Goal: Task Accomplishment & Management: Complete application form

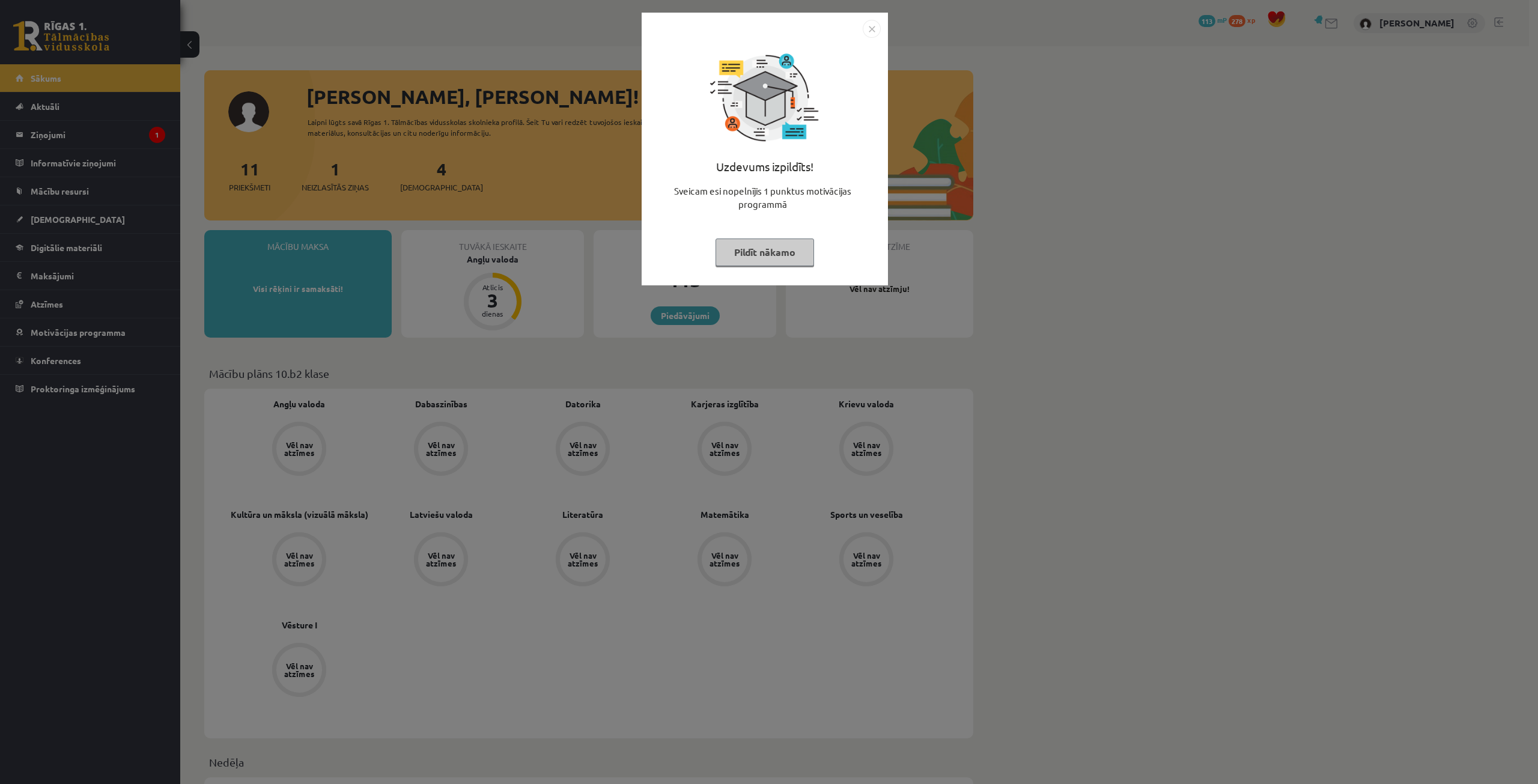
click at [797, 249] on button "Pildīt nākamo" at bounding box center [764, 252] width 98 height 28
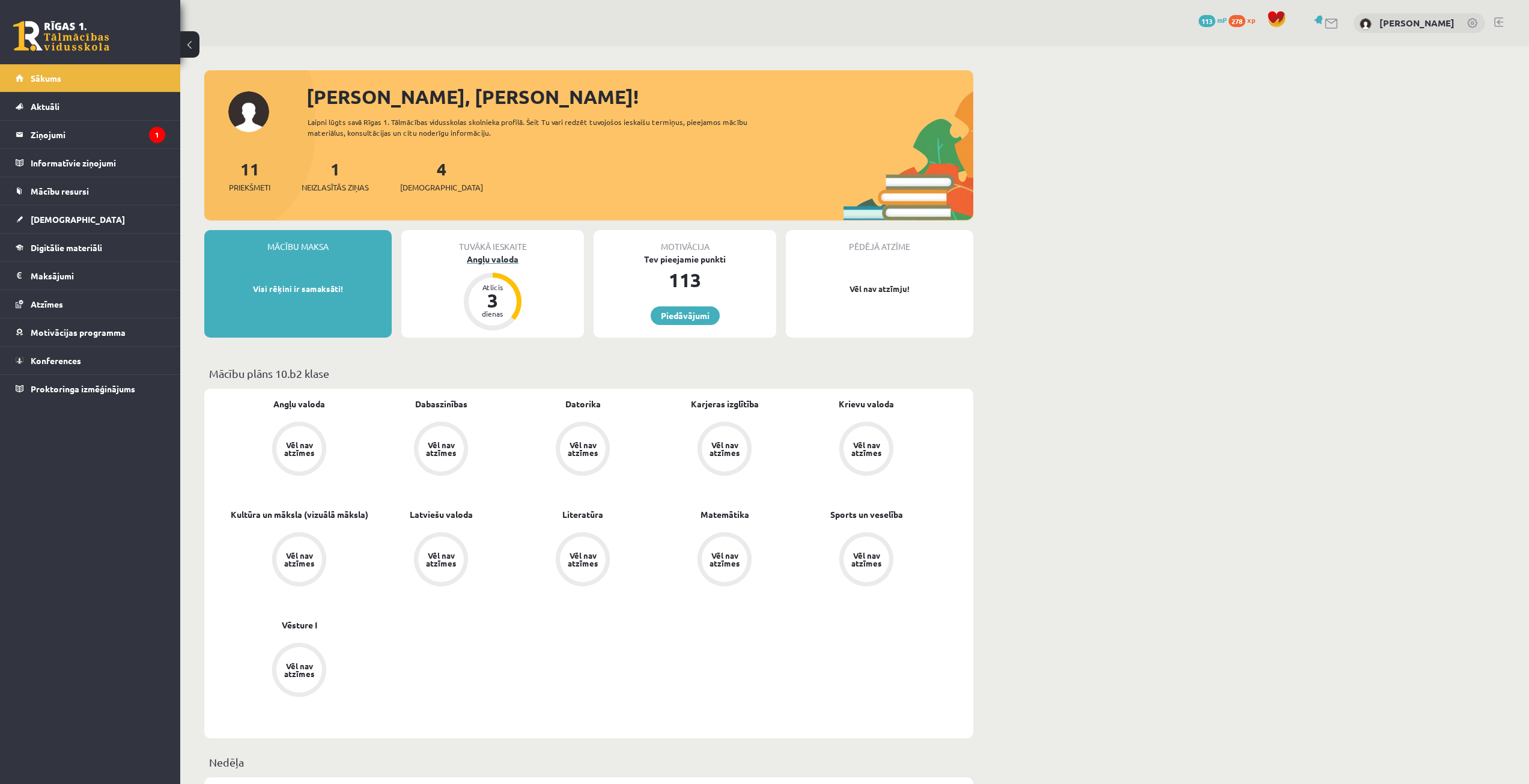
click at [501, 255] on div "Angļu valoda" at bounding box center [493, 259] width 183 height 13
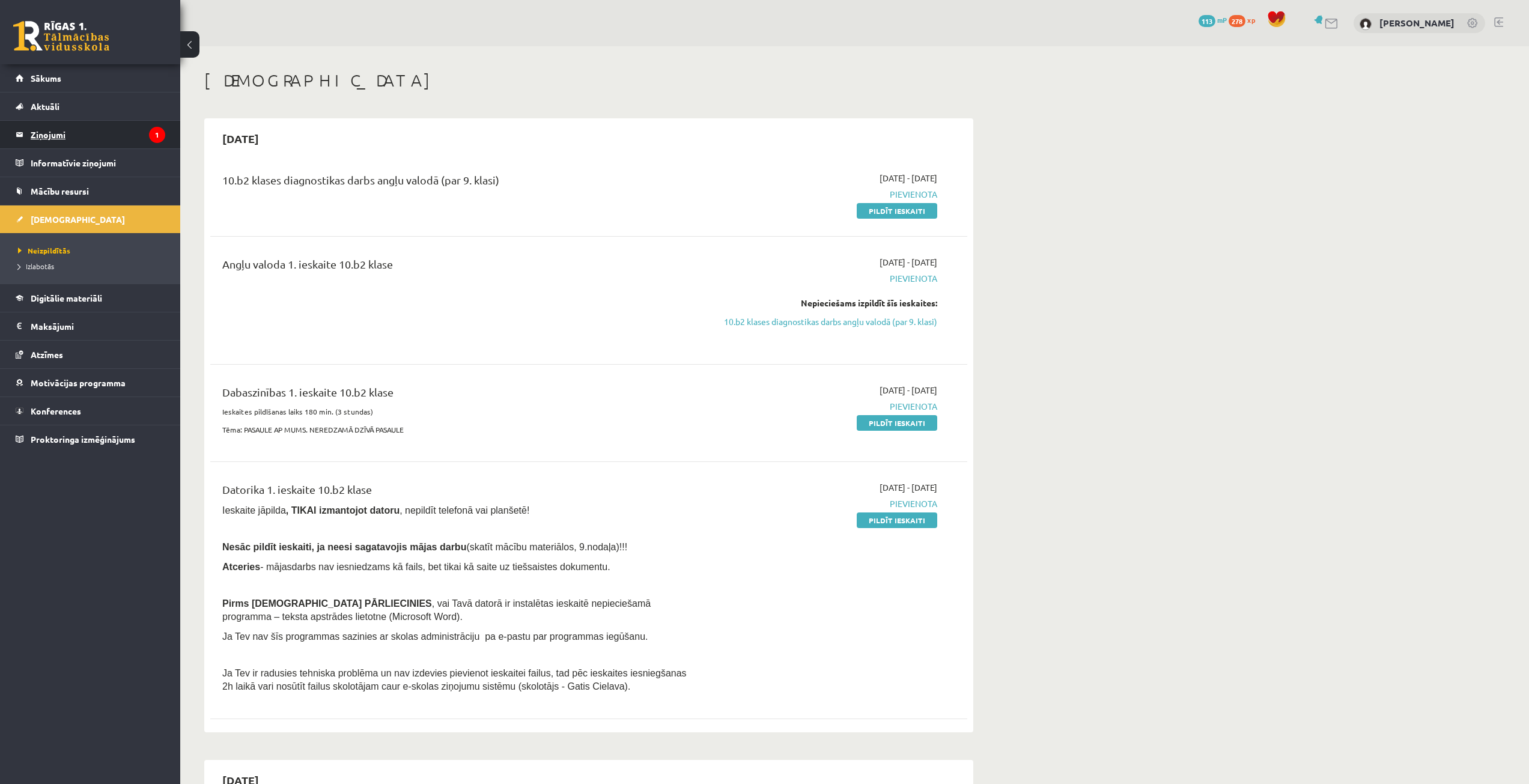
click at [79, 129] on legend "Ziņojumi 1" at bounding box center [98, 135] width 135 height 28
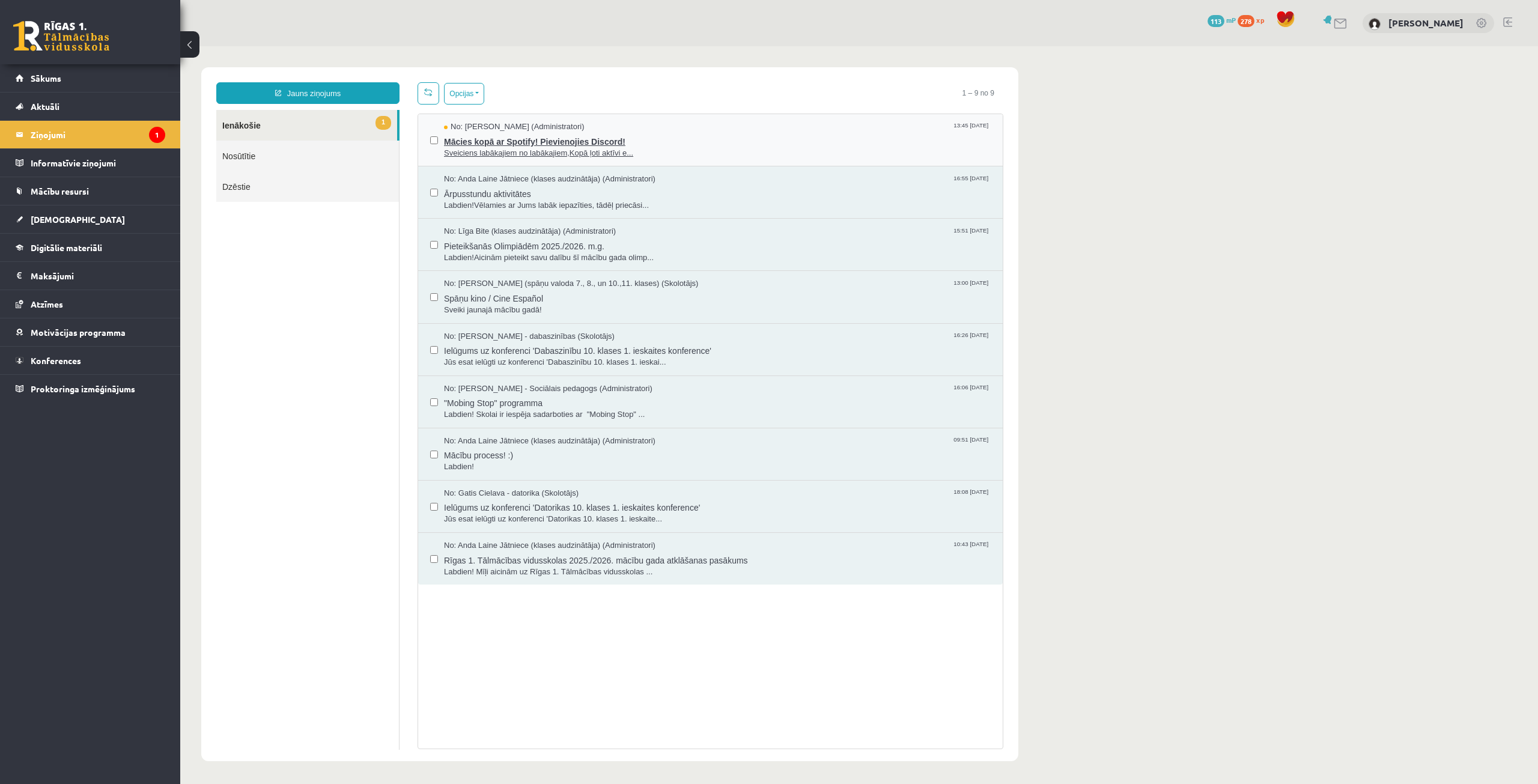
click at [504, 142] on span "Mācies kopā ar Spotify! Pievienojies Discord!" at bounding box center [717, 141] width 547 height 15
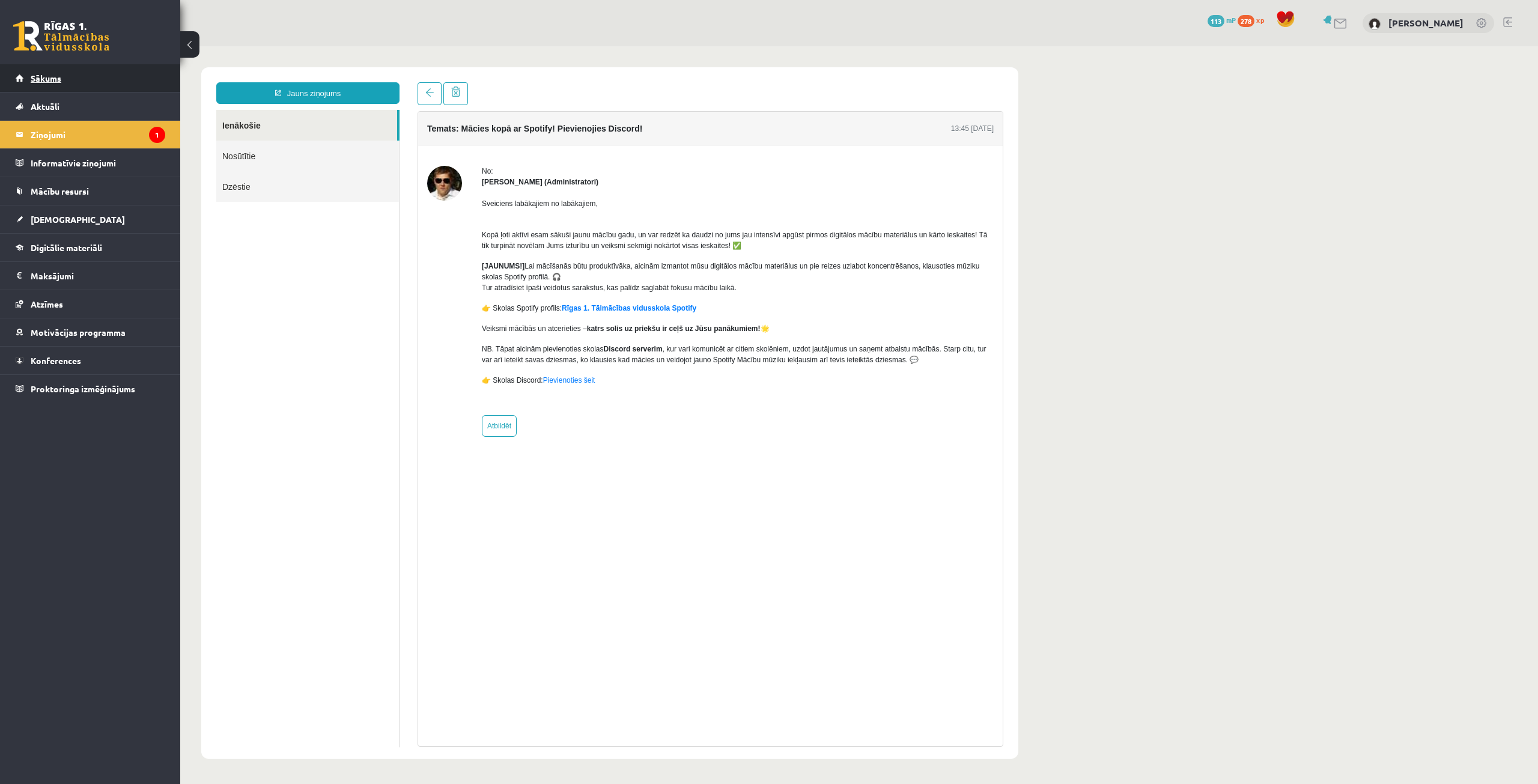
click at [72, 76] on link "Sākums" at bounding box center [91, 78] width 150 height 28
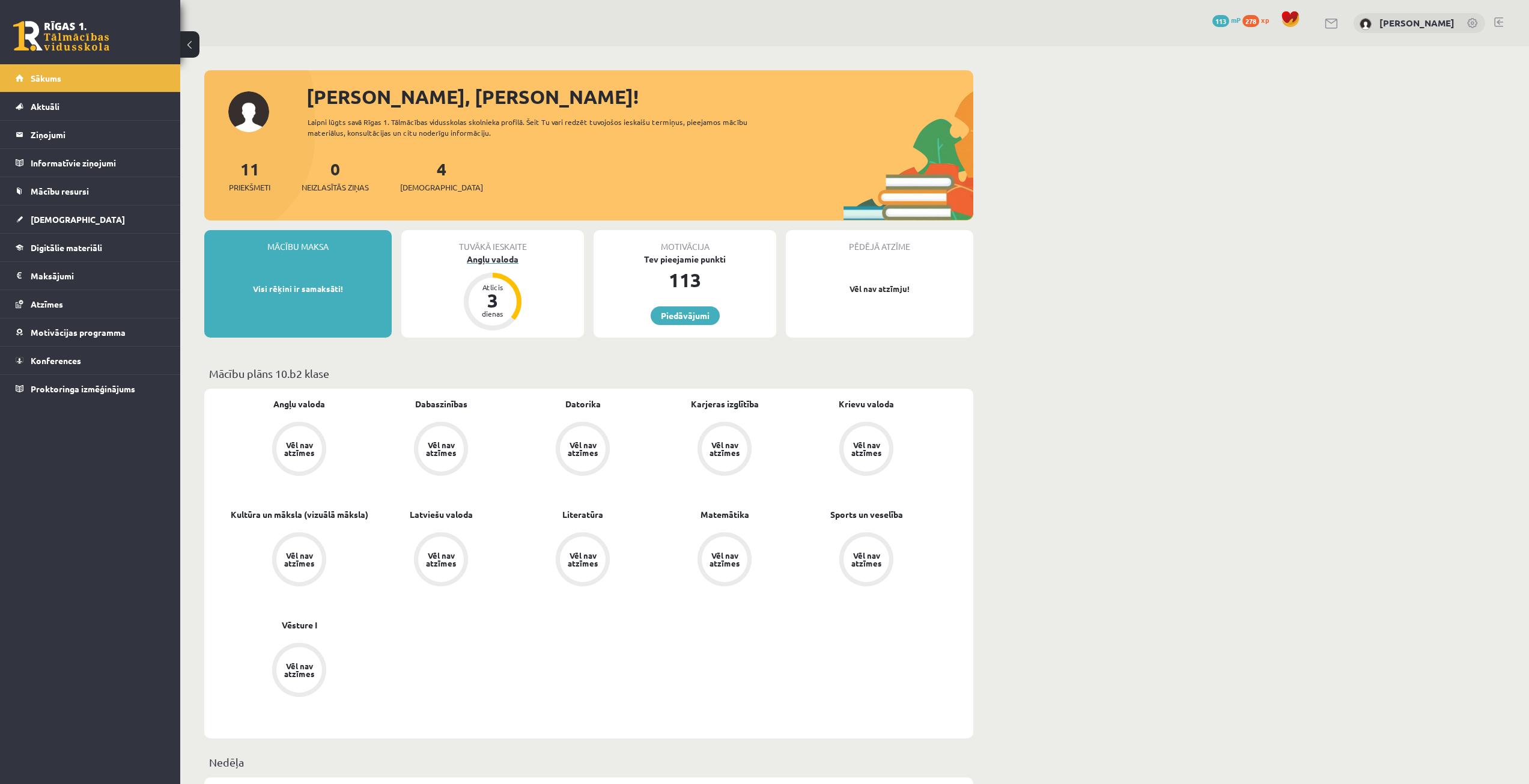
click at [499, 260] on div "Angļu valoda" at bounding box center [493, 259] width 183 height 13
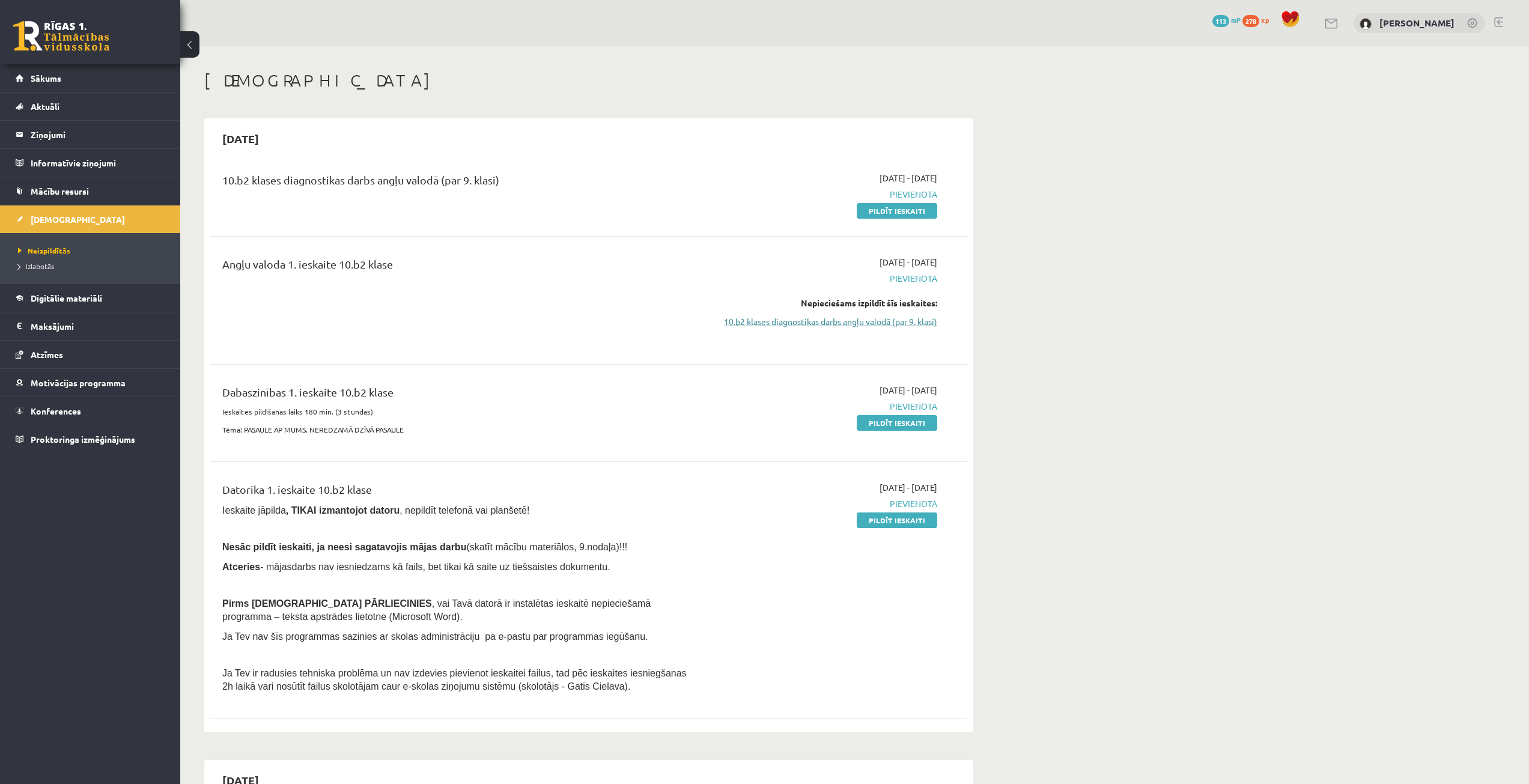
click at [881, 323] on link "10.b2 klases diagnostikas darbs angļu valodā (par 9. klasi)" at bounding box center [824, 321] width 227 height 13
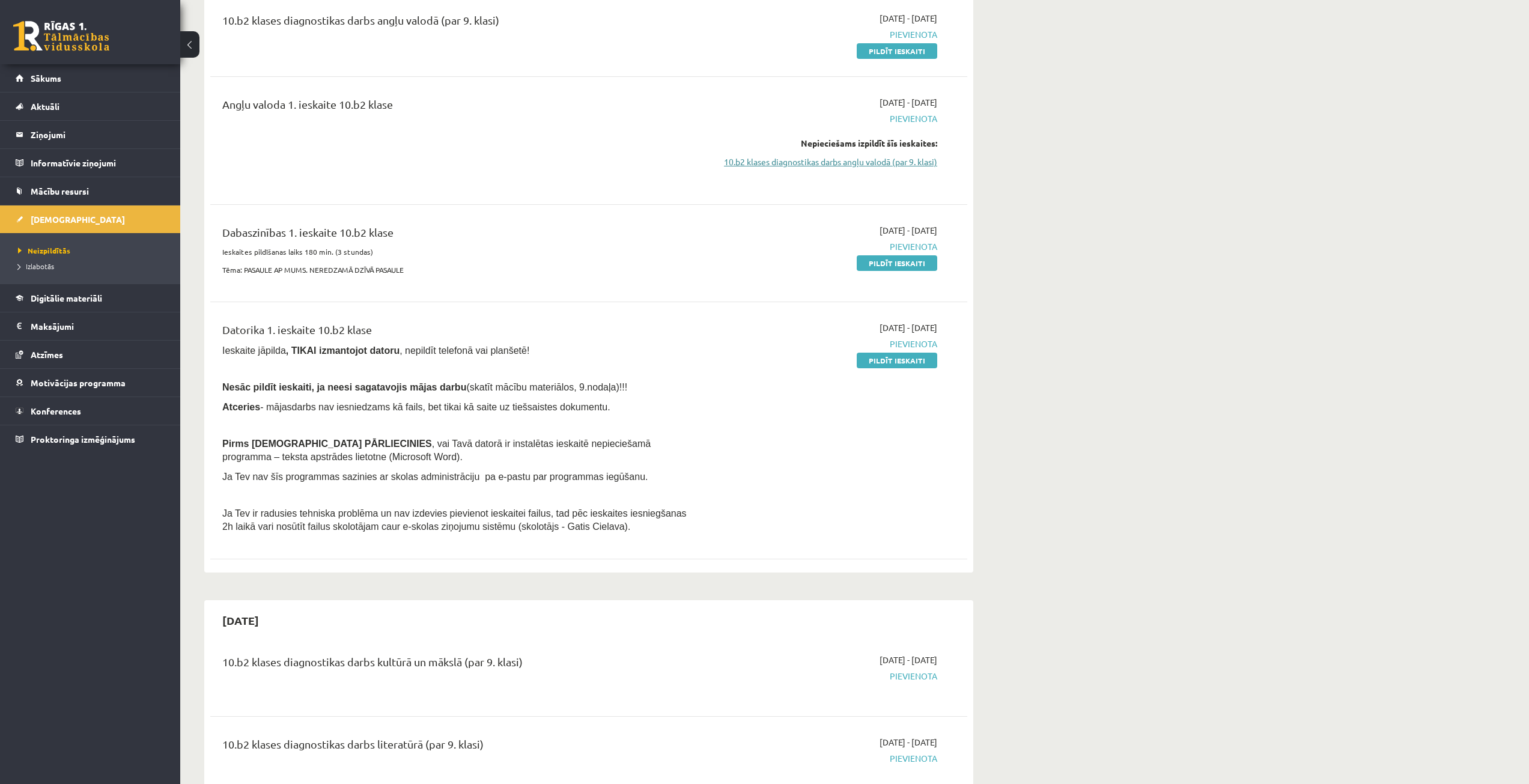
click at [763, 161] on link "10.b2 klases diagnostikas darbs angļu valodā (par 9. klasi)" at bounding box center [824, 162] width 227 height 13
click at [760, 163] on link "10.b2 klases diagnostikas darbs angļu valodā (par 9. klasi)" at bounding box center [824, 162] width 227 height 13
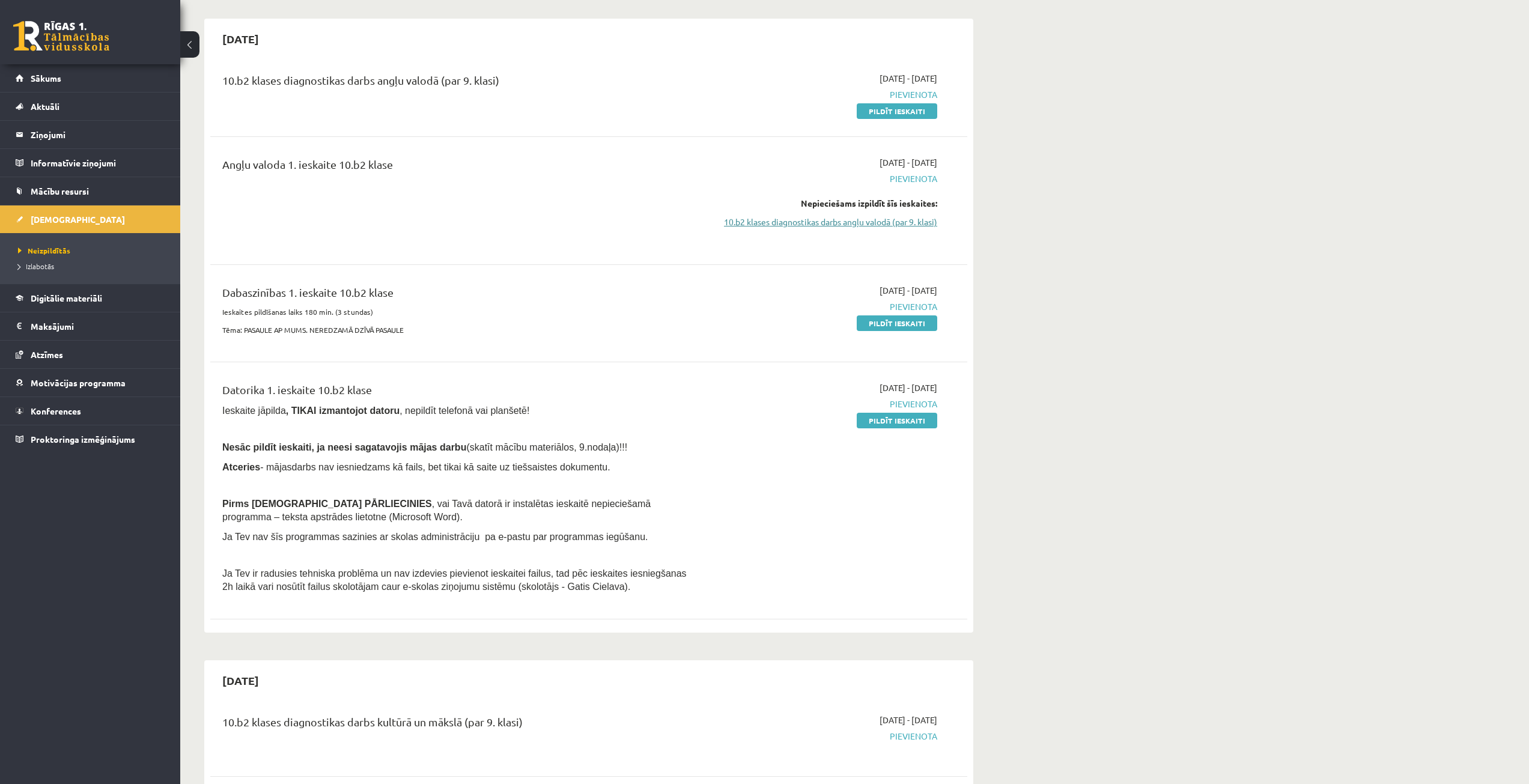
click at [858, 221] on link "10.b2 klases diagnostikas darbs angļu valodā (par 9. klasi)" at bounding box center [824, 222] width 227 height 13
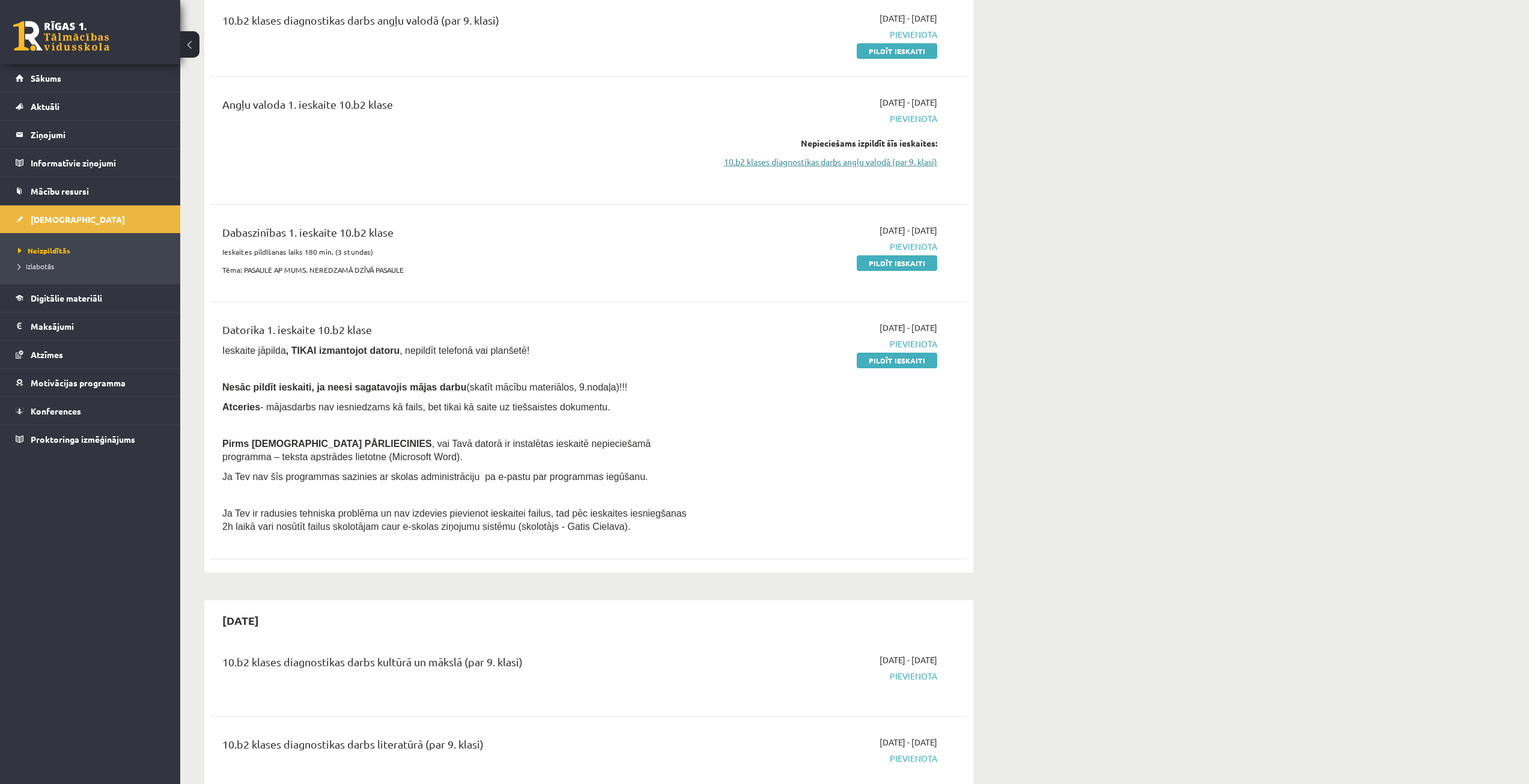
click at [861, 166] on link "10.b2 klases diagnostikas darbs angļu valodā (par 9. klasi)" at bounding box center [824, 162] width 227 height 13
click at [57, 265] on link "Izlabotās" at bounding box center [93, 266] width 150 height 11
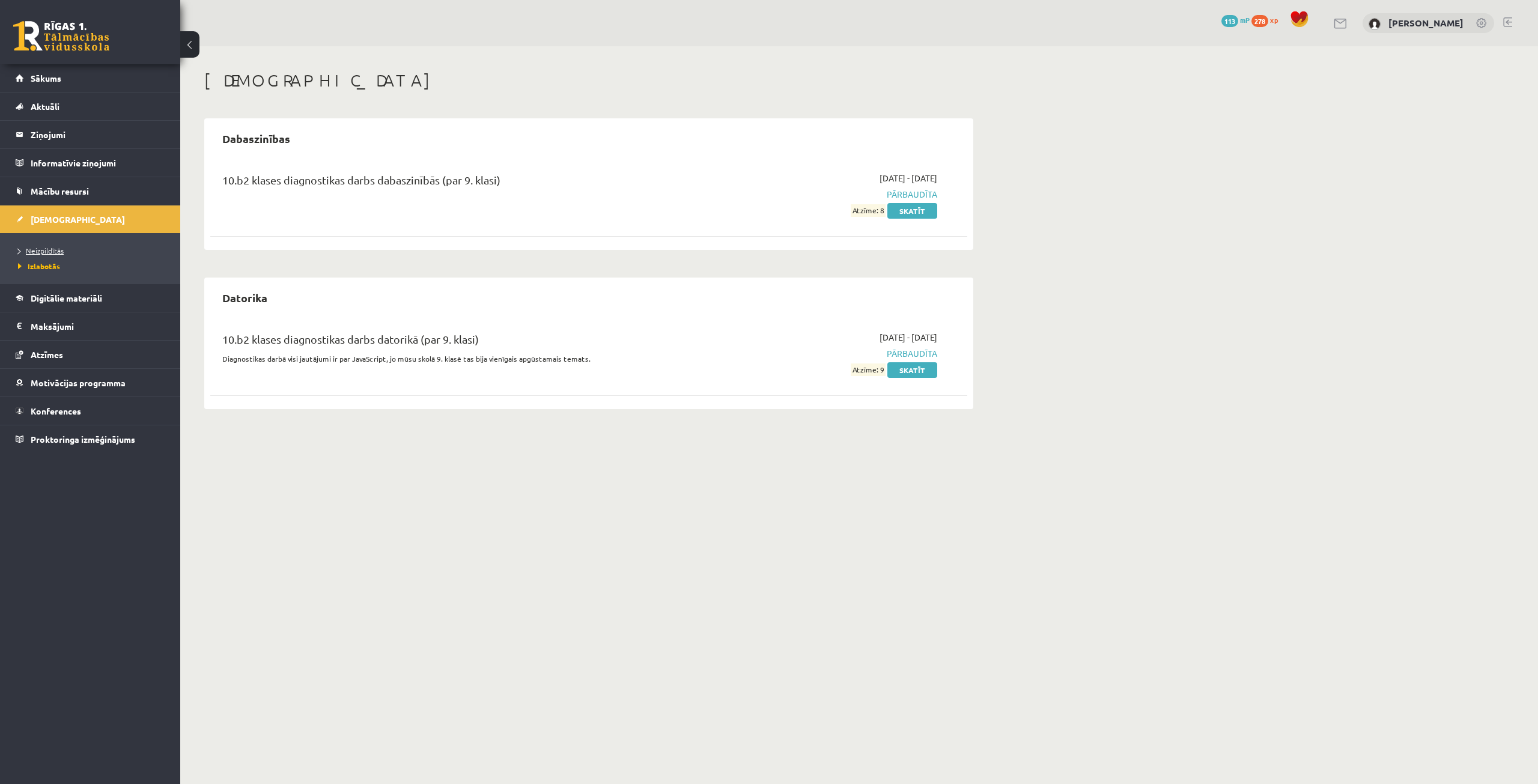
click at [61, 246] on link "Neizpildītās" at bounding box center [93, 250] width 150 height 11
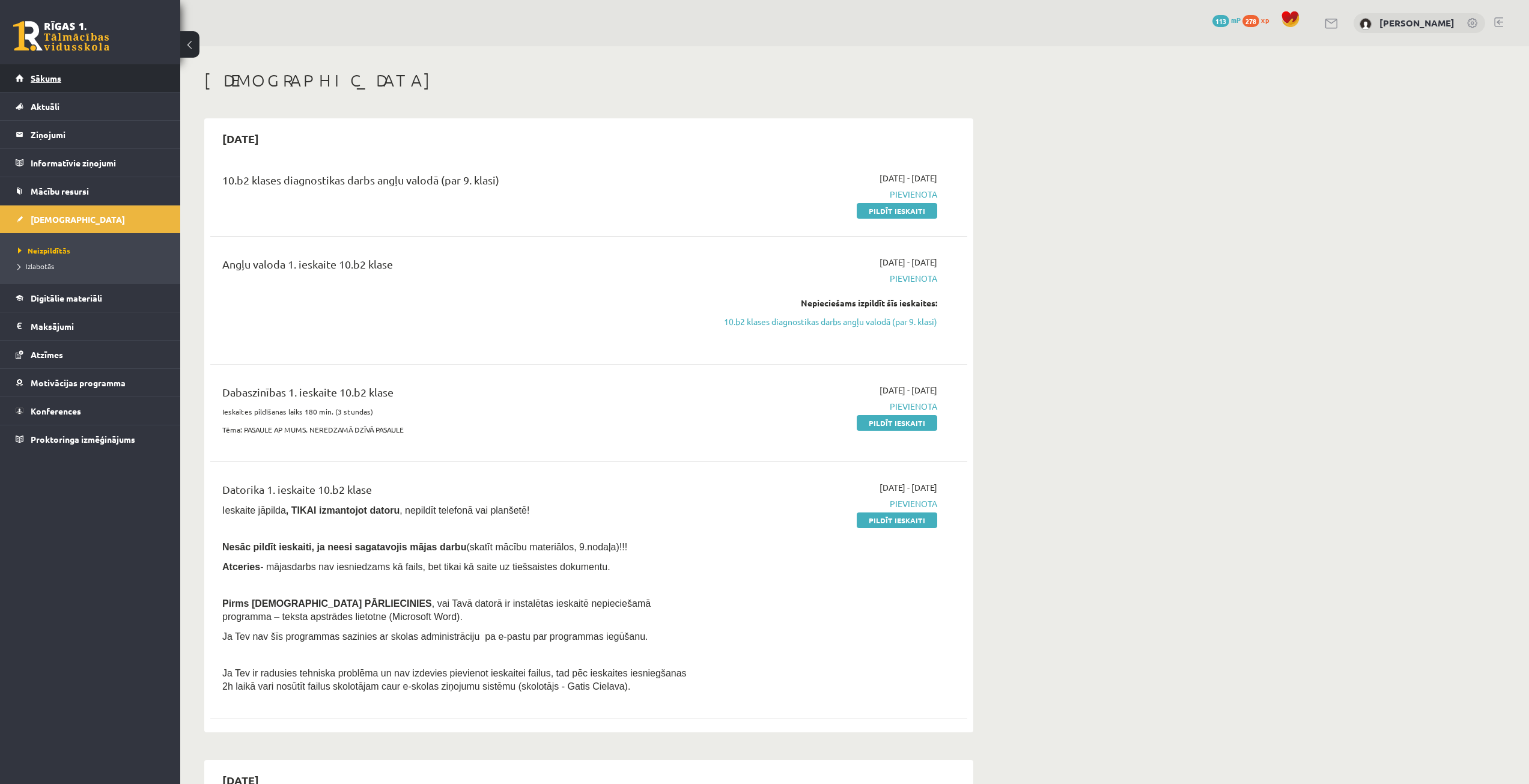
click at [71, 90] on link "Sākums" at bounding box center [91, 78] width 150 height 28
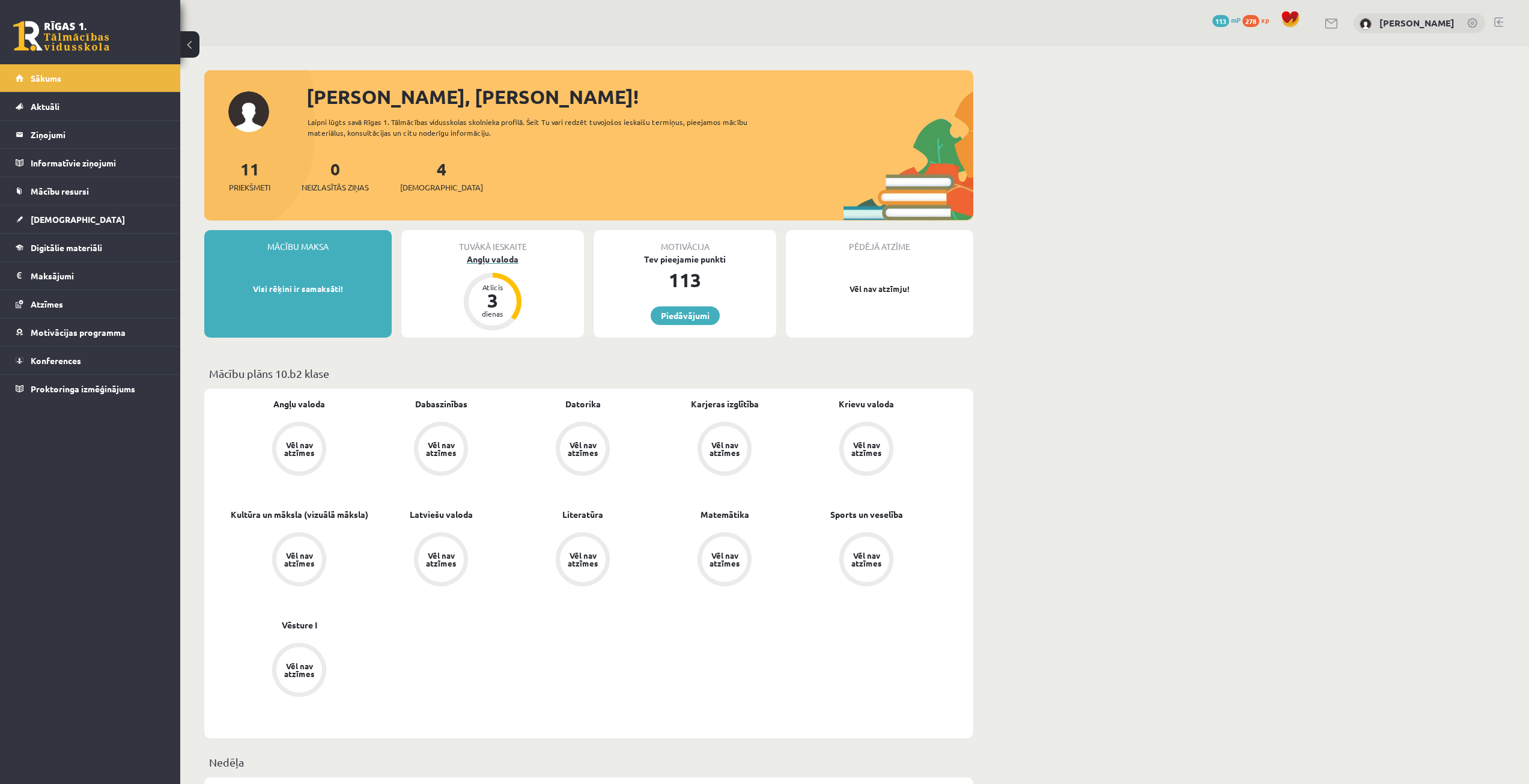
click at [514, 292] on div "Atlicis 3 dienas" at bounding box center [493, 302] width 48 height 48
click at [493, 260] on div "Angļu valoda" at bounding box center [493, 259] width 183 height 13
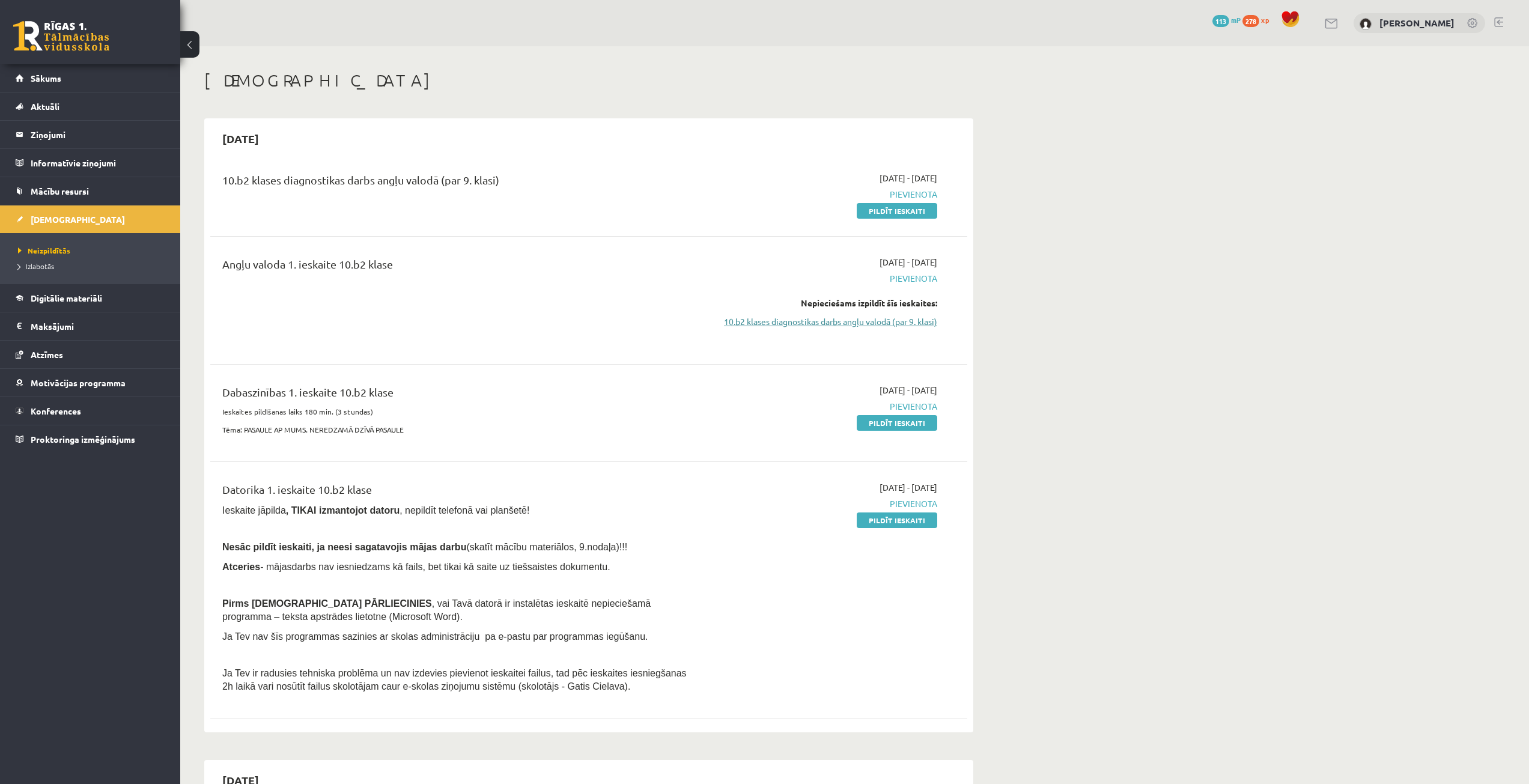
click at [843, 321] on link "10.b2 klases diagnostikas darbs angļu valodā (par 9. klasi)" at bounding box center [824, 321] width 227 height 13
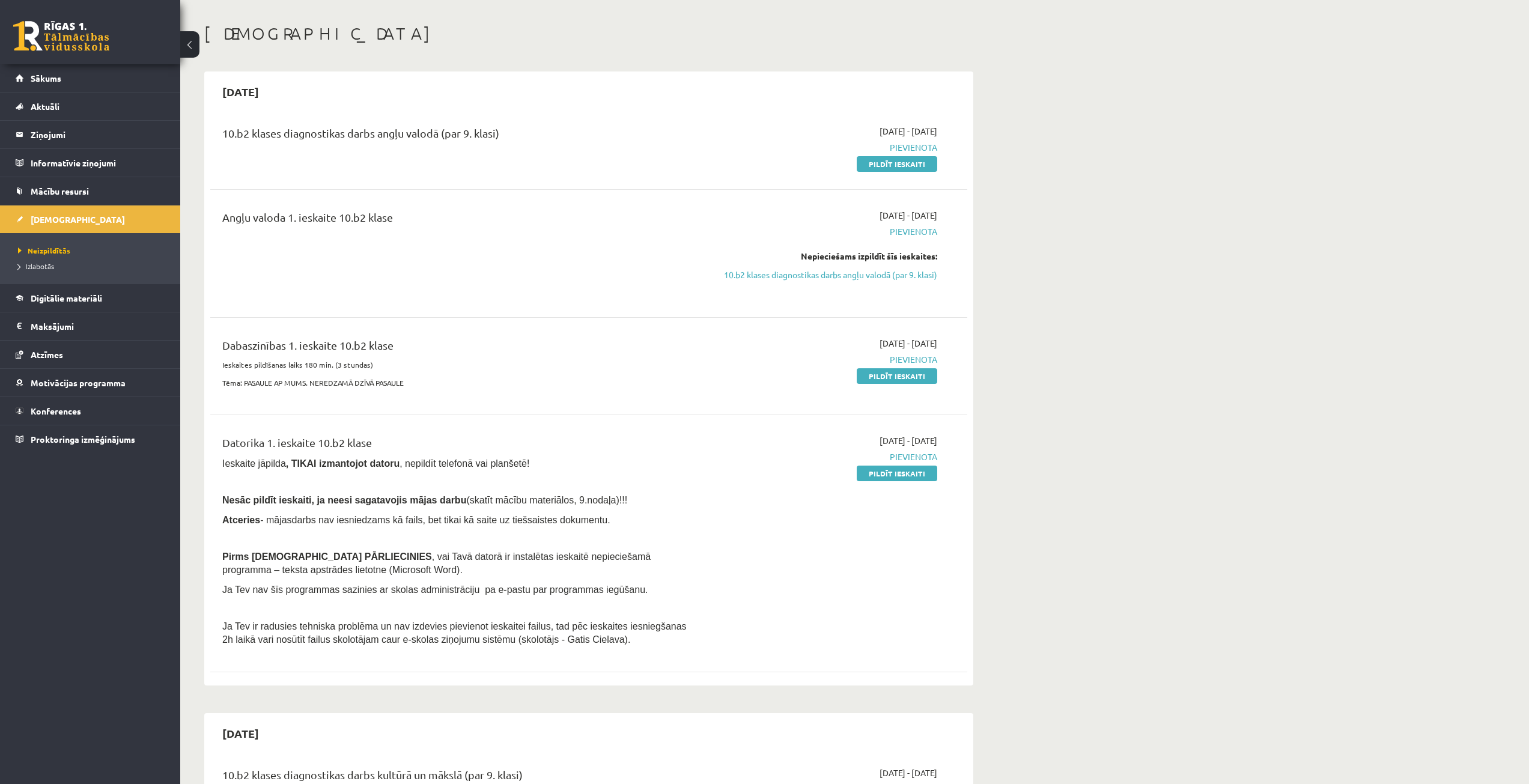
scroll to position [39, 0]
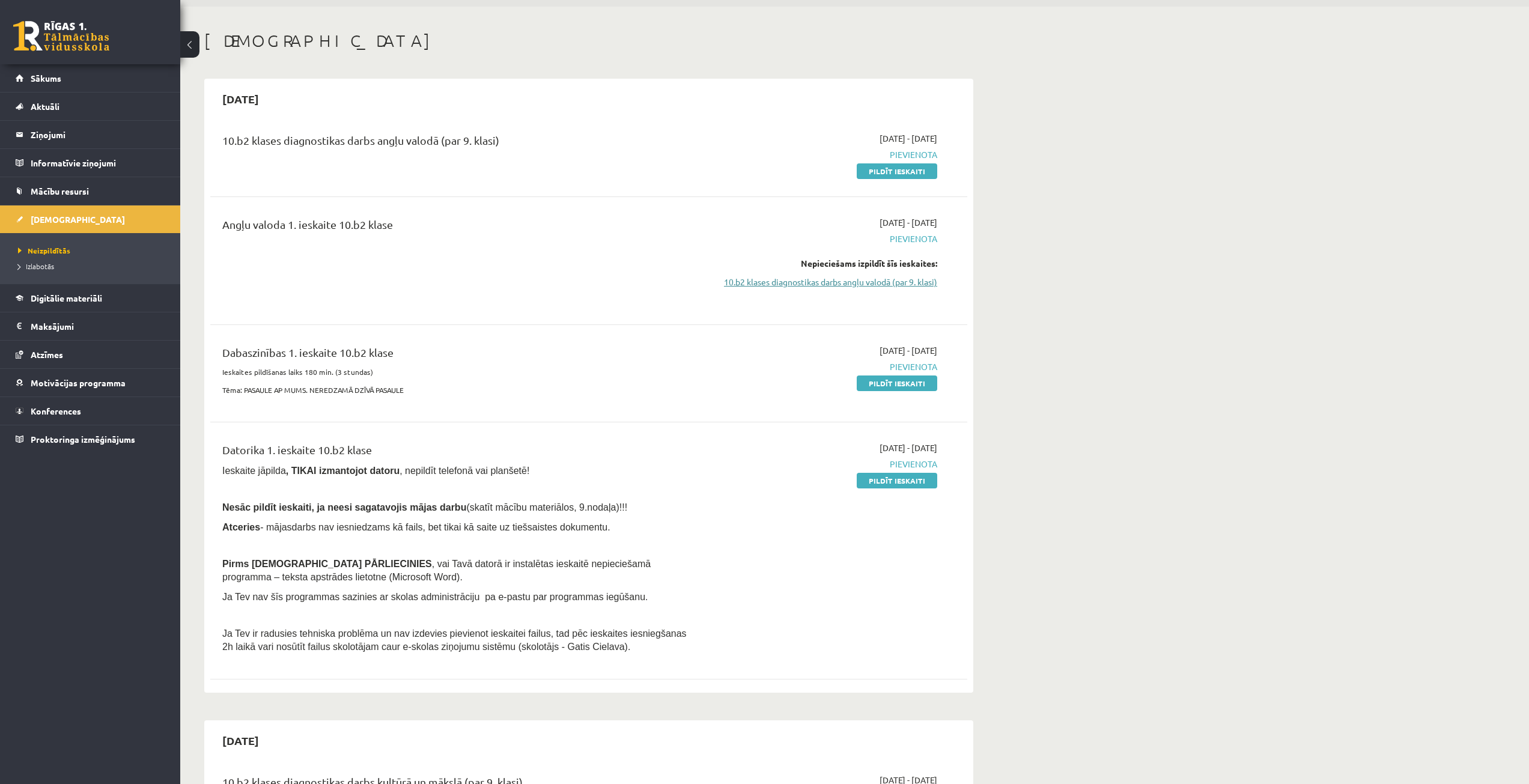
click at [761, 282] on link "10.b2 klases diagnostikas darbs angļu valodā (par 9. klasi)" at bounding box center [824, 282] width 227 height 13
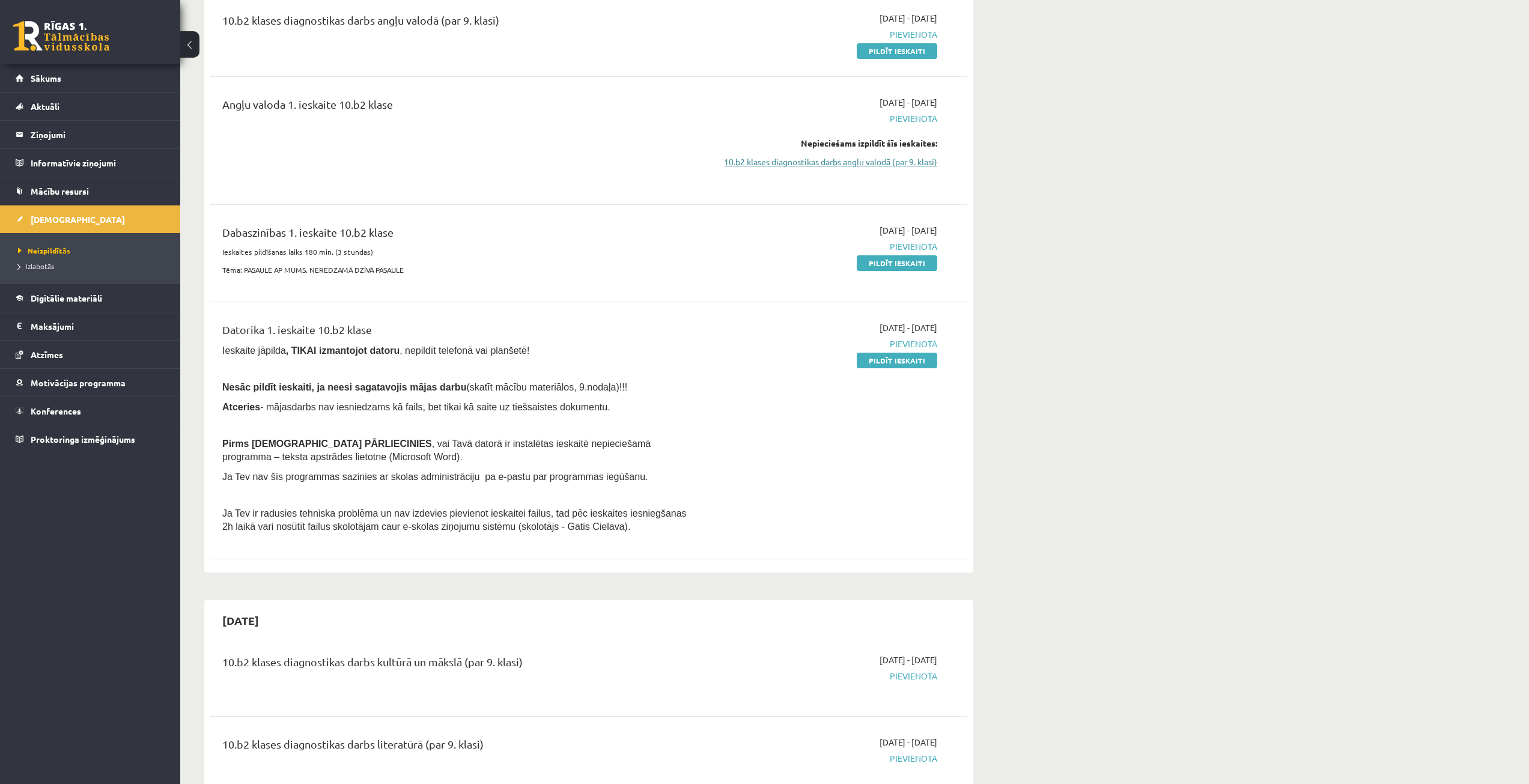
click at [740, 164] on link "10.b2 klases diagnostikas darbs angļu valodā (par 9. klasi)" at bounding box center [824, 162] width 227 height 13
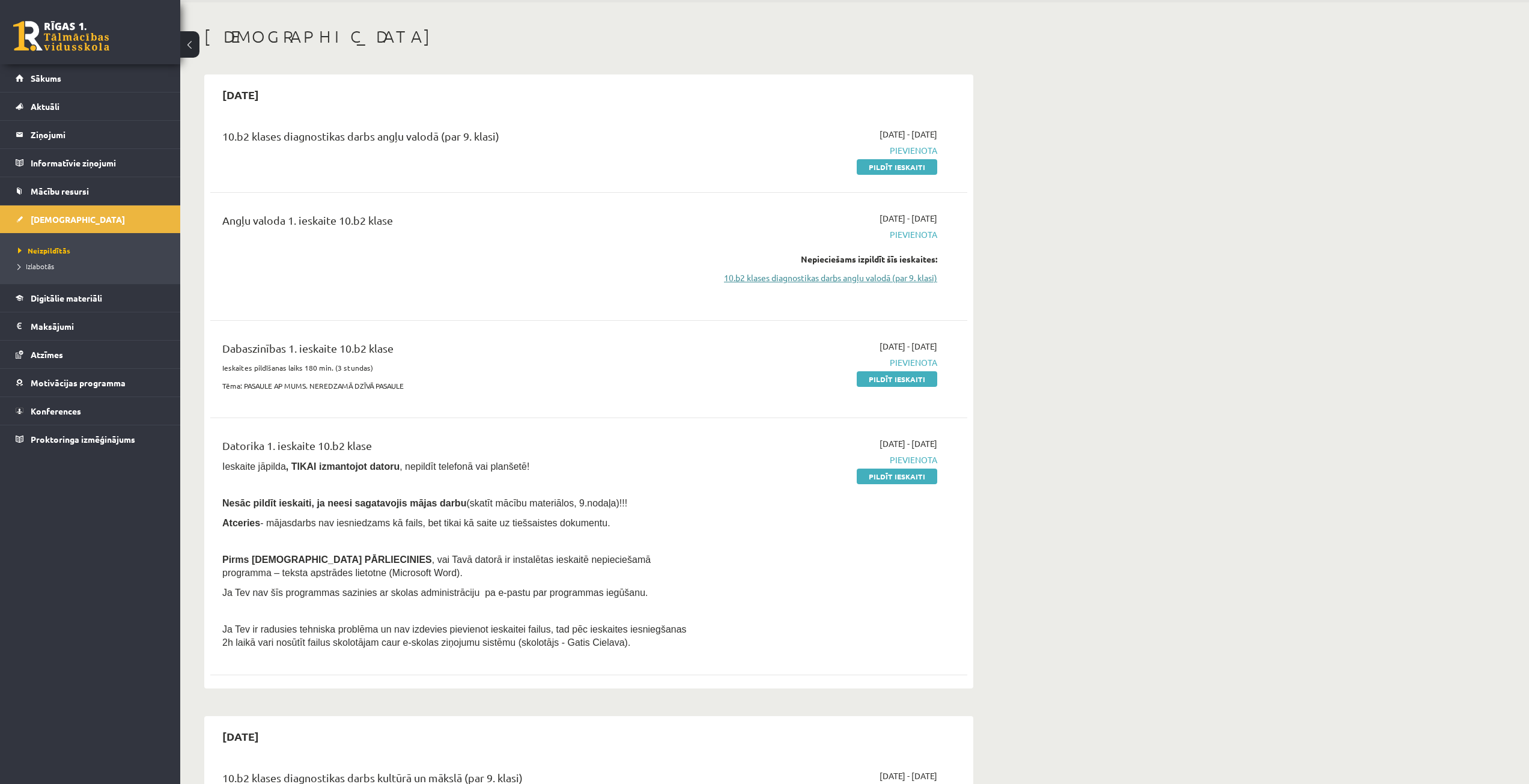
scroll to position [39, 0]
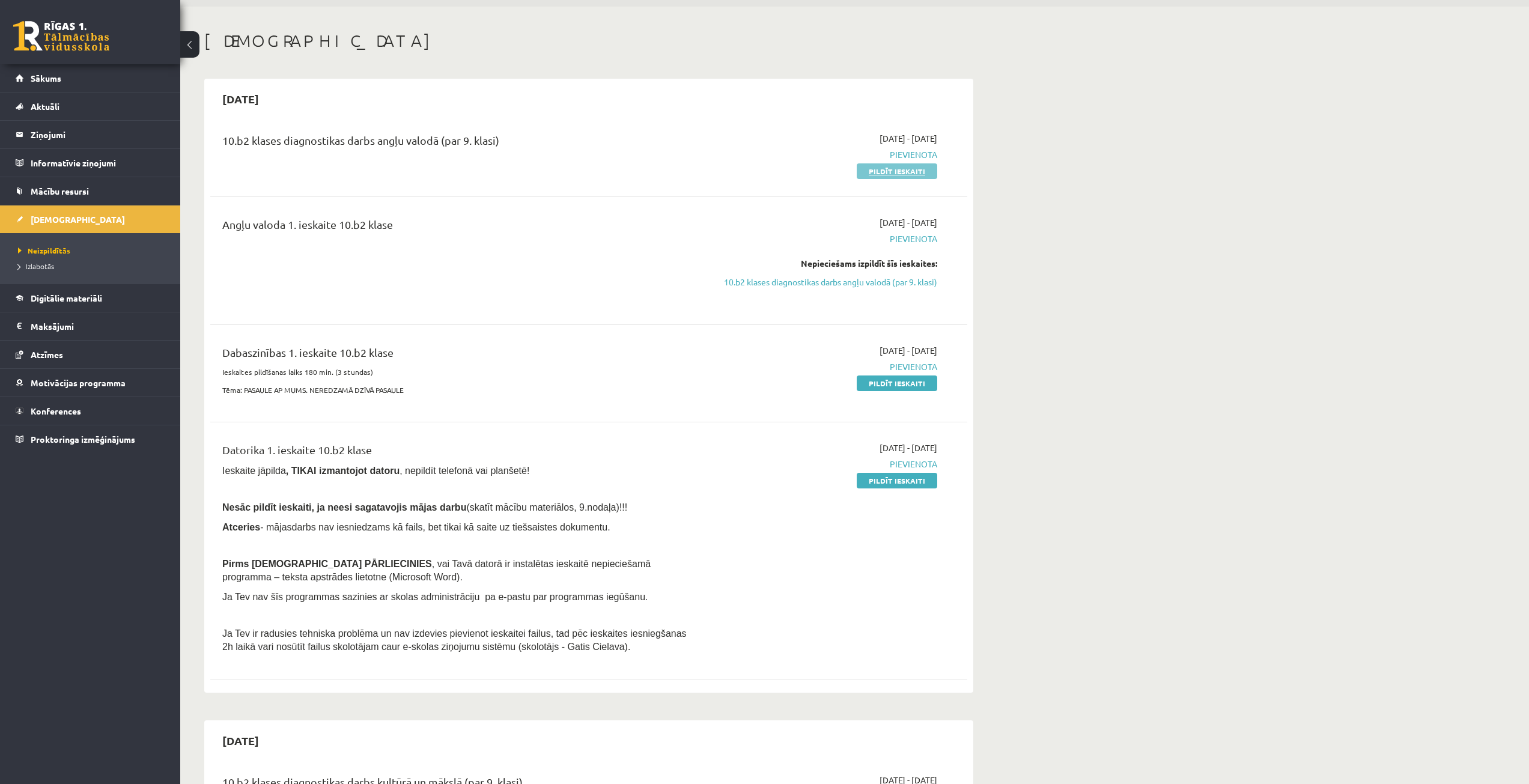
click at [901, 172] on link "Pildīt ieskaiti" at bounding box center [897, 171] width 80 height 16
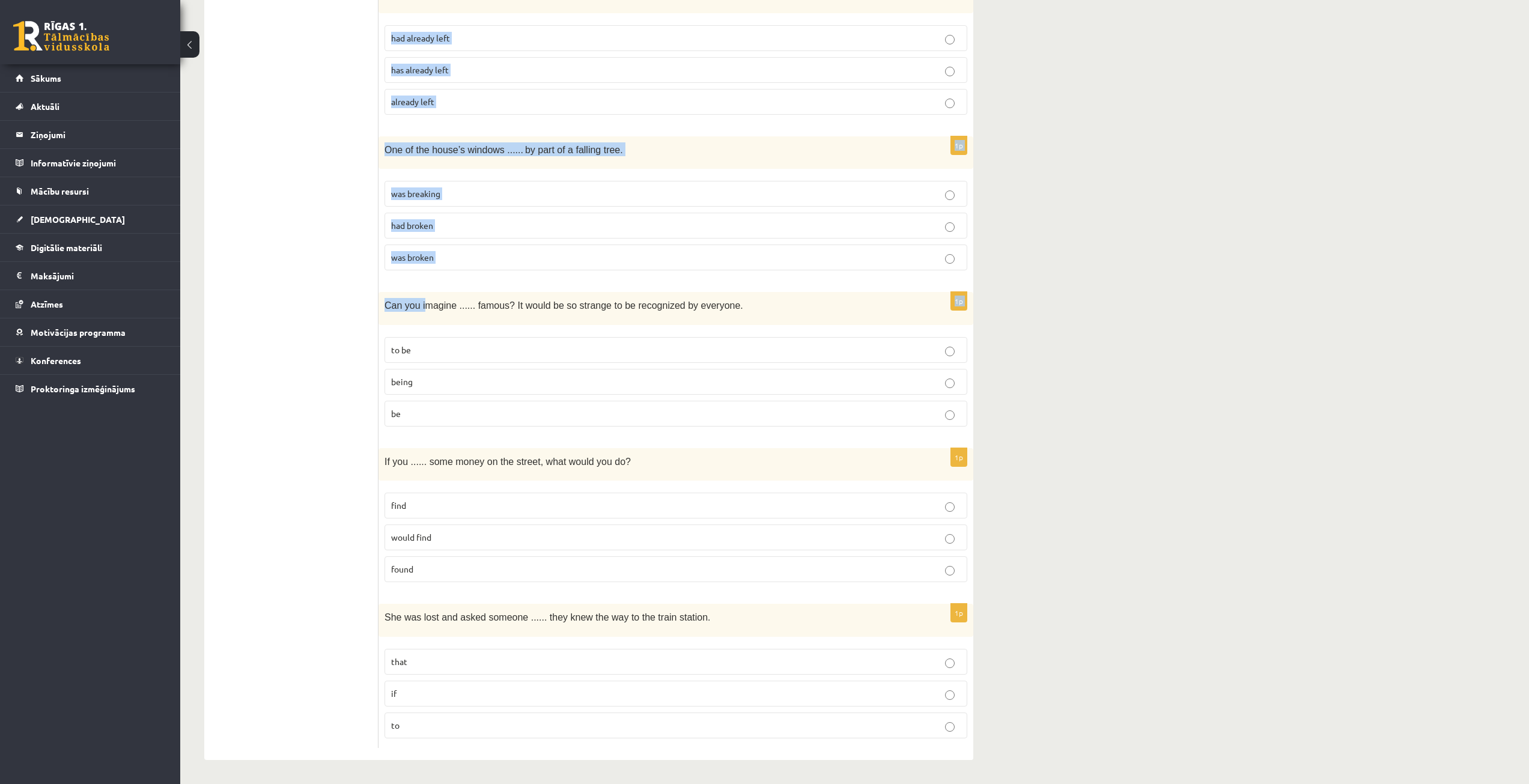
scroll to position [2603, 0]
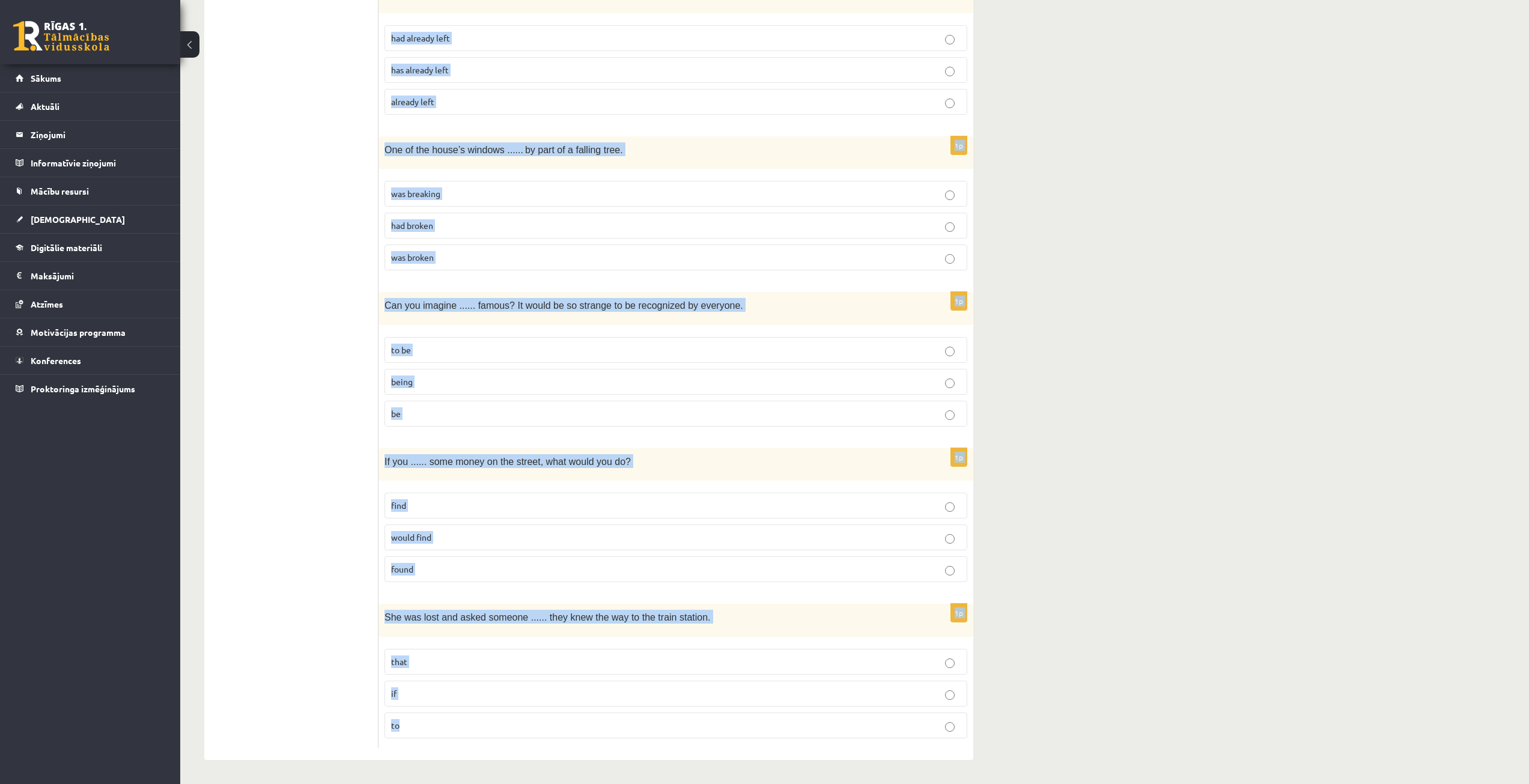
drag, startPoint x: 385, startPoint y: 263, endPoint x: 894, endPoint y: 724, distance: 686.7
copy form "It ....... rained in the last hour because the ground is completely dry. can’t …"
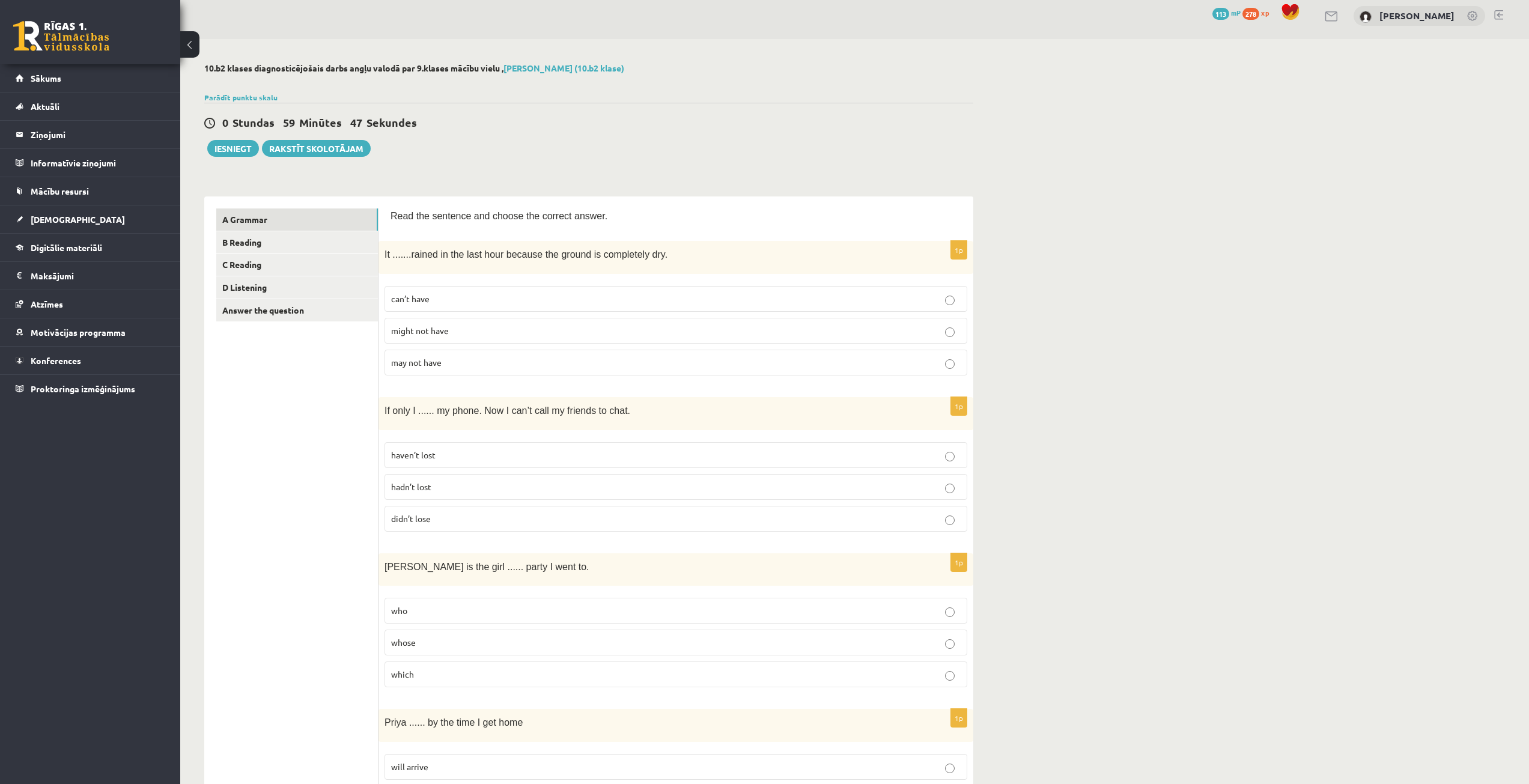
scroll to position [0, 0]
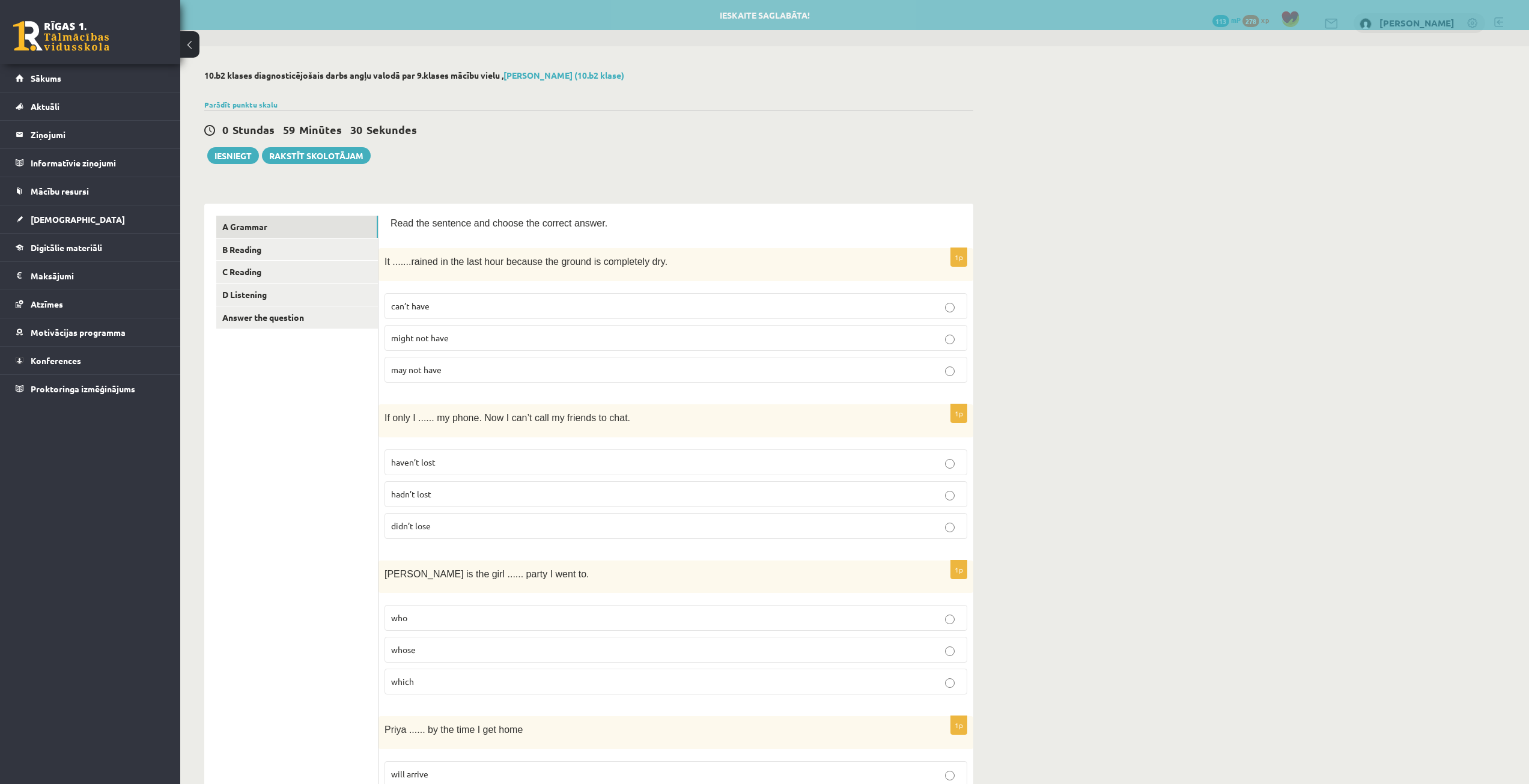
click at [443, 308] on p "can’t have" at bounding box center [675, 306] width 569 height 13
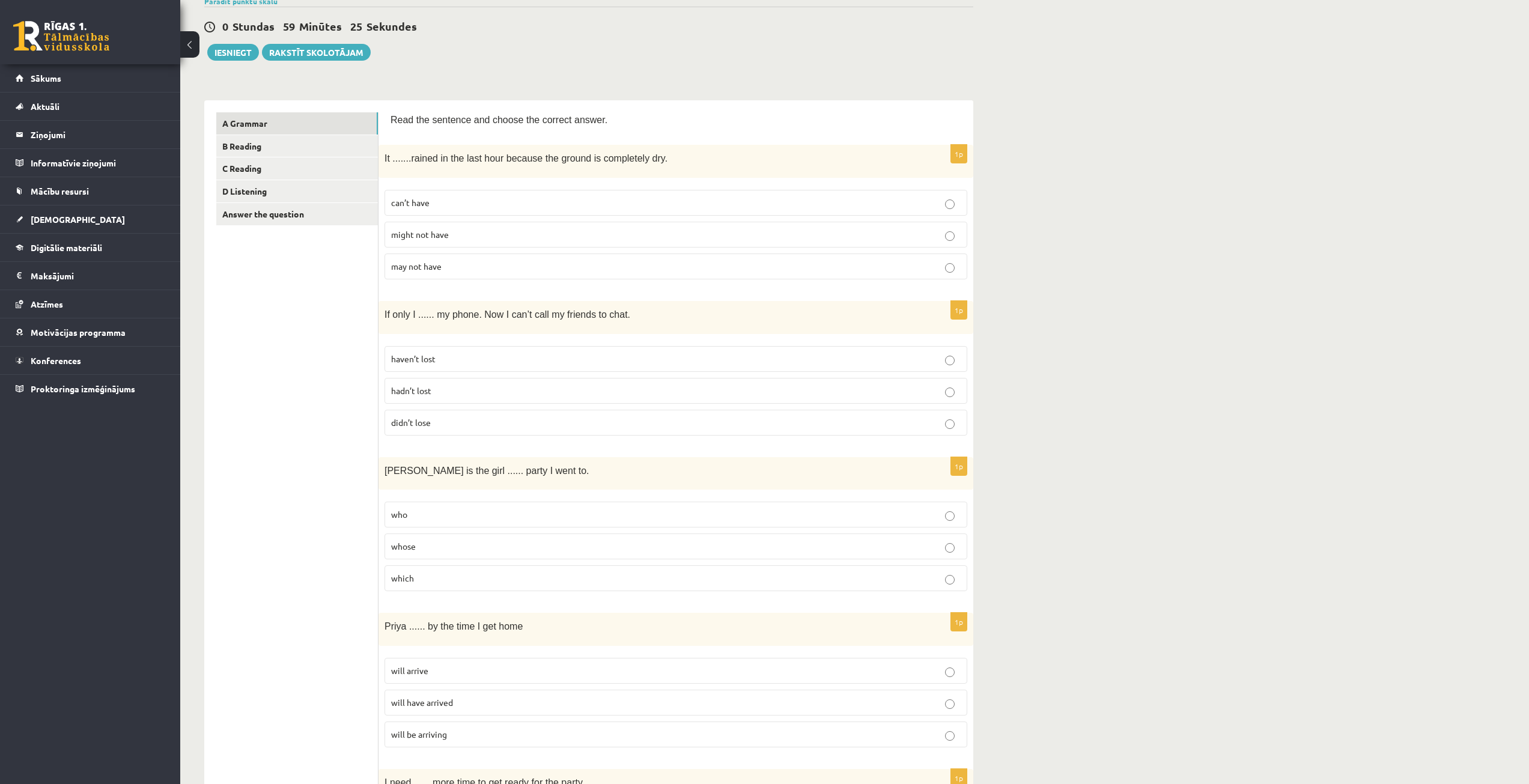
scroll to position [120, 0]
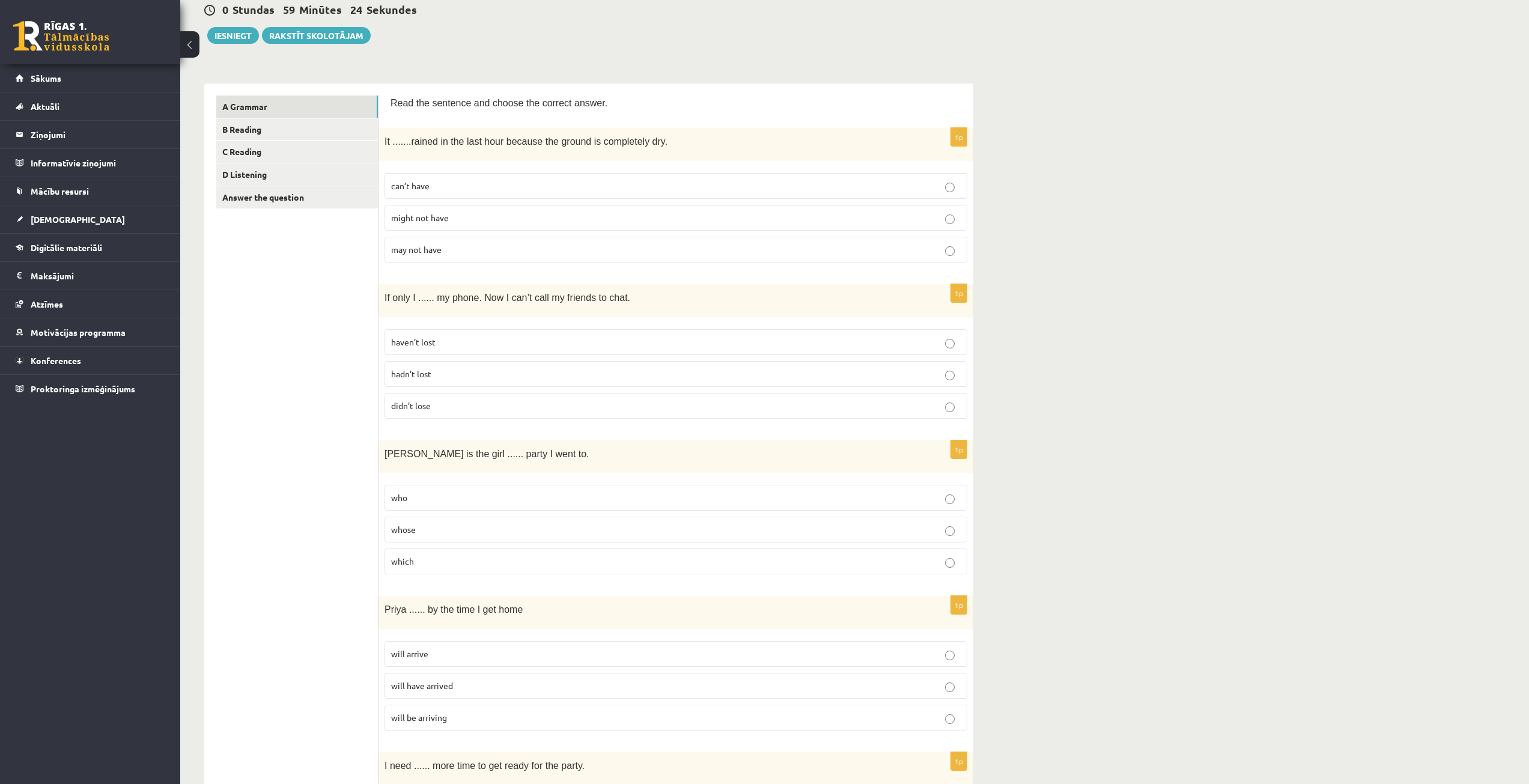
click at [426, 368] on p "hadn’t lost" at bounding box center [675, 373] width 569 height 13
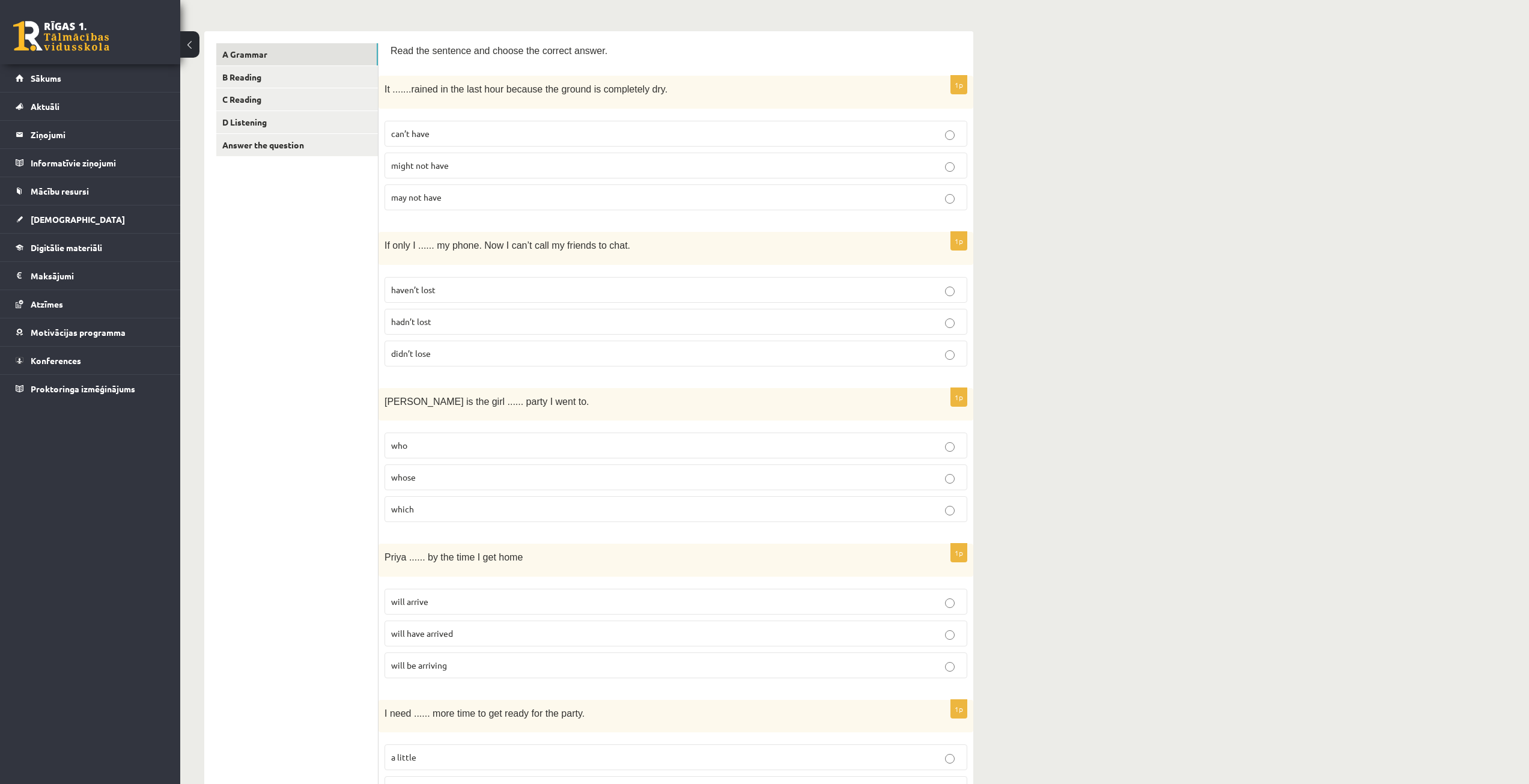
scroll to position [180, 0]
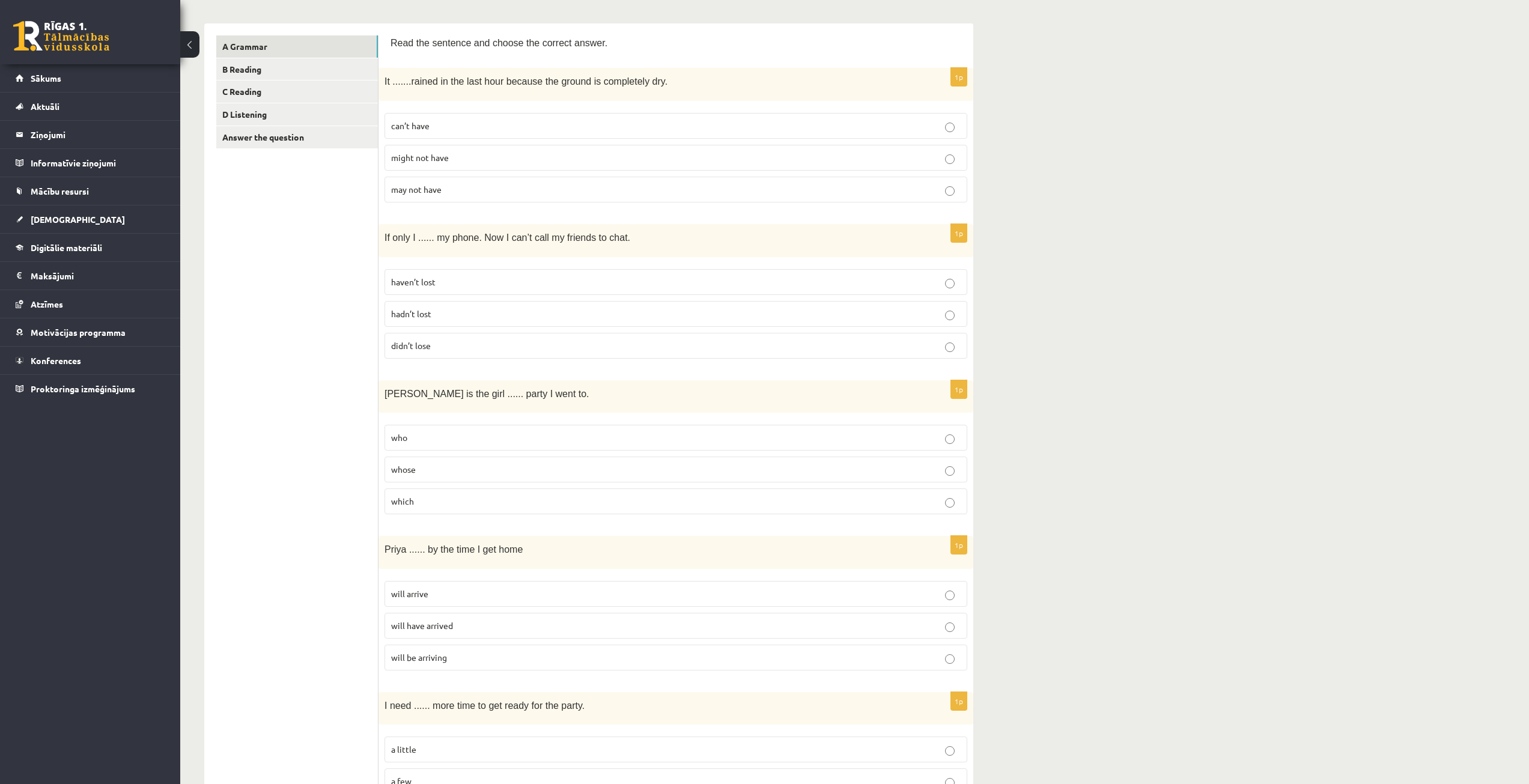
click at [417, 467] on p "whose" at bounding box center [675, 469] width 569 height 13
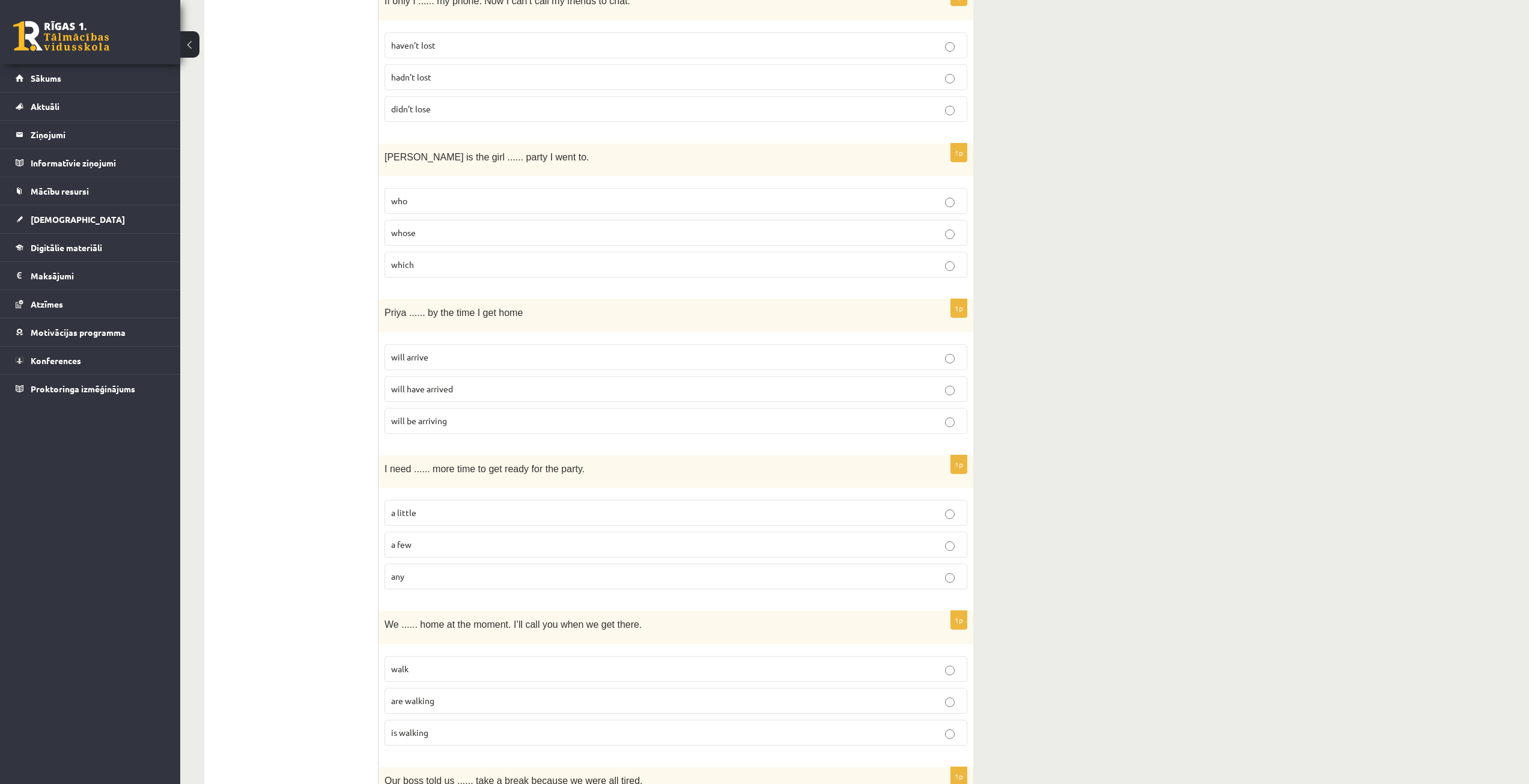
scroll to position [420, 0]
click at [425, 389] on span "will have arrived" at bounding box center [422, 385] width 62 height 11
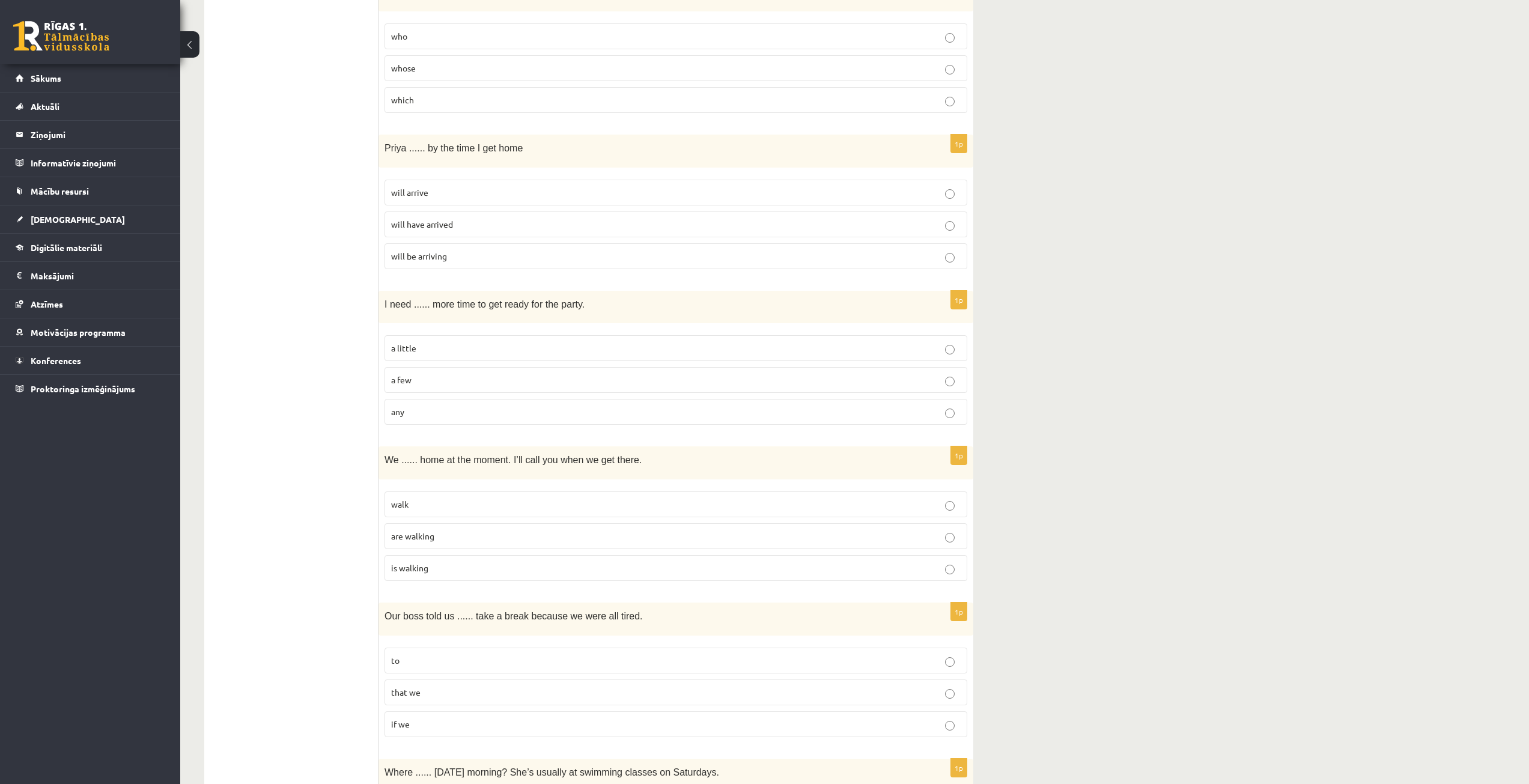
scroll to position [601, 0]
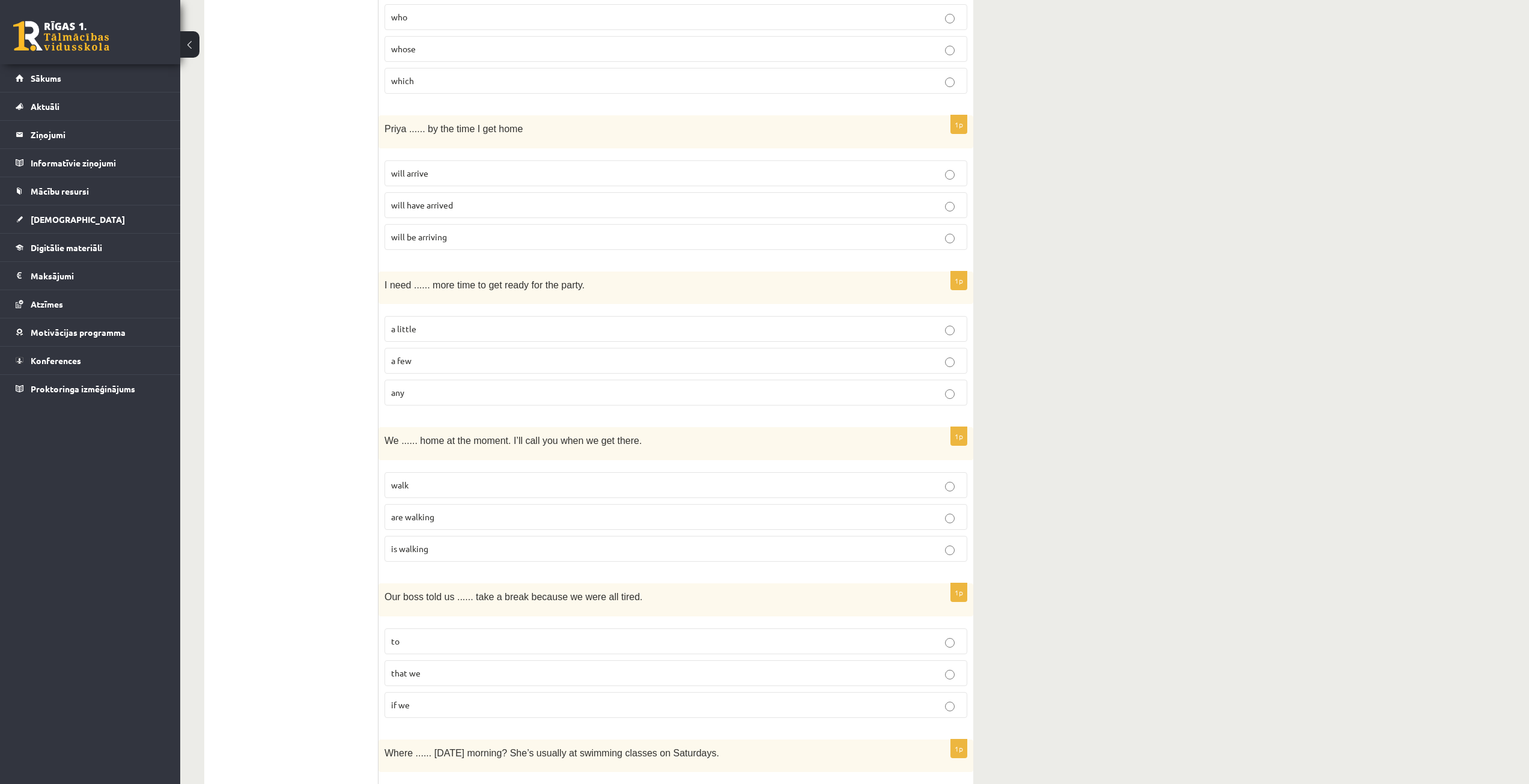
click at [443, 333] on p "a little" at bounding box center [675, 329] width 569 height 13
click at [480, 513] on p "are walking" at bounding box center [675, 516] width 569 height 13
click at [435, 641] on p "to" at bounding box center [675, 641] width 569 height 13
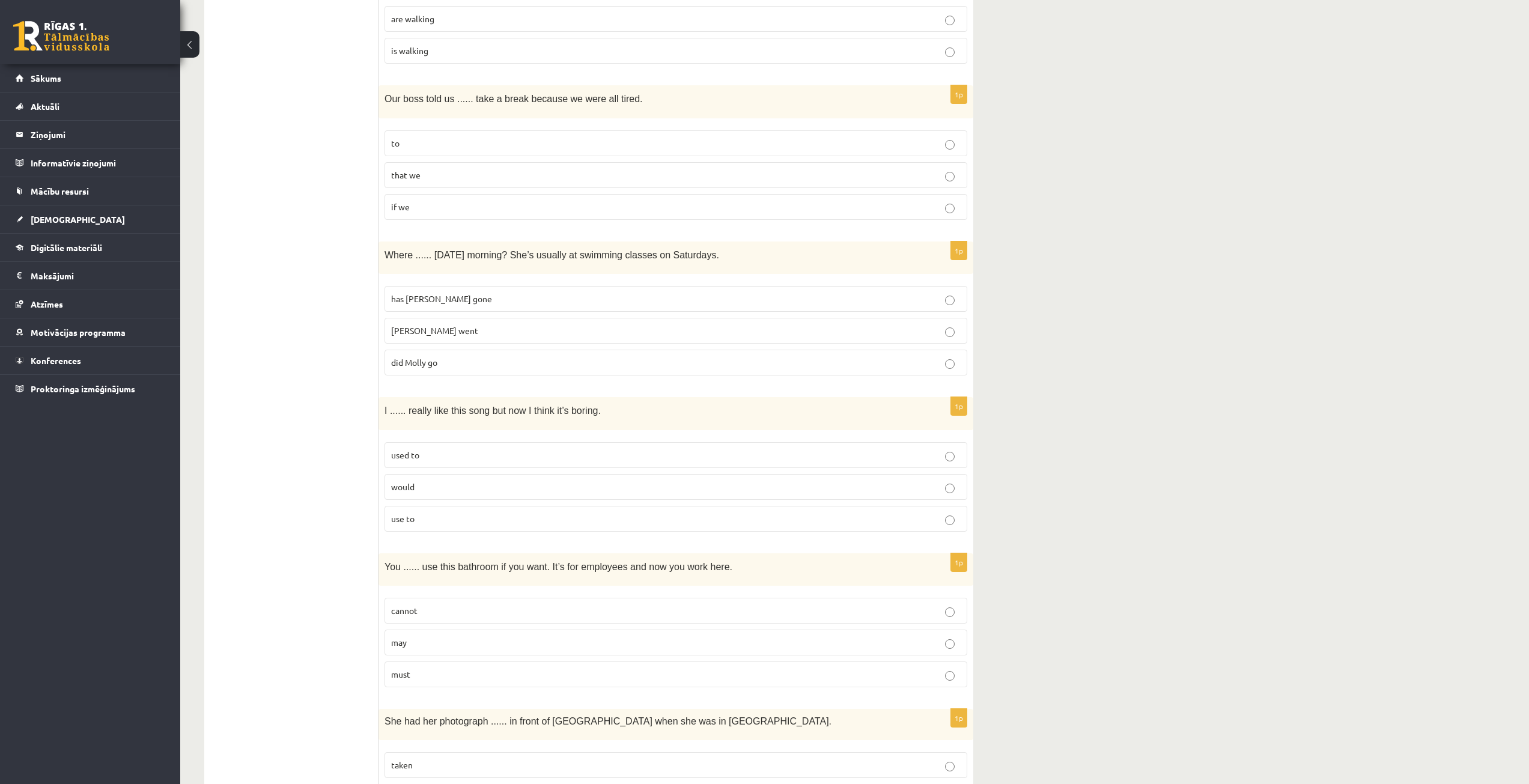
scroll to position [1142, 0]
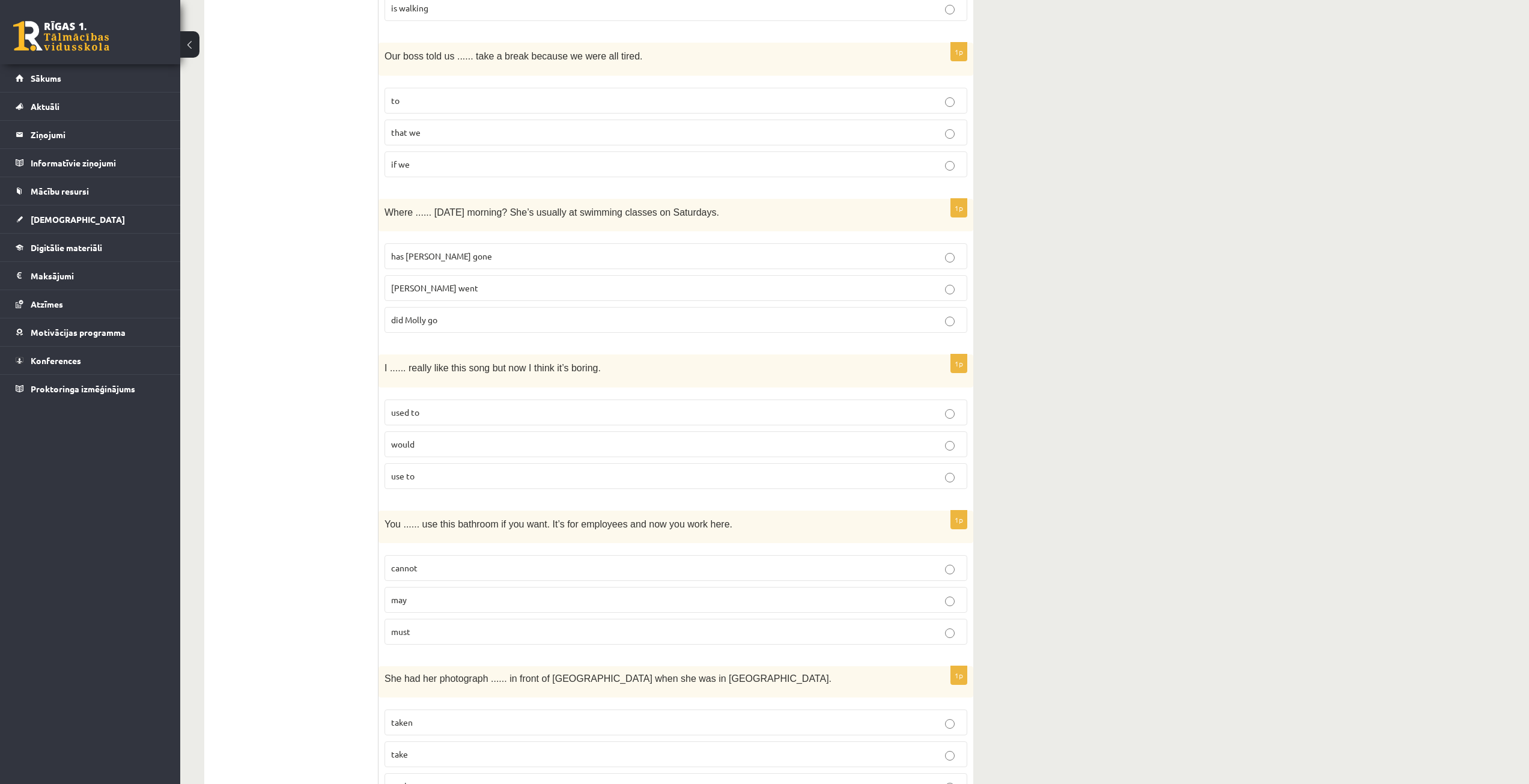
click at [437, 326] on p "did Molly go" at bounding box center [675, 320] width 569 height 13
click at [407, 416] on span "used to" at bounding box center [405, 412] width 28 height 11
click at [423, 603] on p "may" at bounding box center [675, 600] width 569 height 13
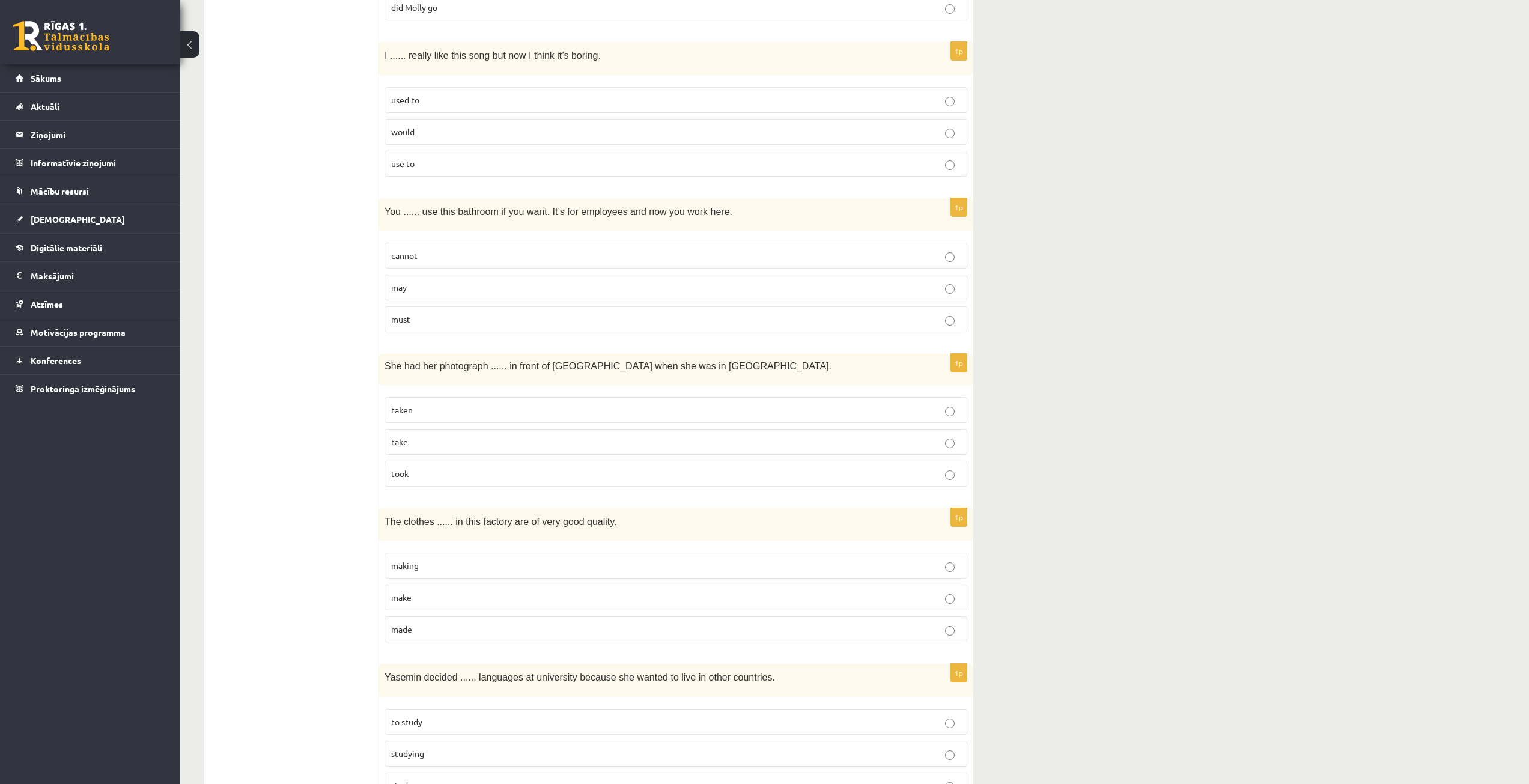
scroll to position [1502, 0]
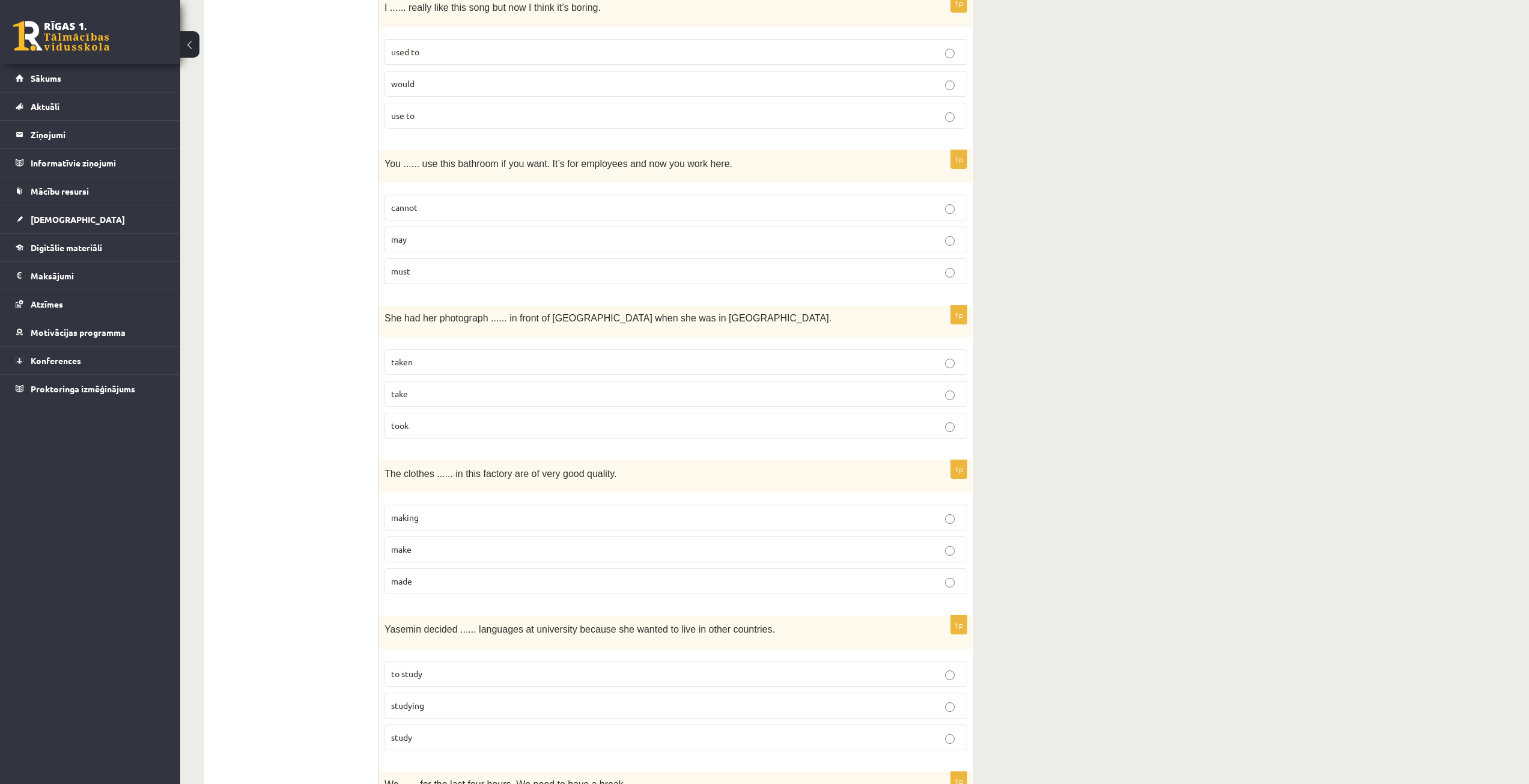
click at [405, 361] on span "taken" at bounding box center [402, 361] width 22 height 11
click at [444, 578] on p "made" at bounding box center [675, 581] width 569 height 13
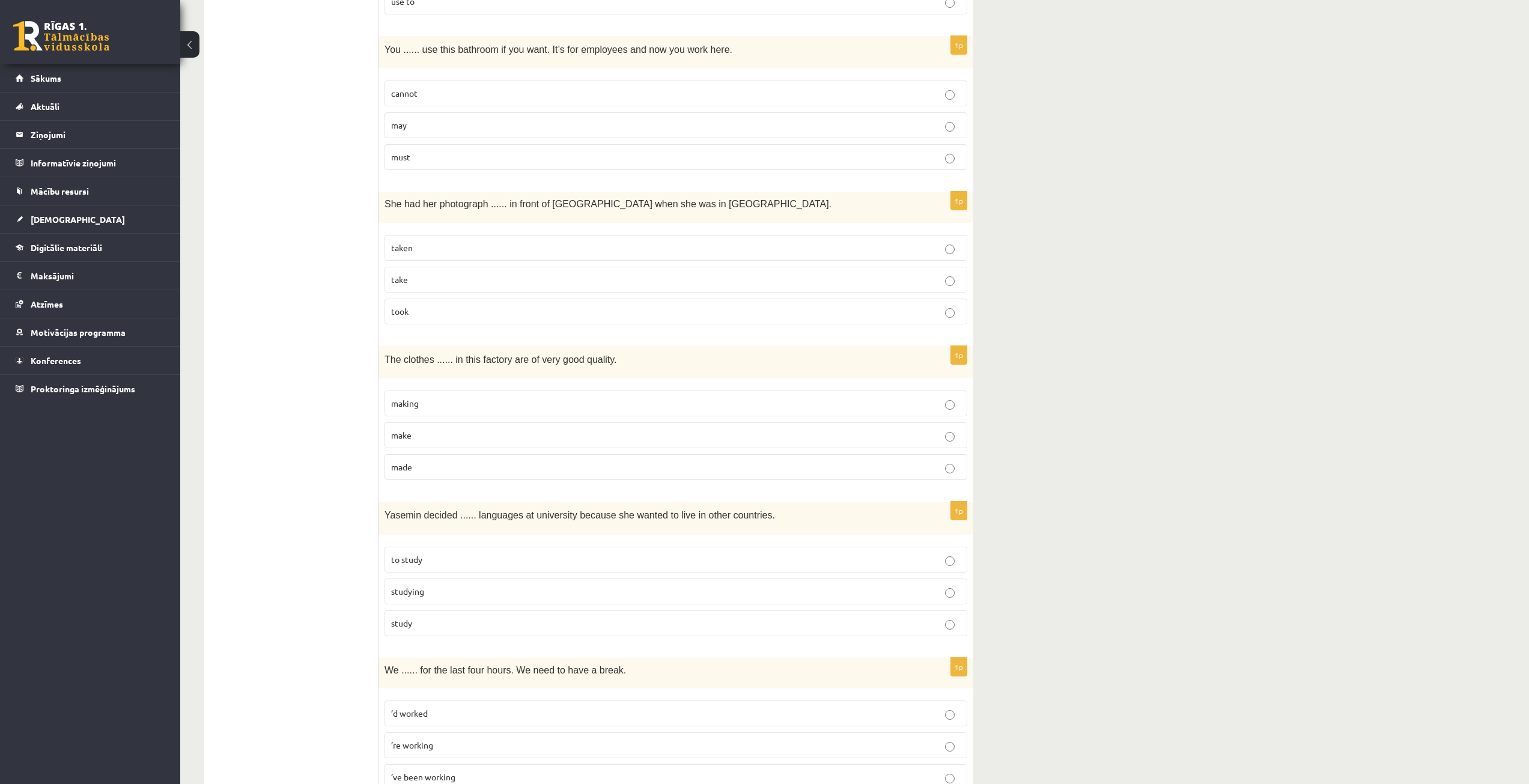
scroll to position [1622, 0]
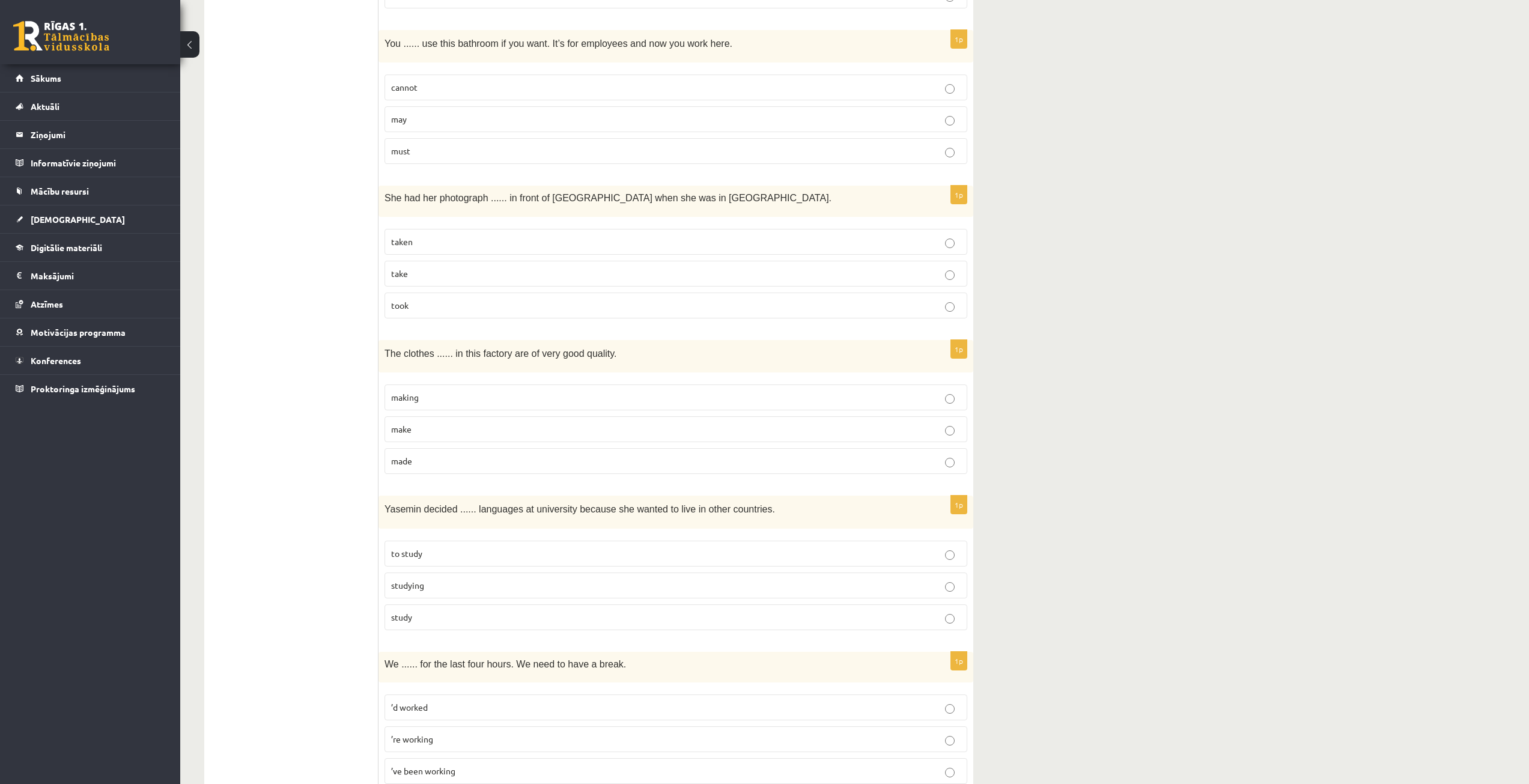
click at [448, 553] on p "to study" at bounding box center [675, 553] width 569 height 13
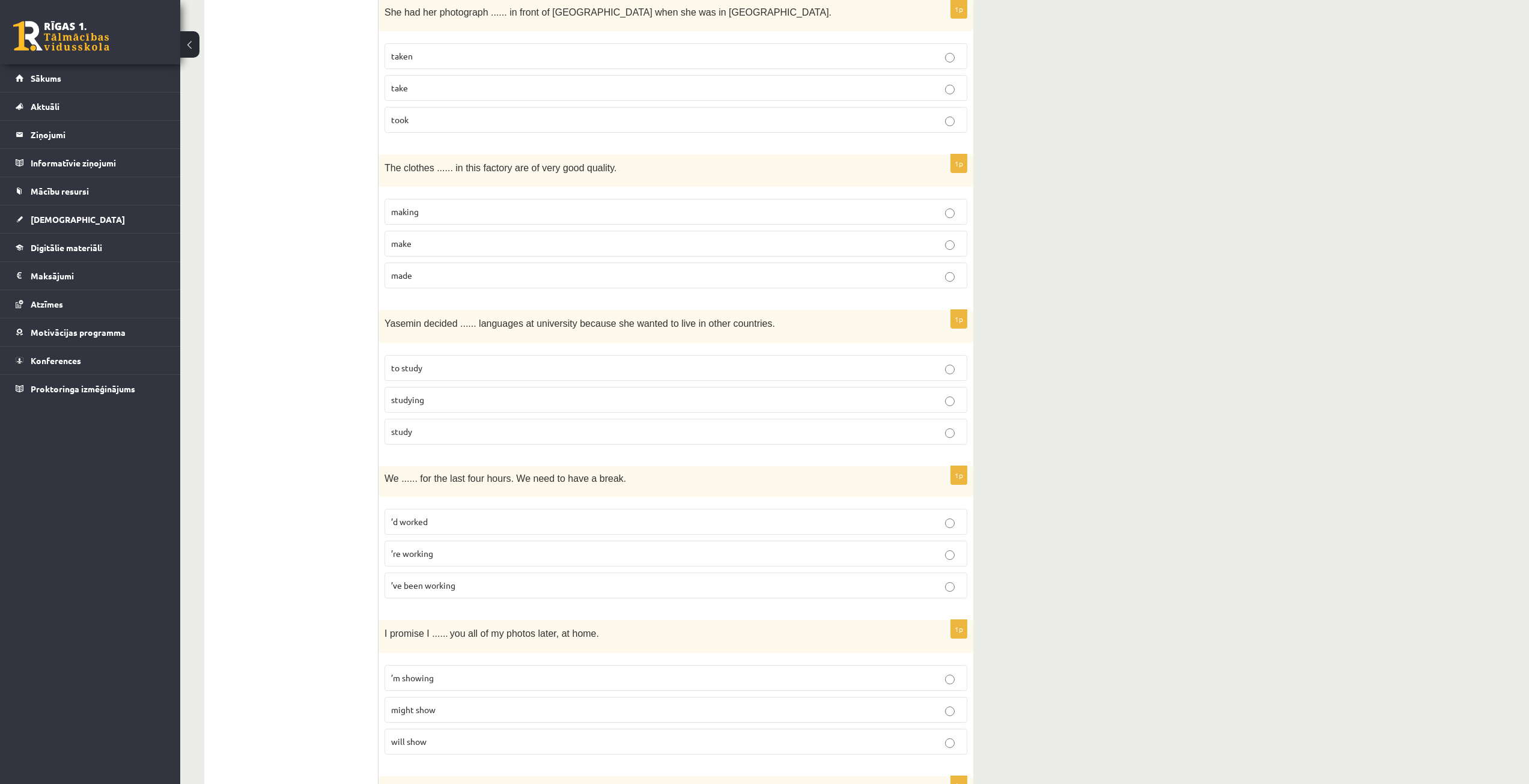
scroll to position [1923, 0]
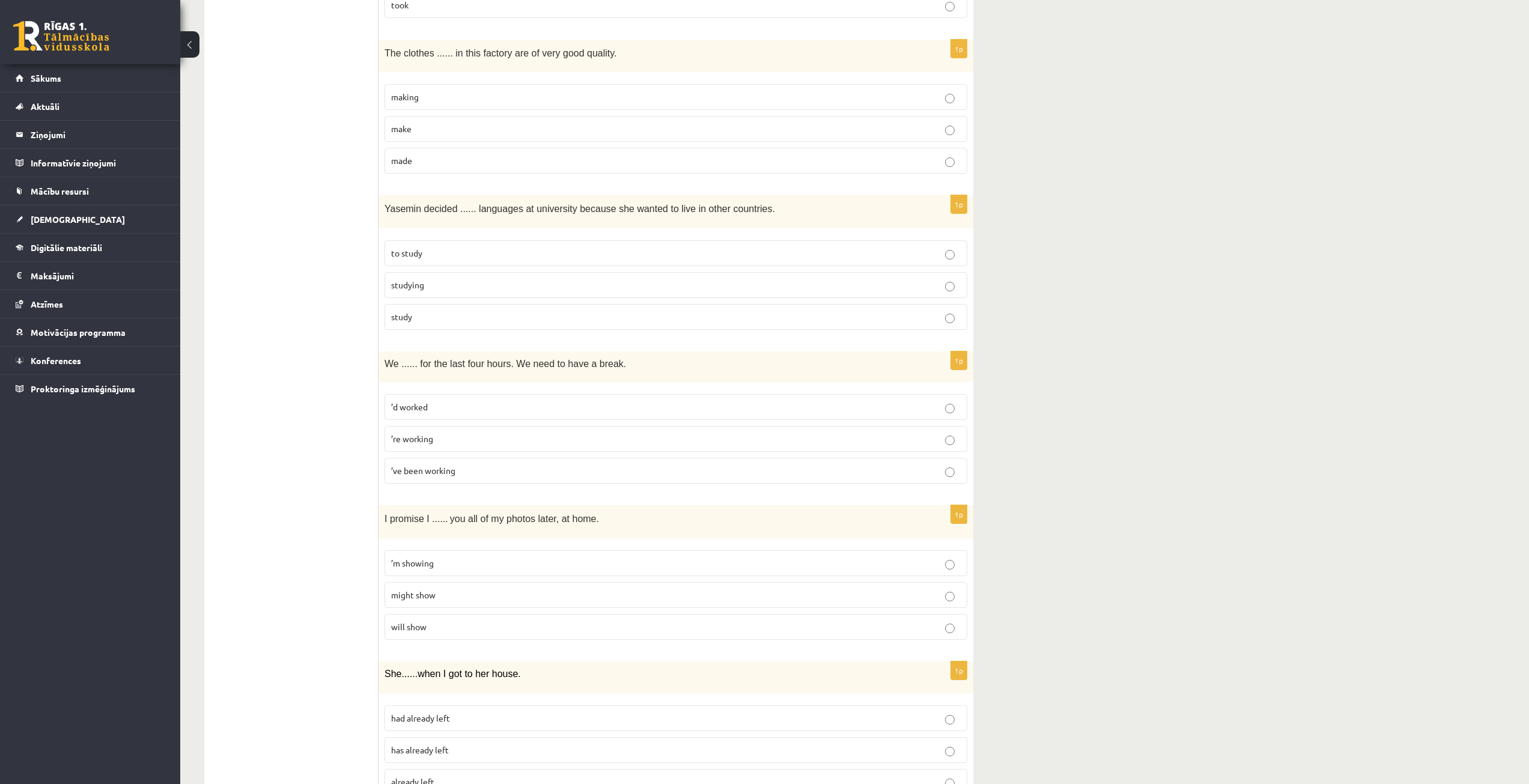
click at [460, 469] on p "’ve been working" at bounding box center [675, 470] width 569 height 13
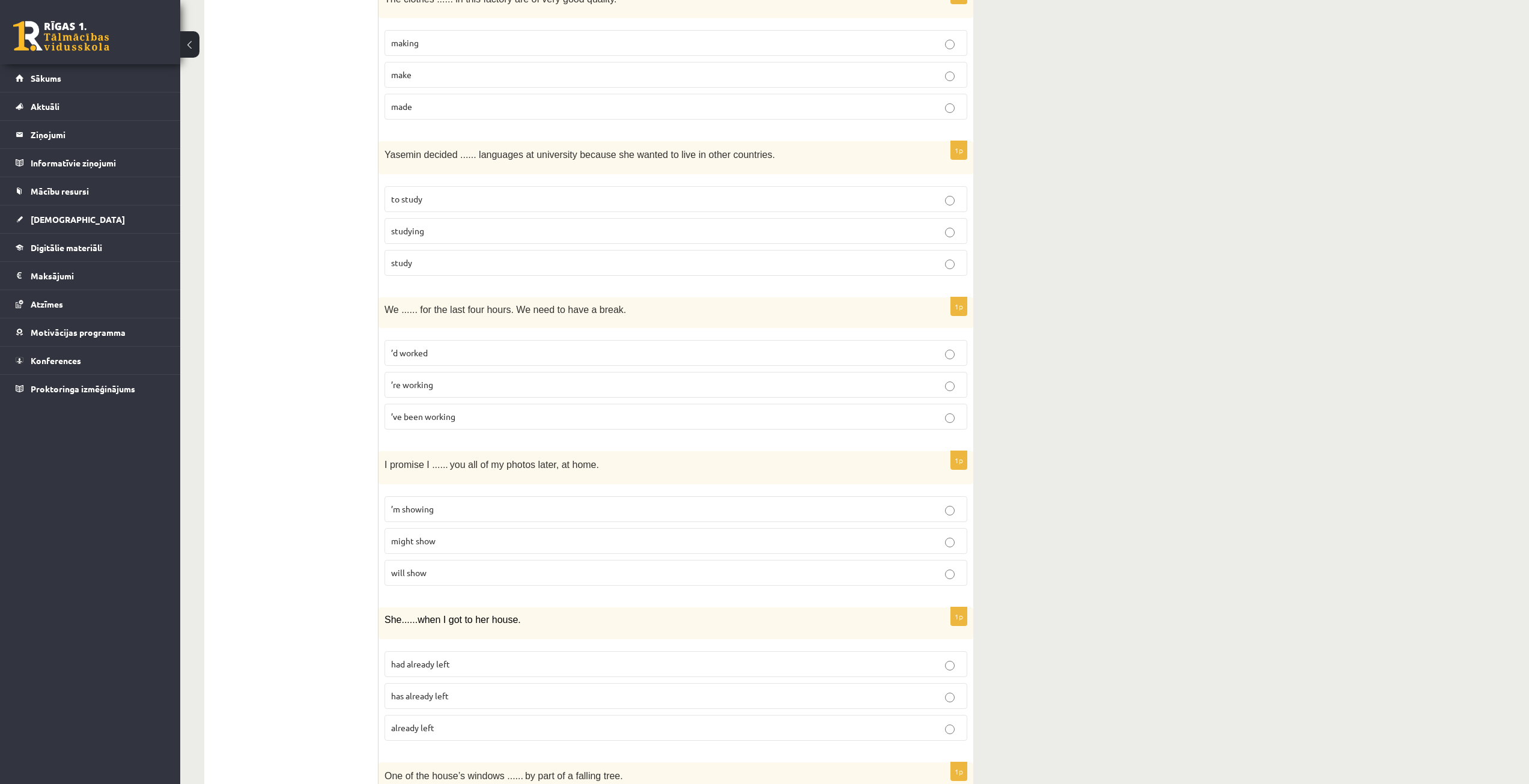
scroll to position [1982, 0]
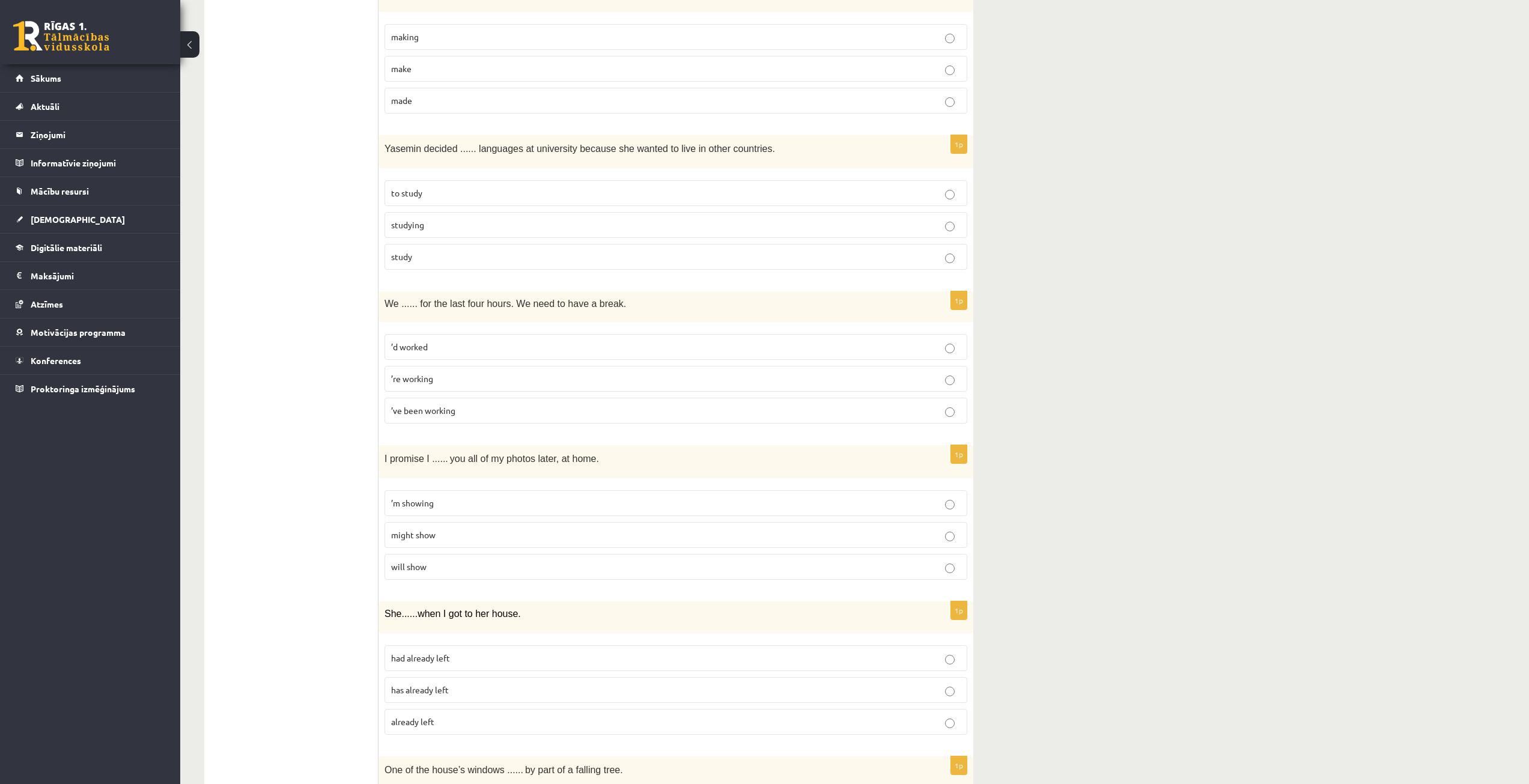
click at [438, 569] on p "will show" at bounding box center [675, 566] width 569 height 13
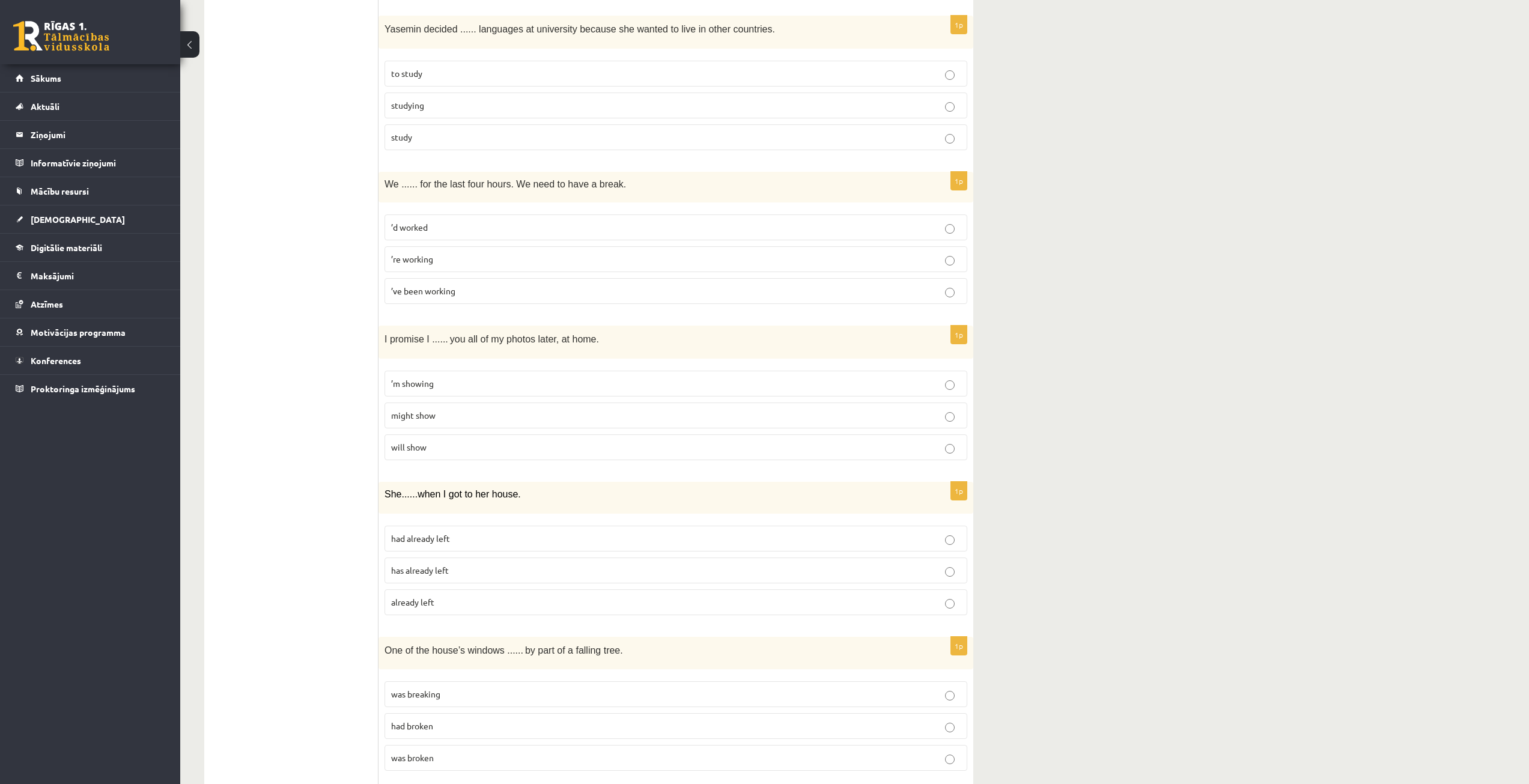
scroll to position [2103, 0]
click at [451, 603] on p "already left" at bounding box center [675, 601] width 569 height 13
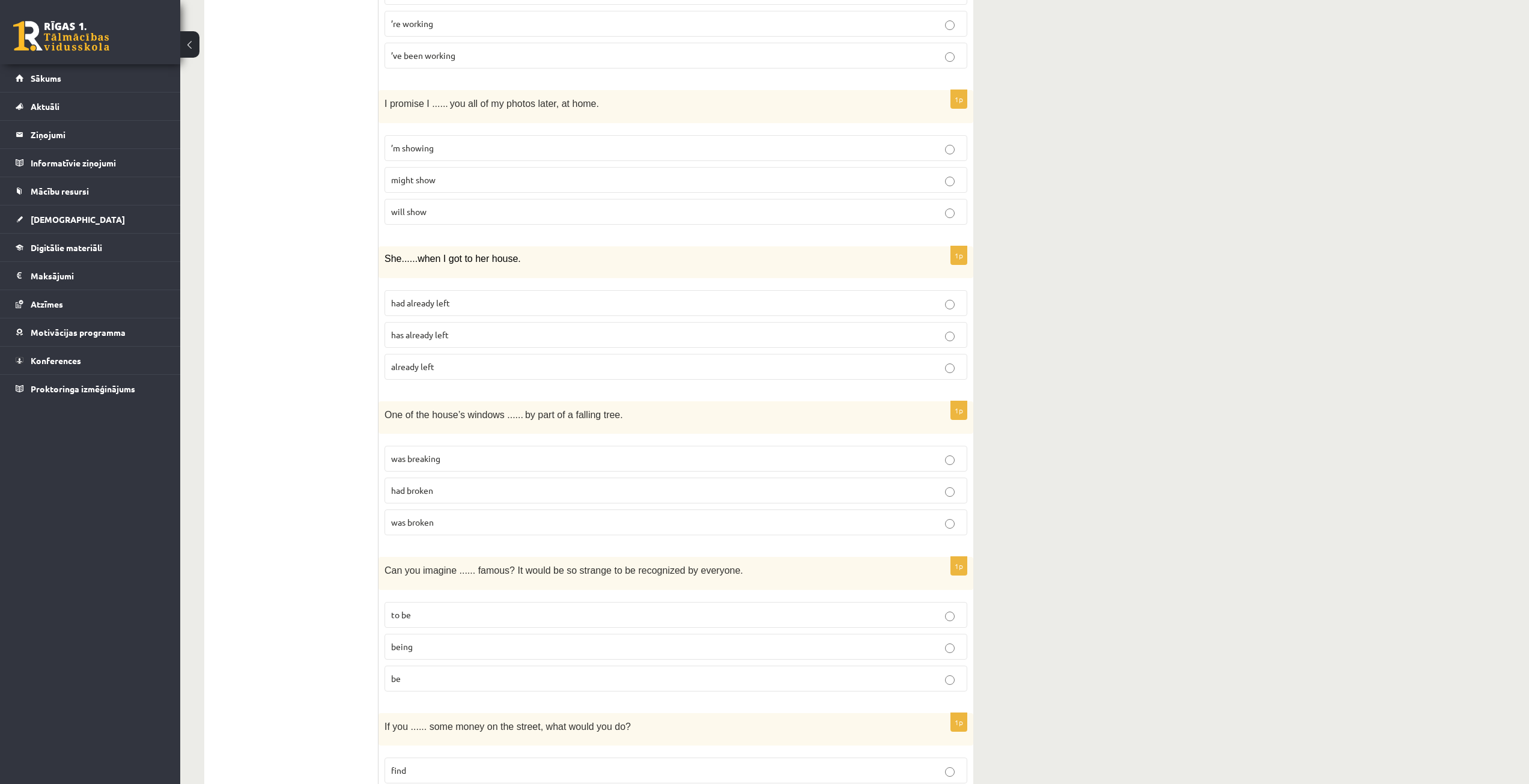
scroll to position [2343, 0]
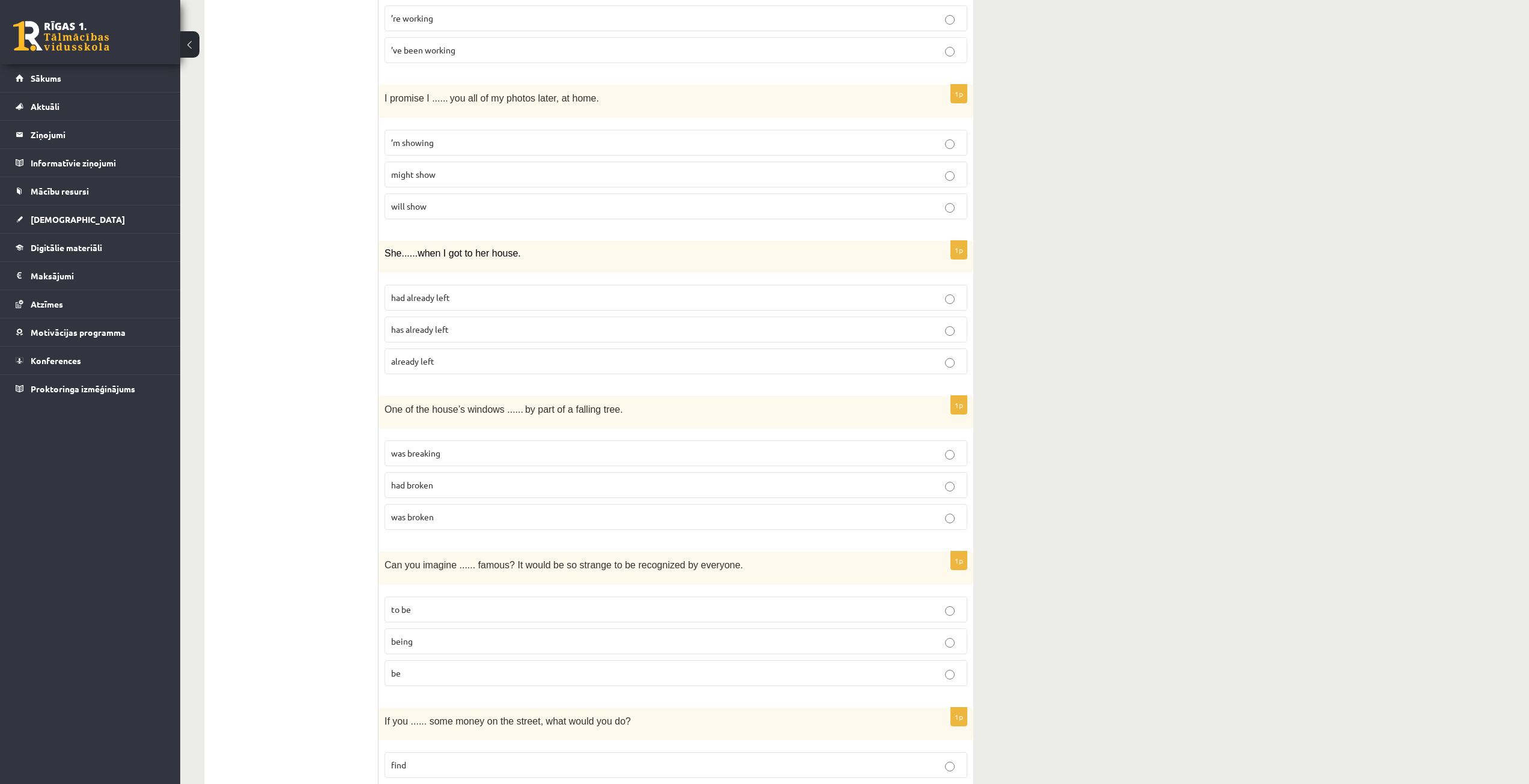
click at [447, 445] on label "was breaking" at bounding box center [676, 453] width 583 height 26
drag, startPoint x: 510, startPoint y: 524, endPoint x: 507, endPoint y: 513, distance: 11.4
click at [509, 520] on label "was broken" at bounding box center [676, 517] width 583 height 26
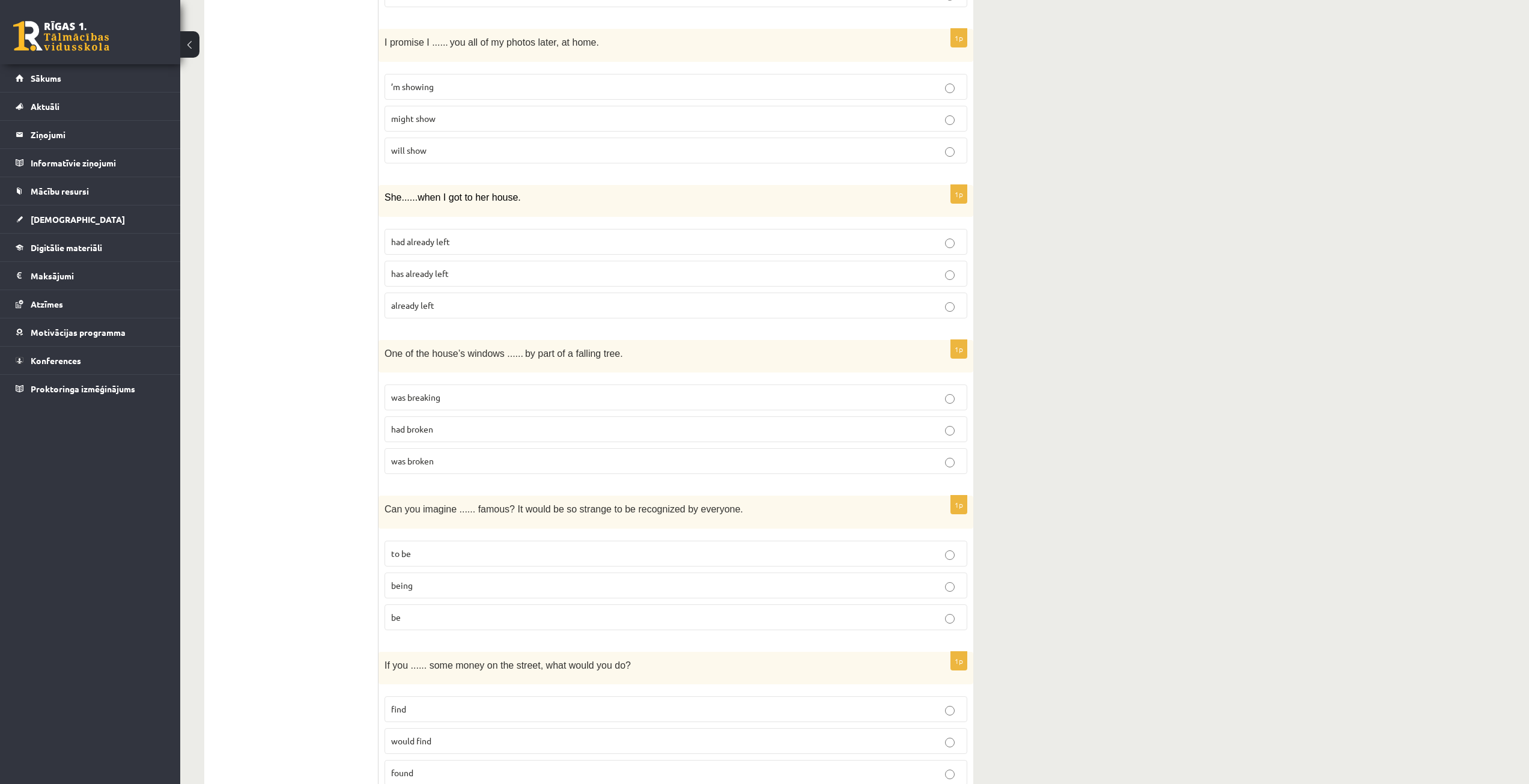
scroll to position [2403, 0]
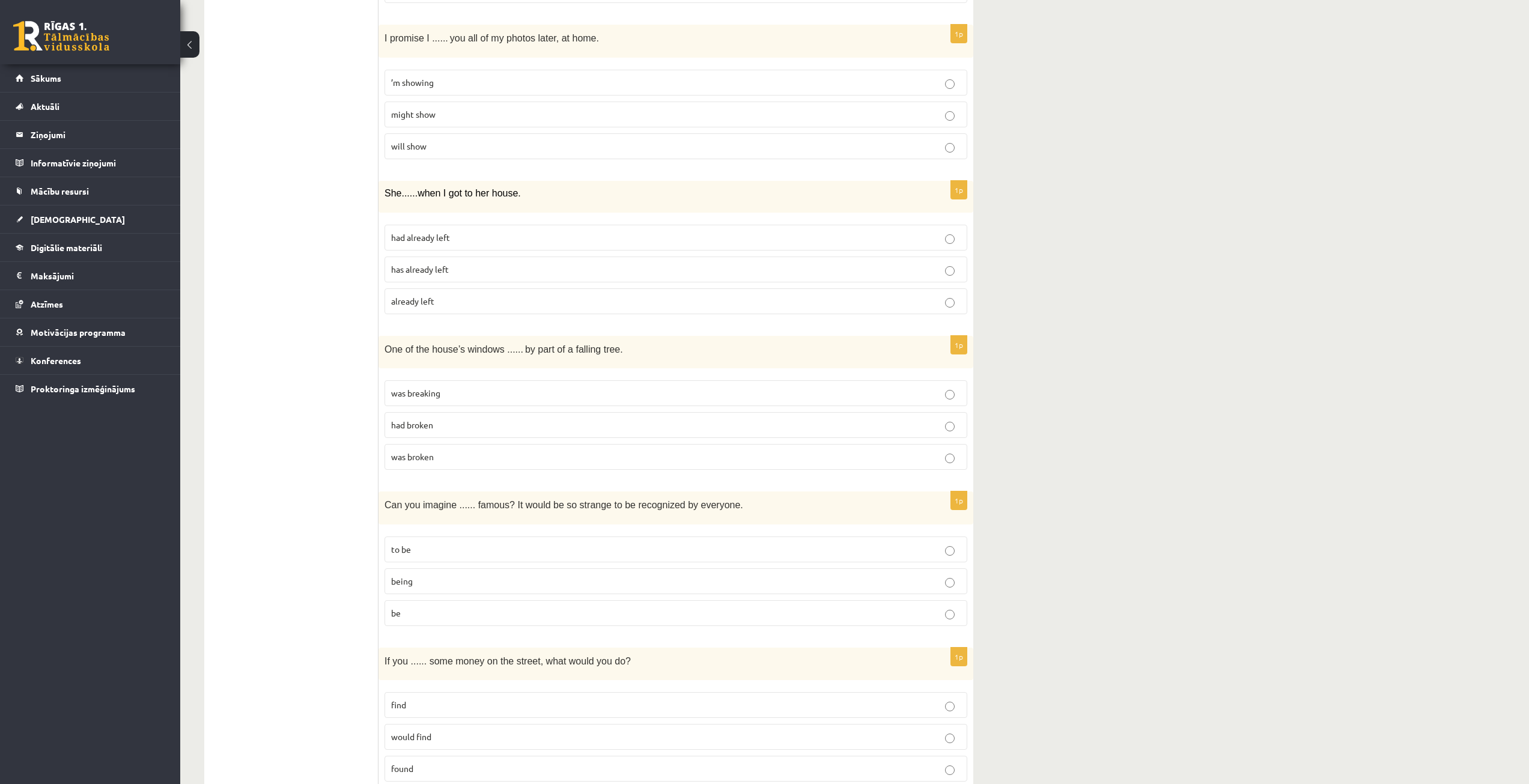
click at [488, 584] on p "being" at bounding box center [675, 581] width 569 height 13
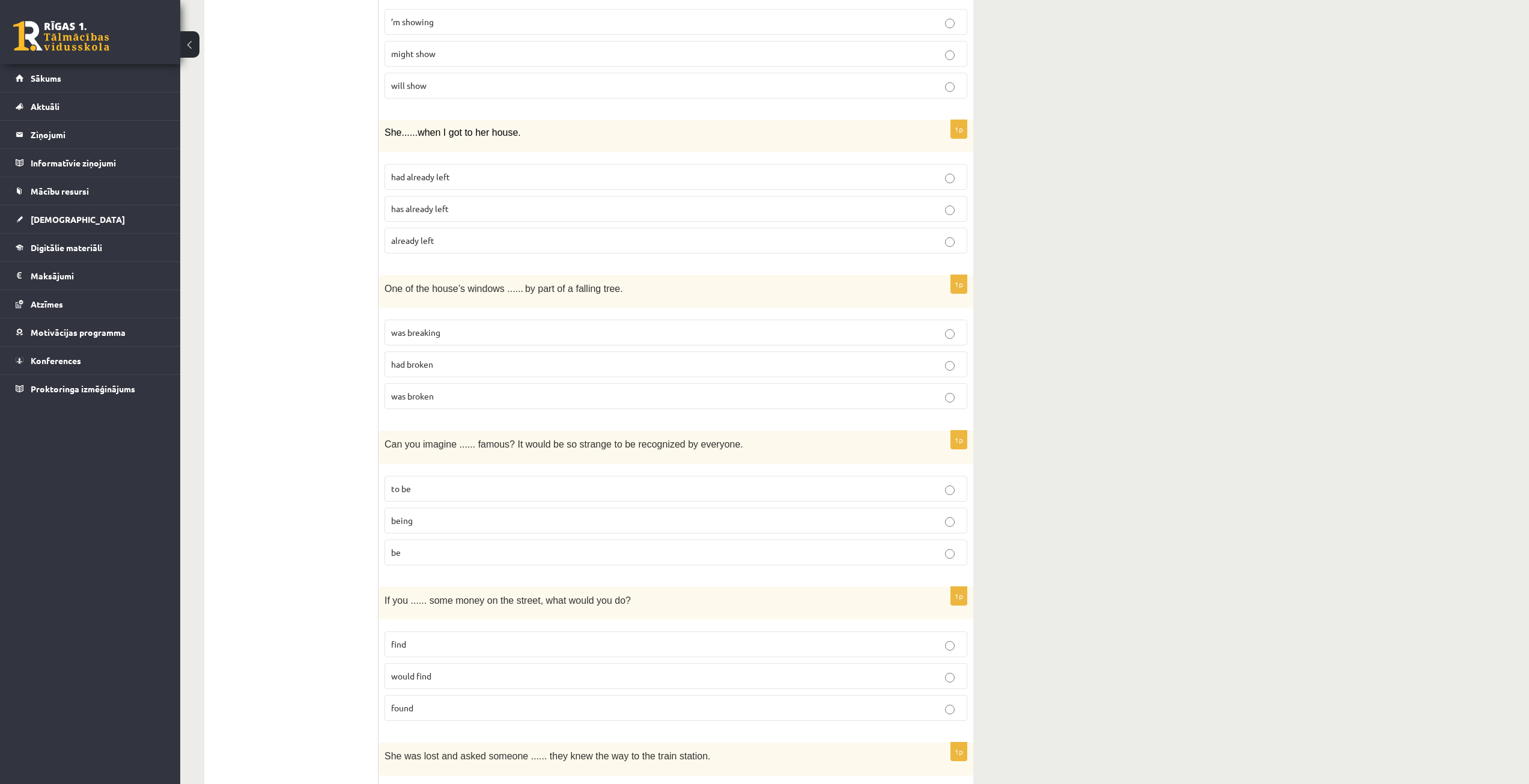
scroll to position [2523, 0]
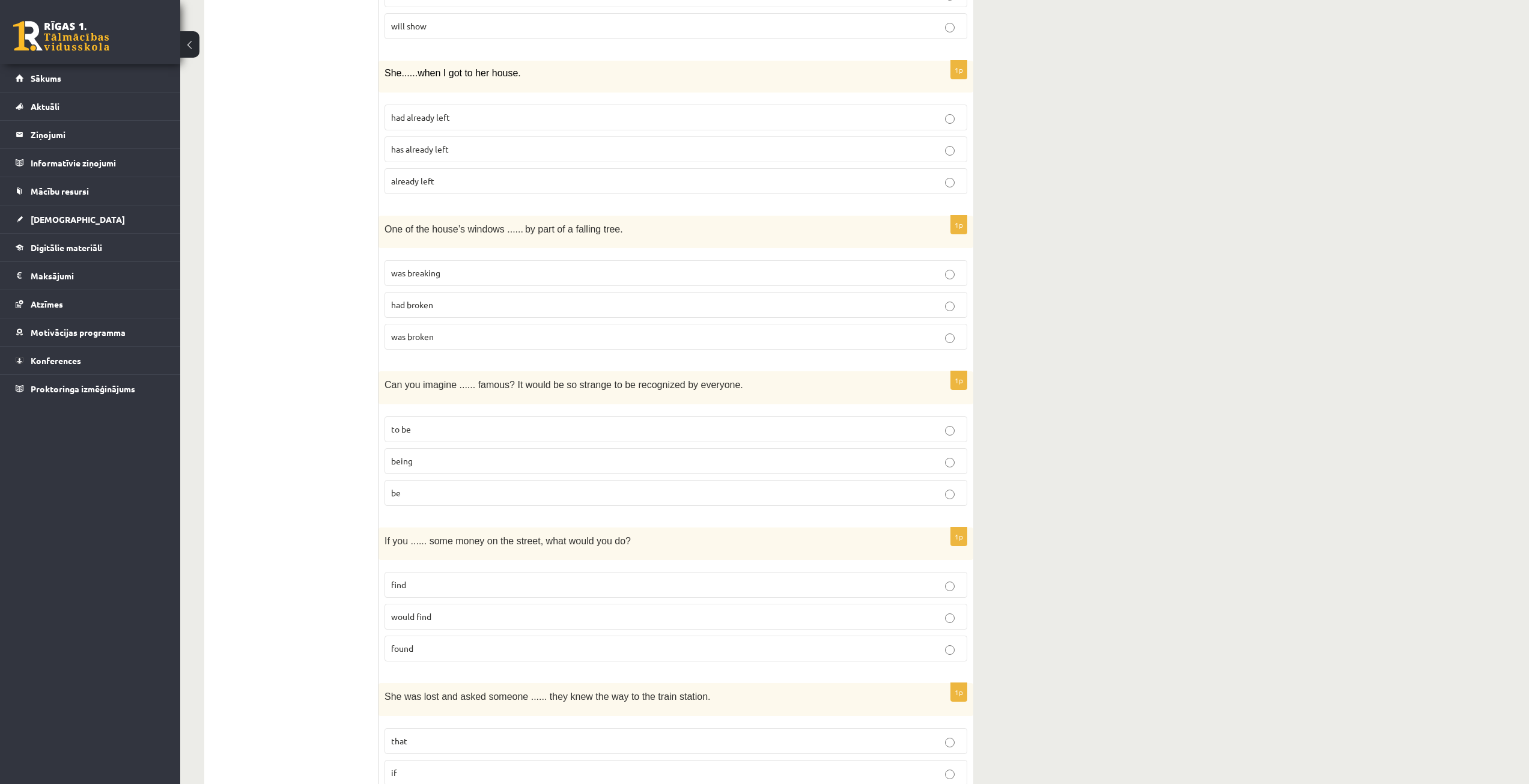
click at [452, 585] on p "find" at bounding box center [675, 584] width 569 height 13
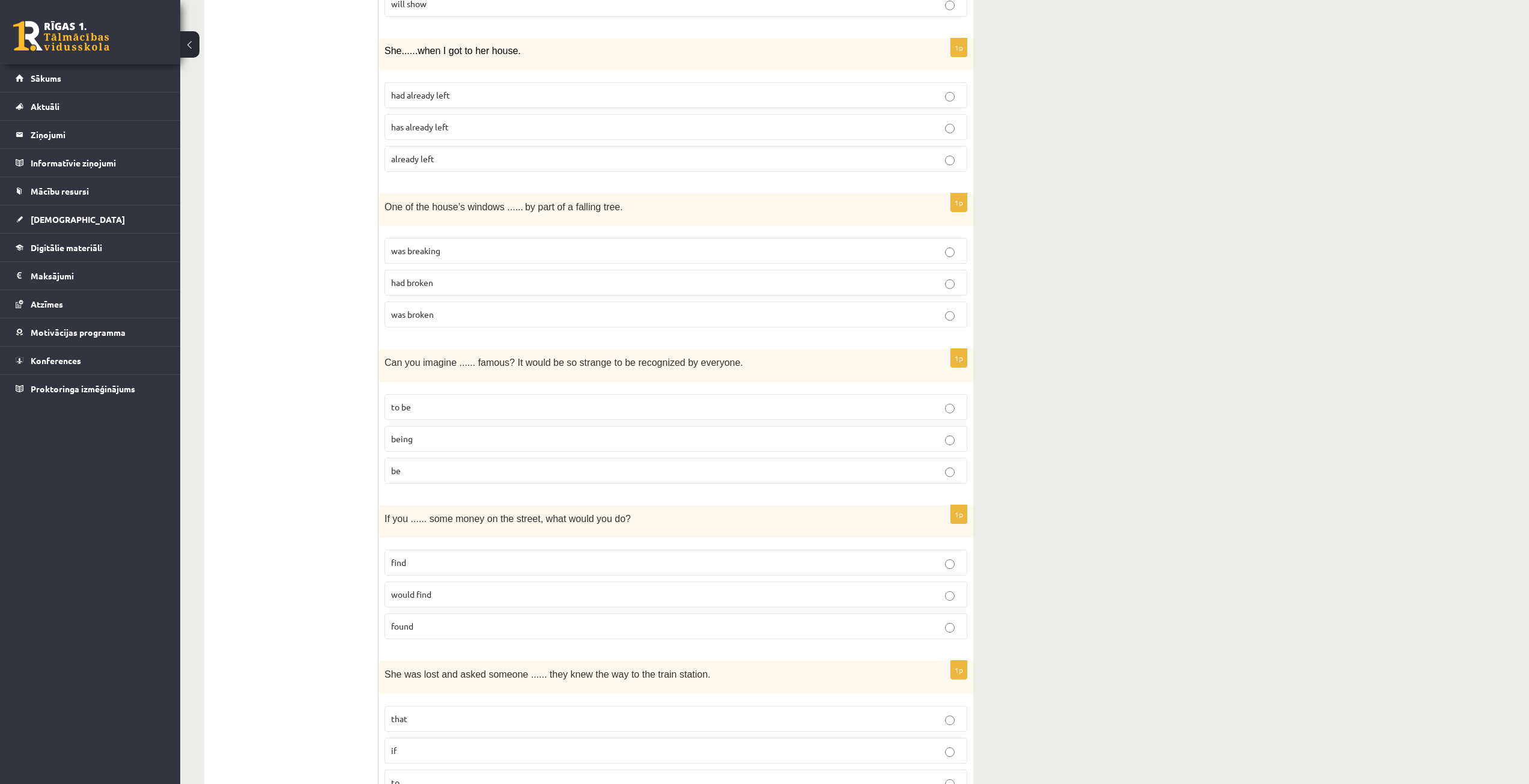
scroll to position [2583, 0]
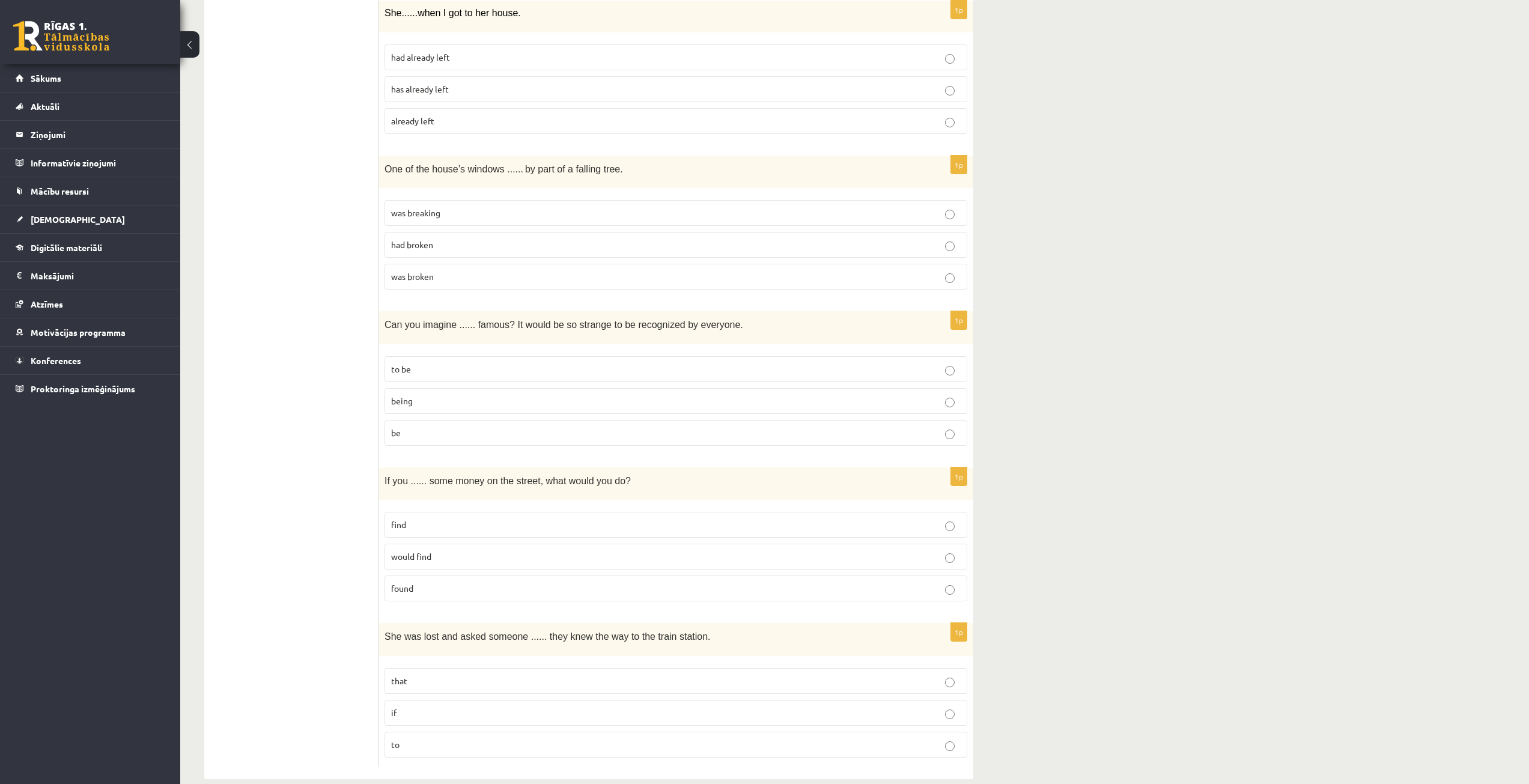
click at [482, 592] on p "found" at bounding box center [675, 588] width 569 height 13
click at [454, 717] on p "if" at bounding box center [675, 712] width 569 height 13
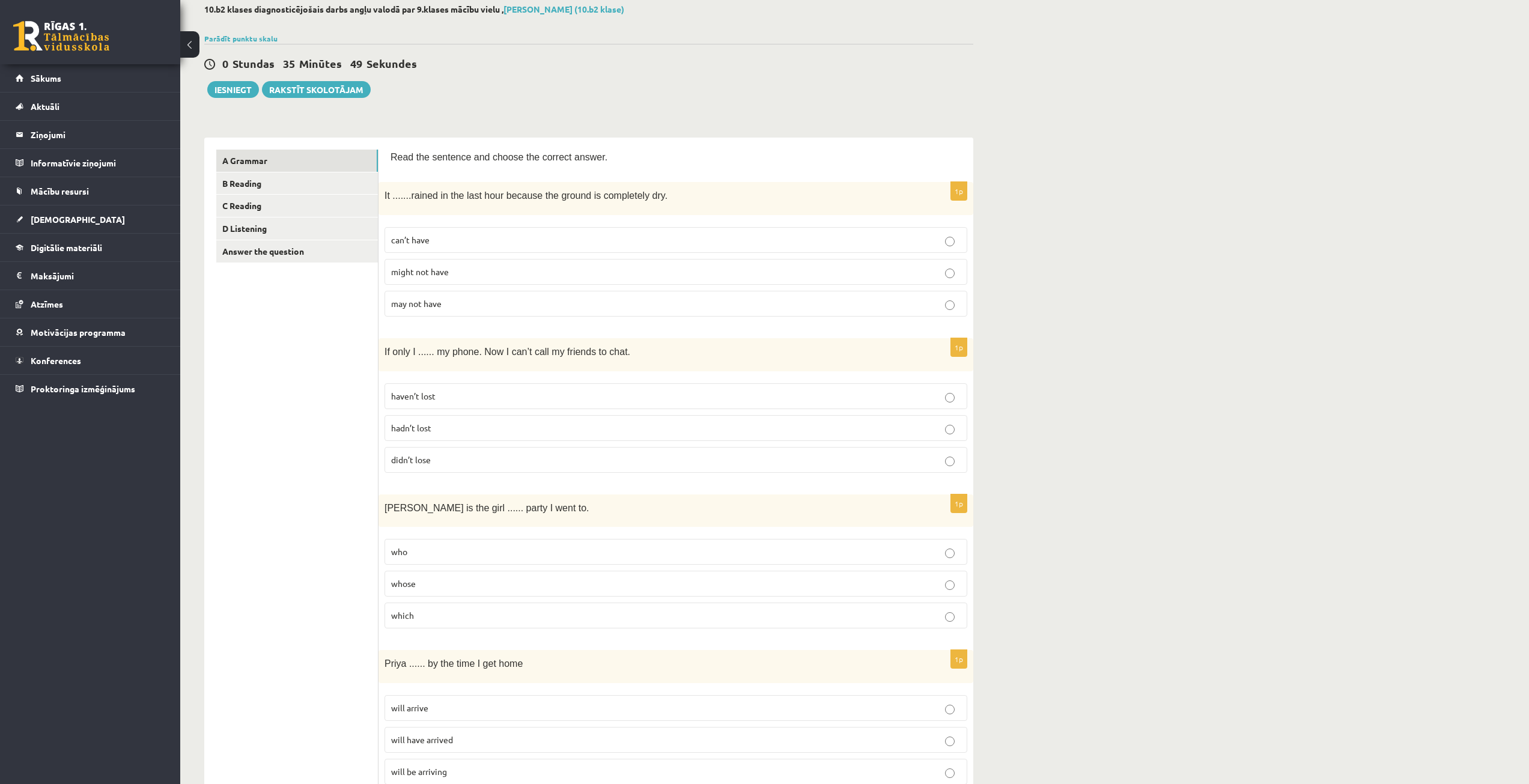
scroll to position [0, 0]
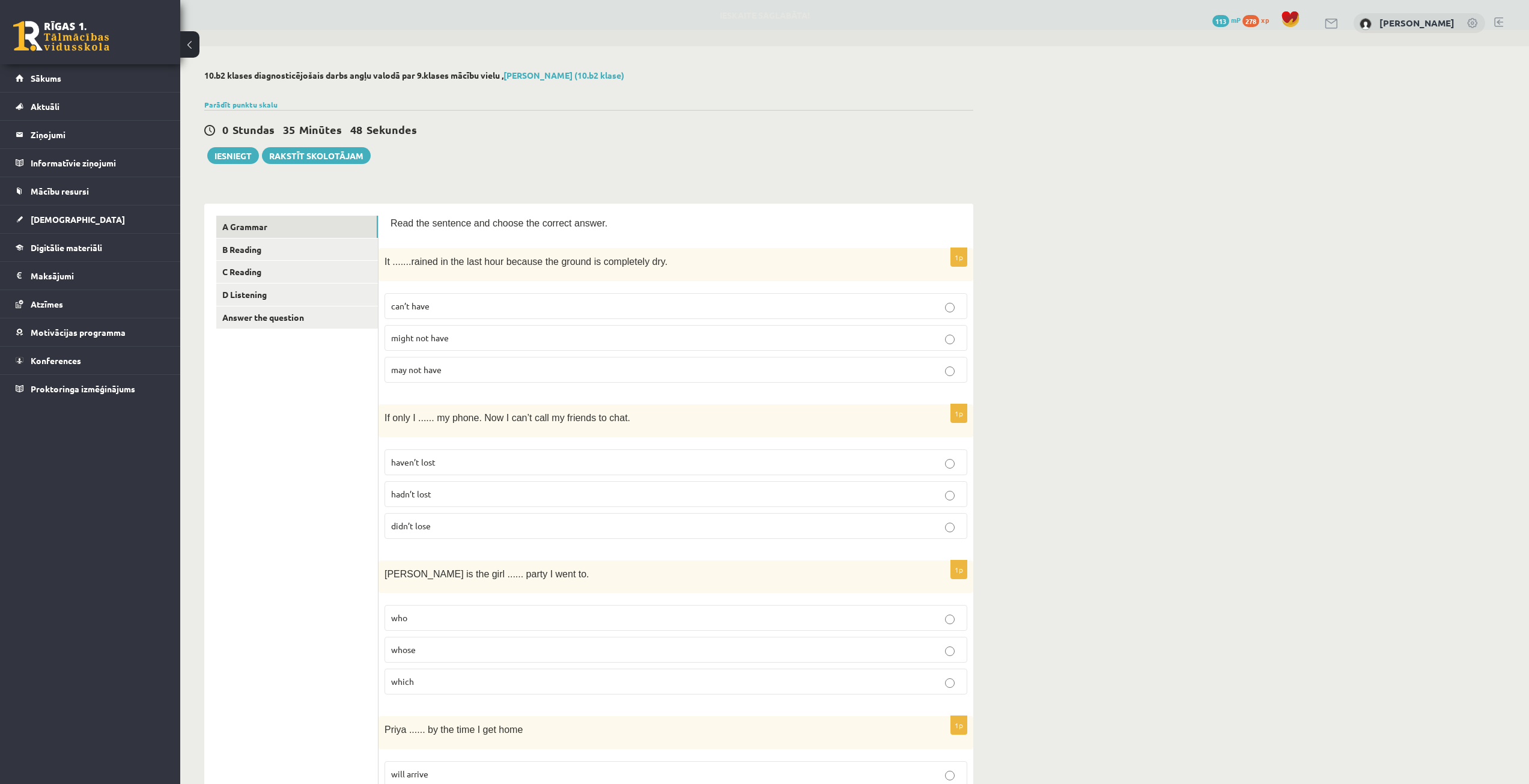
click at [542, 338] on p "might not have" at bounding box center [675, 338] width 569 height 13
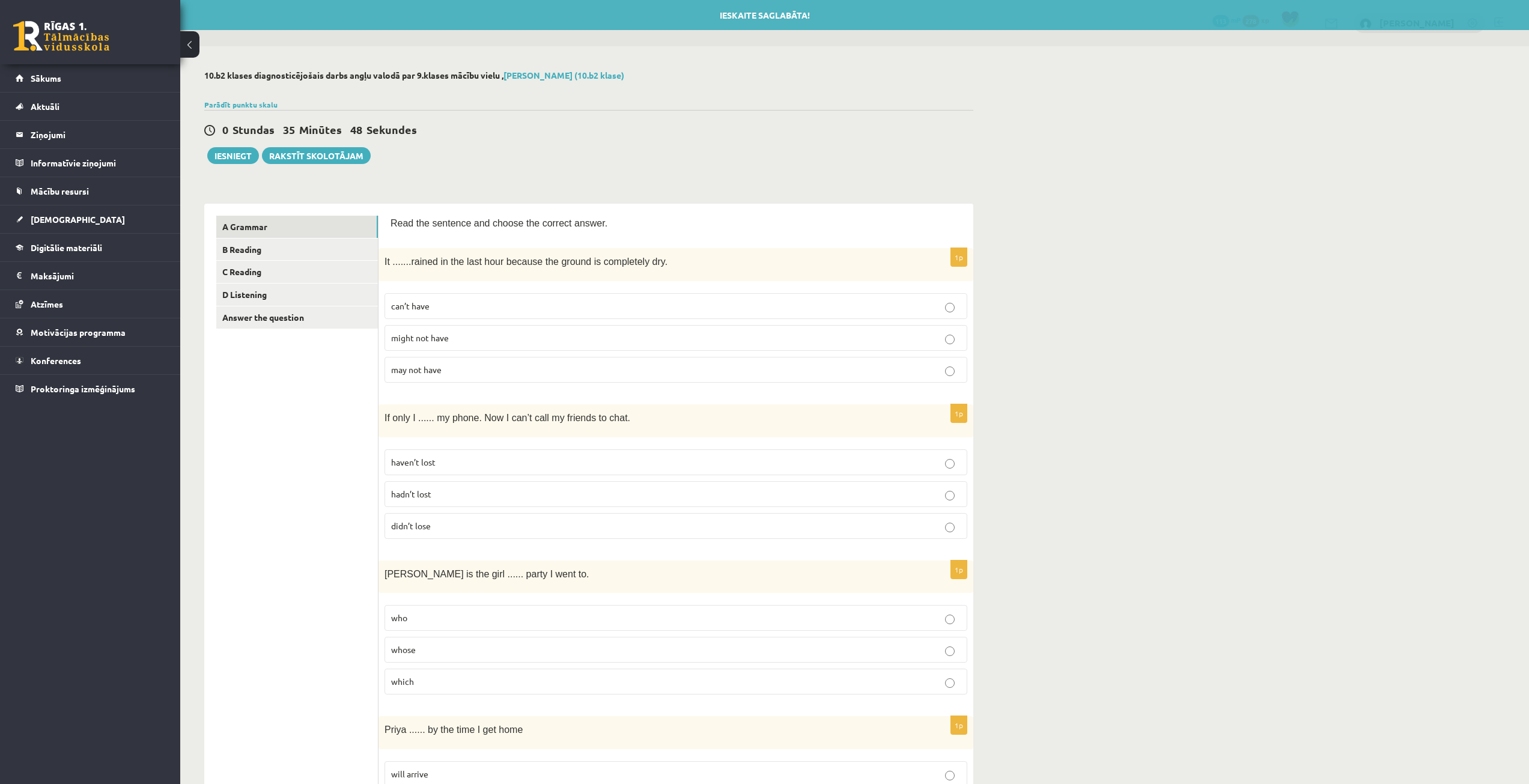
click at [541, 301] on p "can’t have" at bounding box center [675, 306] width 569 height 13
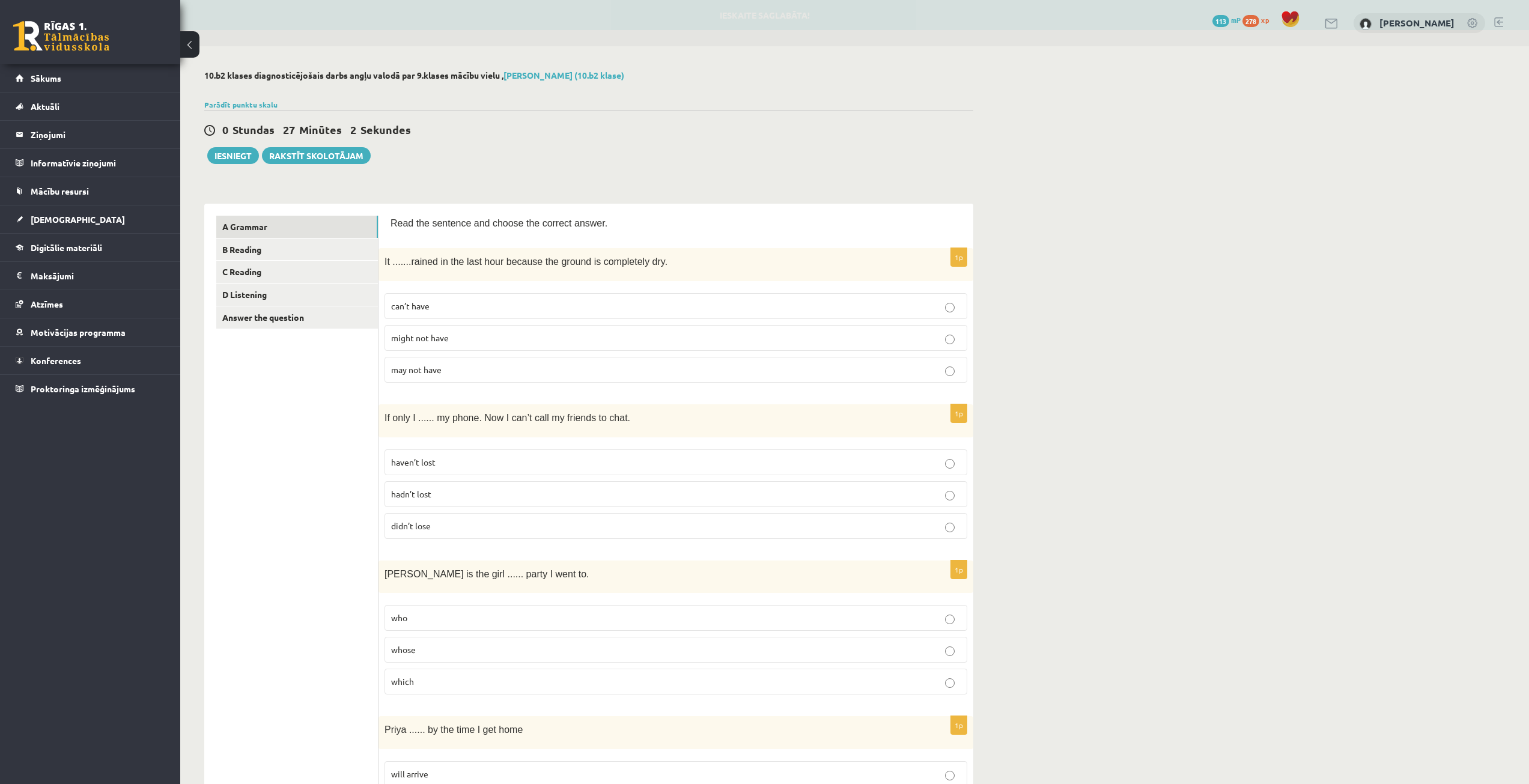
drag, startPoint x: 488, startPoint y: 330, endPoint x: 496, endPoint y: 307, distance: 24.4
click at [488, 328] on label "might not have" at bounding box center [676, 338] width 583 height 26
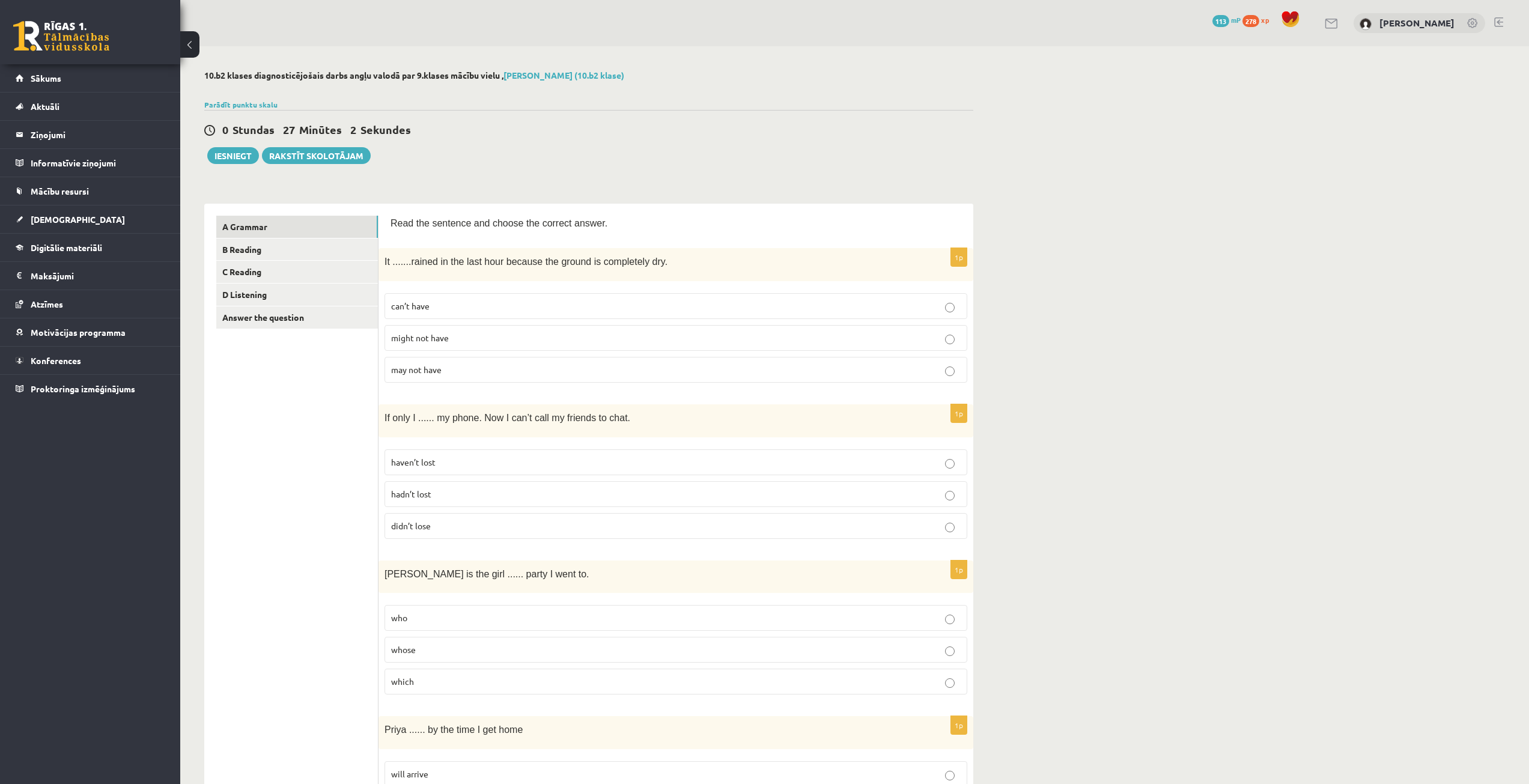
click at [497, 299] on label "can’t have" at bounding box center [676, 306] width 583 height 26
click at [566, 321] on fieldset "can’t have might not have may not have" at bounding box center [676, 336] width 583 height 99
click at [557, 330] on label "might not have" at bounding box center [676, 338] width 583 height 26
click at [562, 299] on label "can’t have" at bounding box center [676, 306] width 583 height 26
click at [451, 311] on p "can’t have" at bounding box center [675, 306] width 569 height 13
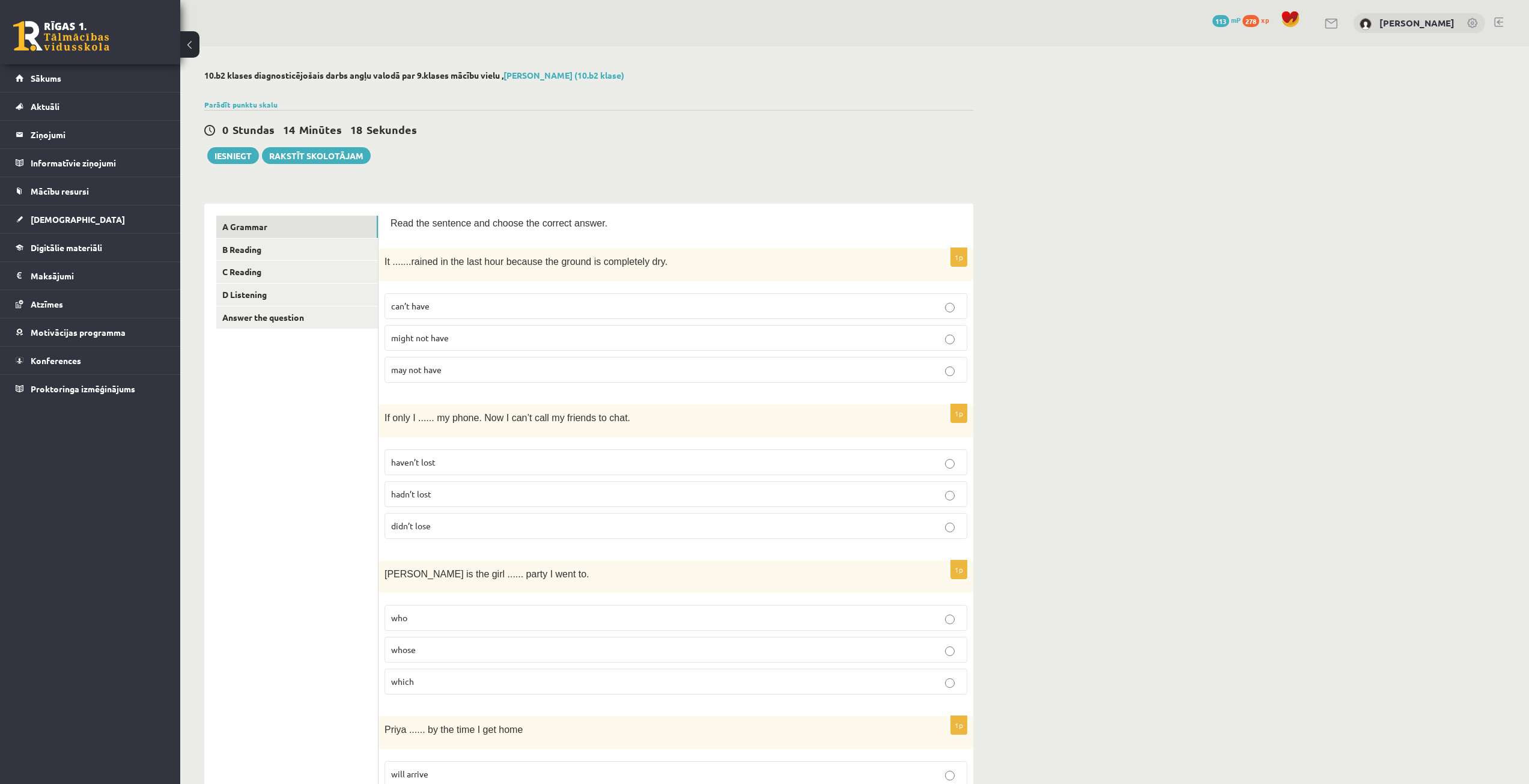
click at [452, 336] on p "might not have" at bounding box center [675, 338] width 569 height 13
click at [468, 296] on label "can’t have" at bounding box center [676, 306] width 583 height 26
click at [237, 163] on button "Iesniegt" at bounding box center [233, 156] width 51 height 17
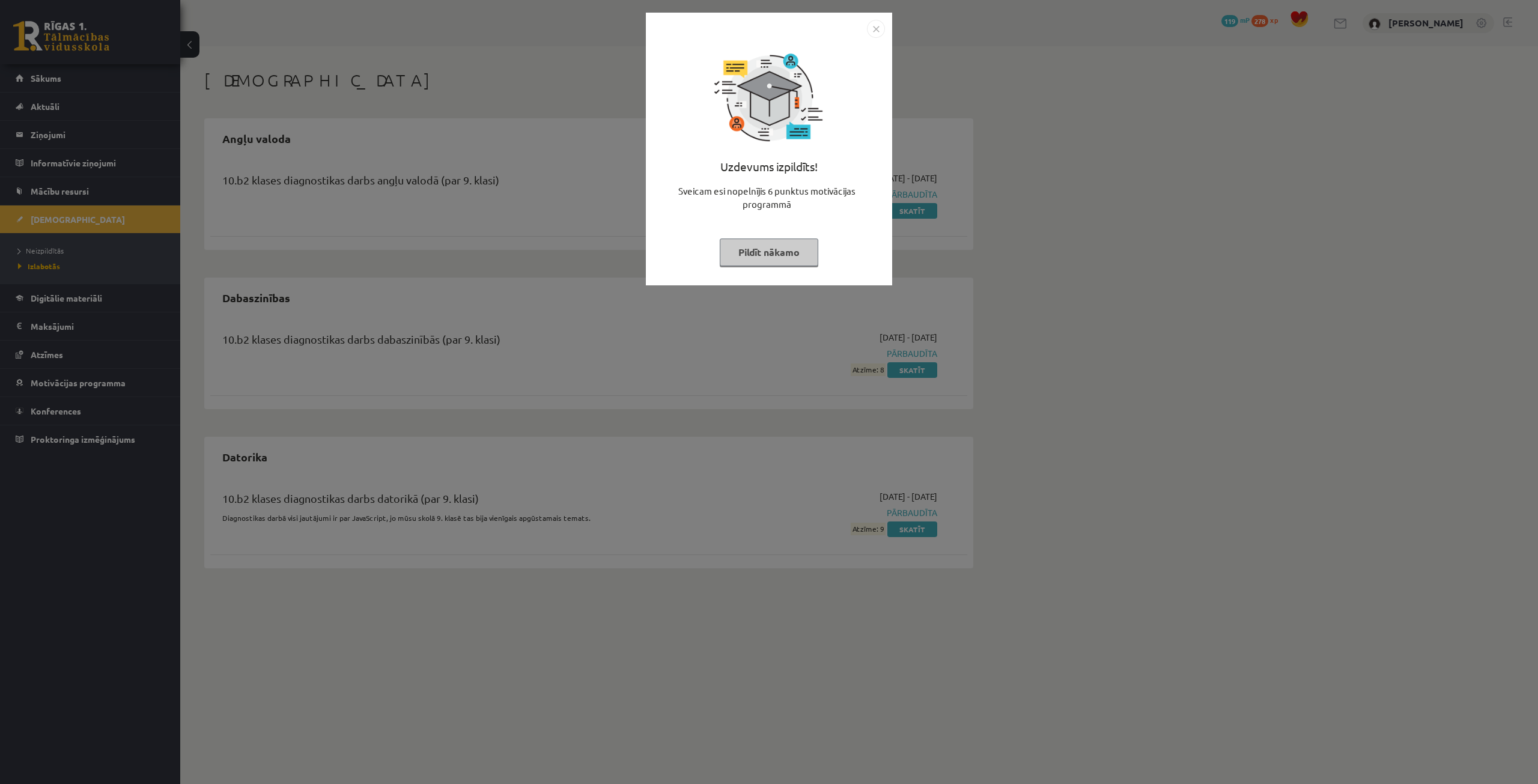
drag, startPoint x: 788, startPoint y: 234, endPoint x: 782, endPoint y: 256, distance: 22.8
click at [785, 243] on div "Uzdevums izpildīts! Sveicam esi nopelnījis 6 punktus motivācijas programmā Pild…" at bounding box center [769, 158] width 232 height 240
click at [782, 256] on button "Pildīt nākamo" at bounding box center [769, 252] width 98 height 28
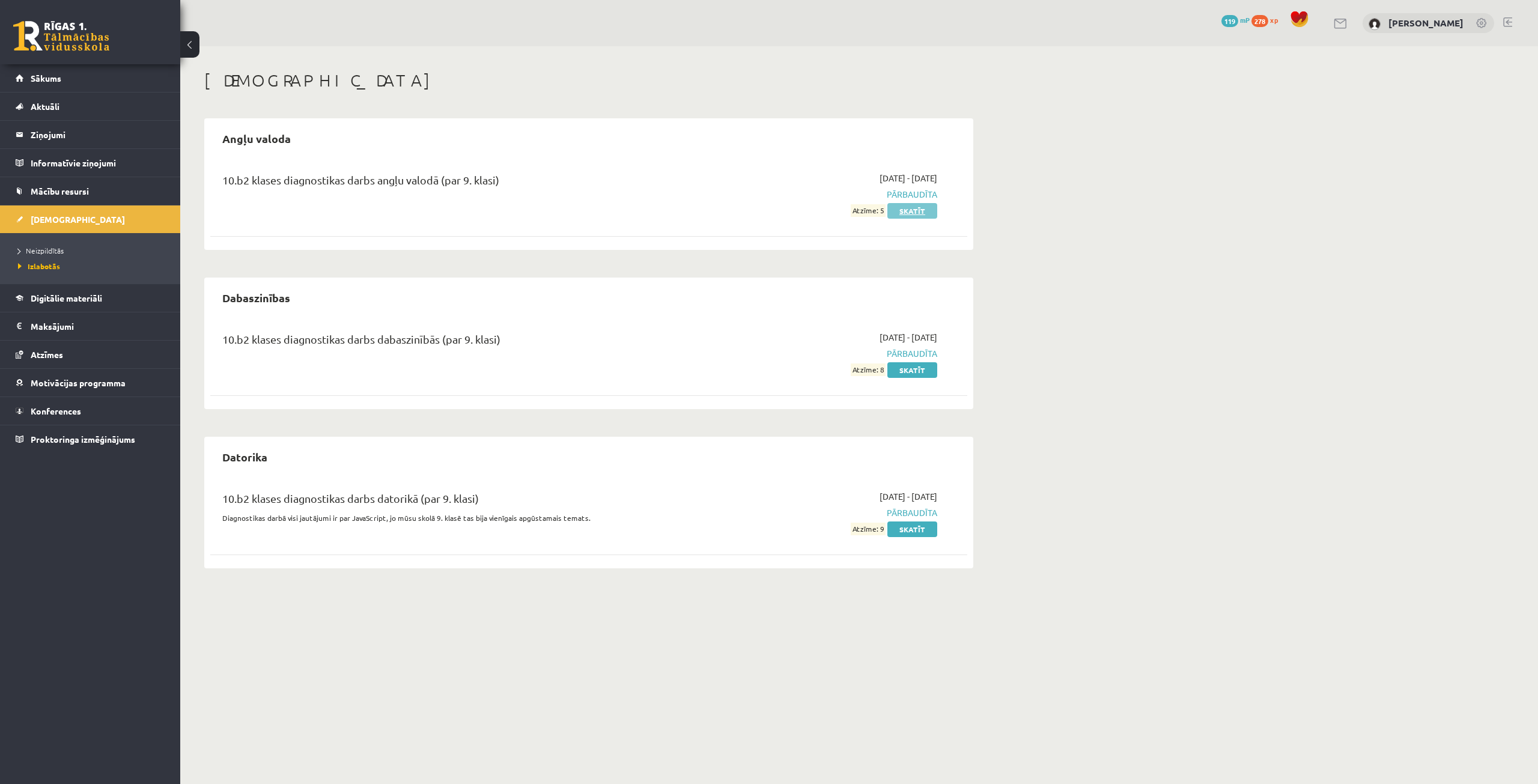
click at [903, 206] on link "Skatīt" at bounding box center [913, 211] width 50 height 16
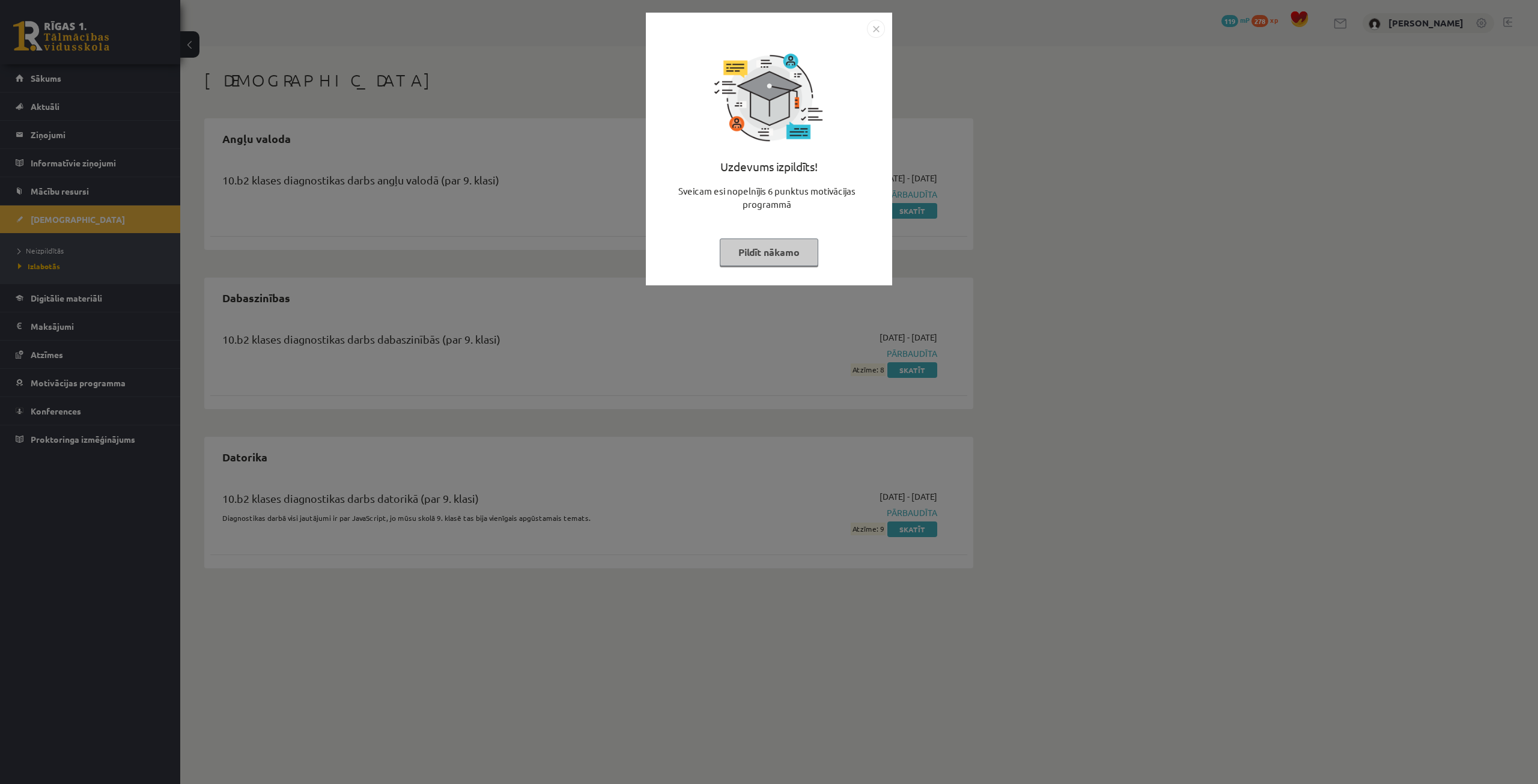
click at [791, 249] on button "Pildīt nākamo" at bounding box center [769, 252] width 98 height 28
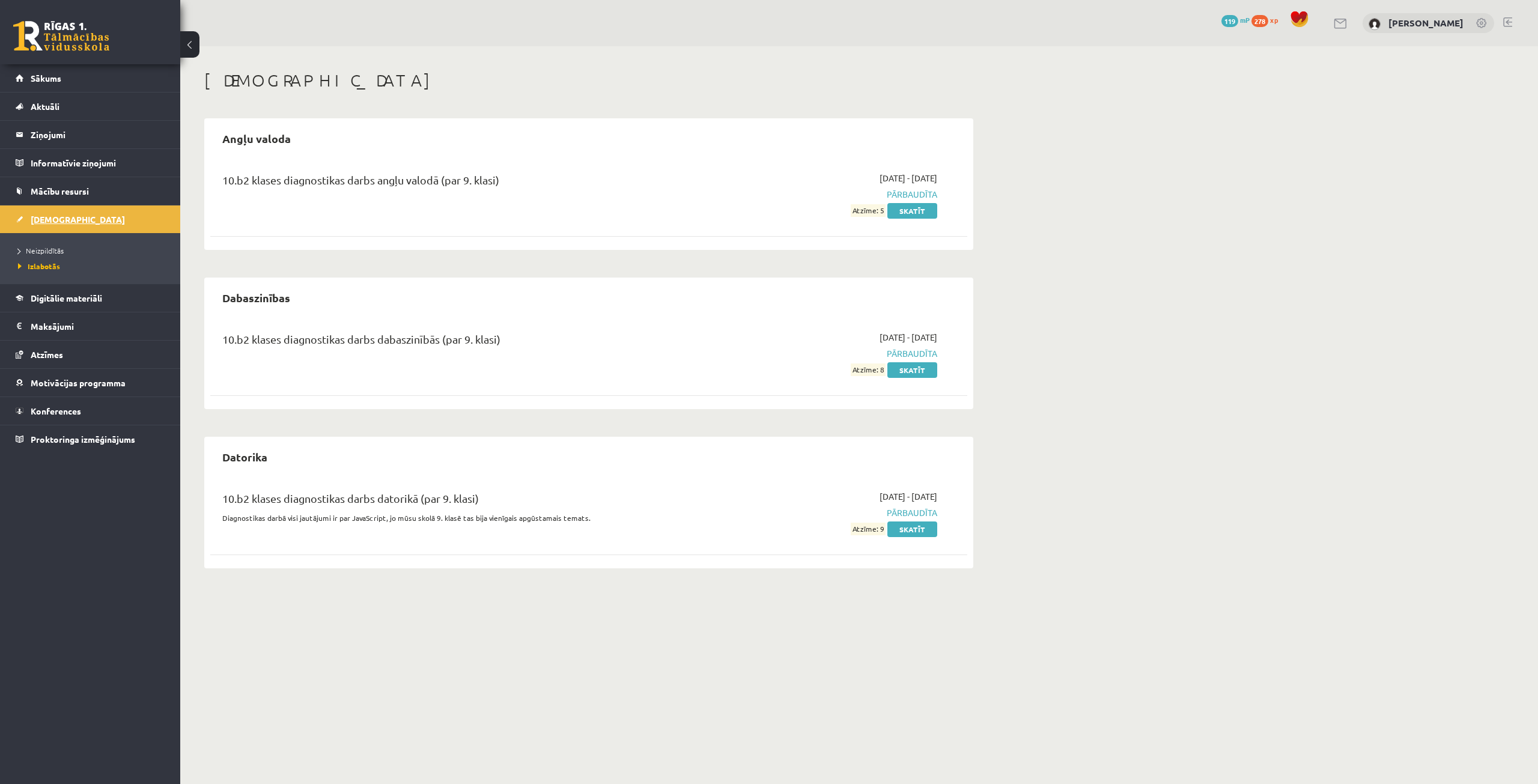
click at [42, 215] on span "[DEMOGRAPHIC_DATA]" at bounding box center [78, 219] width 95 height 11
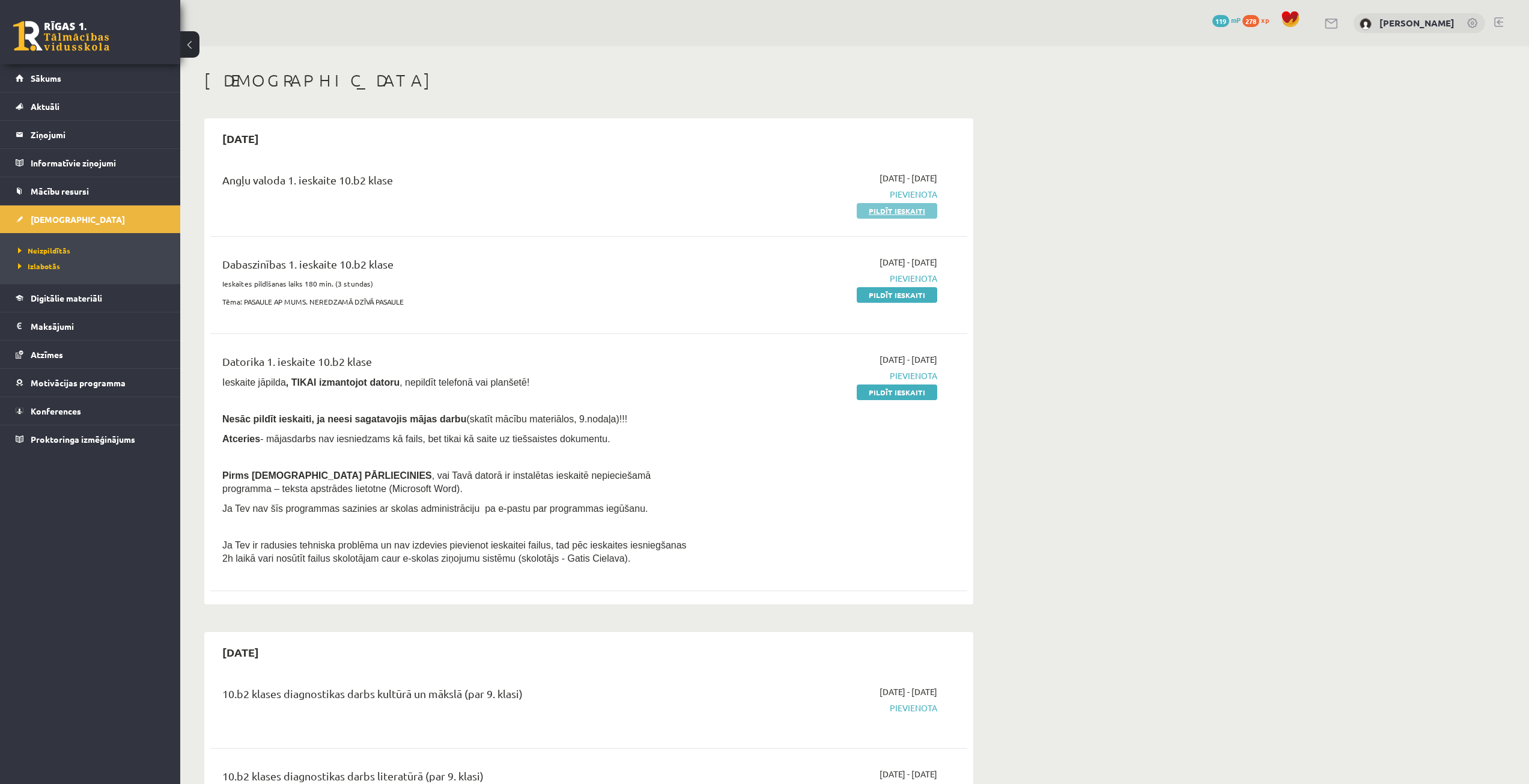
click at [873, 211] on link "Pildīt ieskaiti" at bounding box center [897, 211] width 80 height 16
click at [879, 294] on link "Pildīt ieskaiti" at bounding box center [897, 295] width 80 height 16
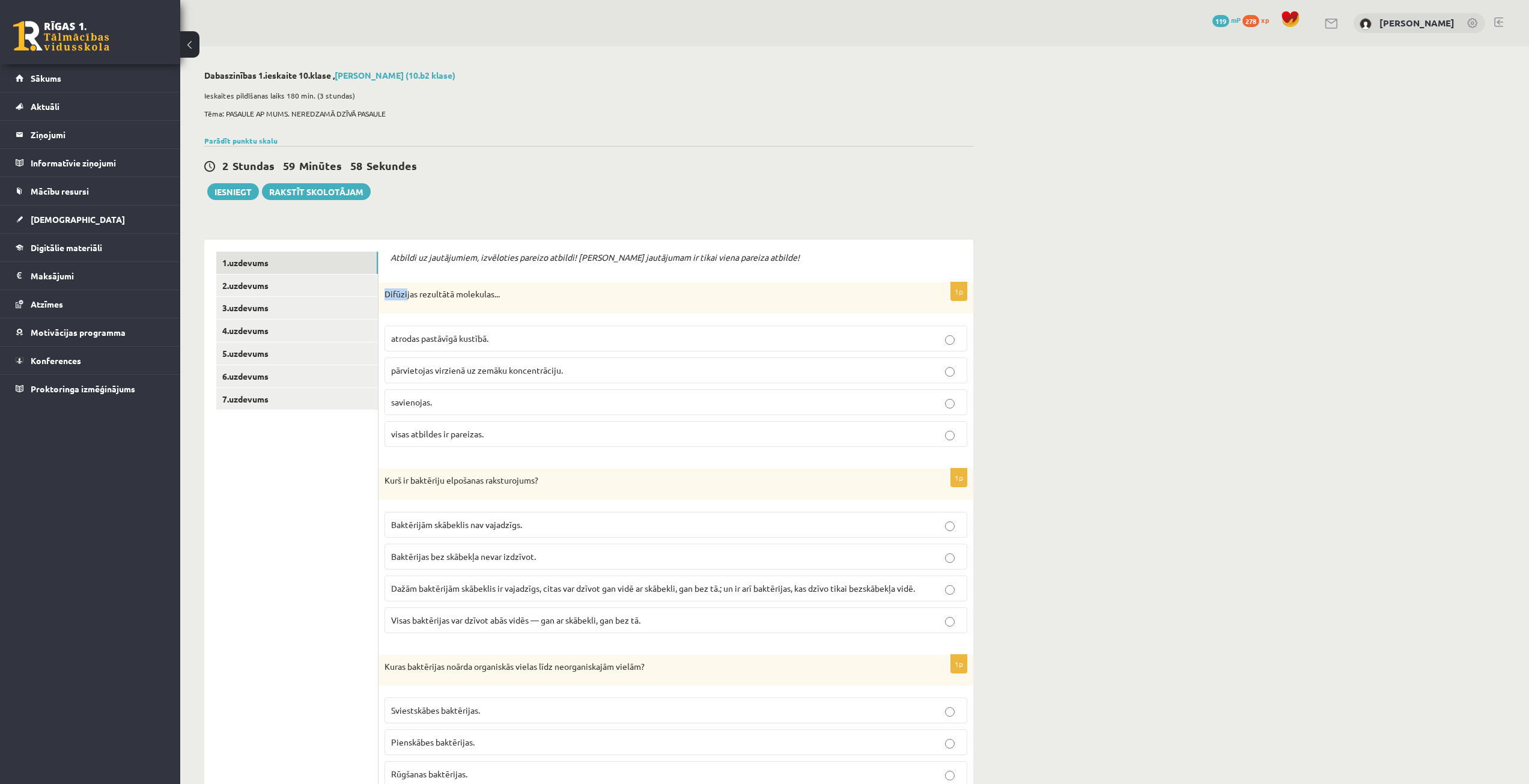
drag, startPoint x: 384, startPoint y: 287, endPoint x: 403, endPoint y: 268, distance: 26.9
click at [408, 292] on div "Difūzijas rezultātā molekulas..." at bounding box center [676, 297] width 595 height 31
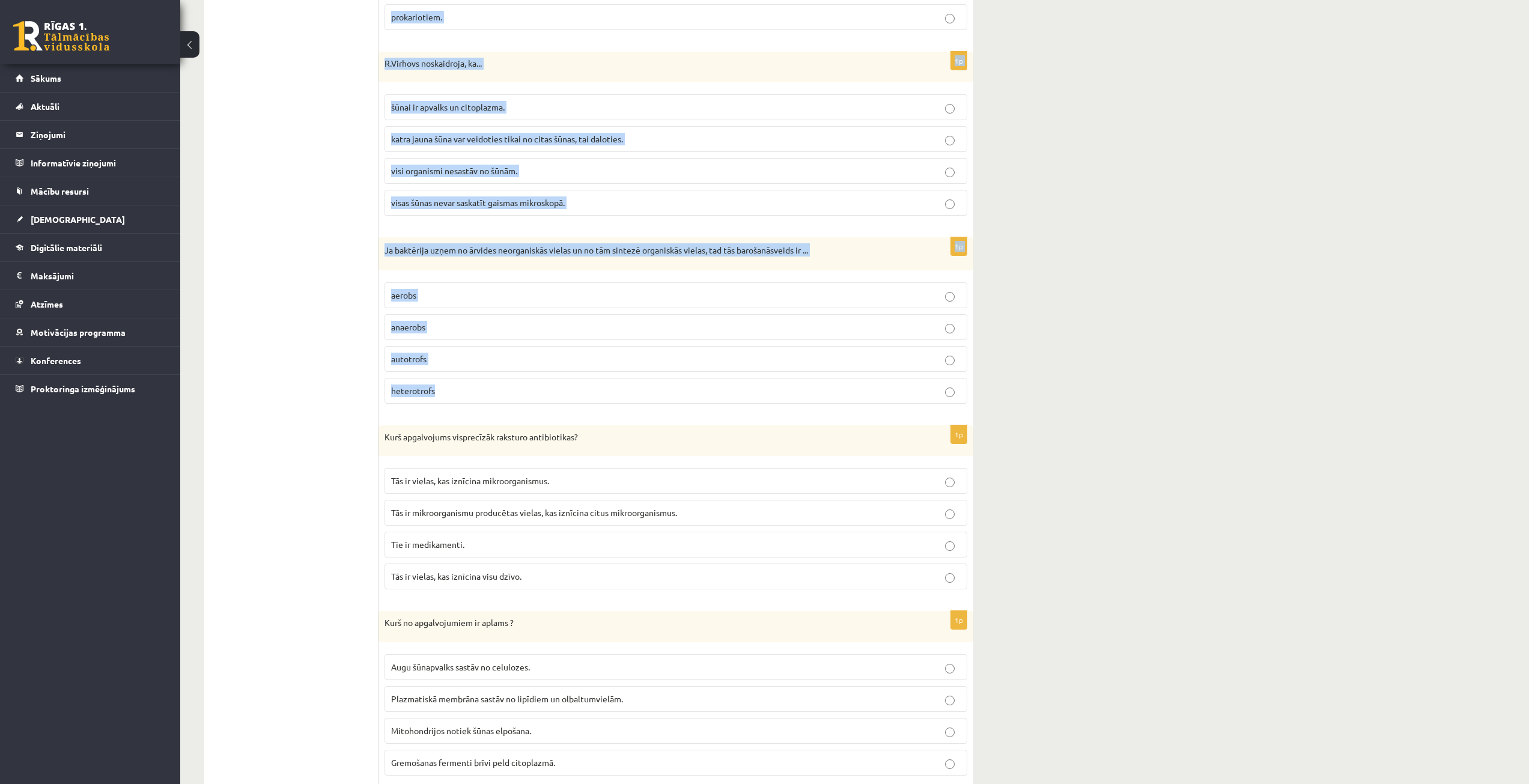
scroll to position [3245, 0]
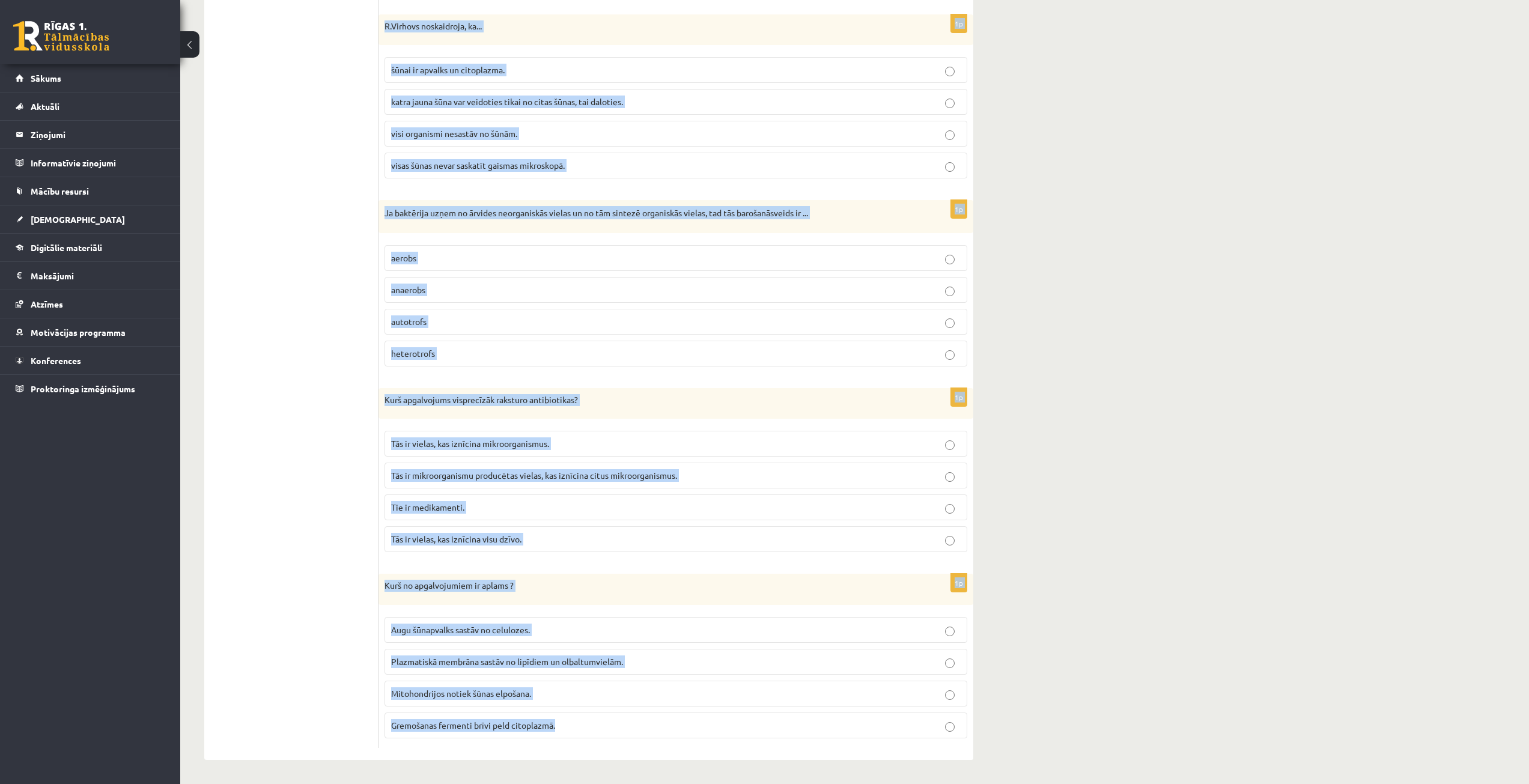
drag, startPoint x: 389, startPoint y: 253, endPoint x: 1162, endPoint y: 730, distance: 908.3
copy form "Loremip do sitametcons, adipiscing elitsed doeiusm! Tempor incididunt ut labor …"
drag, startPoint x: 1161, startPoint y: 680, endPoint x: 1165, endPoint y: 688, distance: 8.9
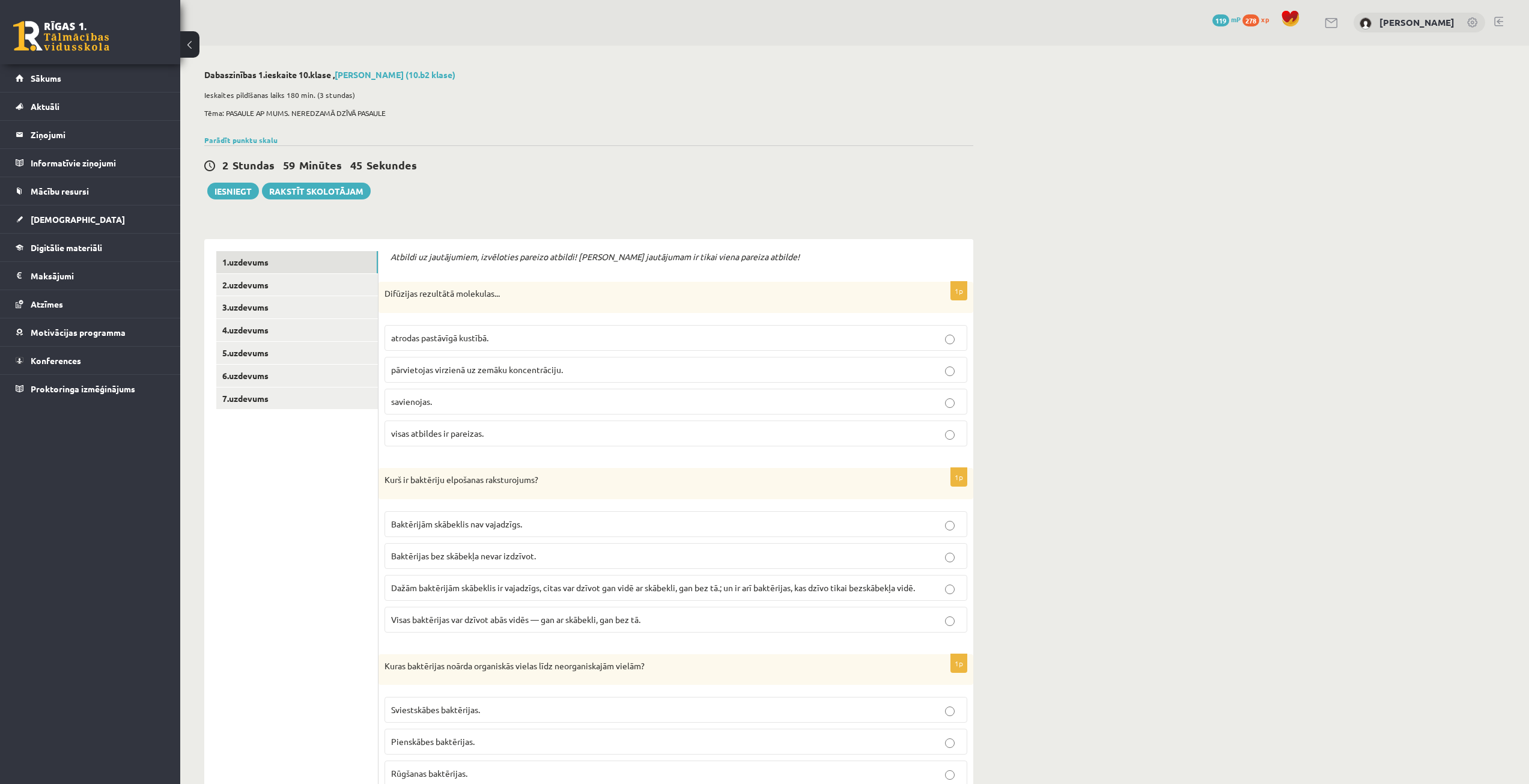
scroll to position [0, 0]
click at [302, 285] on link "2.uzdevums" at bounding box center [297, 285] width 162 height 22
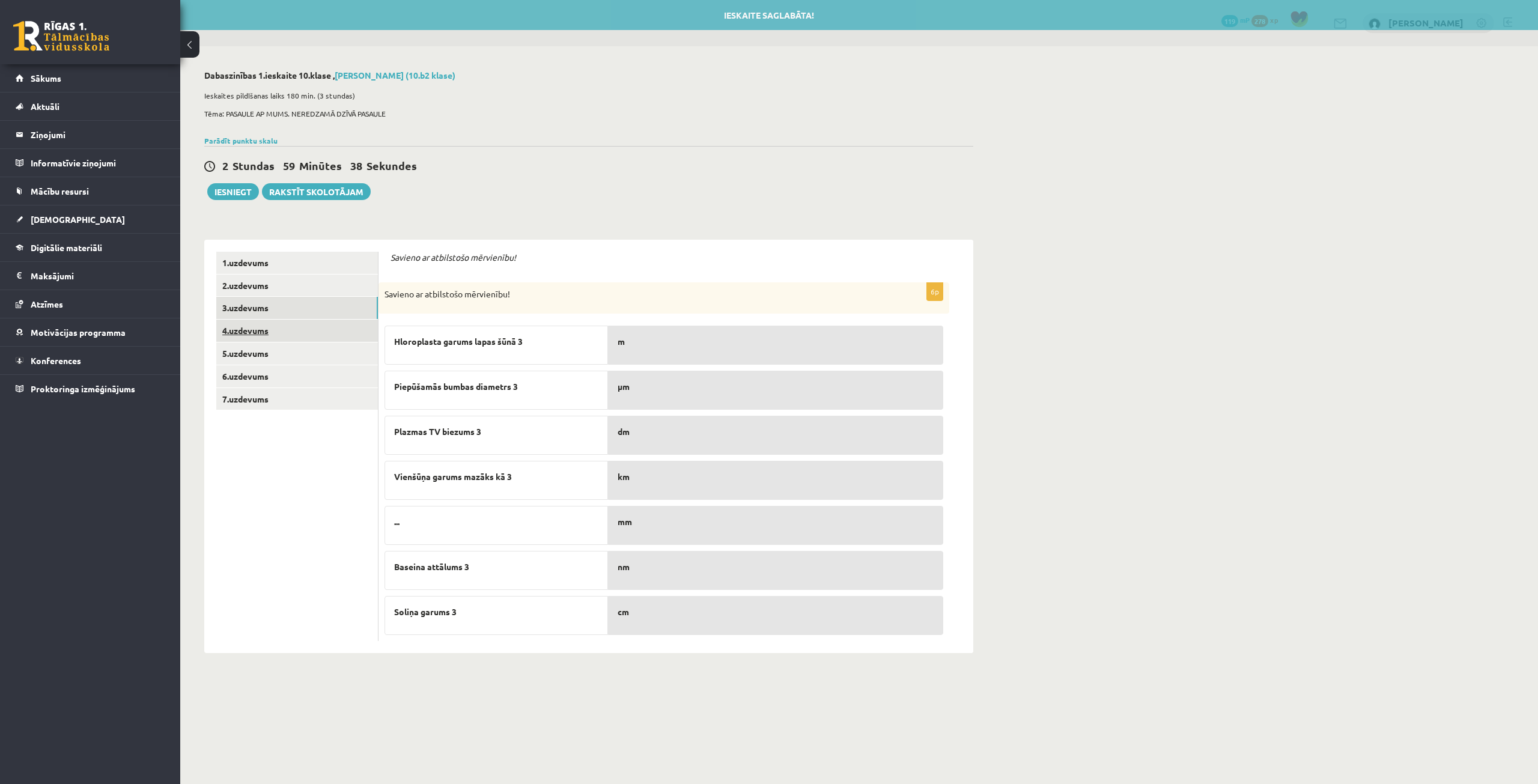
drag, startPoint x: 299, startPoint y: 311, endPoint x: 299, endPoint y: 326, distance: 15.0
click at [299, 312] on link "3.uzdevums" at bounding box center [297, 308] width 162 height 22
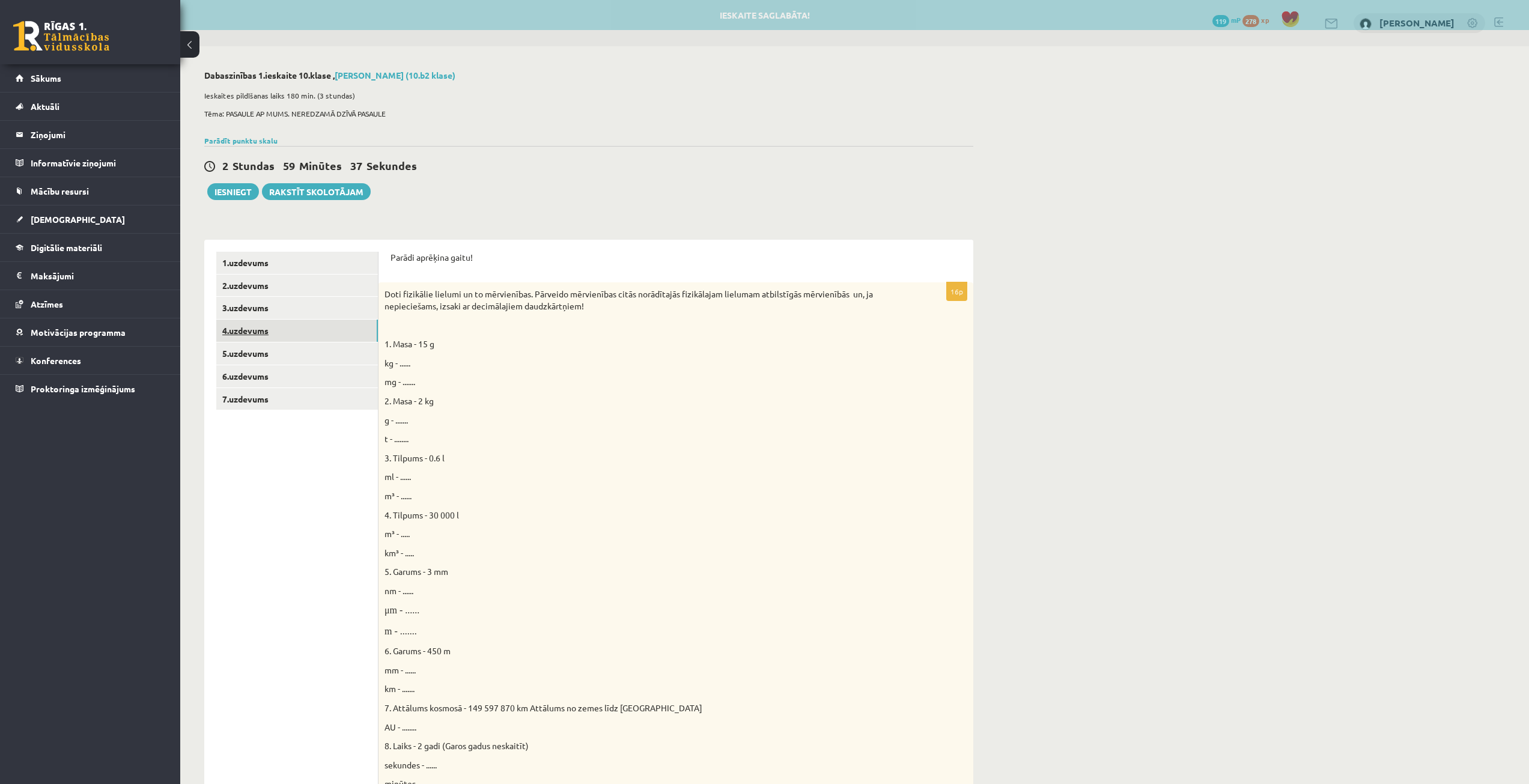
click at [299, 331] on link "4.uzdevums" at bounding box center [297, 330] width 162 height 22
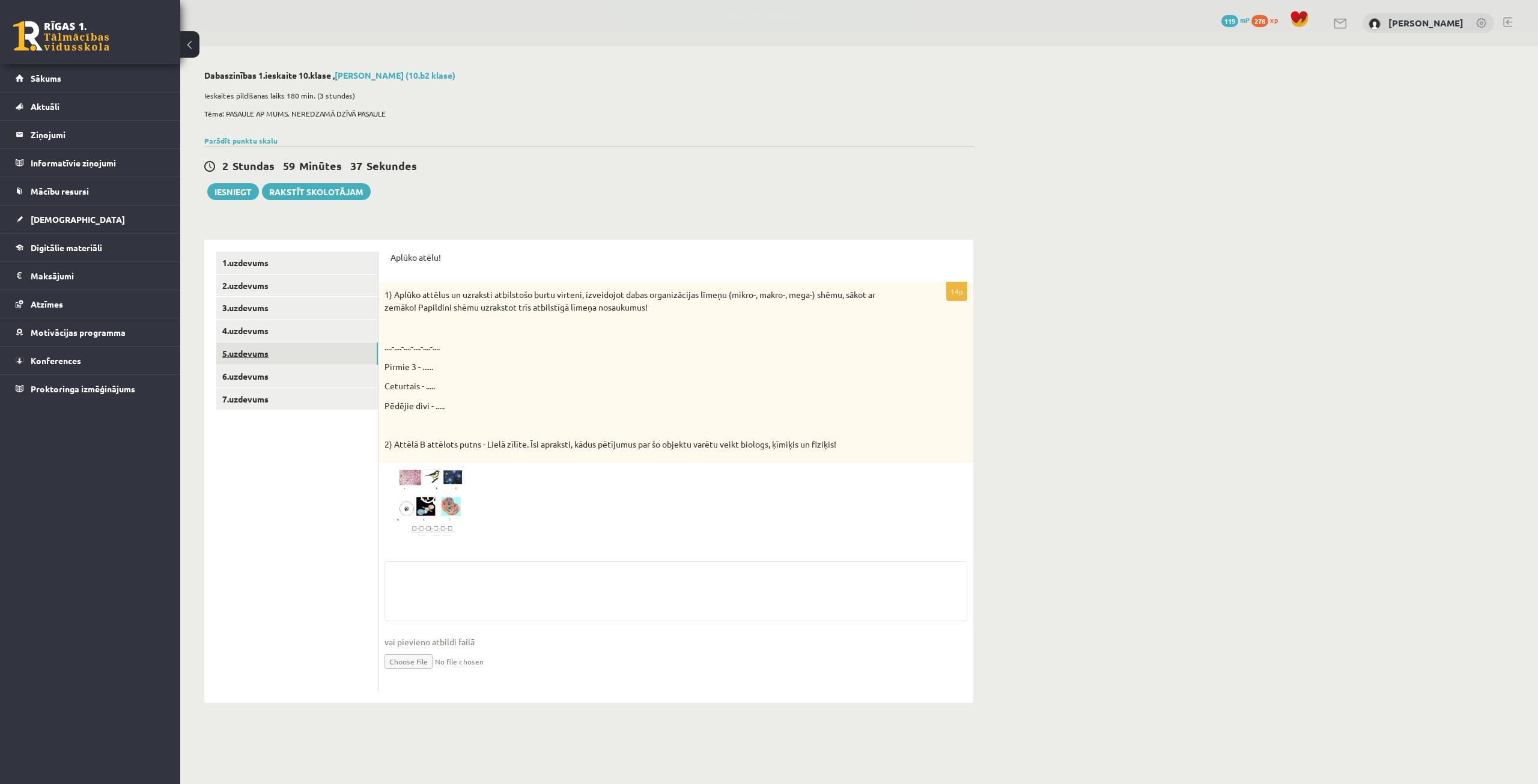
click at [298, 349] on link "5.uzdevums" at bounding box center [297, 353] width 162 height 22
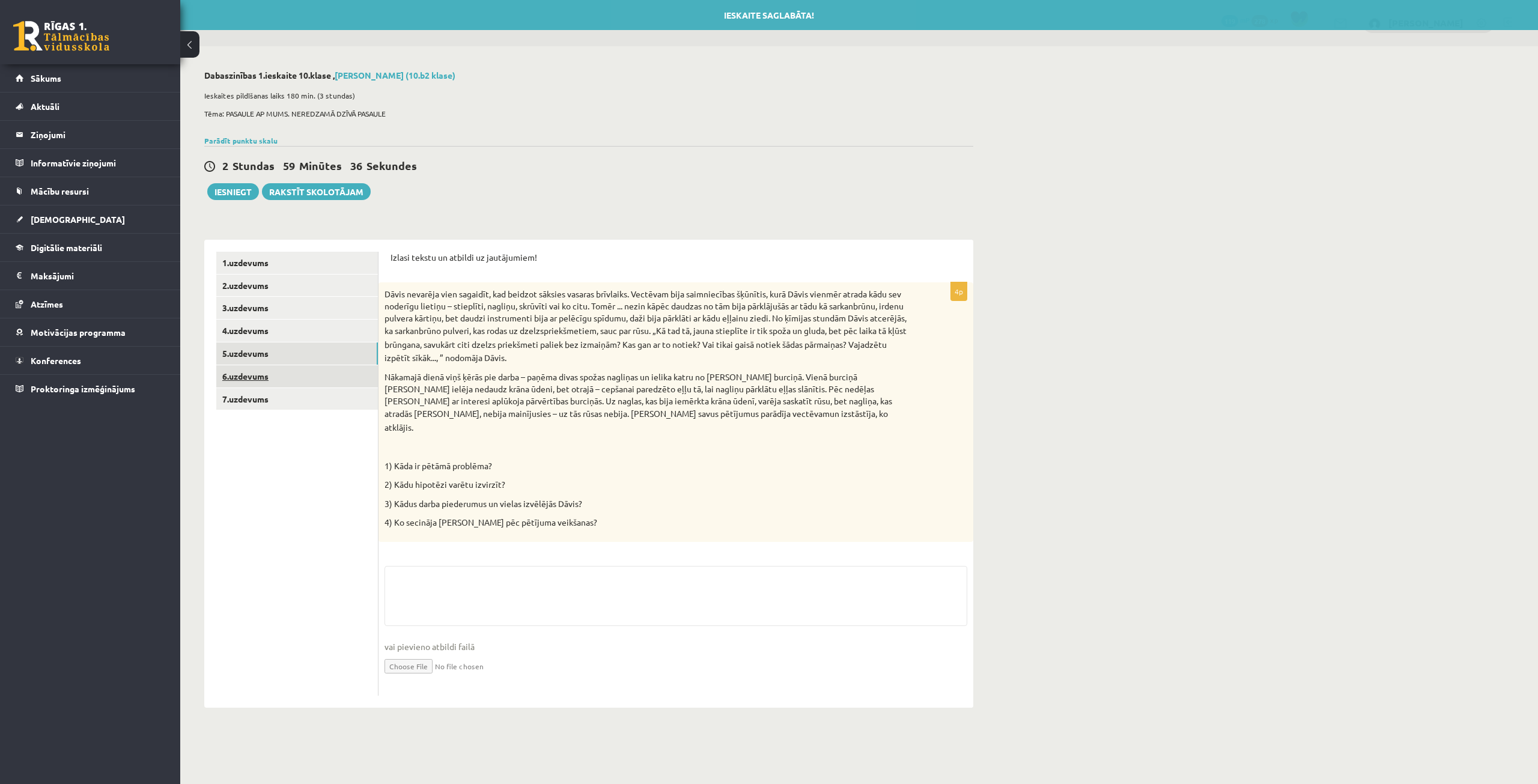
click at [293, 375] on link "6.uzdevums" at bounding box center [297, 376] width 162 height 22
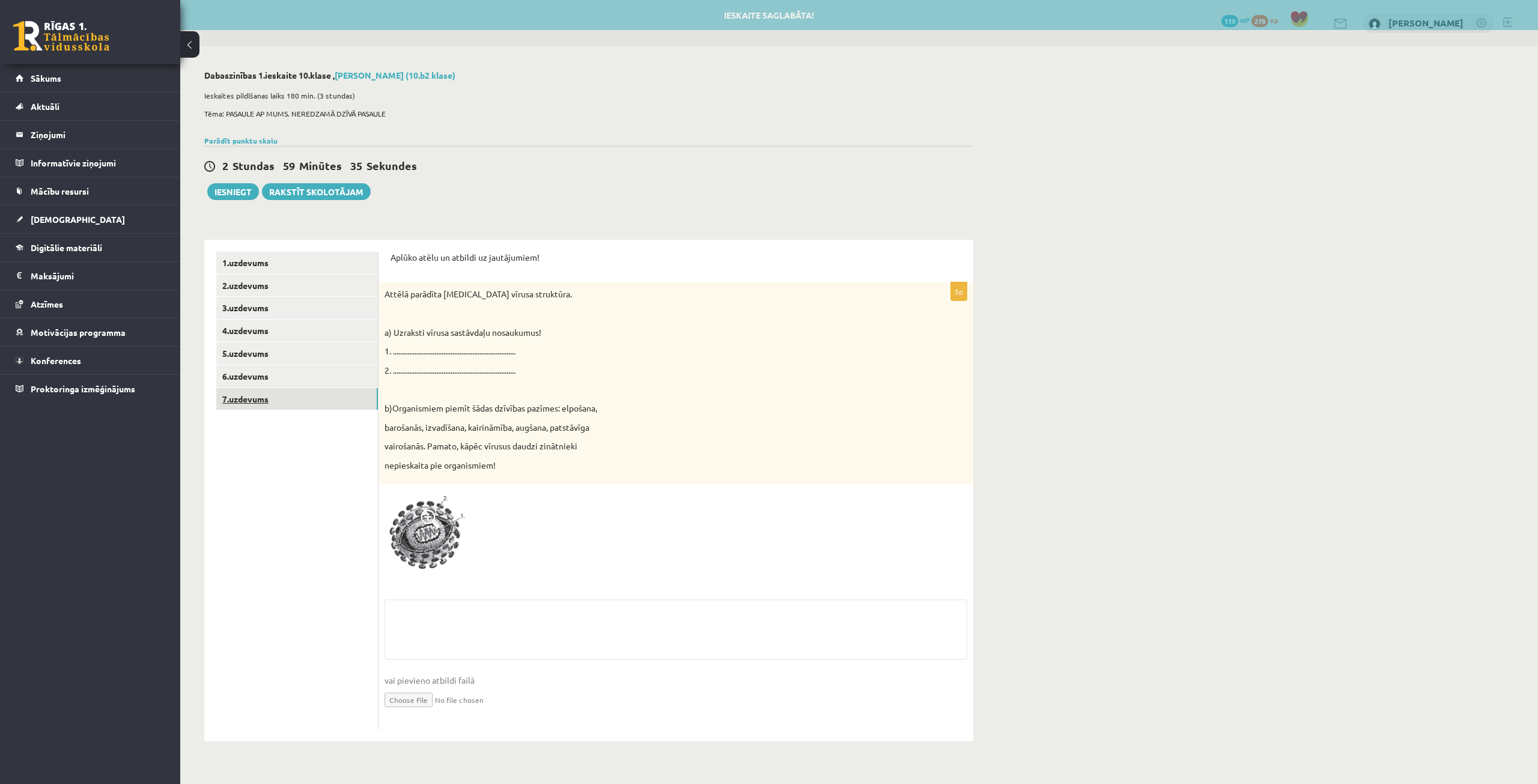
click at [294, 396] on link "7.uzdevums" at bounding box center [297, 398] width 162 height 22
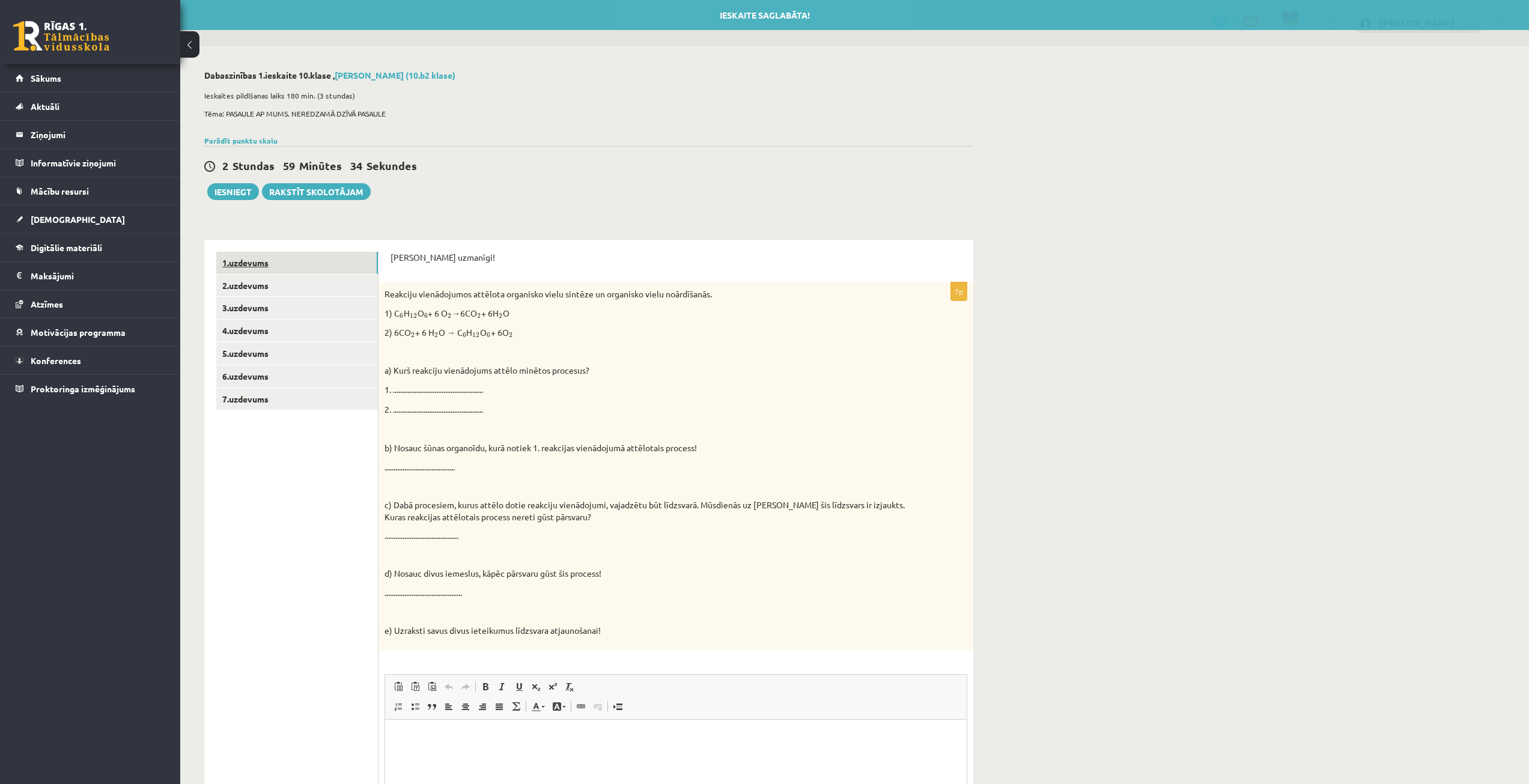
click at [305, 267] on link "1.uzdevums" at bounding box center [297, 262] width 162 height 22
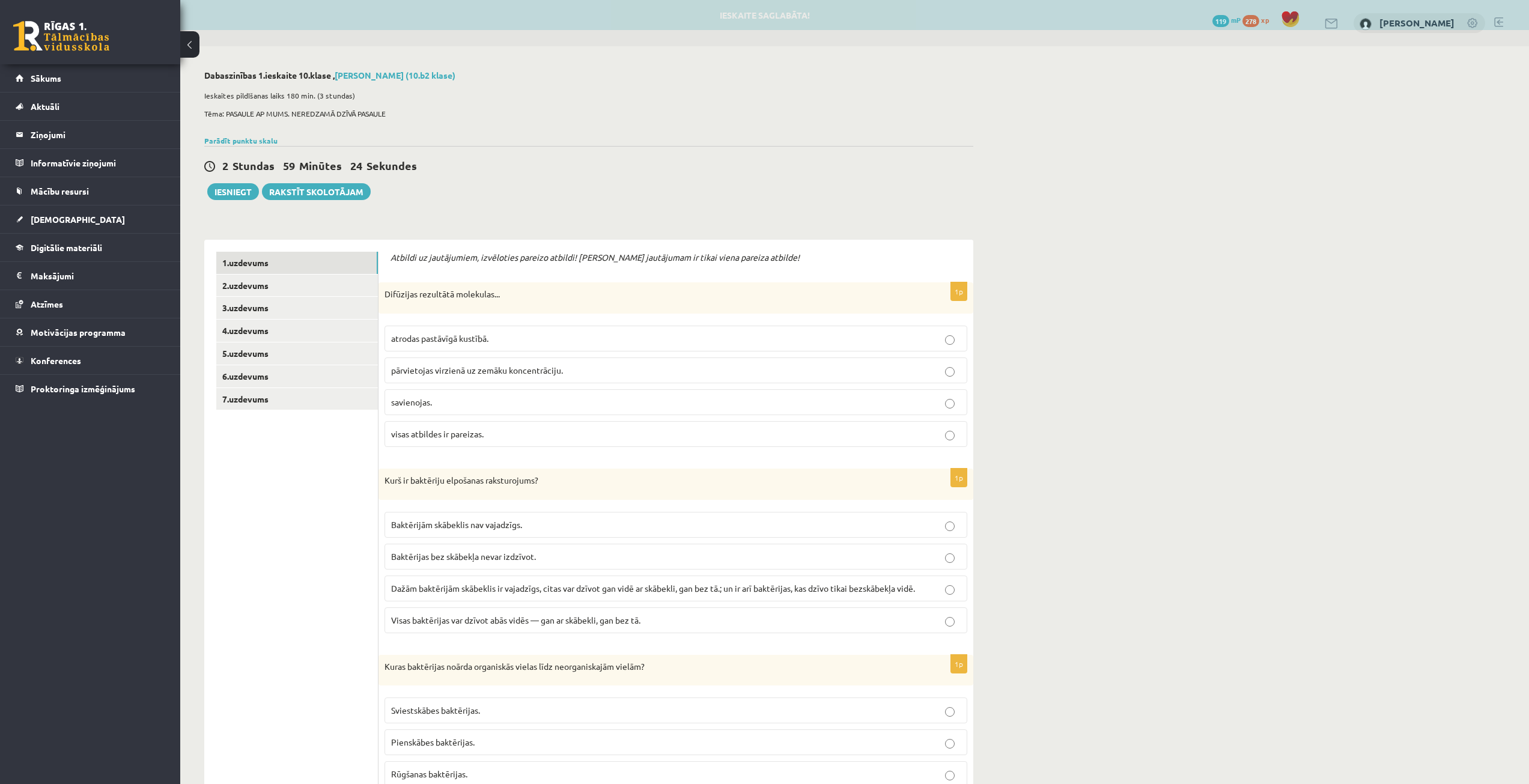
click at [516, 377] on p "pārvietojas virzienā uz zemāku koncentrāciju." at bounding box center [675, 370] width 569 height 13
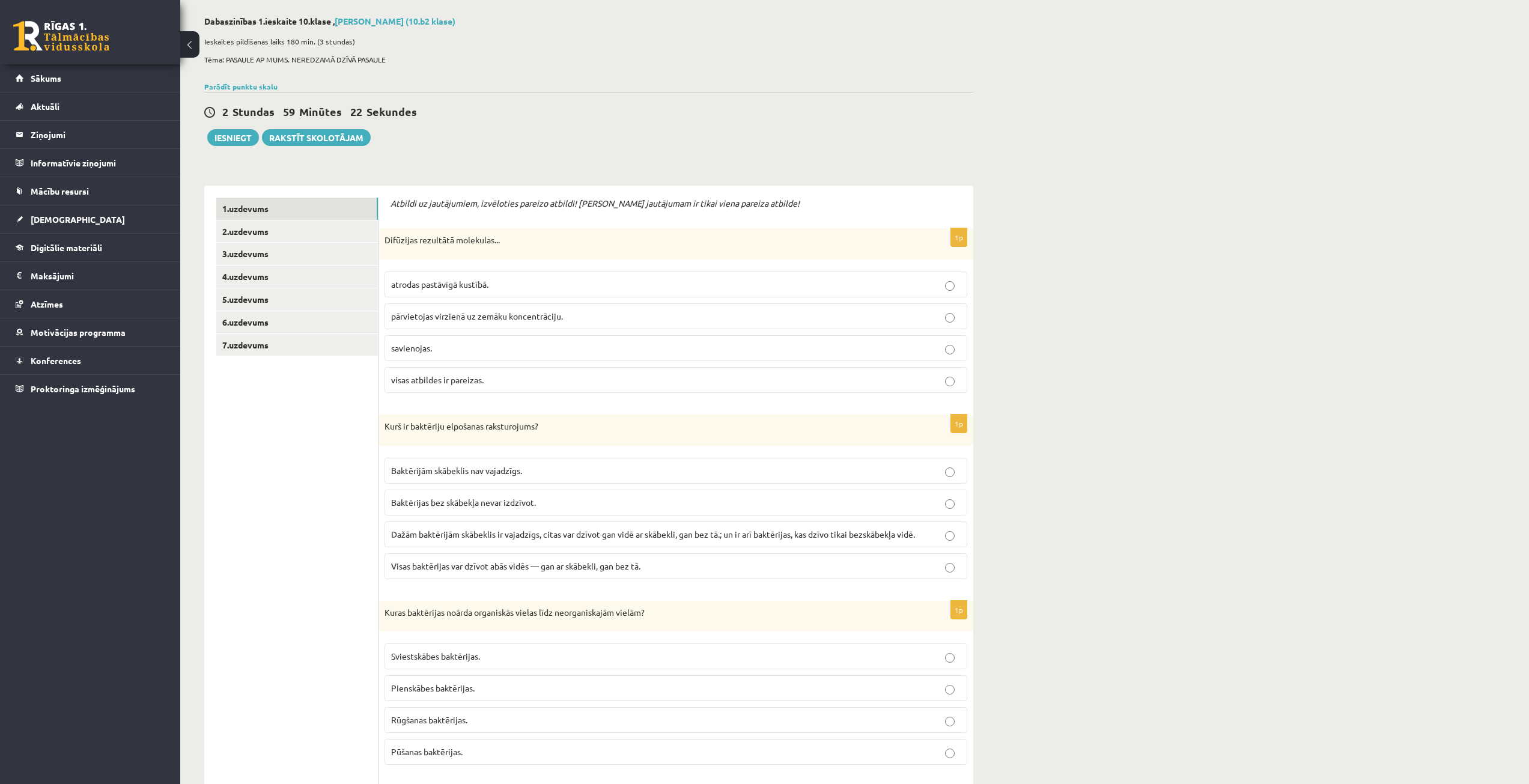
scroll to position [60, 0]
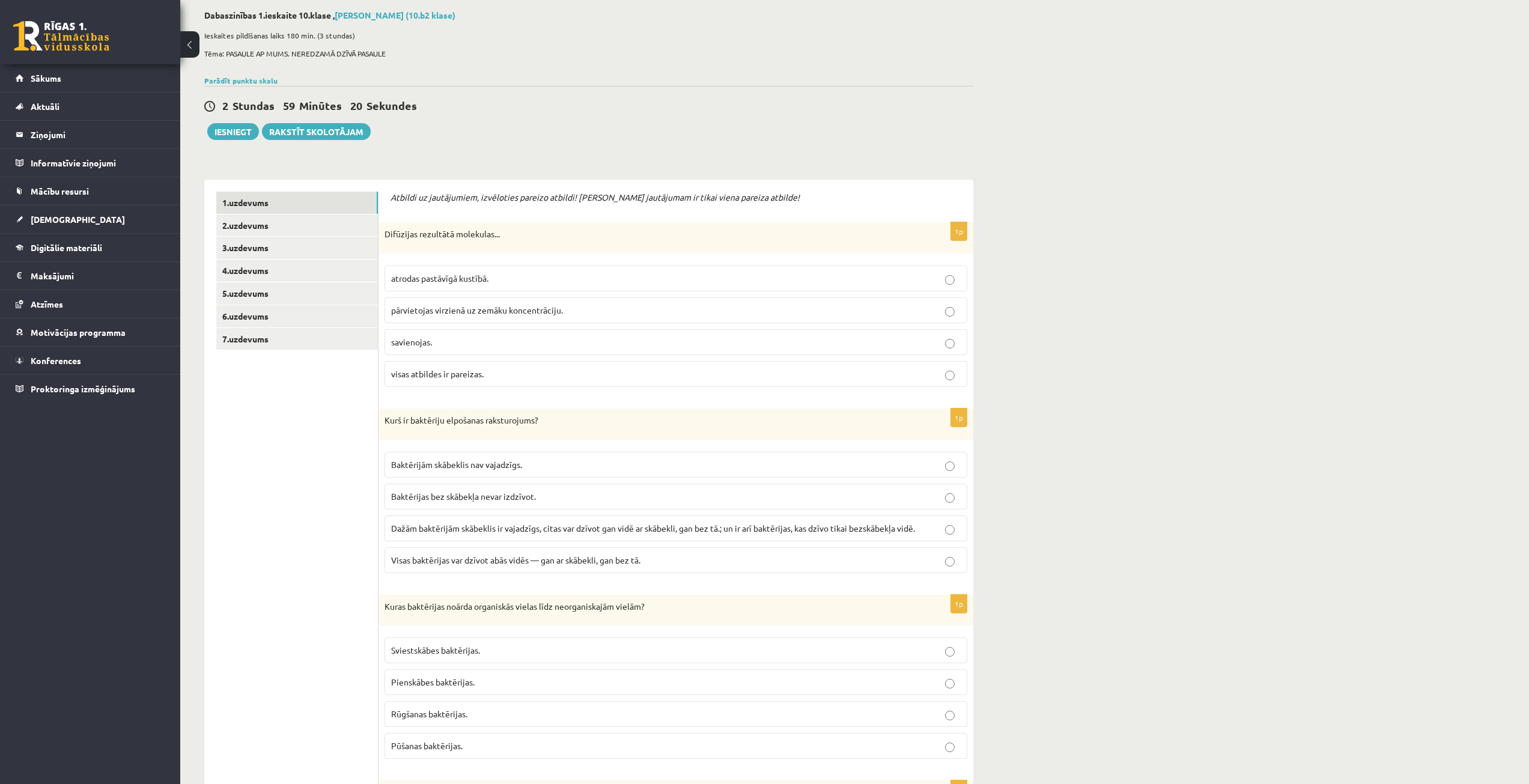
click at [442, 523] on span "Dažām baktērijām skābeklis ir vajadzīgs, citas var dzīvot gan vidē ar skābekli,…" at bounding box center [653, 528] width 524 height 11
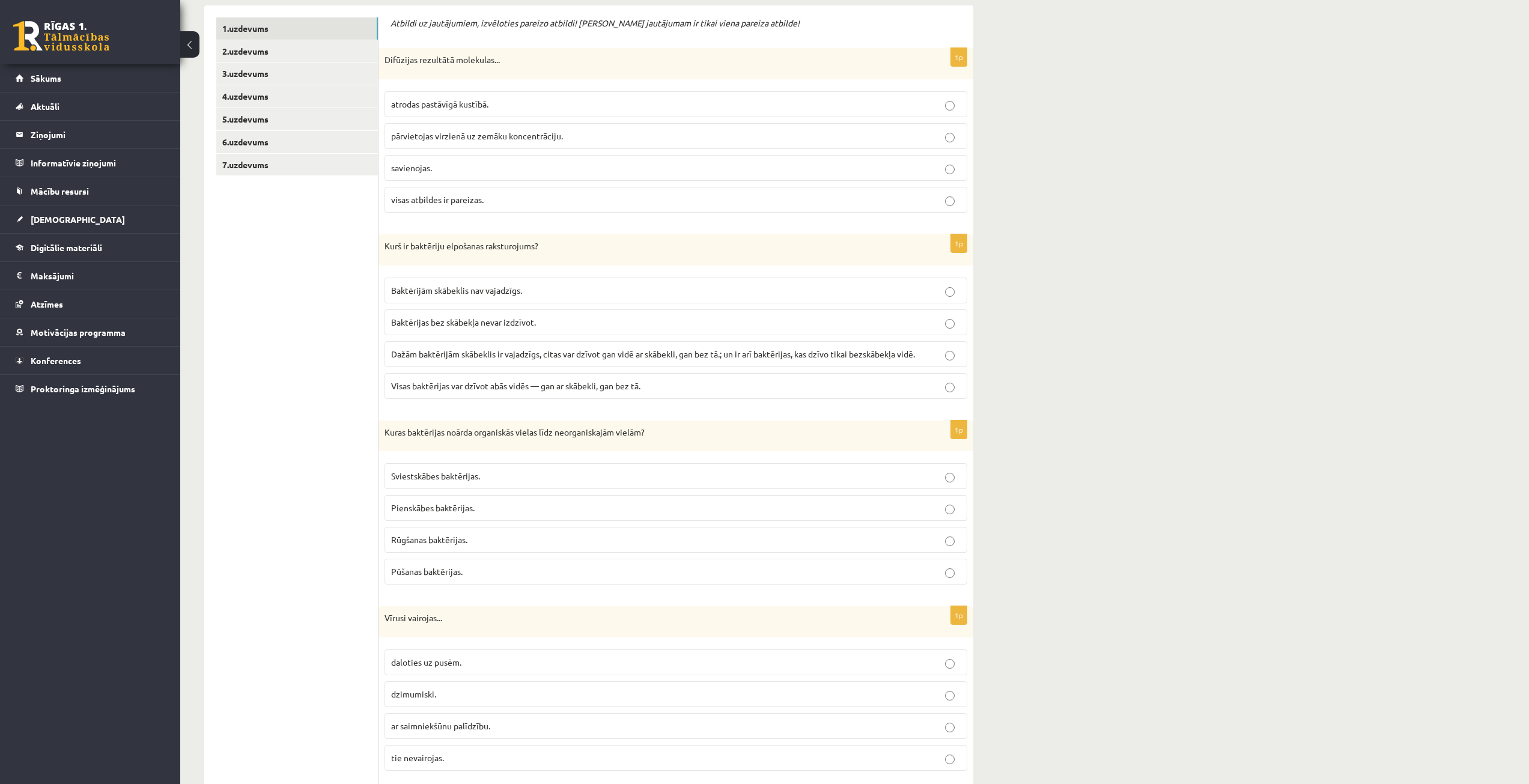
scroll to position [240, 0]
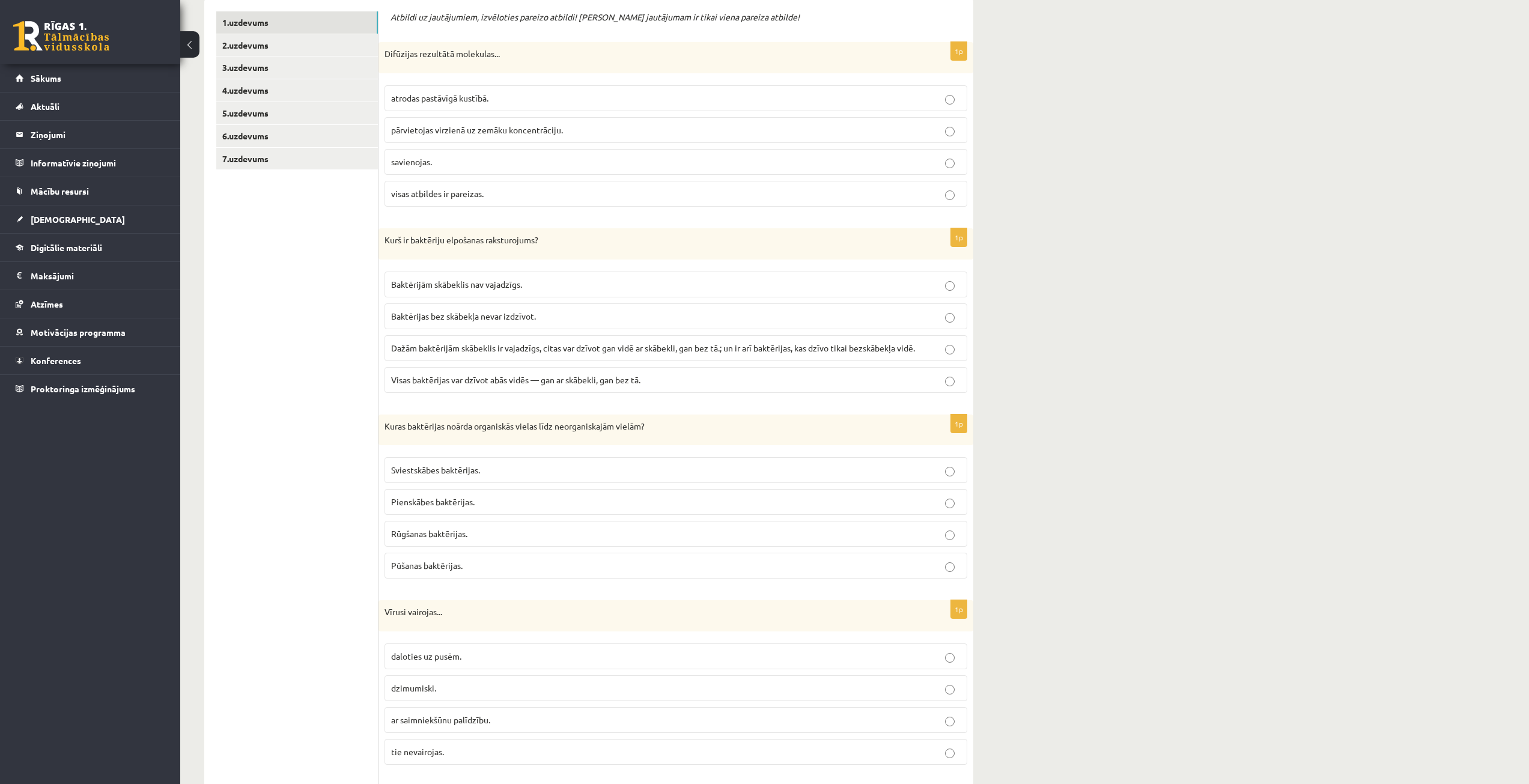
click at [448, 566] on span "Pūšanas baktērijas." at bounding box center [426, 566] width 72 height 11
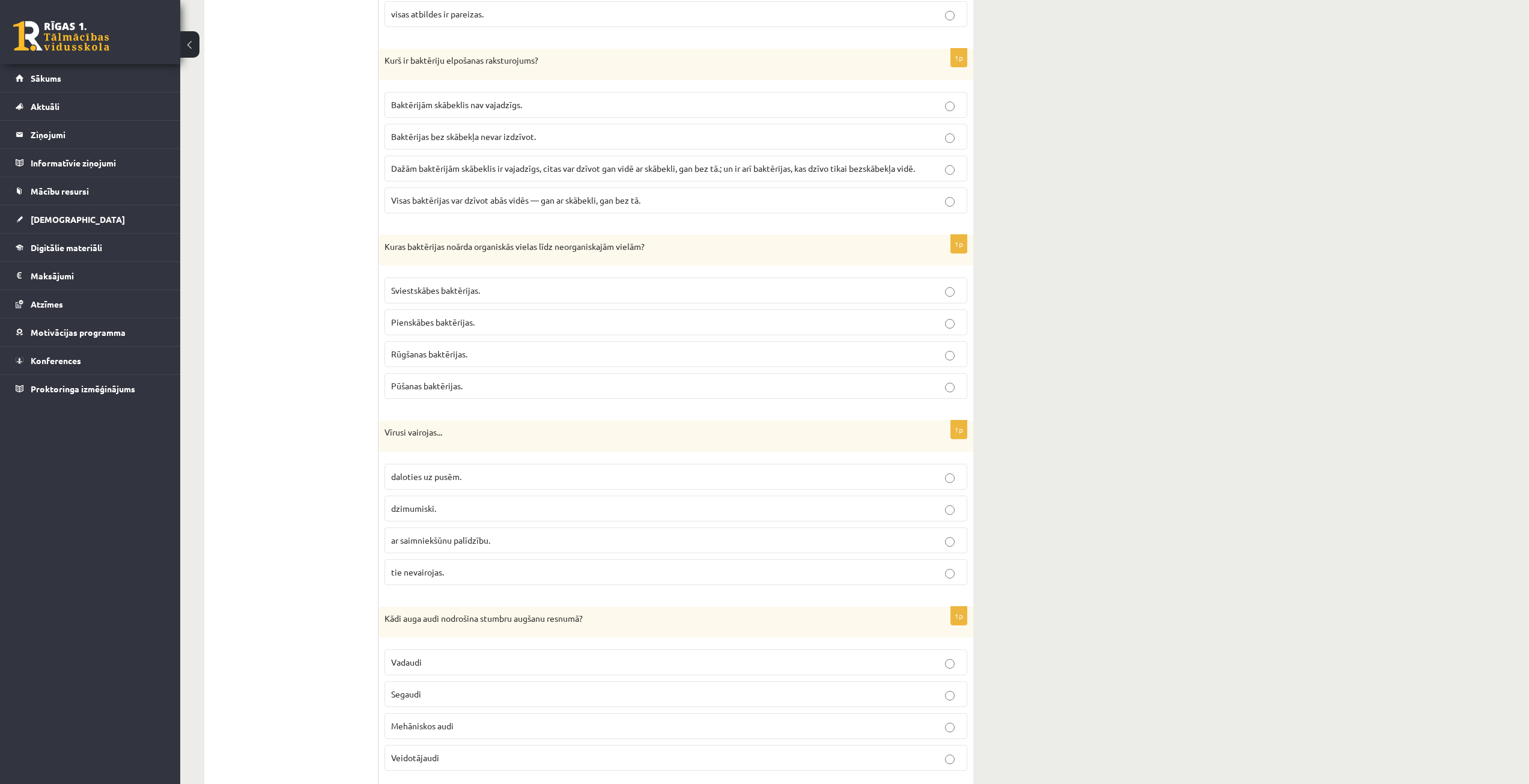
scroll to position [420, 0]
click at [418, 541] on span "ar saimniekšūnu palīdzību." at bounding box center [440, 539] width 99 height 11
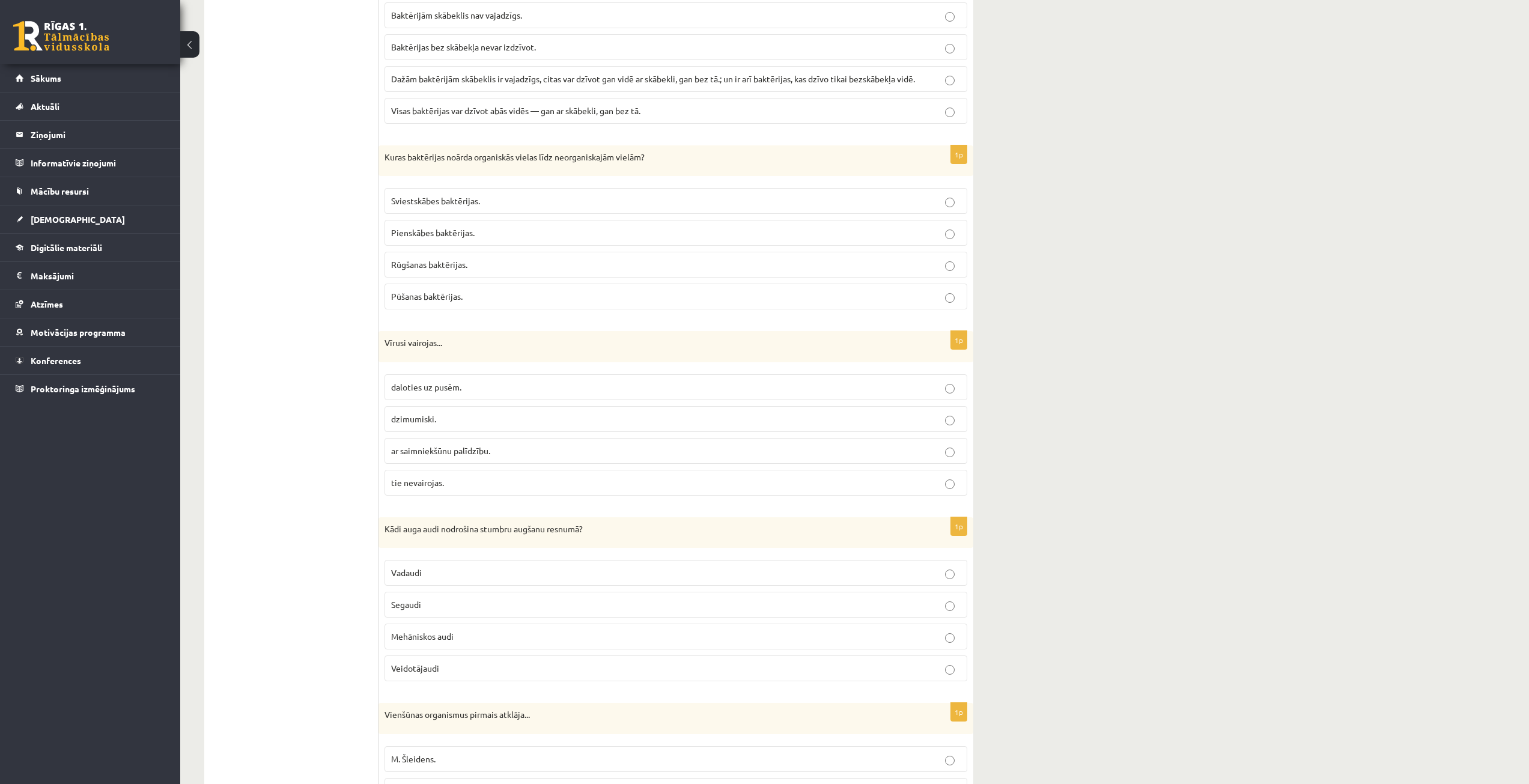
scroll to position [601, 0]
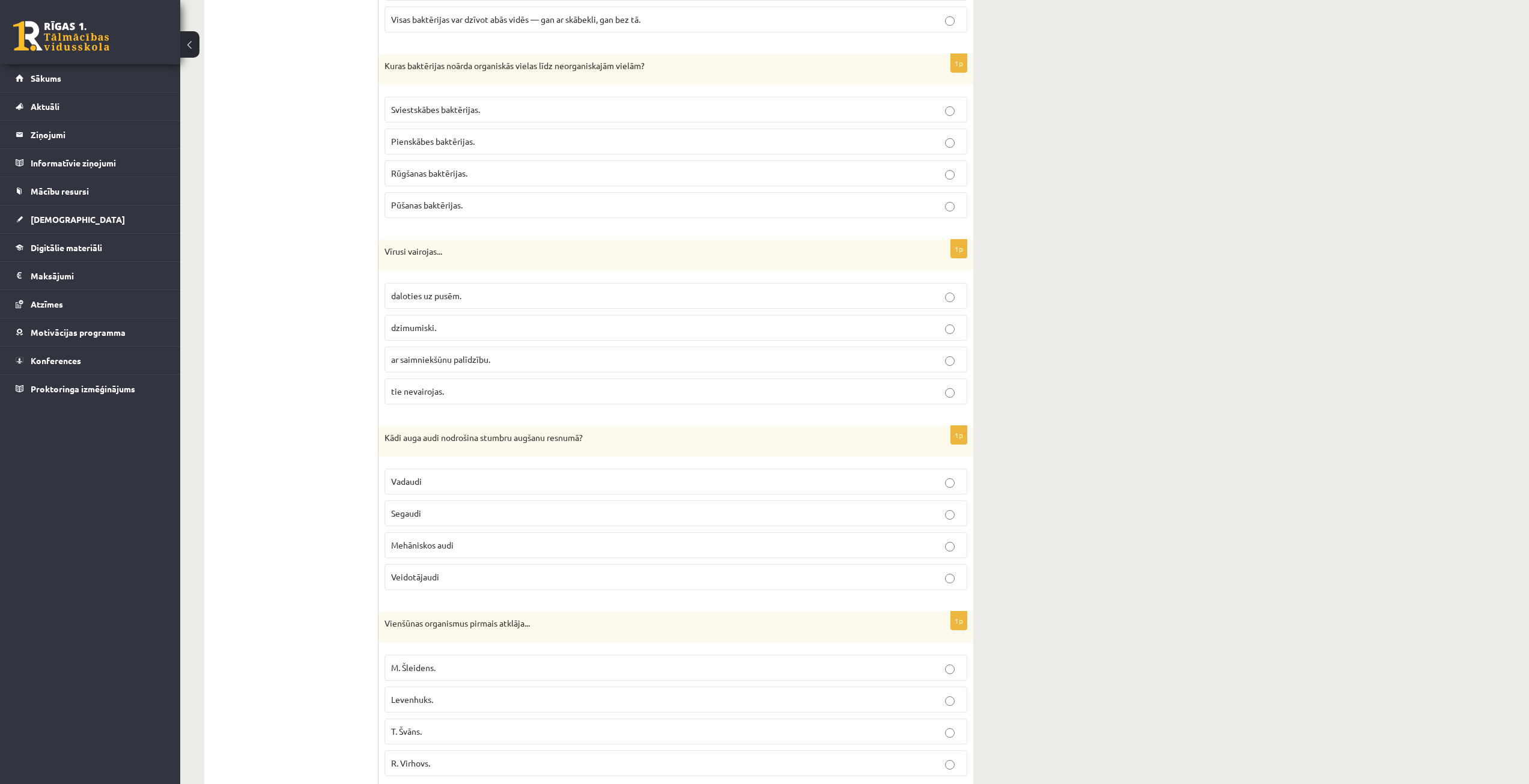
click at [420, 583] on p "Veidotājaudi" at bounding box center [675, 577] width 569 height 13
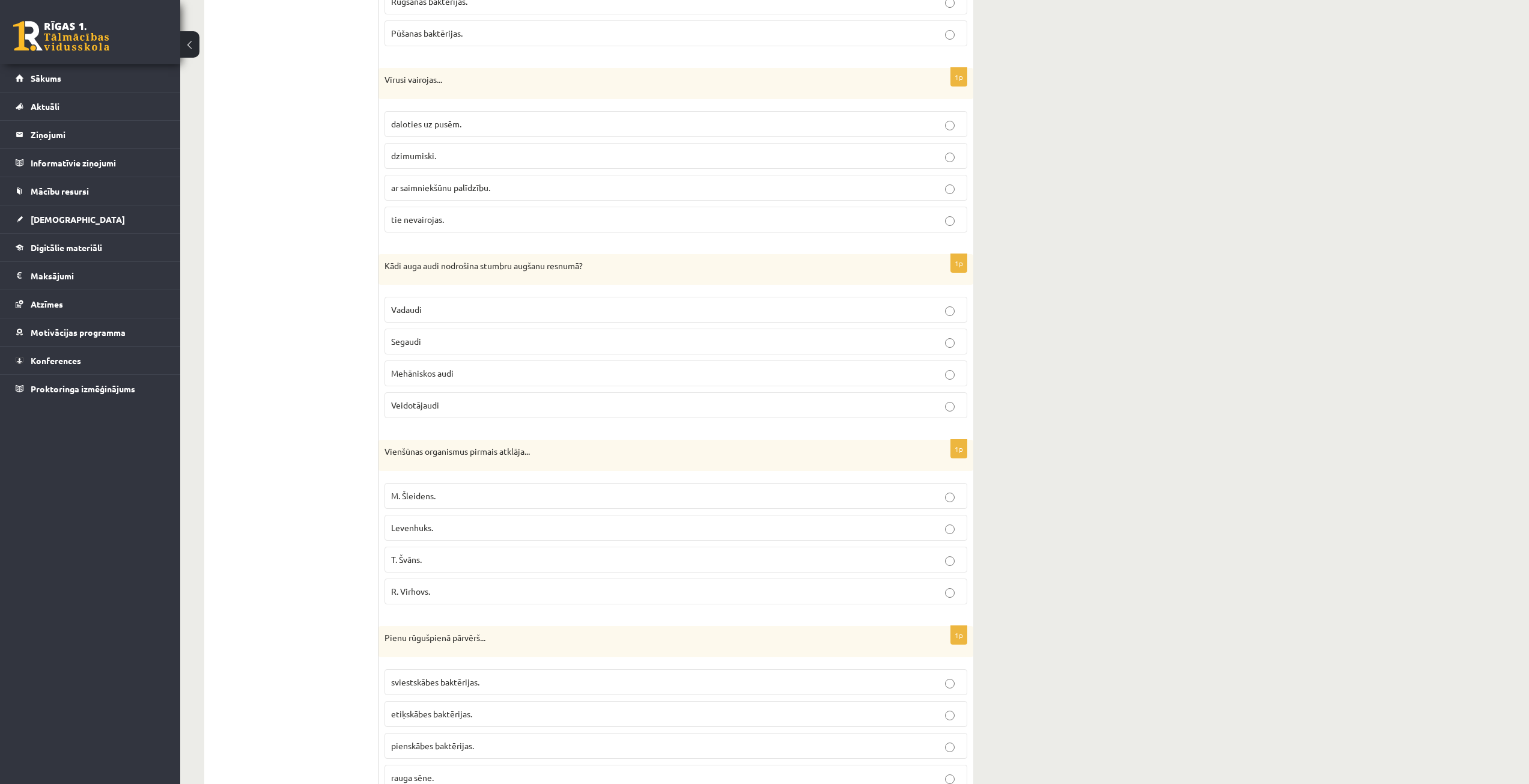
scroll to position [781, 0]
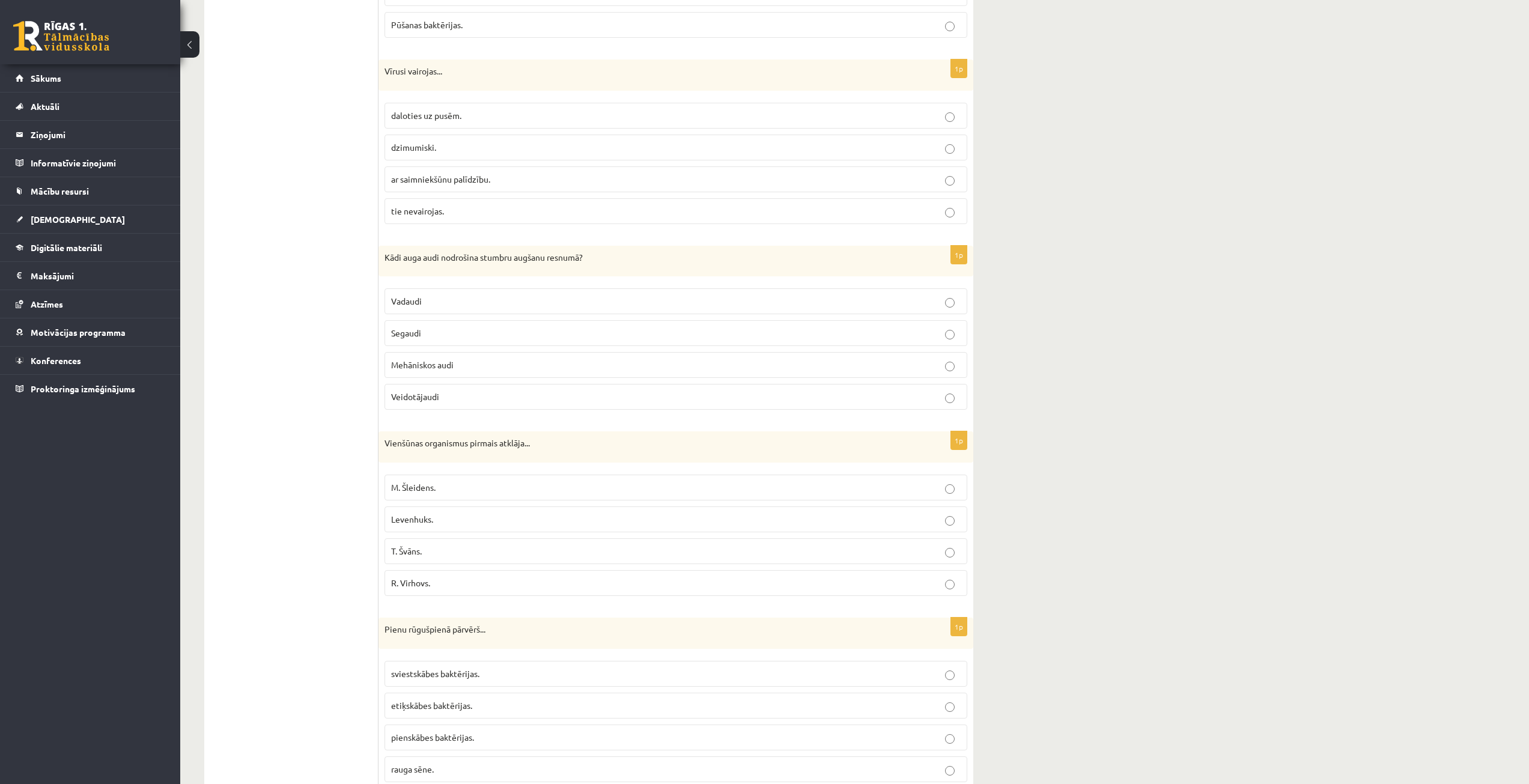
click at [420, 519] on span "Levenhuks." at bounding box center [412, 519] width 42 height 11
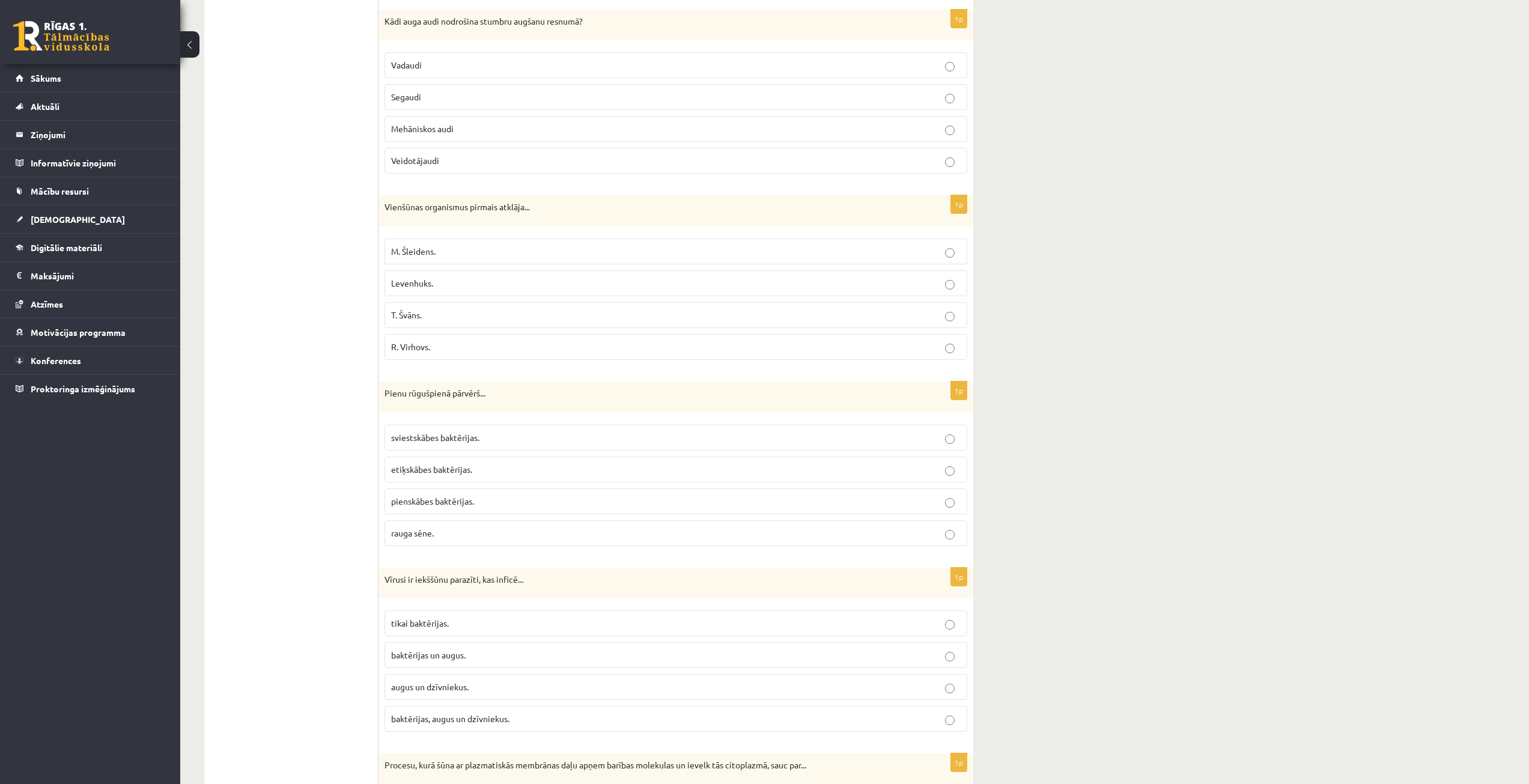
scroll to position [1021, 0]
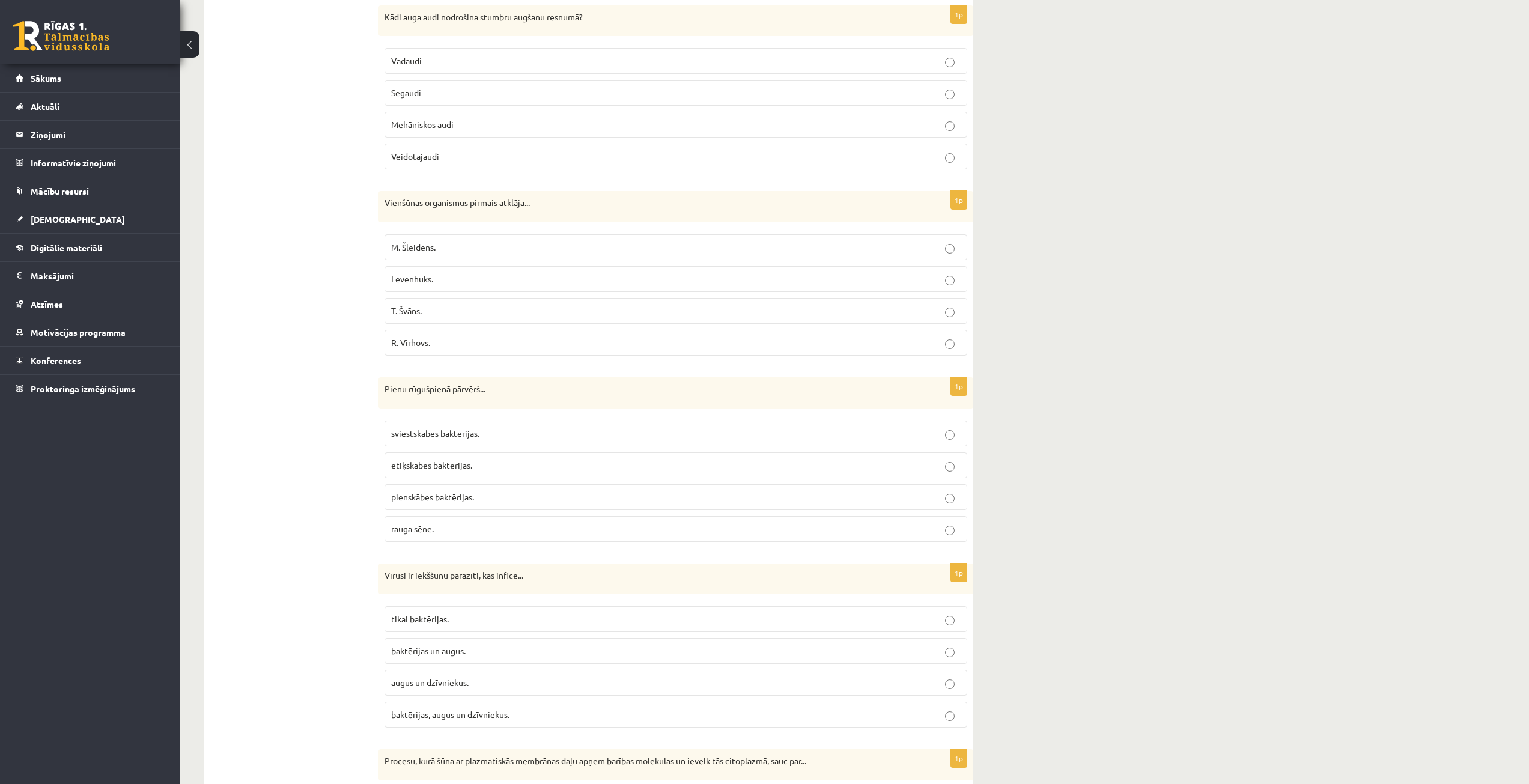
click at [429, 498] on span "pienskābes baktērijas." at bounding box center [433, 497] width 83 height 11
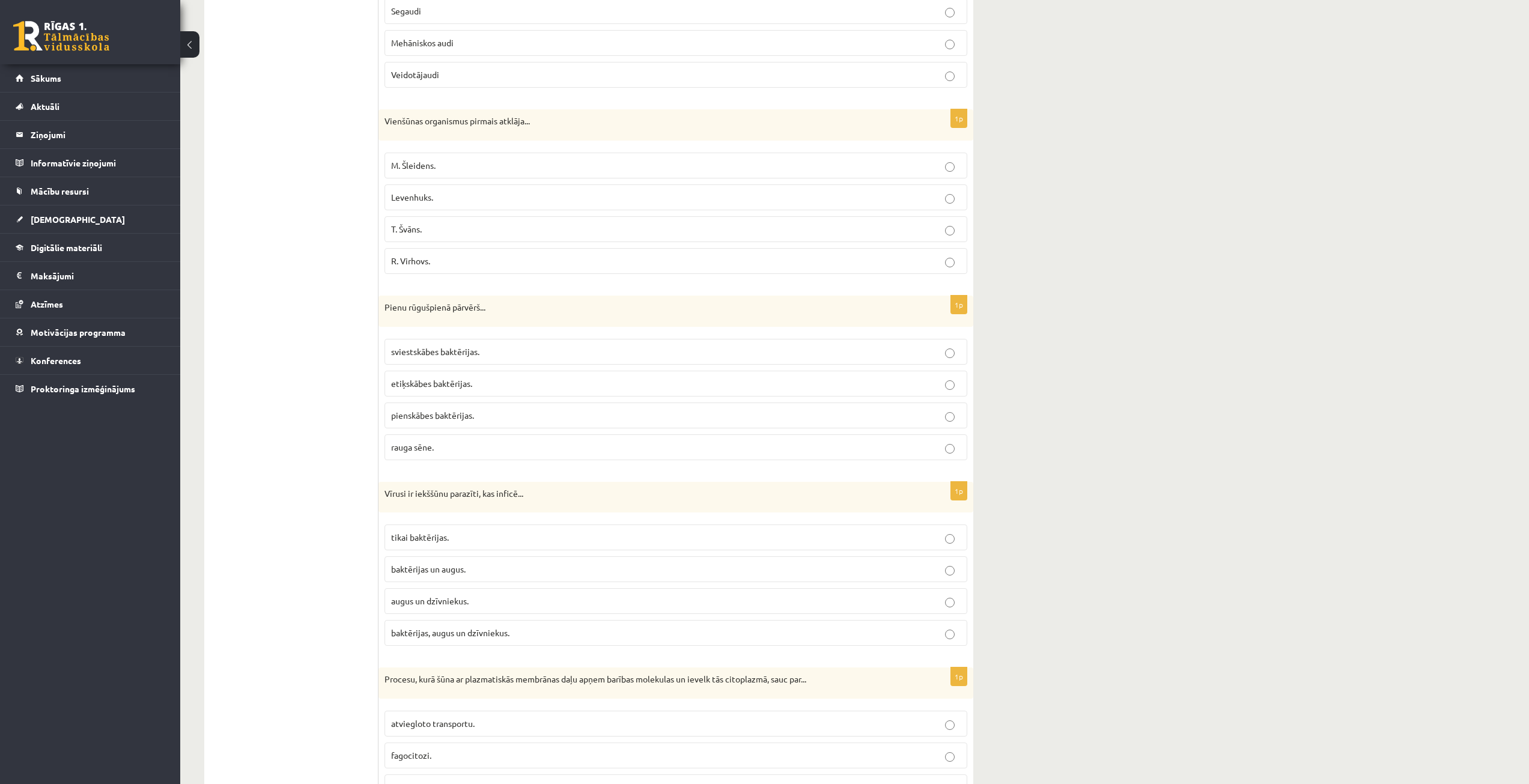
scroll to position [1142, 0]
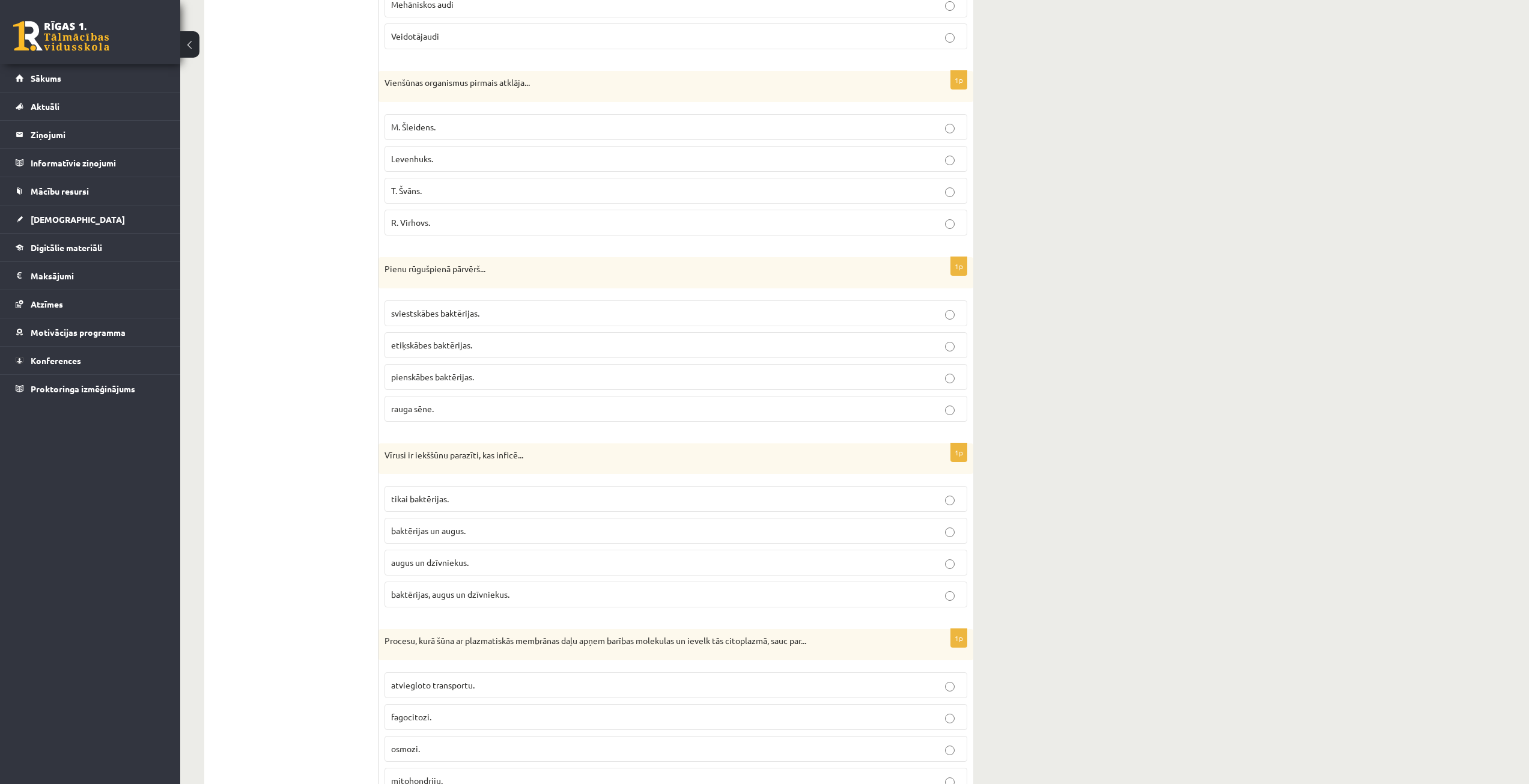
click at [406, 604] on label "baktērijas, augus un dzīvniekus." at bounding box center [676, 594] width 583 height 26
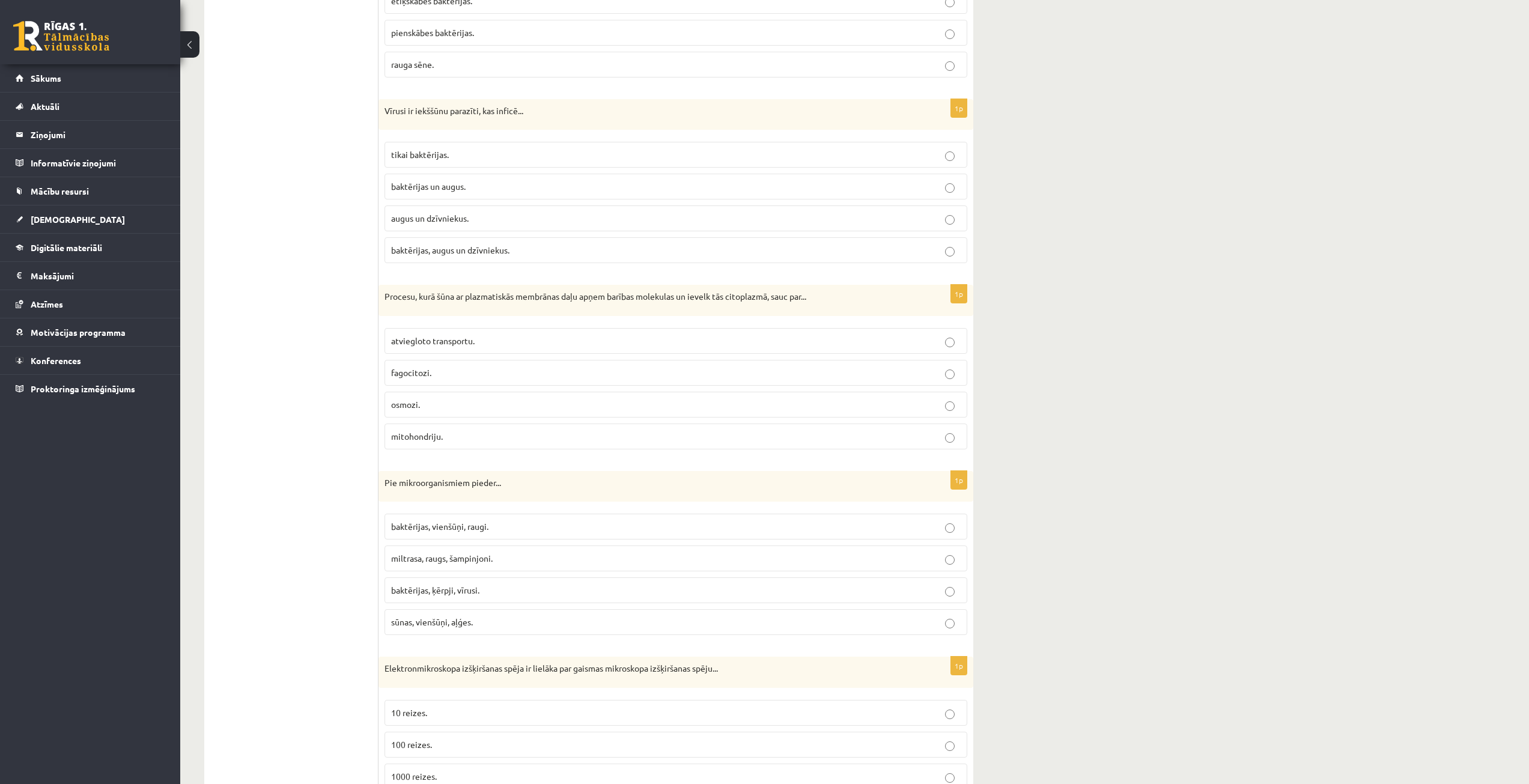
scroll to position [1502, 0]
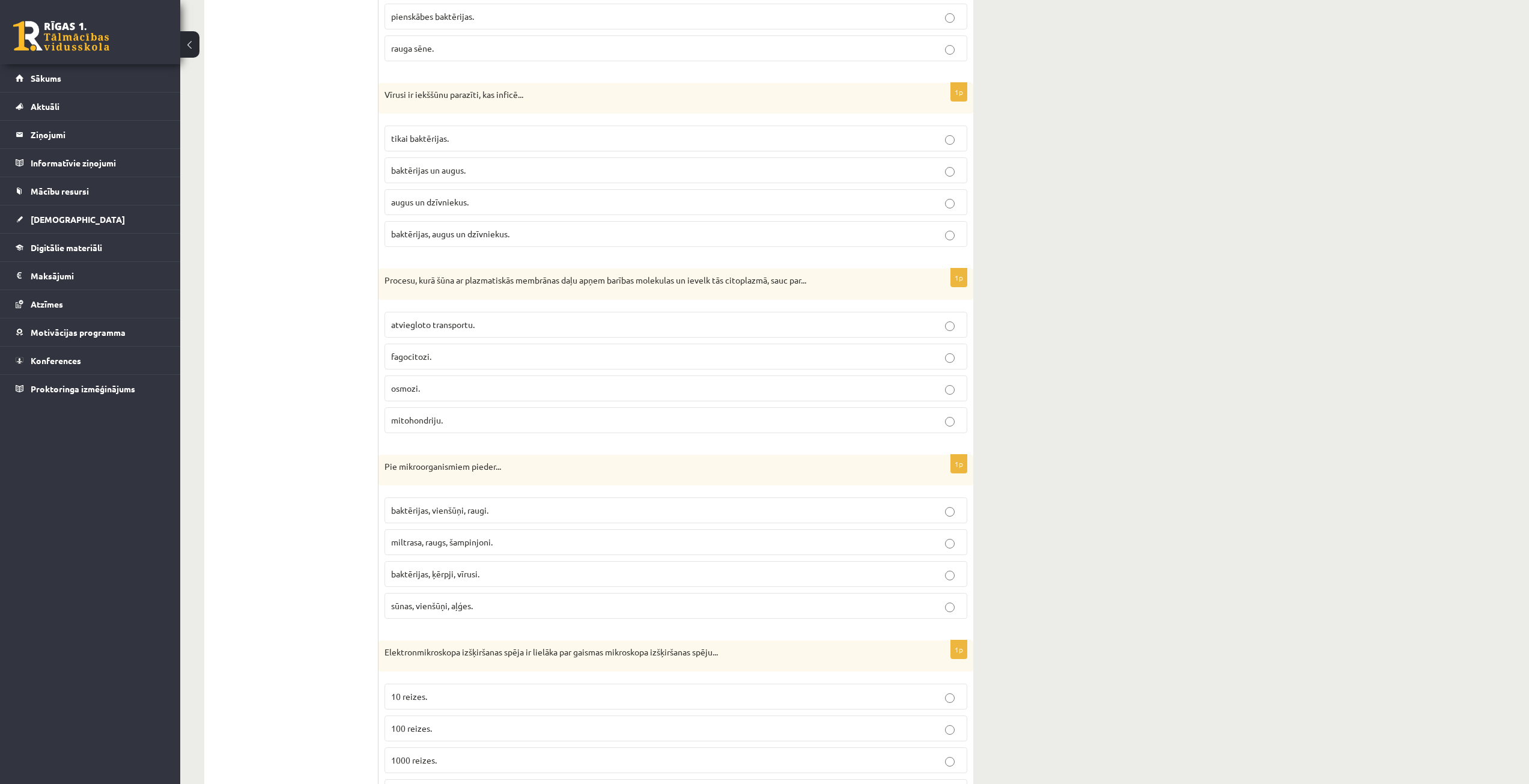
click at [405, 357] on span "fagocitozi." at bounding box center [411, 356] width 40 height 11
click at [427, 513] on span "baktērijas, vienšūņi, raugi." at bounding box center [439, 510] width 98 height 11
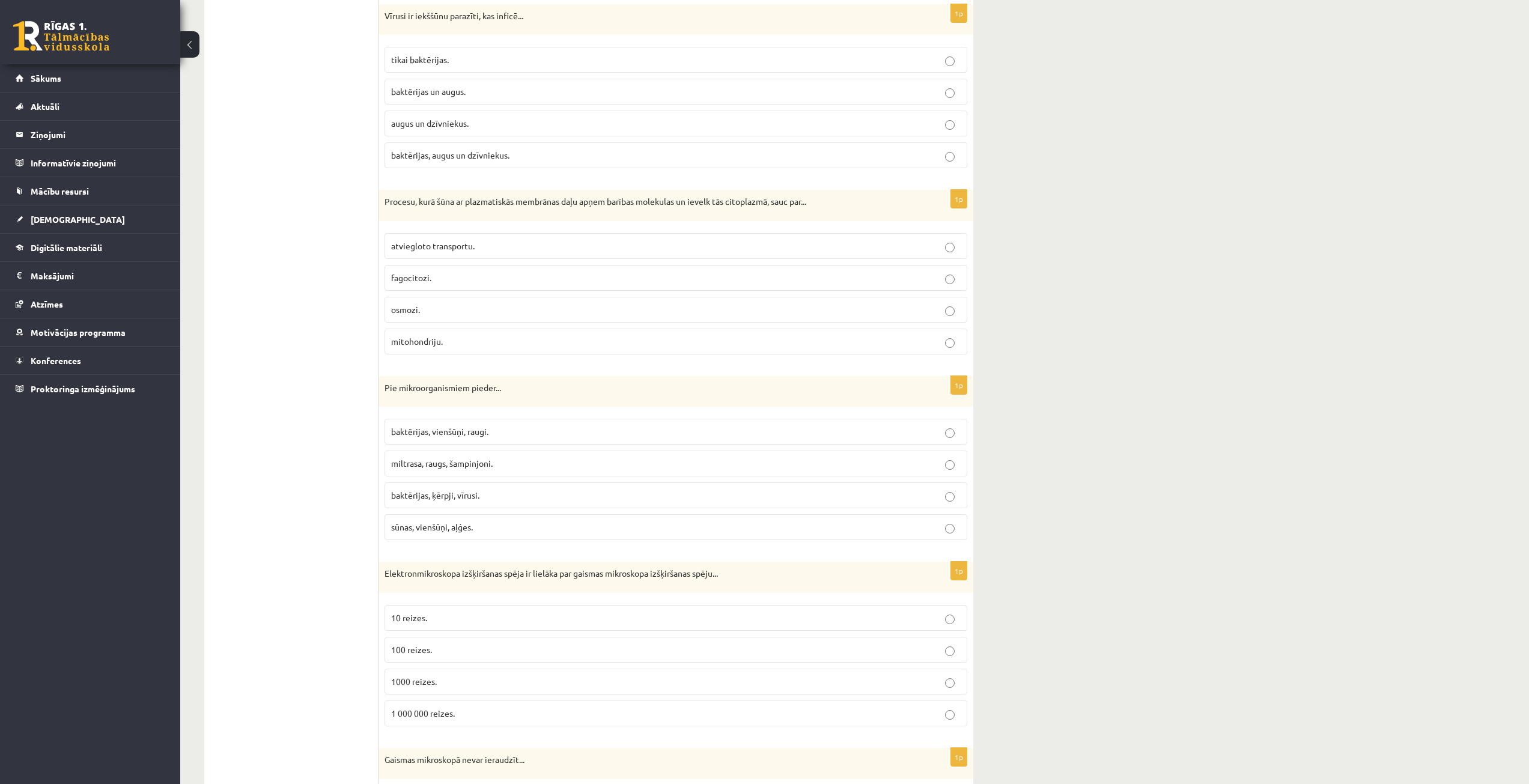
scroll to position [1682, 0]
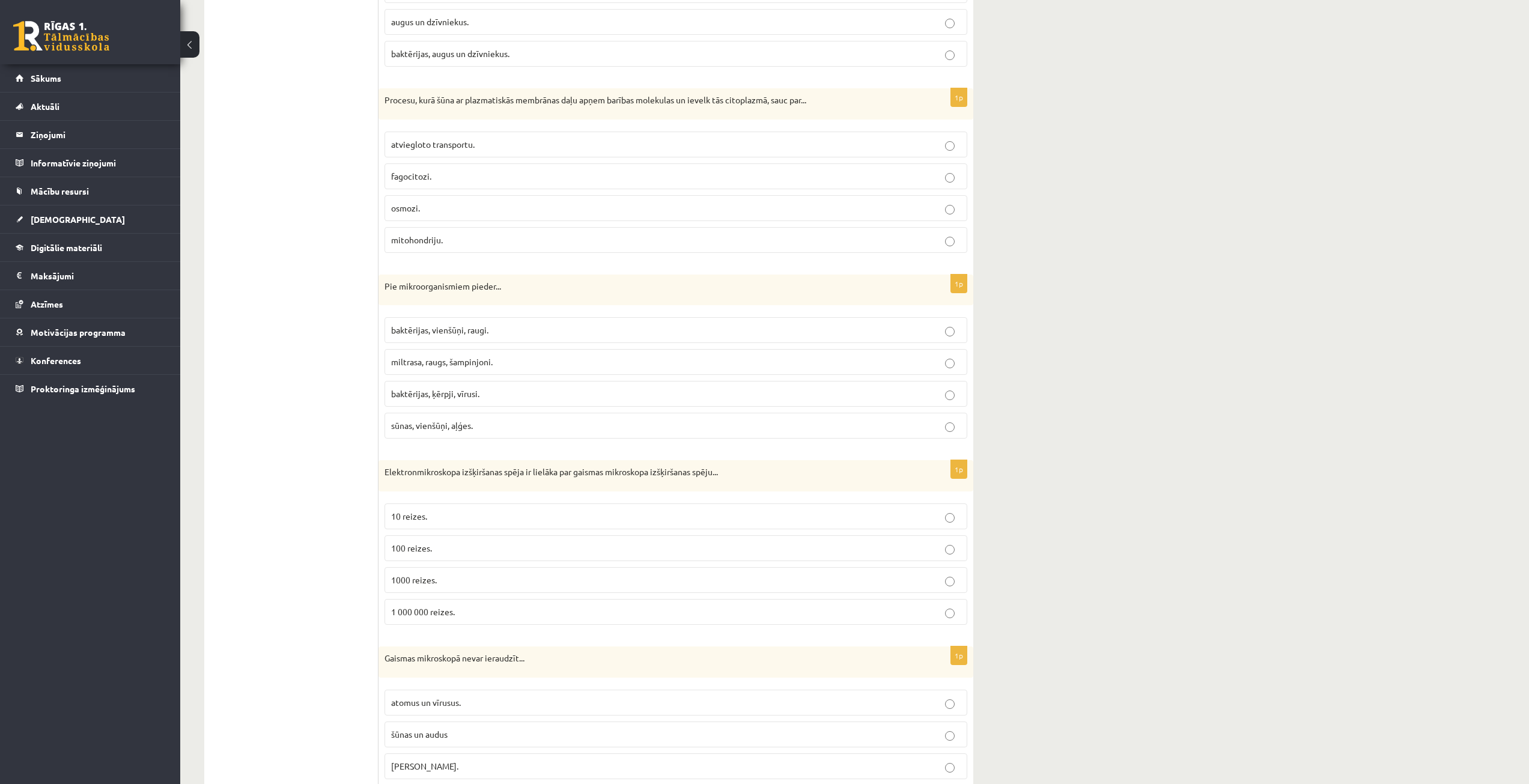
click at [436, 585] on p "1000 reizes." at bounding box center [675, 580] width 569 height 13
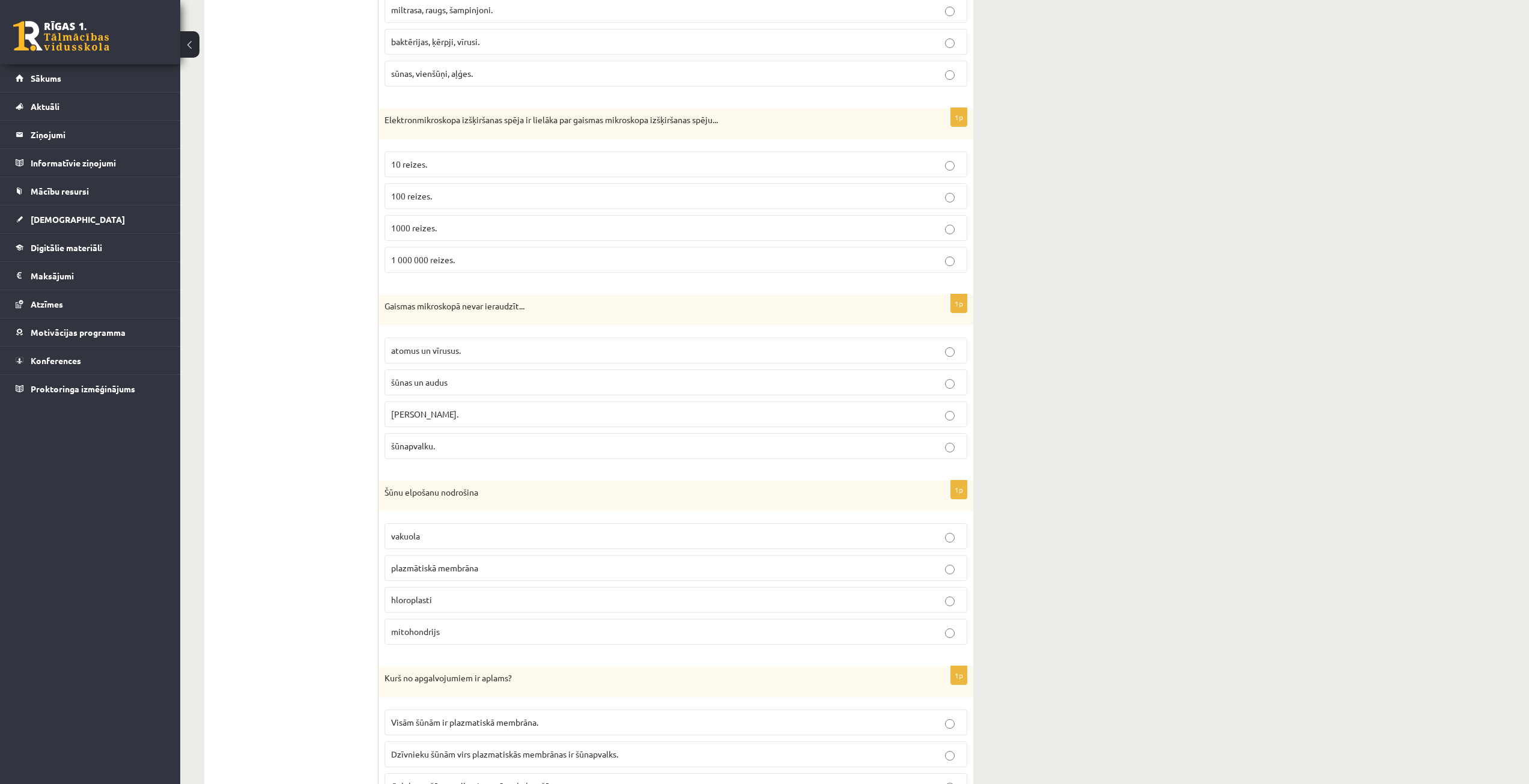
scroll to position [2043, 0]
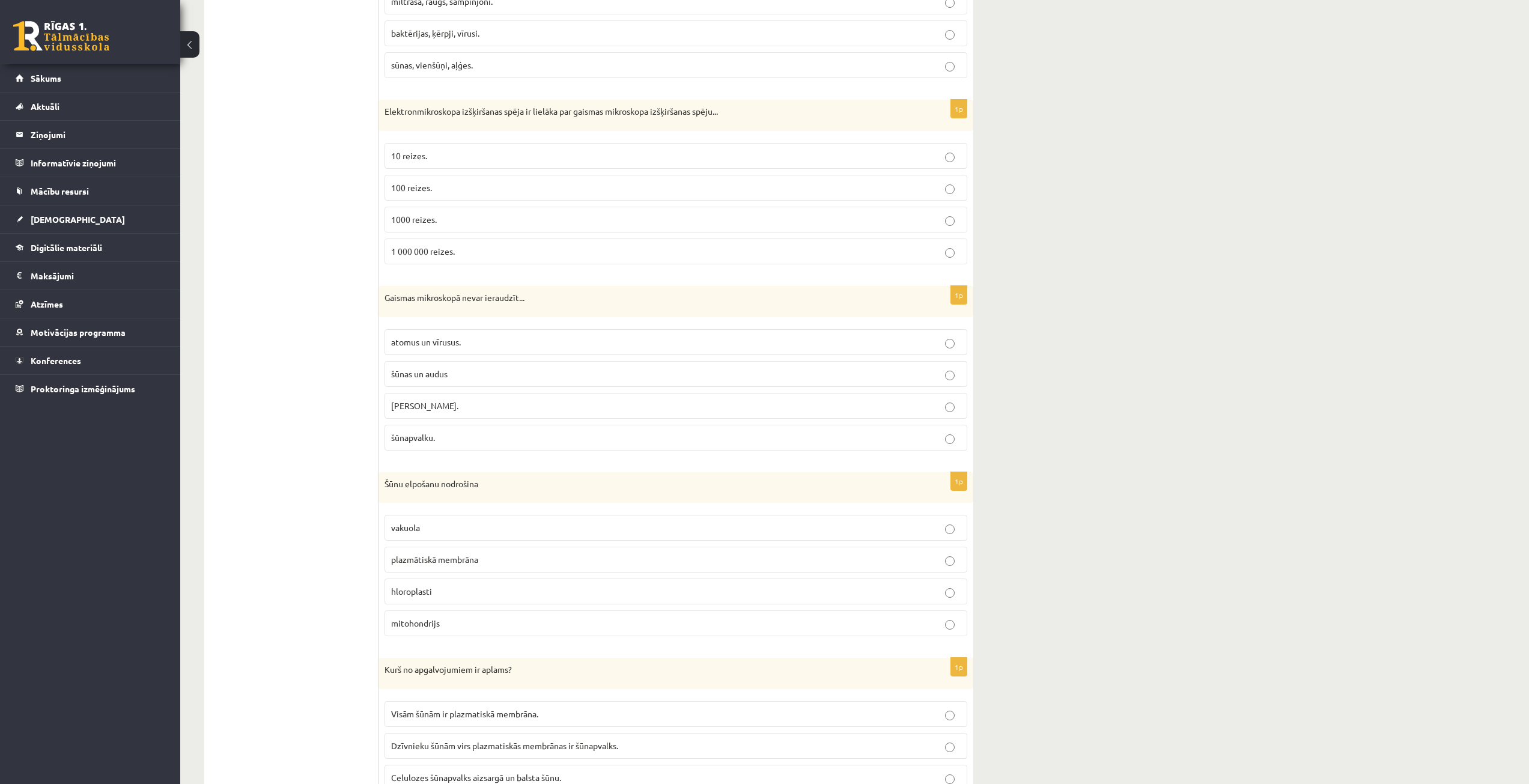
click at [451, 344] on span "atomus un vīrusus." at bounding box center [426, 342] width 70 height 11
click at [425, 630] on p "mitohondrijs" at bounding box center [675, 623] width 569 height 13
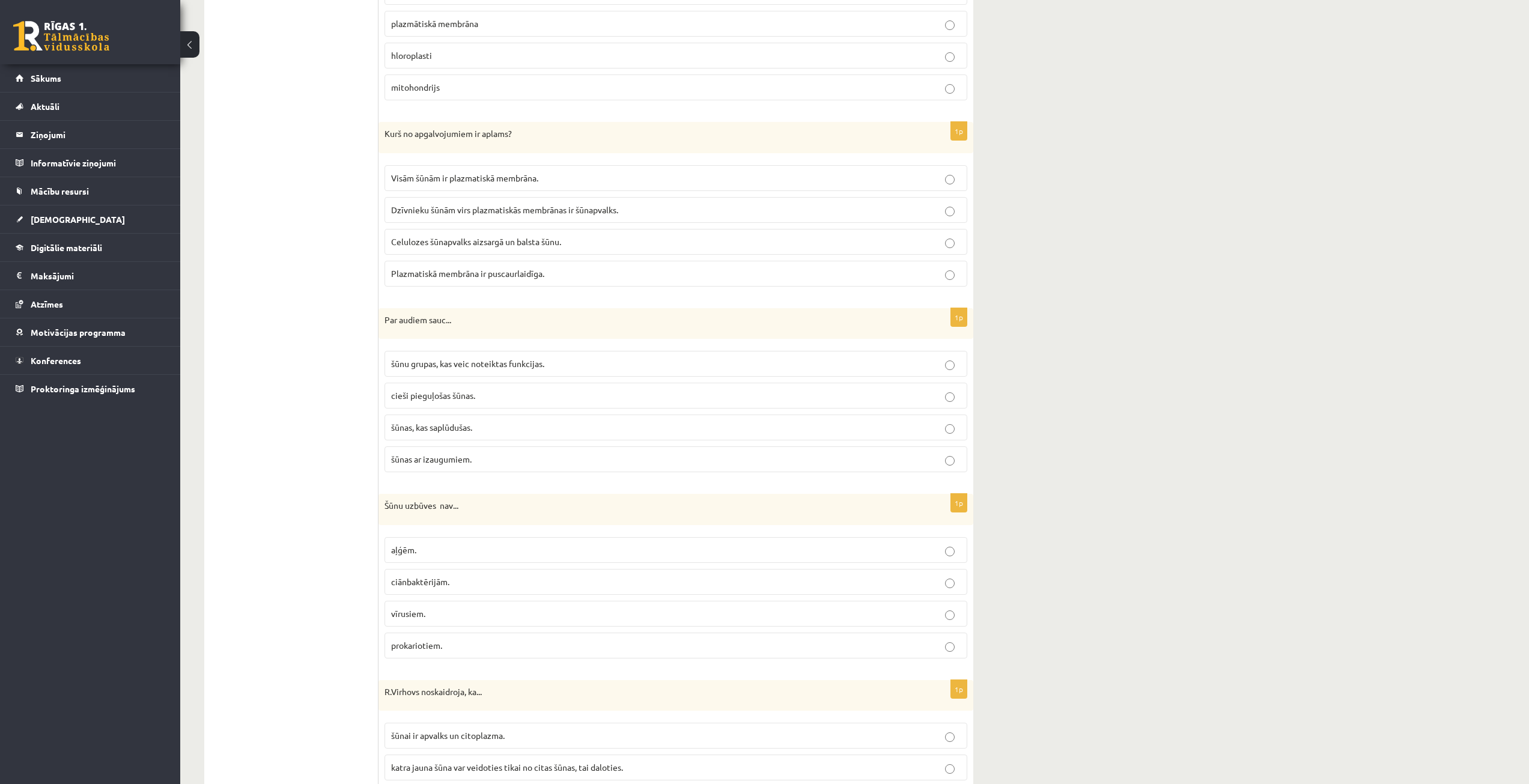
scroll to position [2583, 0]
click at [461, 203] on span "Dzīvnieku šūnām virs plazmatiskās membrānas ir šūnapvalks." at bounding box center [504, 205] width 227 height 11
click at [459, 365] on p "šūnu grupas, kas veic noteiktas funkcijas." at bounding box center [675, 358] width 569 height 13
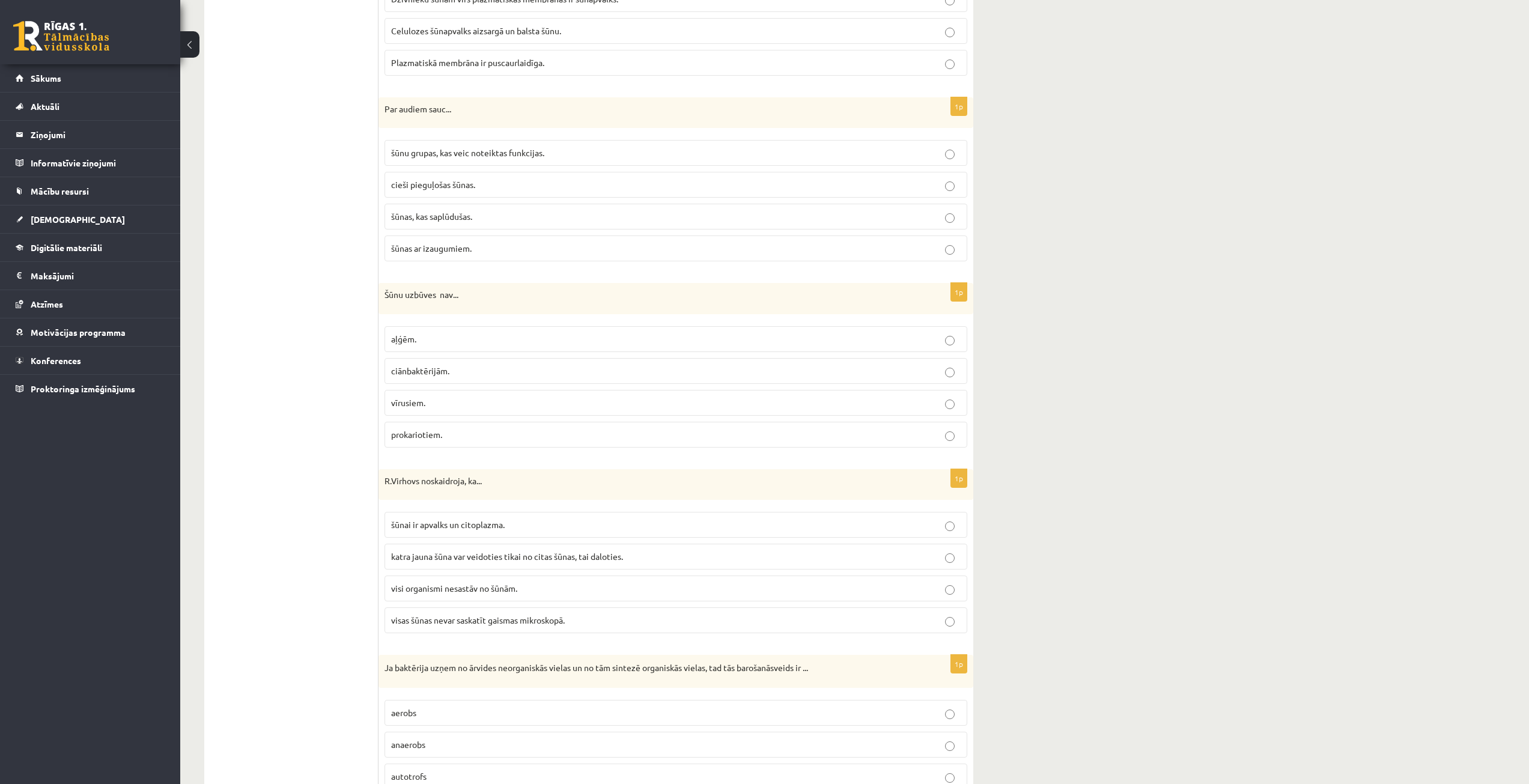
scroll to position [2824, 0]
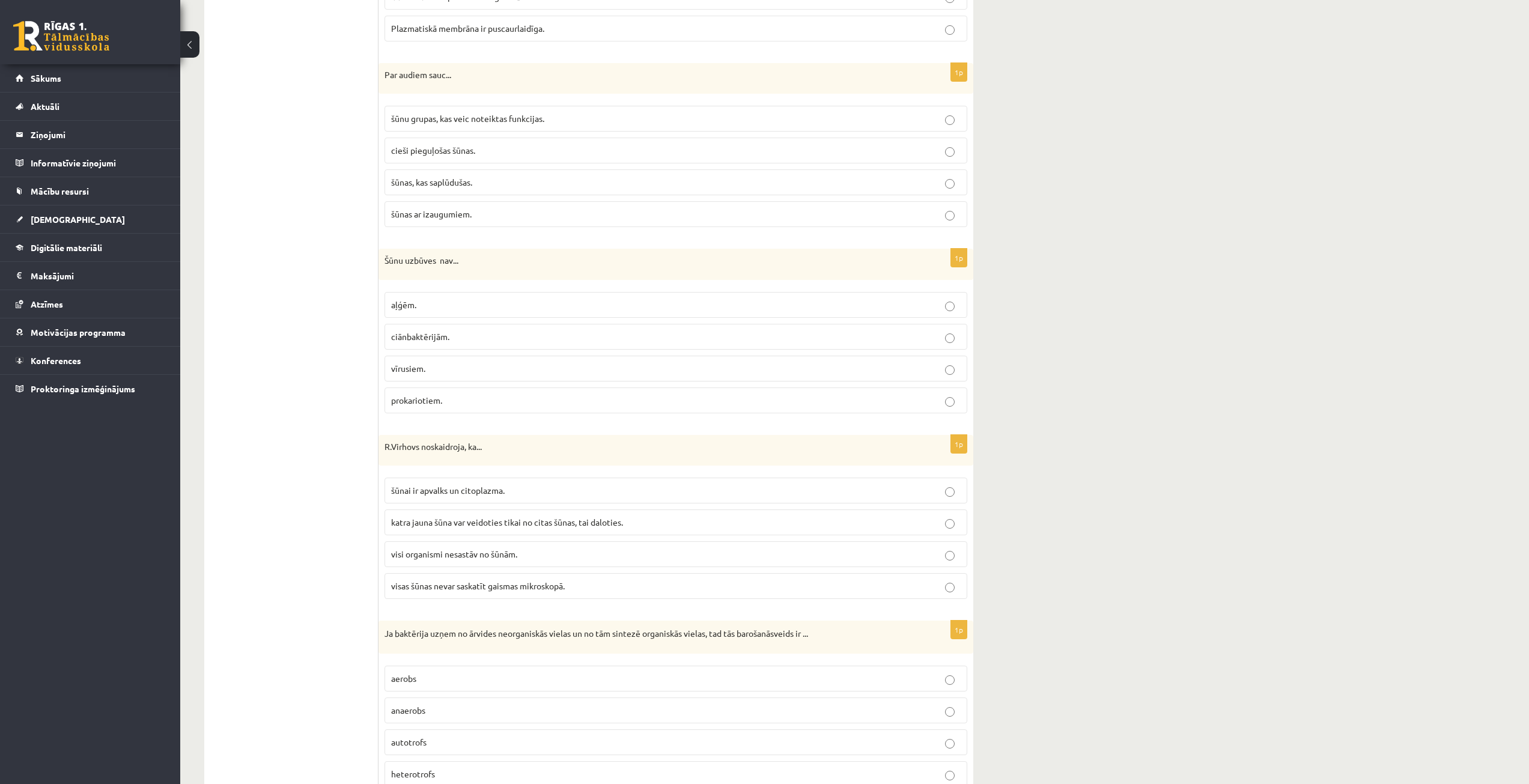
click at [436, 370] on p "vīrusiem." at bounding box center [675, 368] width 569 height 13
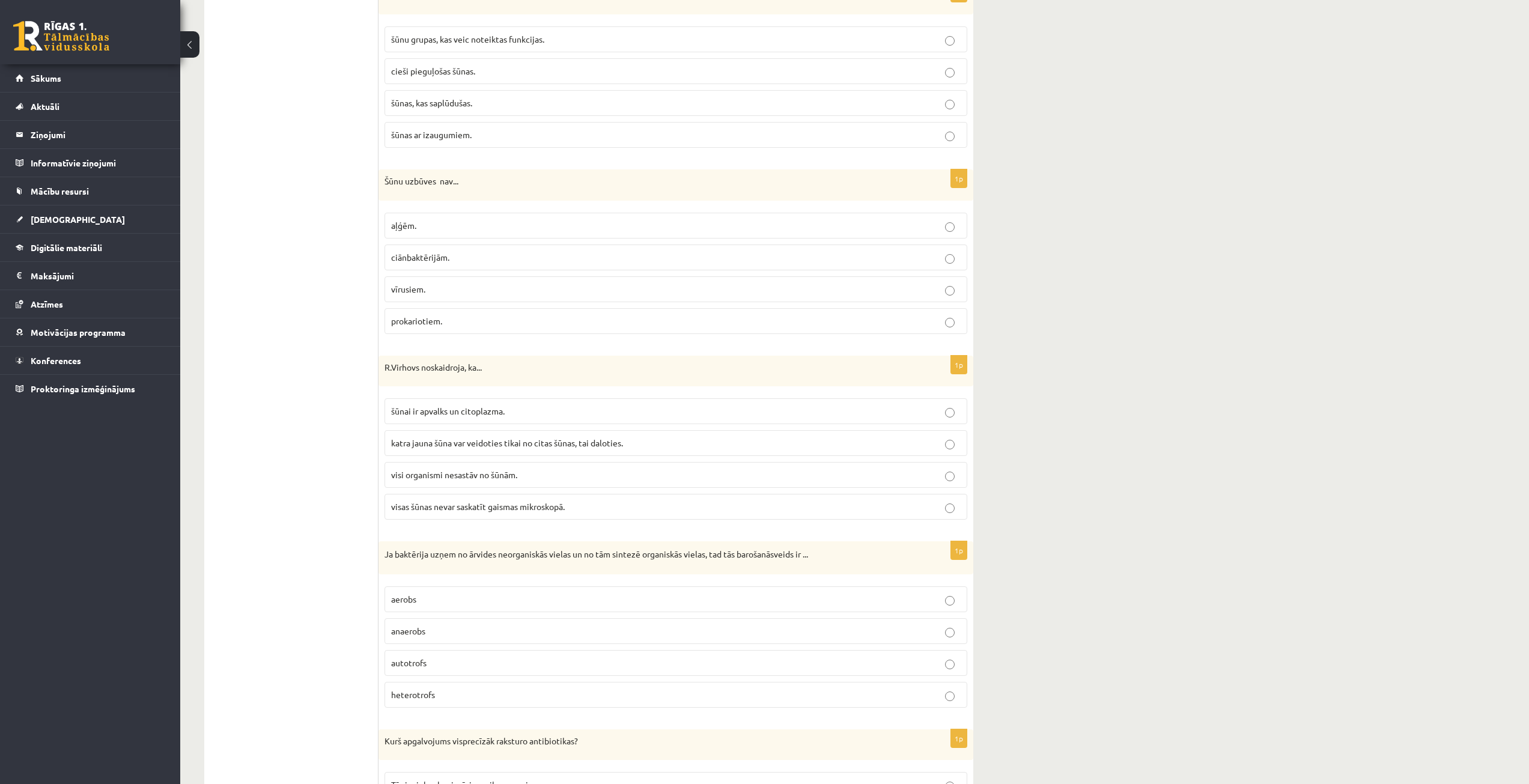
scroll to position [2944, 0]
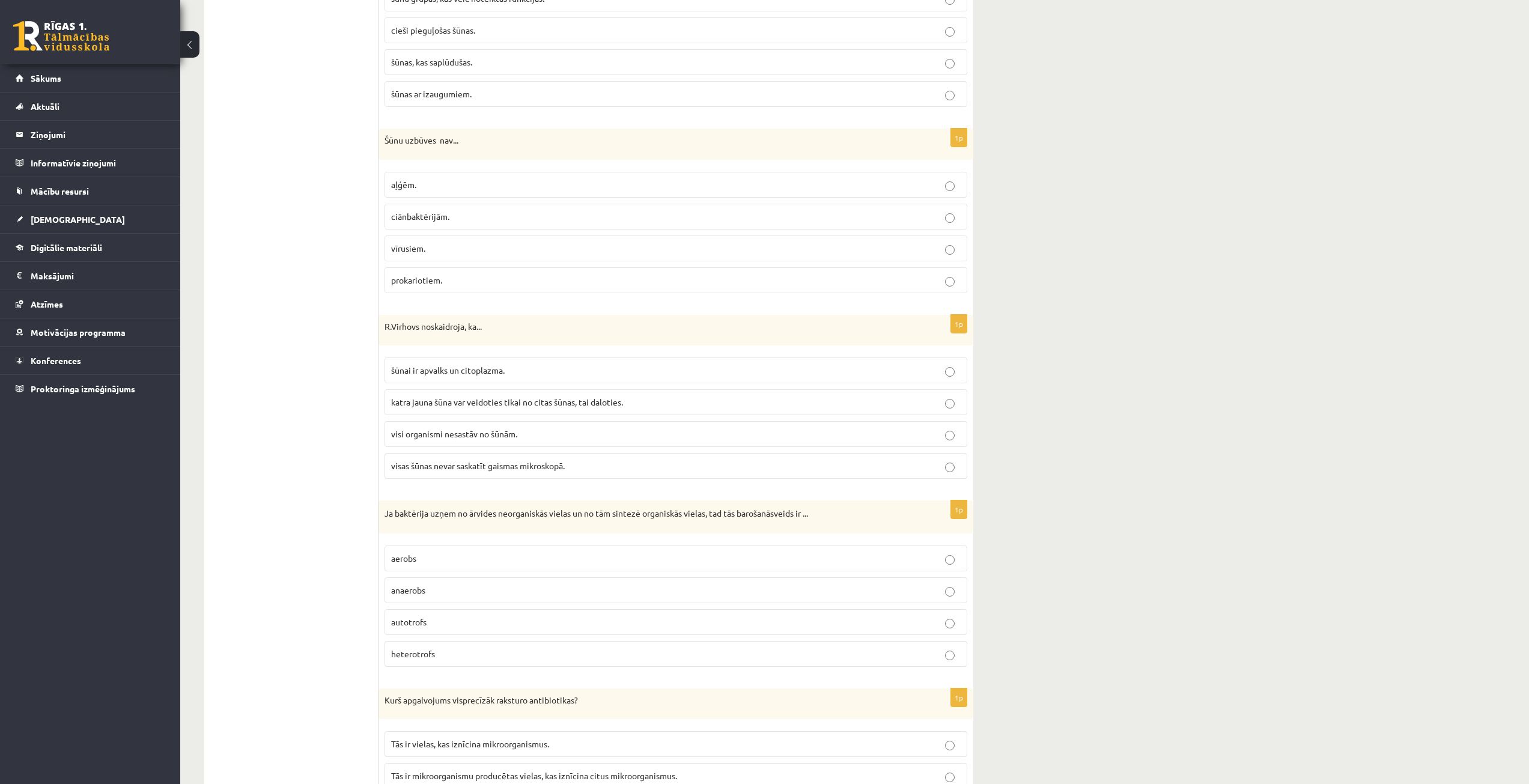
click at [446, 410] on label "katra jauna šūna var veidoties tikai no citas šūnas, tai daloties." at bounding box center [676, 402] width 583 height 26
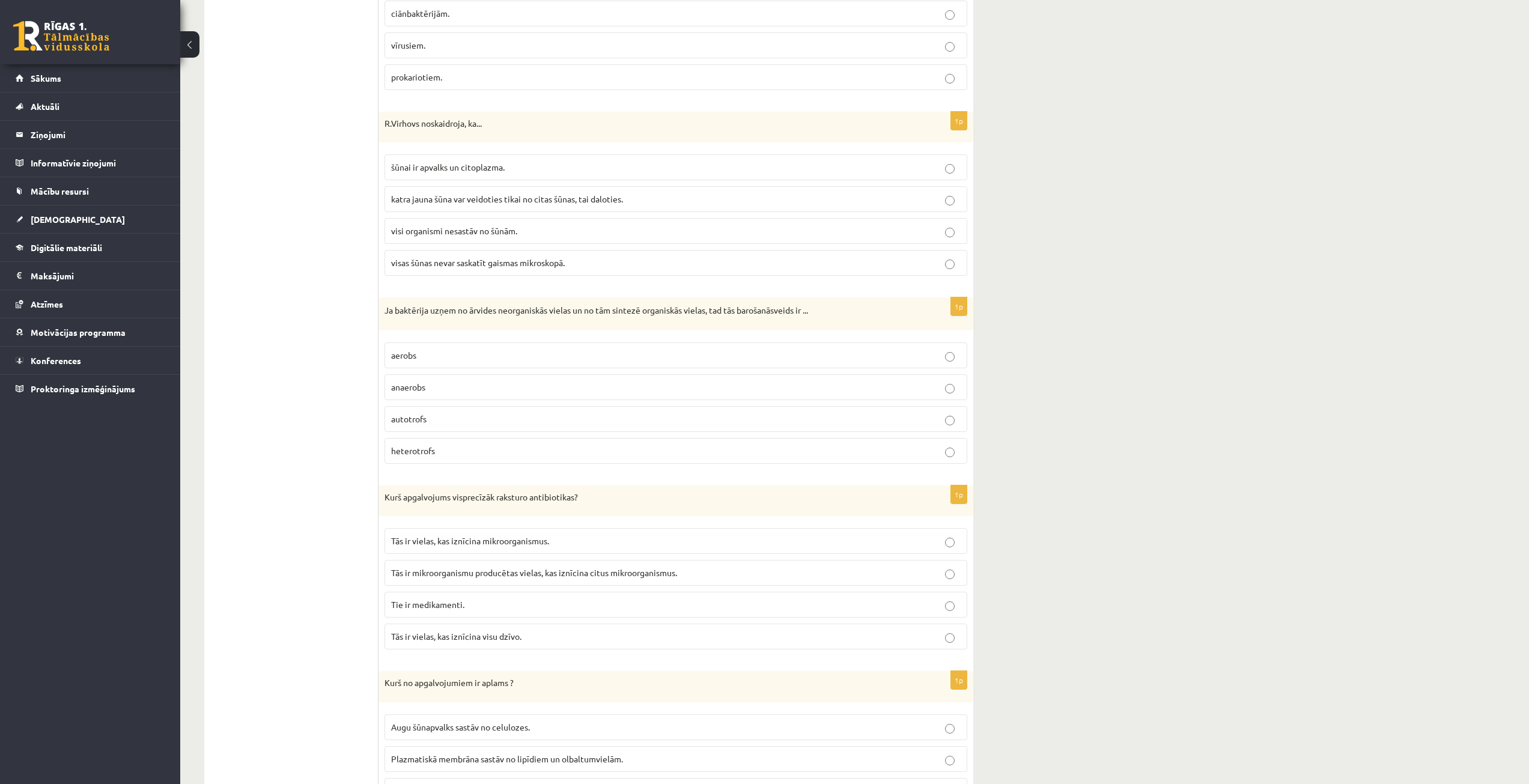
scroll to position [3184, 0]
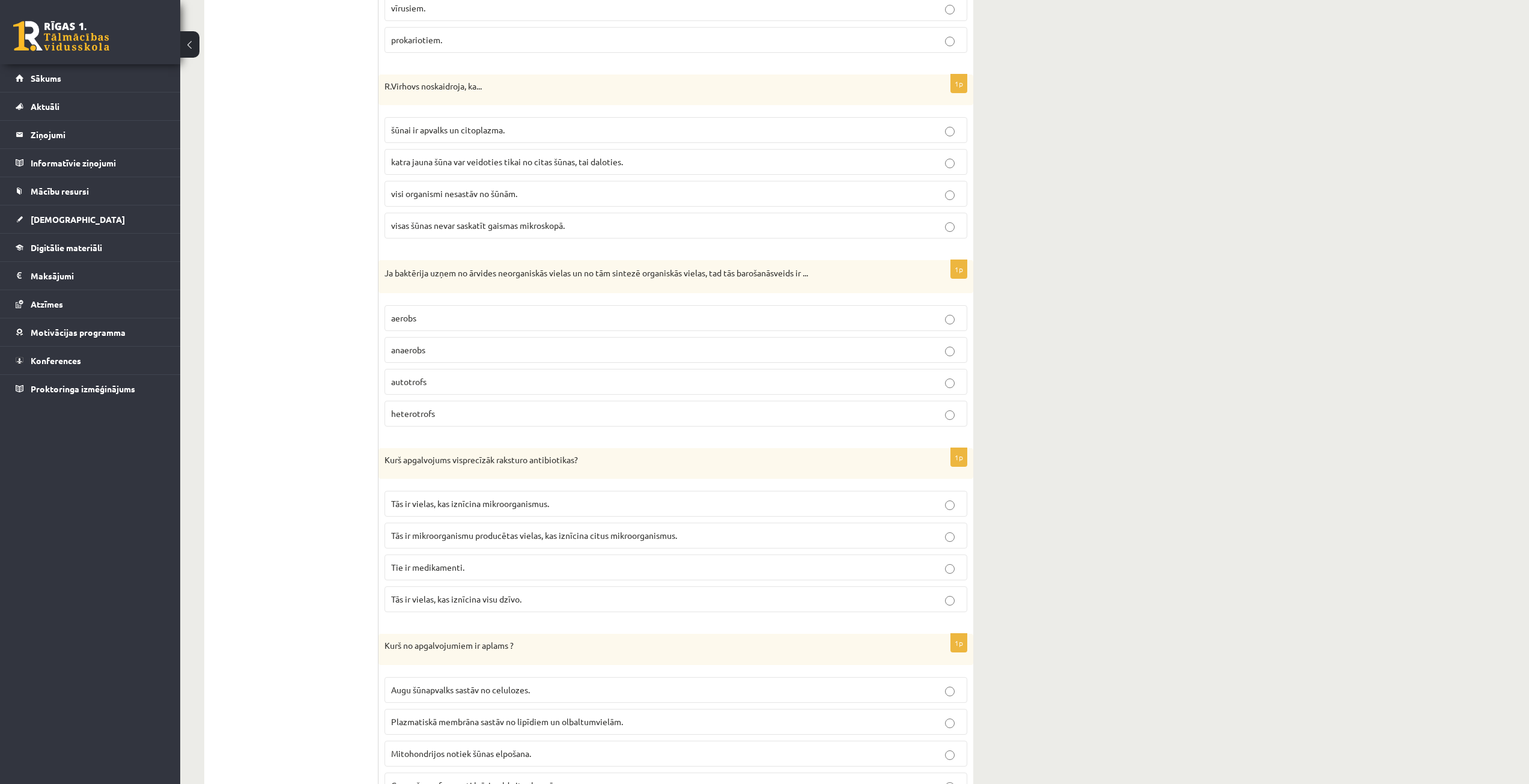
click at [440, 388] on p "autotrofs" at bounding box center [675, 382] width 569 height 13
click at [410, 536] on span "Tās ir mikroorganismu producētas vielas, kas iznīcina citus mikroorganismus." at bounding box center [534, 535] width 286 height 11
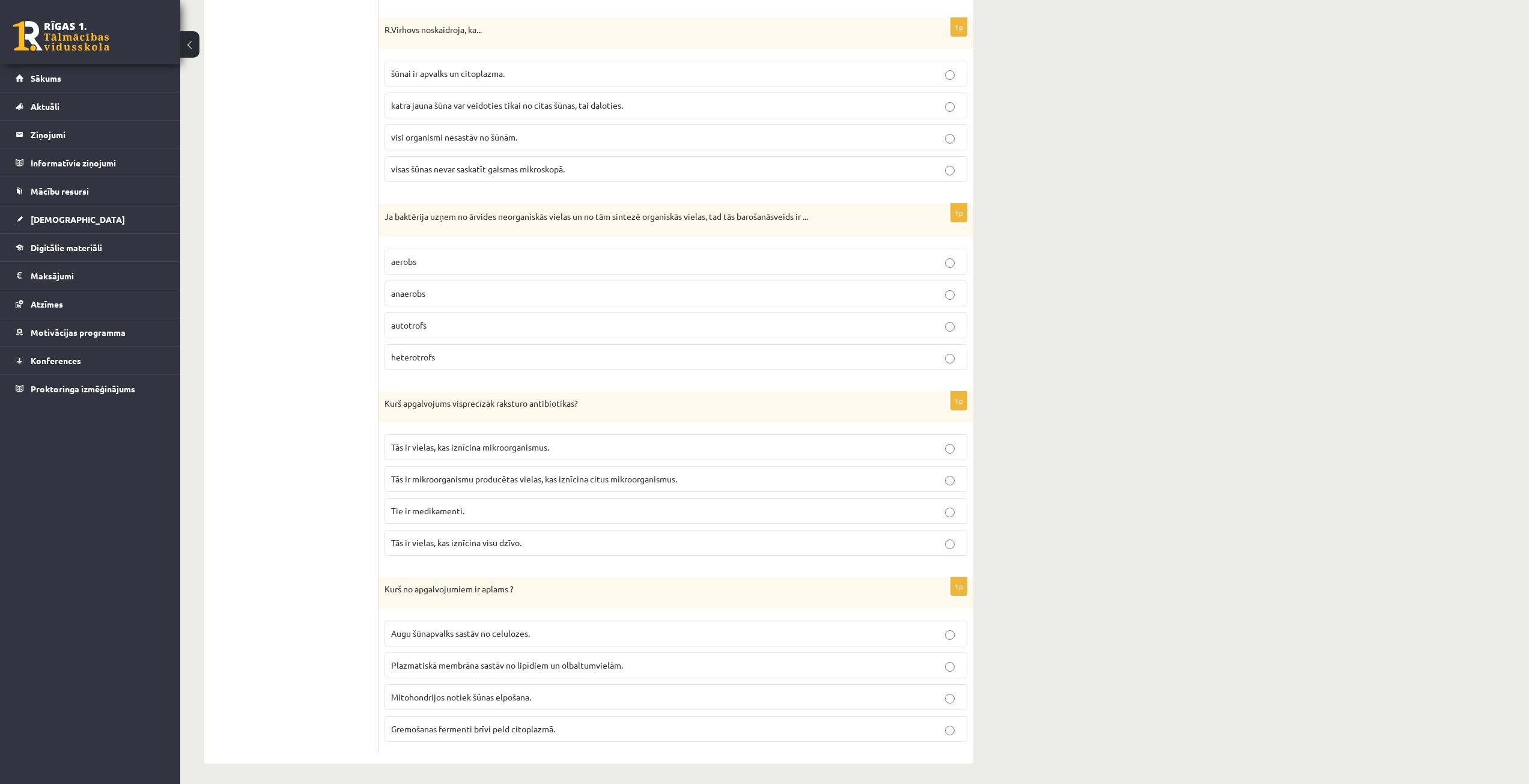
scroll to position [3245, 0]
click at [461, 724] on span "Gremošanas fermenti brīvi peld citoplazmā." at bounding box center [473, 724] width 164 height 11
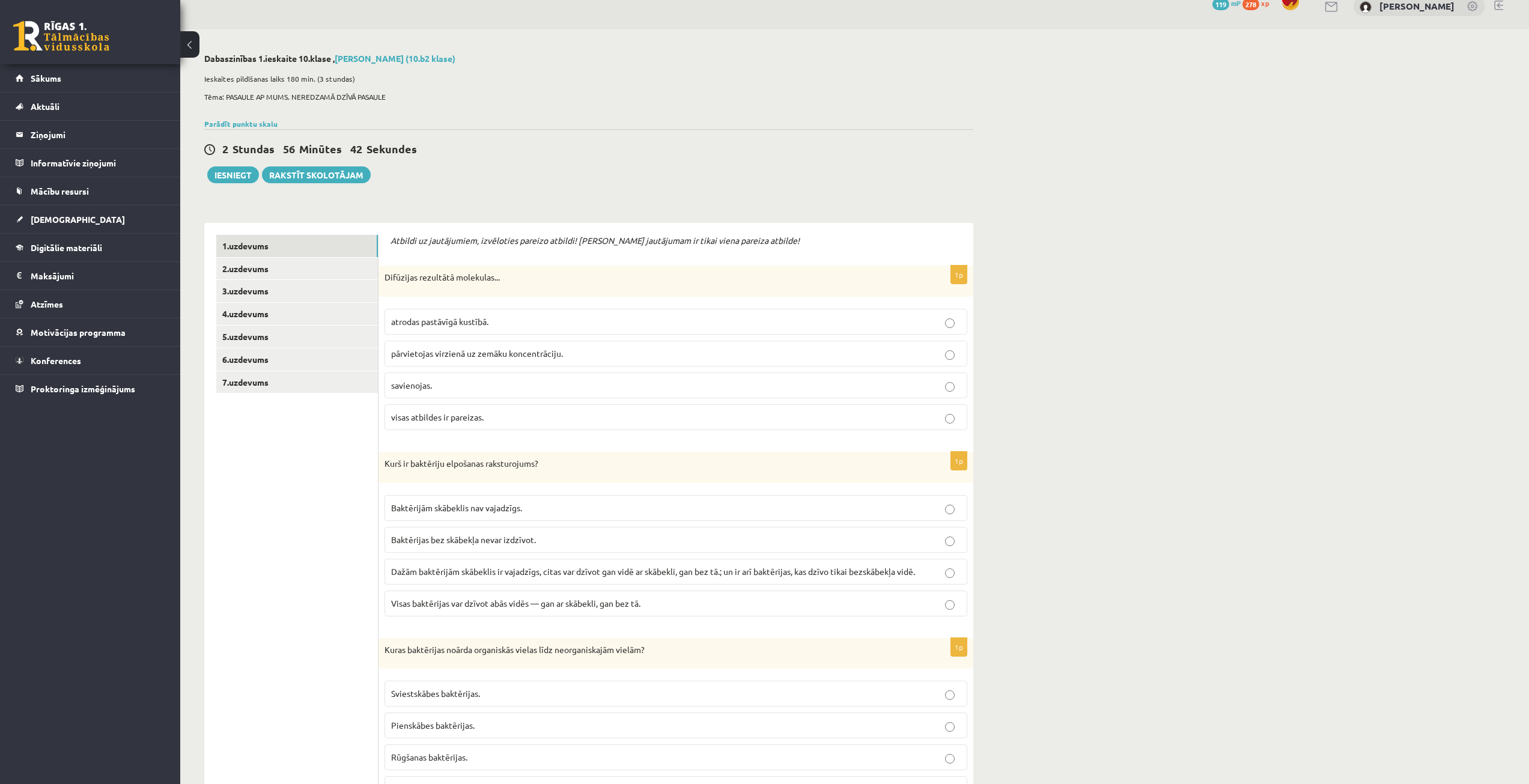
scroll to position [0, 0]
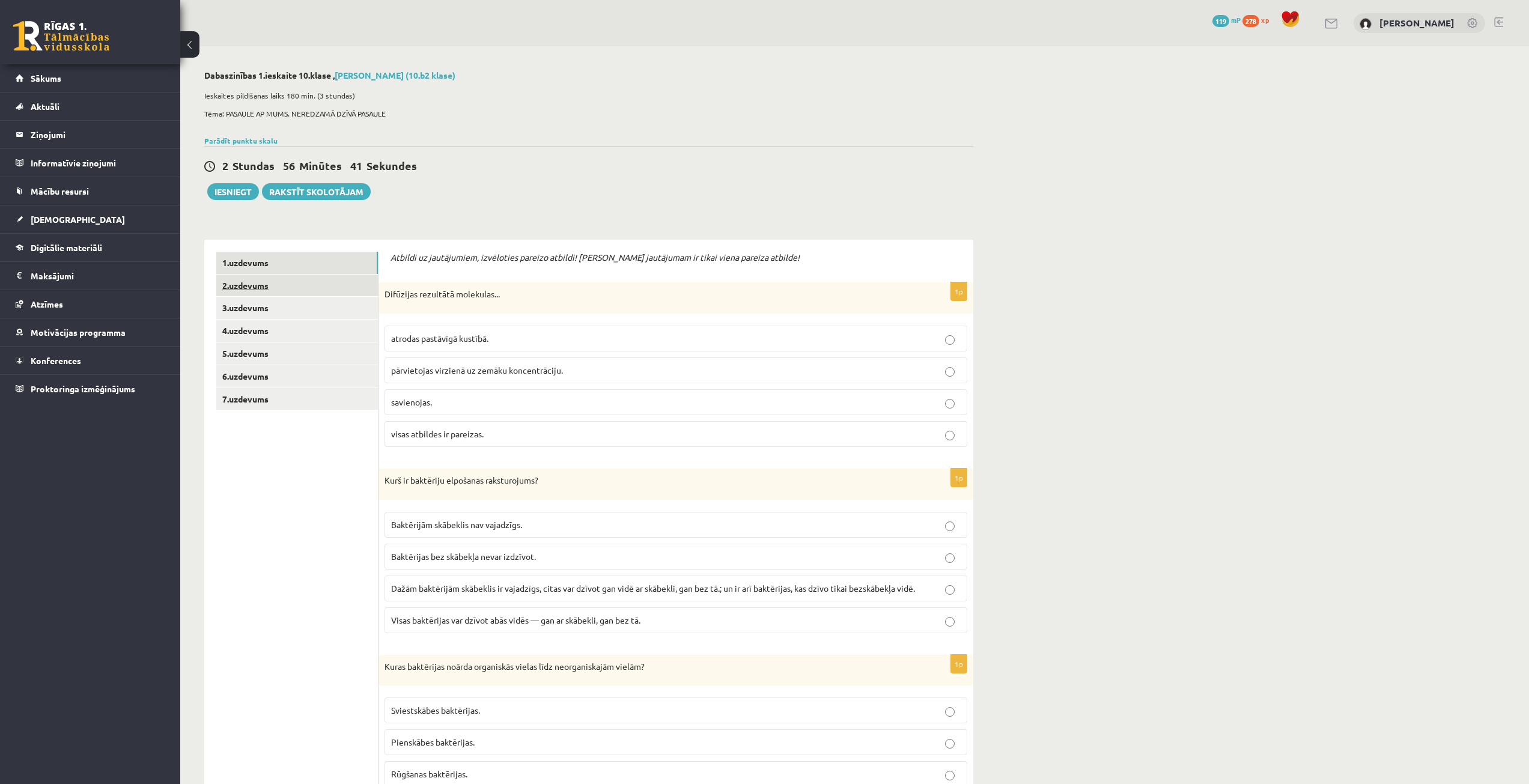
click at [261, 293] on link "2.uzdevums" at bounding box center [297, 285] width 162 height 22
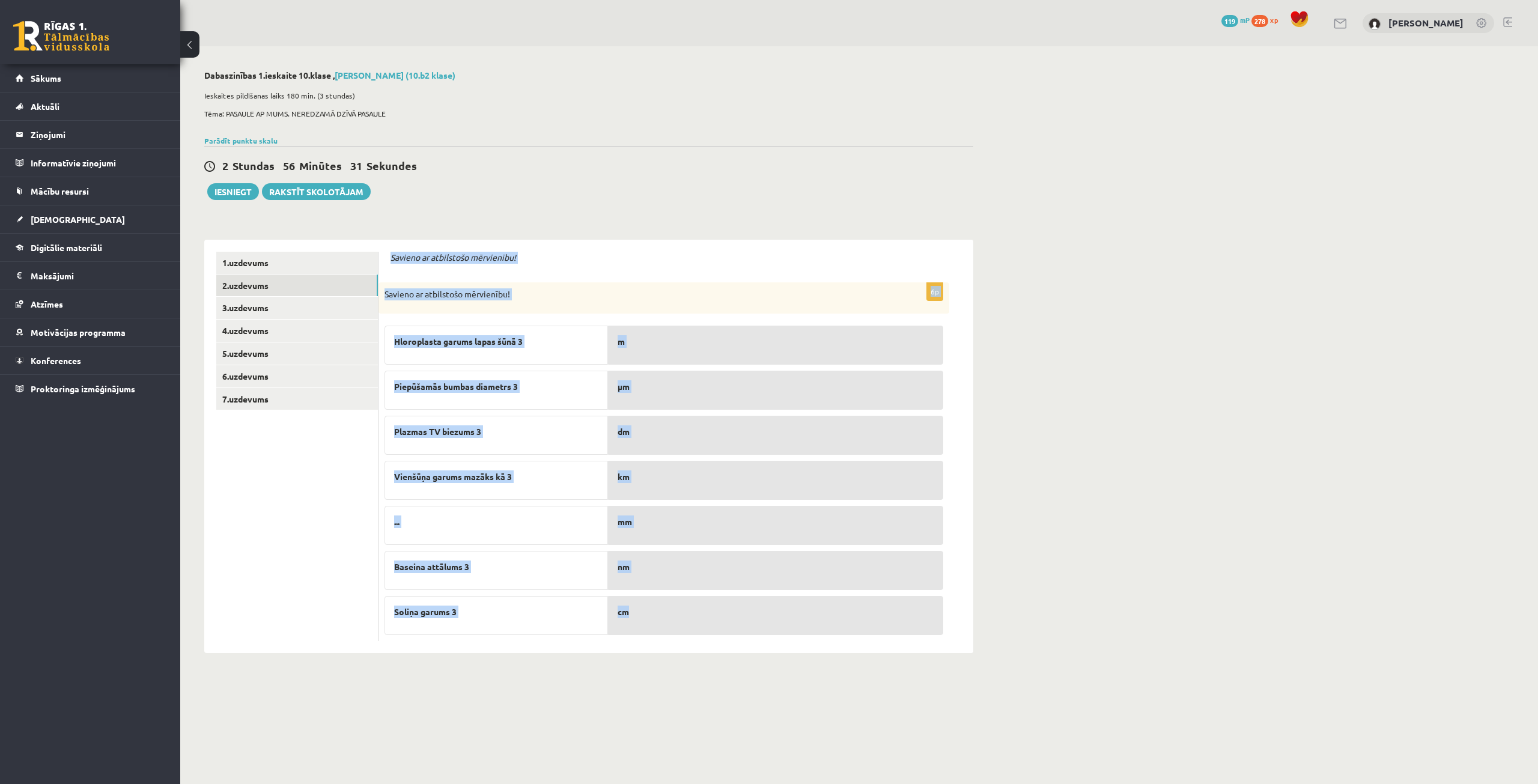
drag, startPoint x: 390, startPoint y: 256, endPoint x: 879, endPoint y: 631, distance: 616.2
click at [879, 631] on div "Savieno ar atbilstošo mērvienību! 6p Savieno ar atbilstošo mērvienību! Hloropla…" at bounding box center [676, 446] width 595 height 414
copy form "Savieno ar atbilstošo mērvienību! 6p Savieno ar atbilstošo mērvienību! Hloropla…"
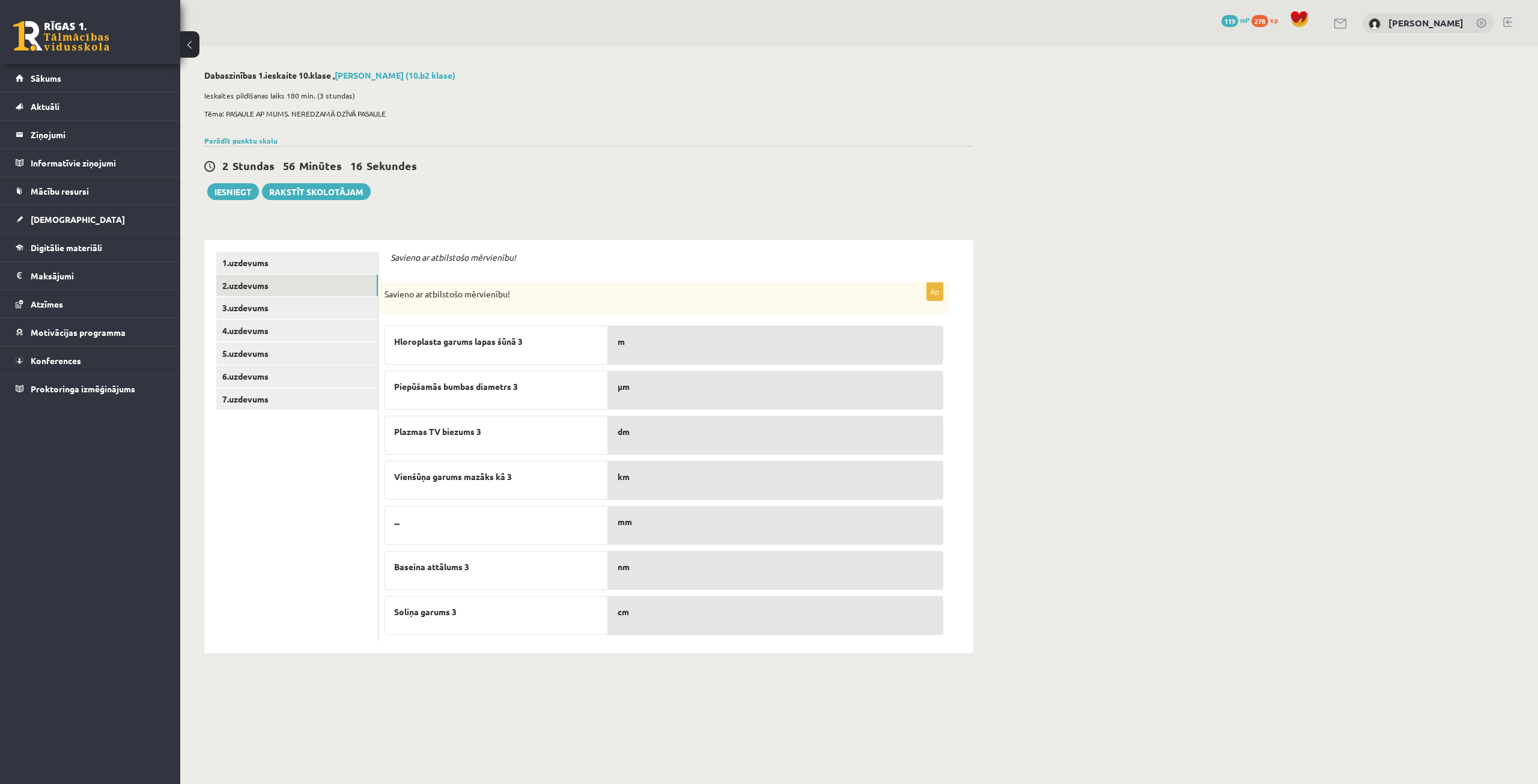
click at [628, 184] on div "2 Stundas 56 Minūtes 16 Sekundes Ieskaite saglabāta! Iesniegt Rakstīt skolotājam" at bounding box center [588, 173] width 769 height 54
click at [557, 520] on p "..." at bounding box center [496, 522] width 204 height 13
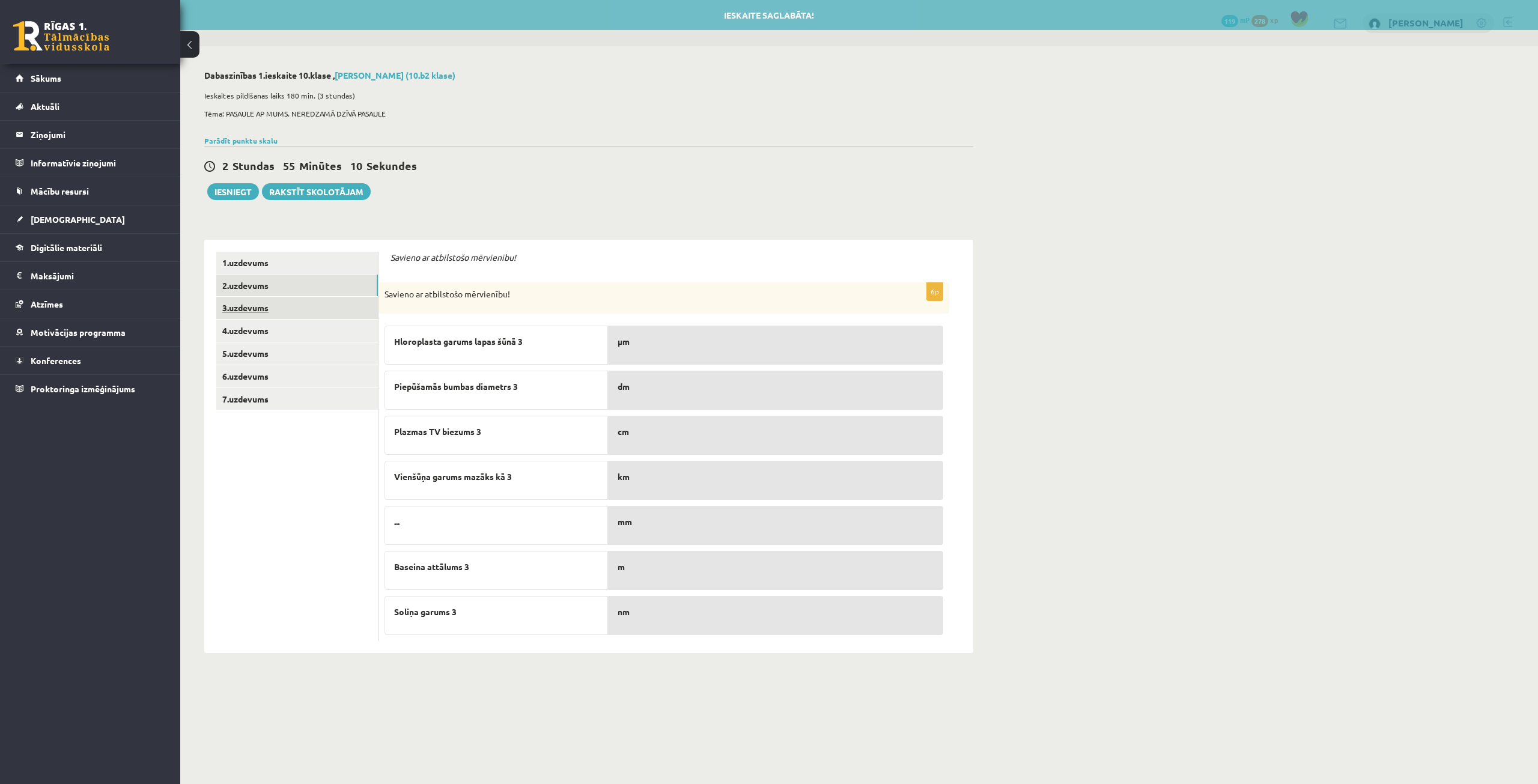
click at [321, 304] on link "3.uzdevums" at bounding box center [297, 308] width 162 height 22
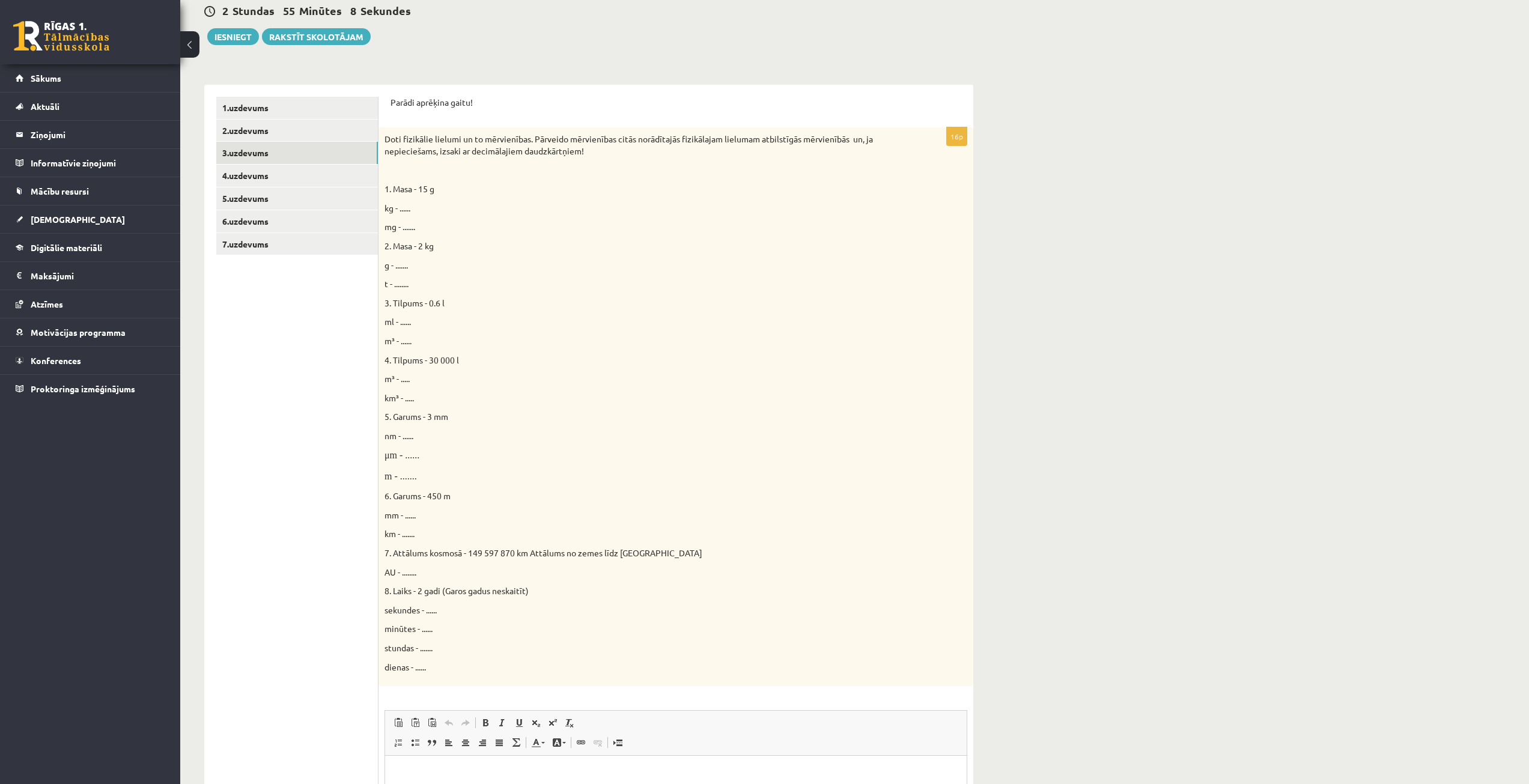
scroll to position [120, 0]
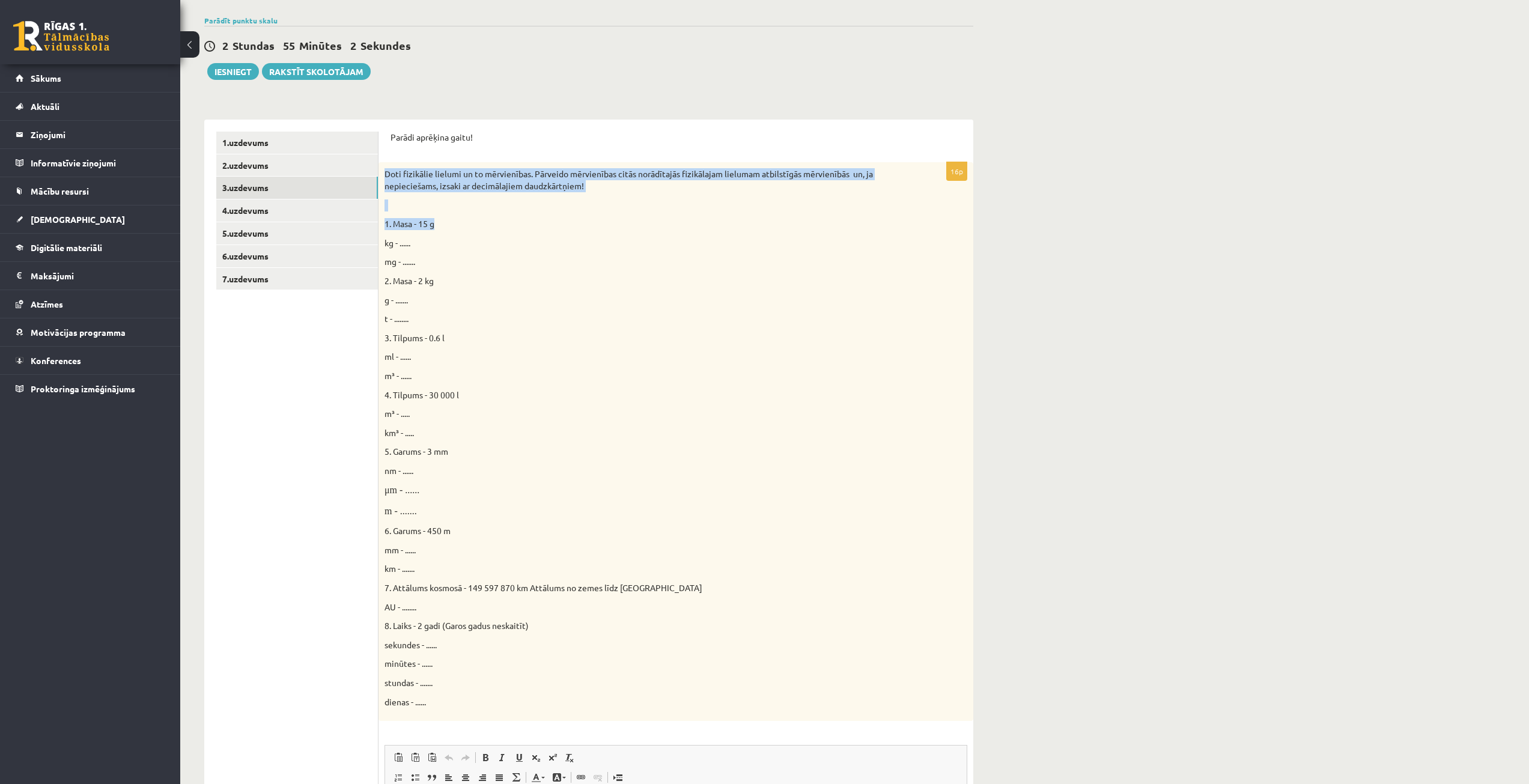
drag, startPoint x: 386, startPoint y: 169, endPoint x: 431, endPoint y: 200, distance: 54.6
click at [445, 217] on div "Doti fizikālie lielumi un to mērvienības. Pārveido mērvienības citās norādītajā…" at bounding box center [676, 442] width 595 height 559
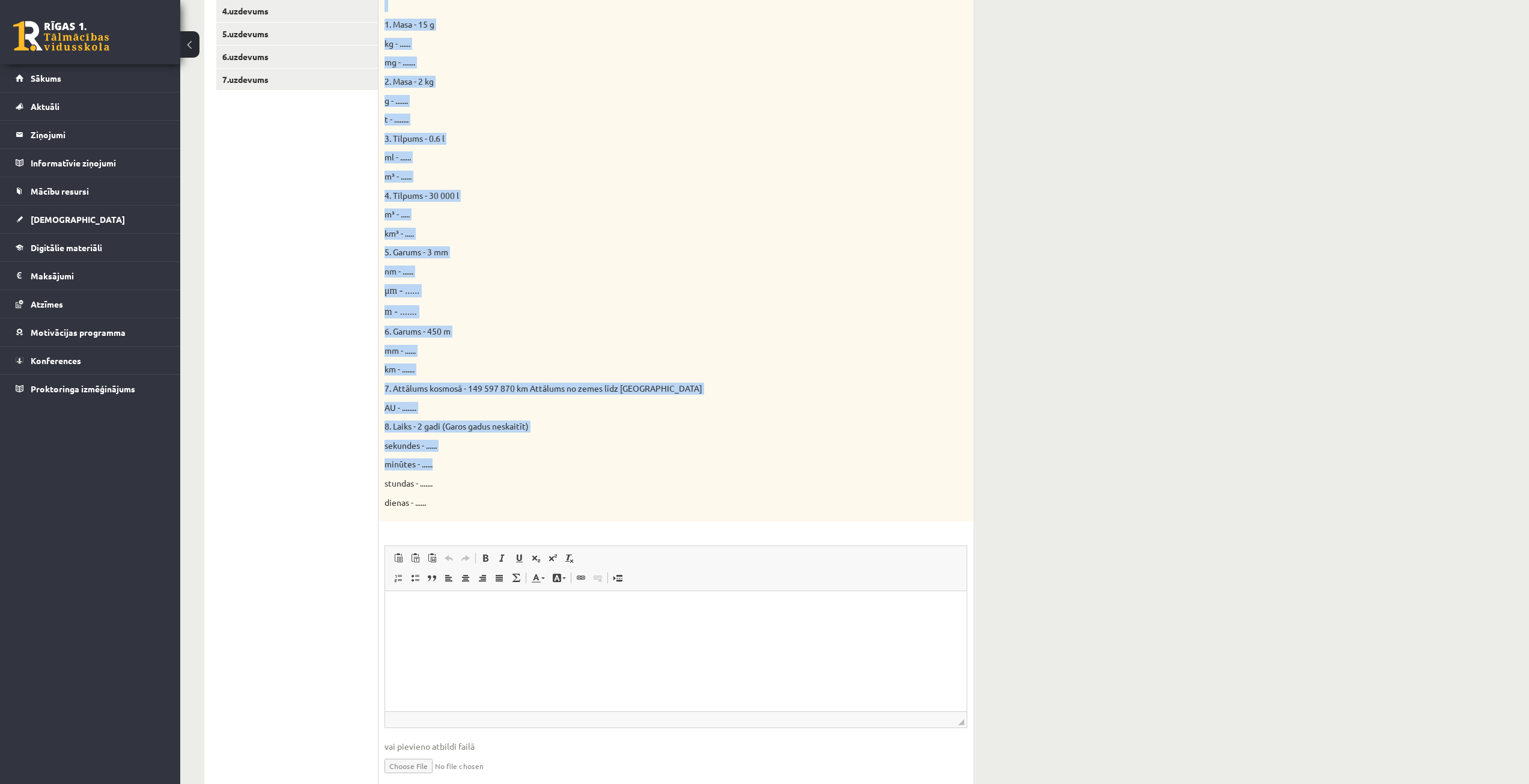
scroll to position [368, 0]
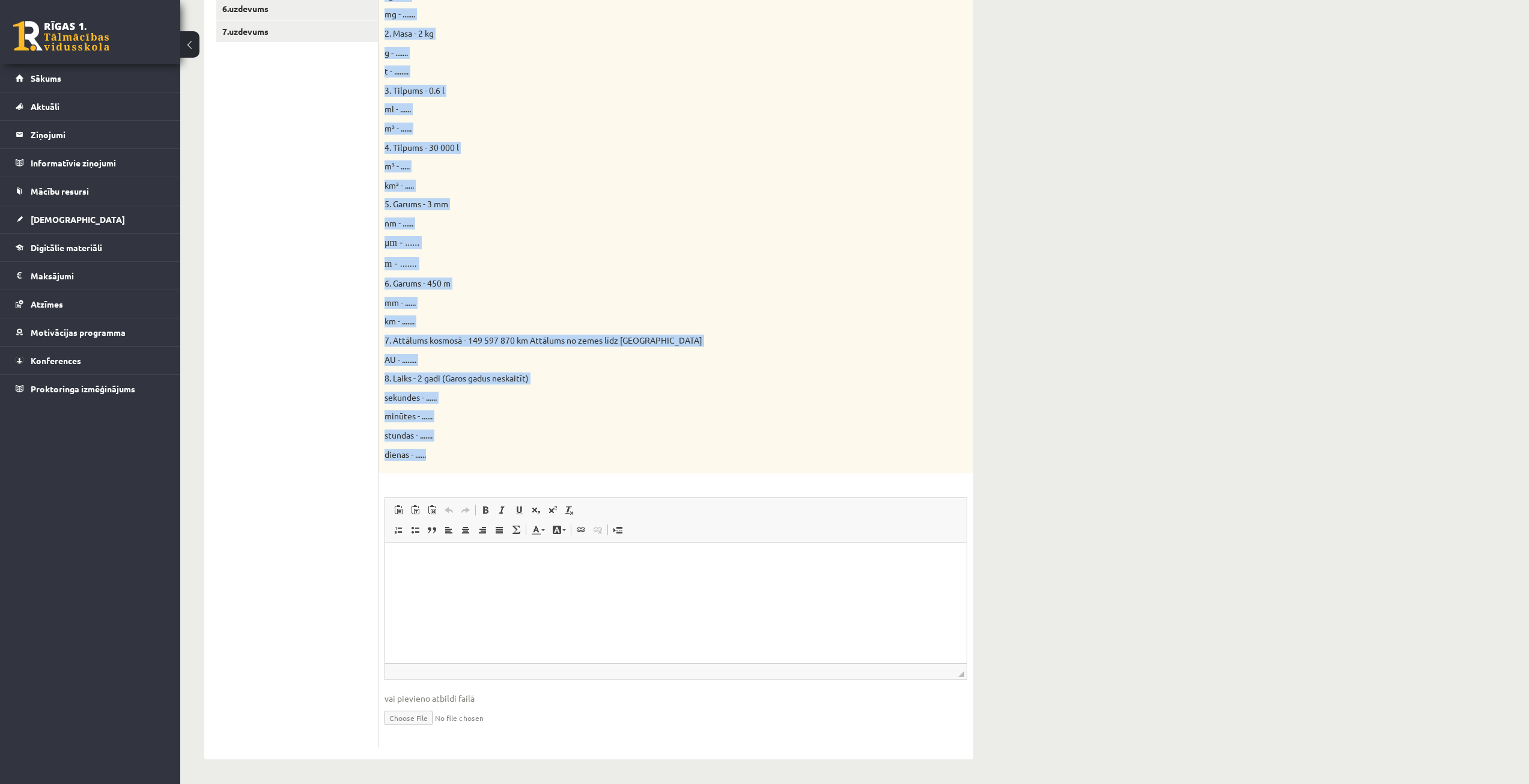
drag, startPoint x: 389, startPoint y: 138, endPoint x: 769, endPoint y: 451, distance: 492.3
click at [769, 451] on div "Parādi aprēķina gaitu! 16p Doti fizikālie lielumi un to mērvienības. Pārveido m…" at bounding box center [676, 316] width 595 height 888
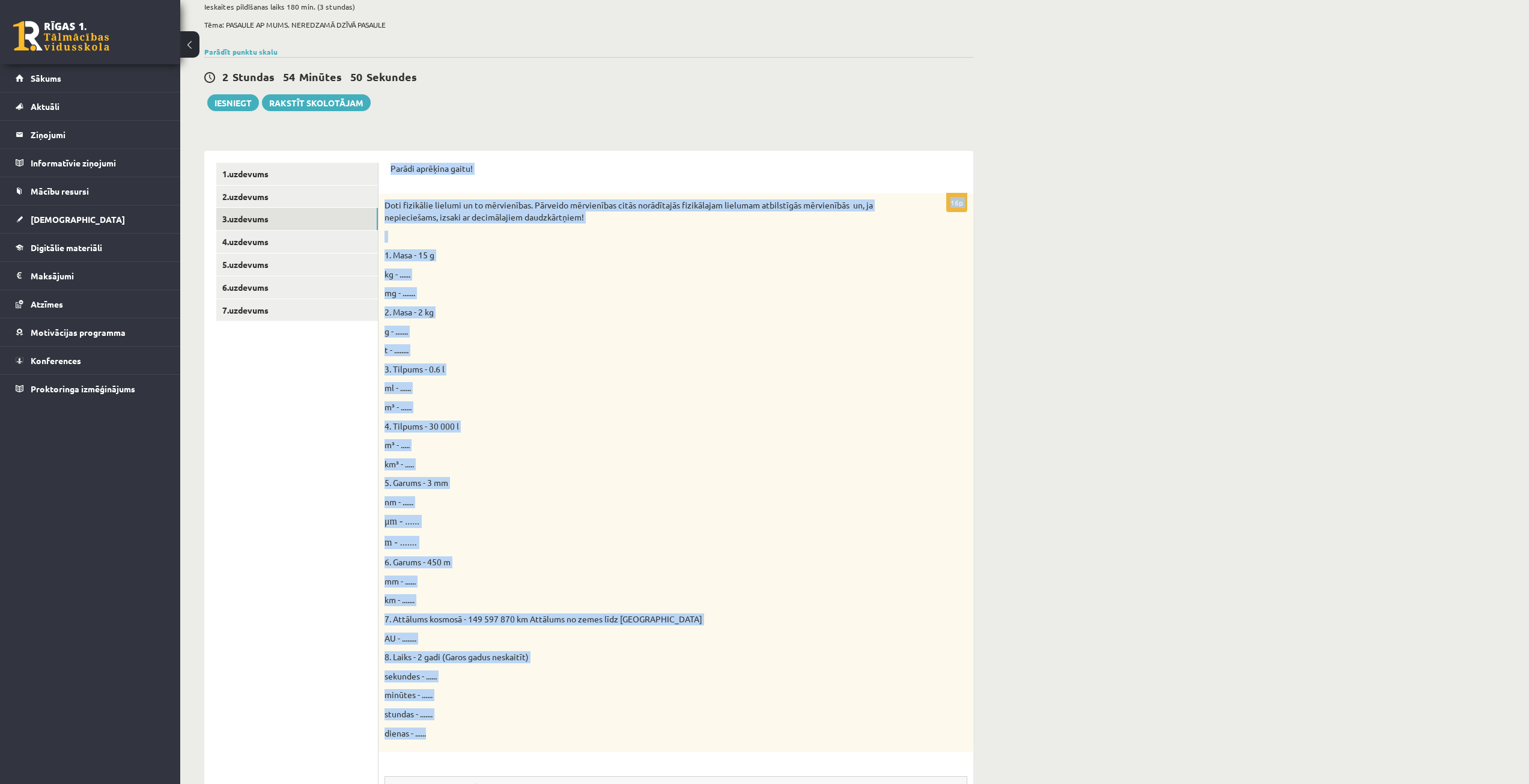
scroll to position [68, 0]
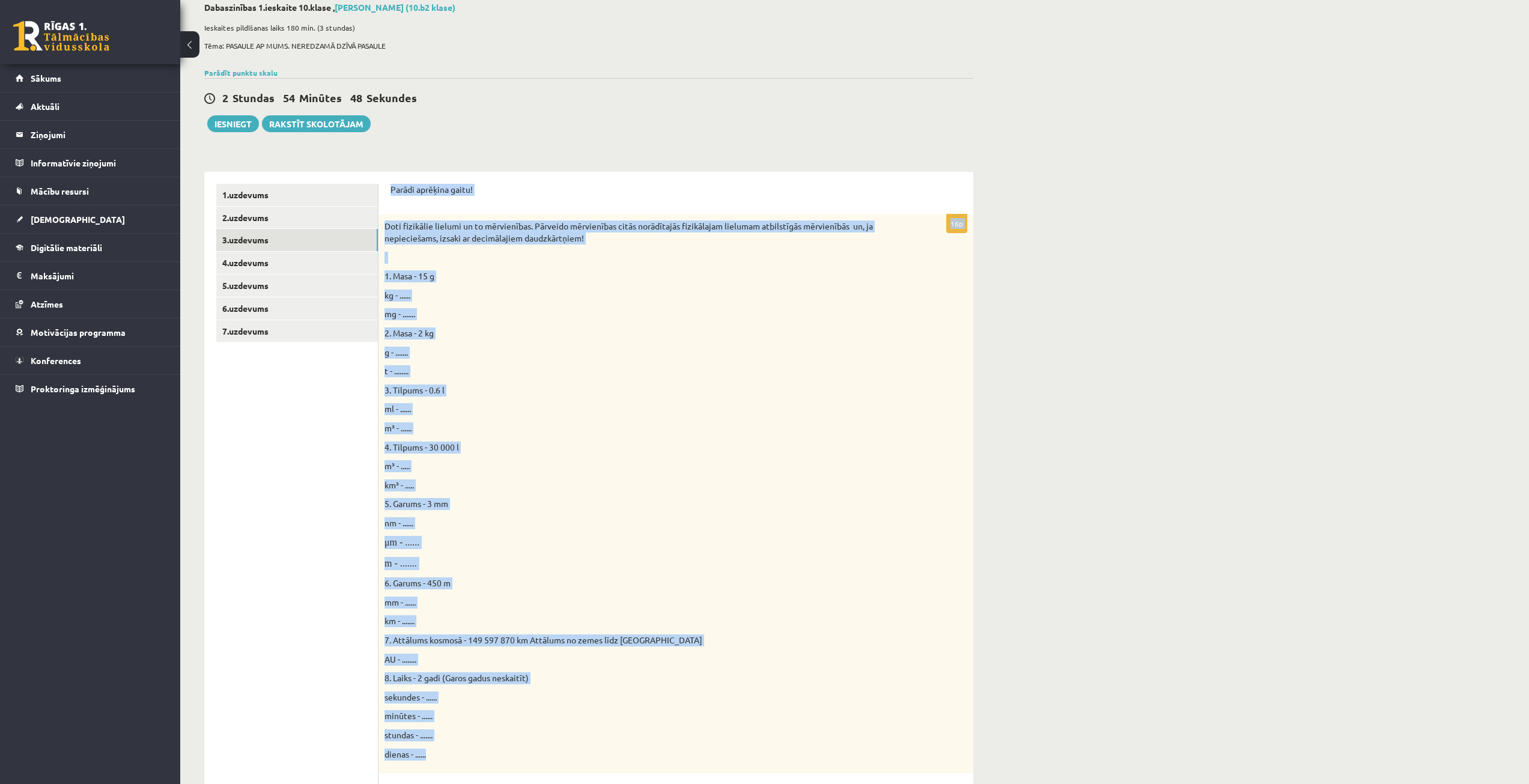
click at [442, 270] on div "Doti fizikālie lielumi un to mērvienības. Pārveido mērvienības citās norādītajā…" at bounding box center [676, 494] width 595 height 559
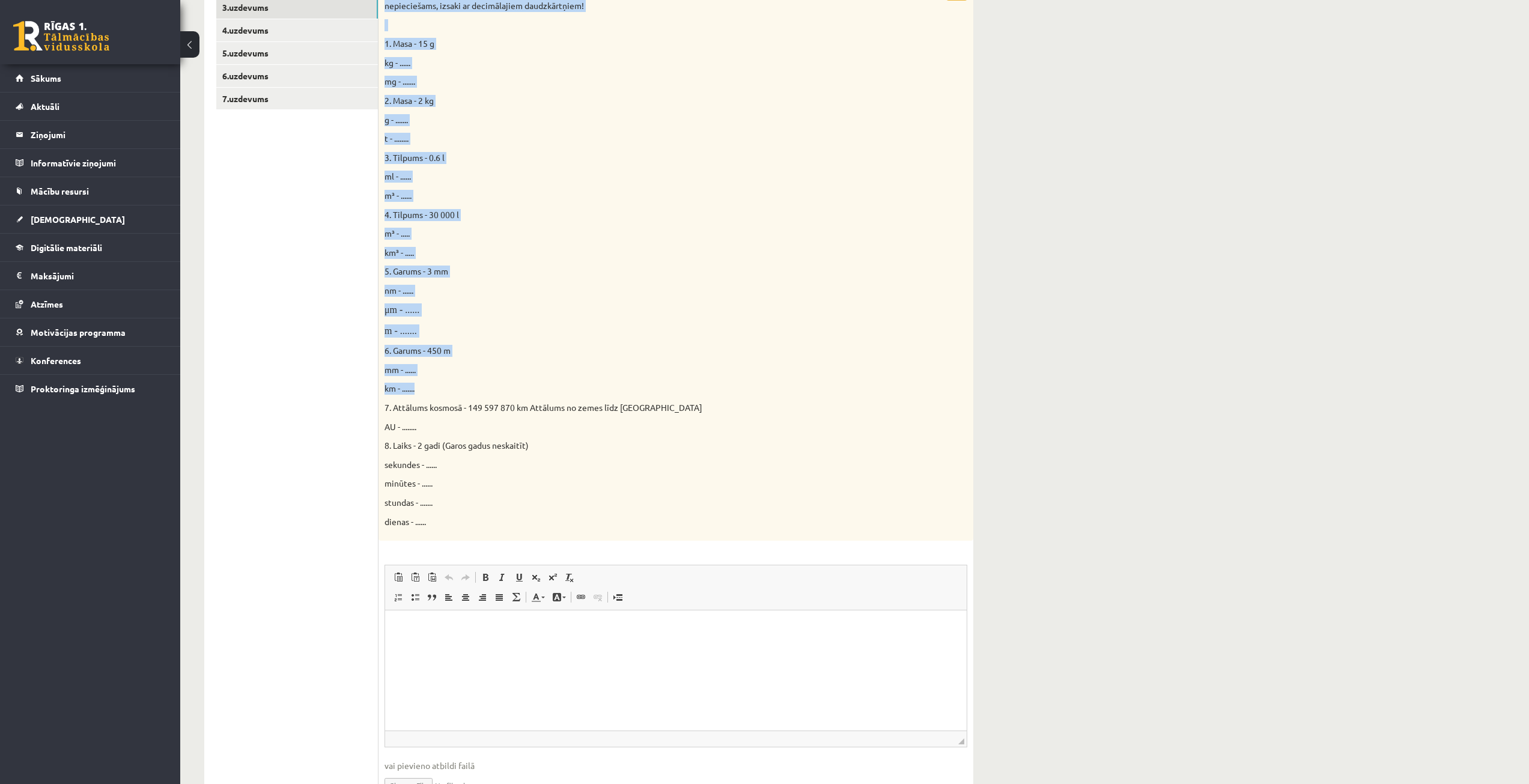
scroll to position [308, 0]
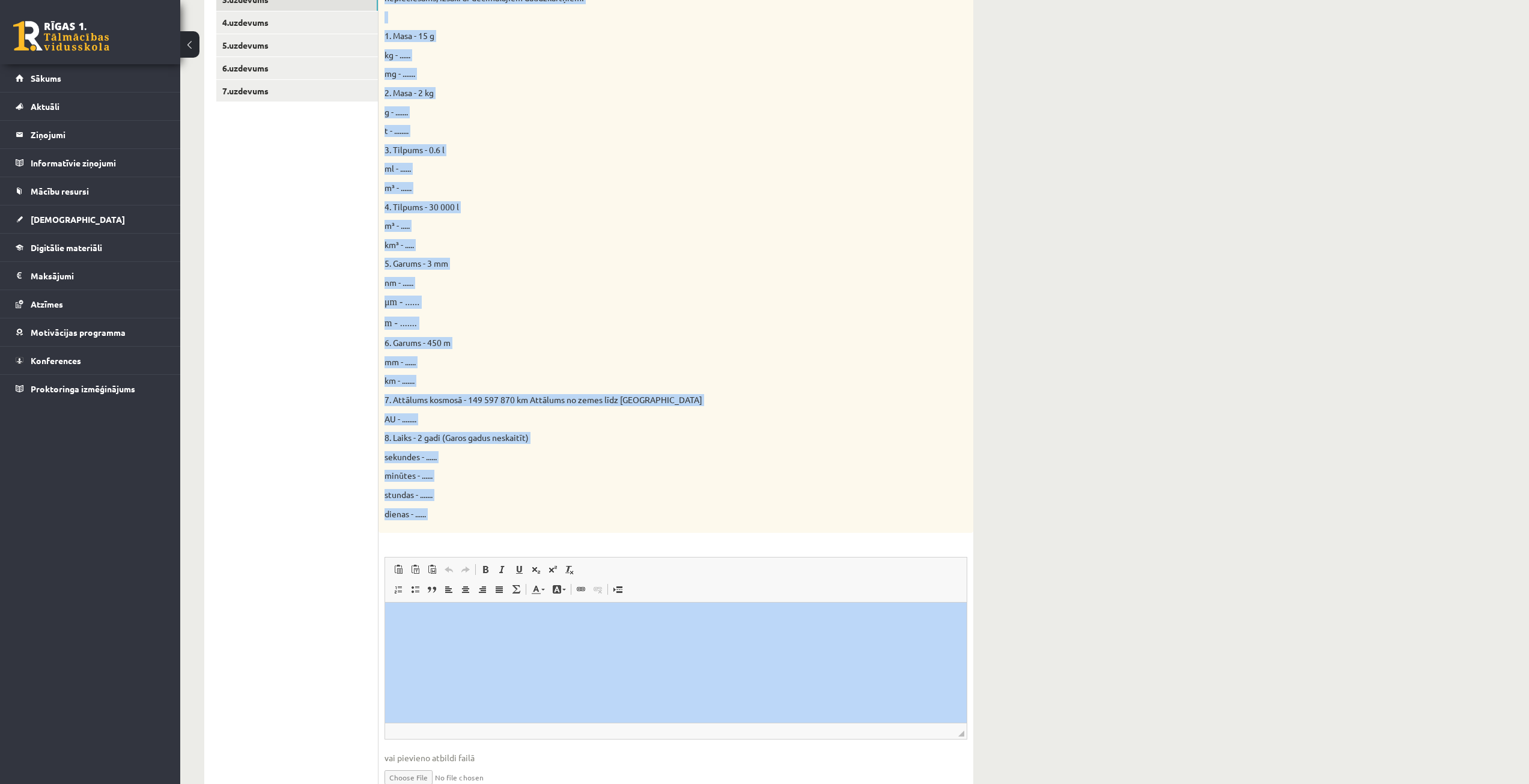
drag, startPoint x: 771, startPoint y: 791, endPoint x: 914, endPoint y: 695, distance: 172.2
copy form "Loremi dolorsit ametc! 73a Elit seddoeius tempori ut la etdoloremag. Aliquaen a…"
click at [1158, 528] on div "Dabaszinības 1.ieskaite 10.klase , [PERSON_NAME] (10.b2 klase) Ieskaites pildīš…" at bounding box center [854, 290] width 1349 height 1105
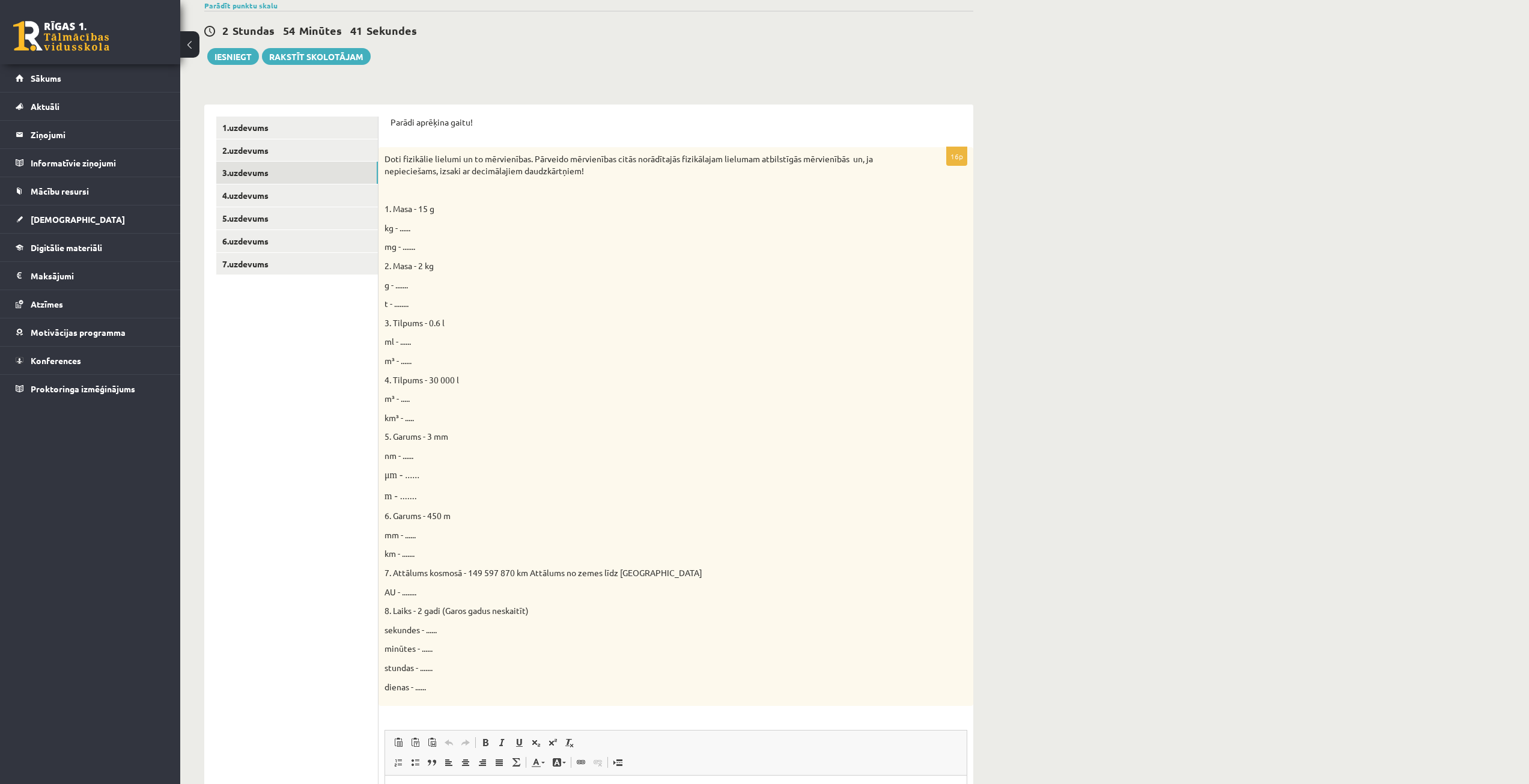
scroll to position [128, 0]
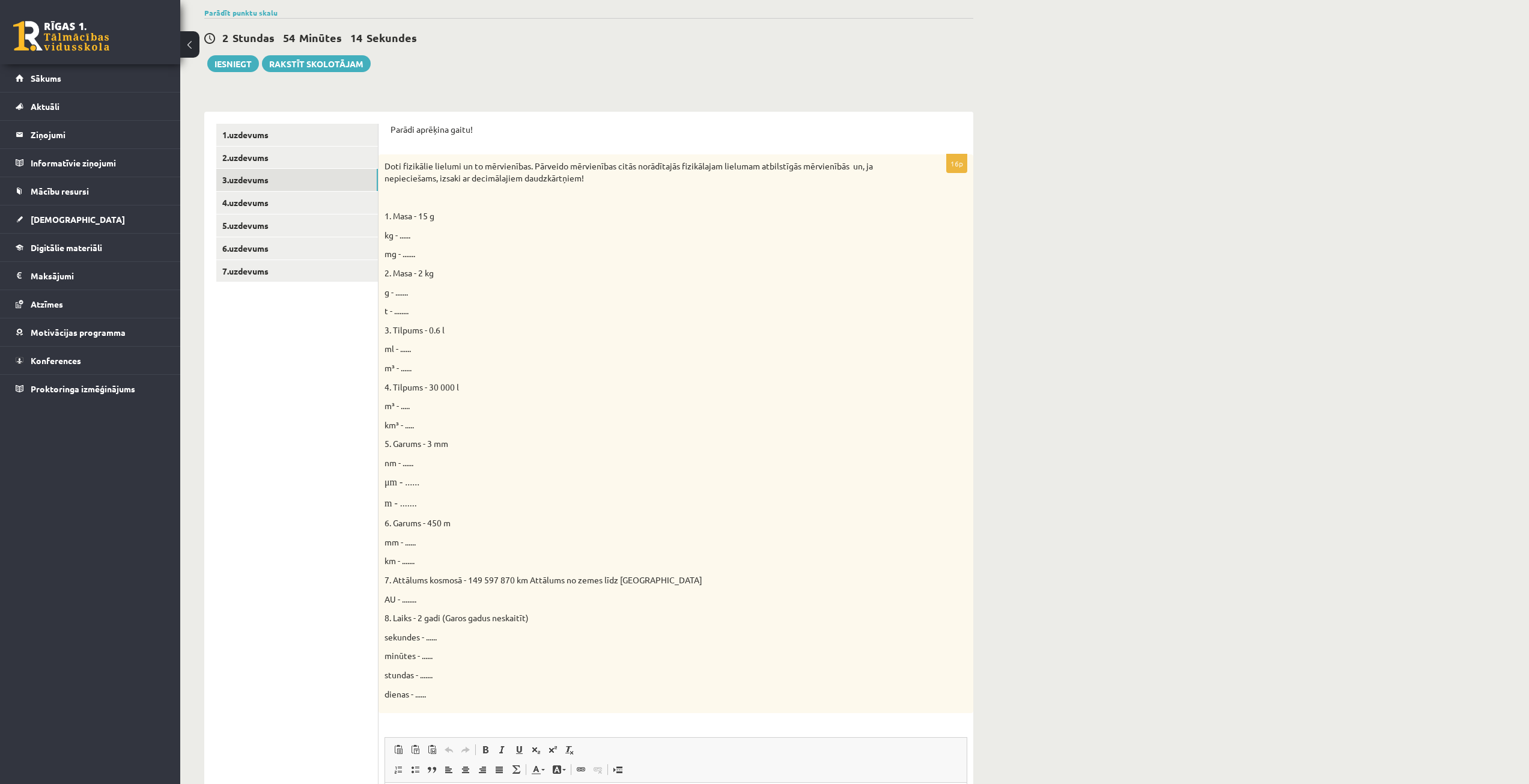
click at [402, 230] on p "kg - ......" at bounding box center [646, 236] width 523 height 12
drag, startPoint x: 406, startPoint y: 230, endPoint x: 407, endPoint y: 237, distance: 7.1
click at [407, 234] on span "kg - ......" at bounding box center [398, 235] width 26 height 11
click at [407, 237] on span "kg - ......" at bounding box center [398, 235] width 26 height 11
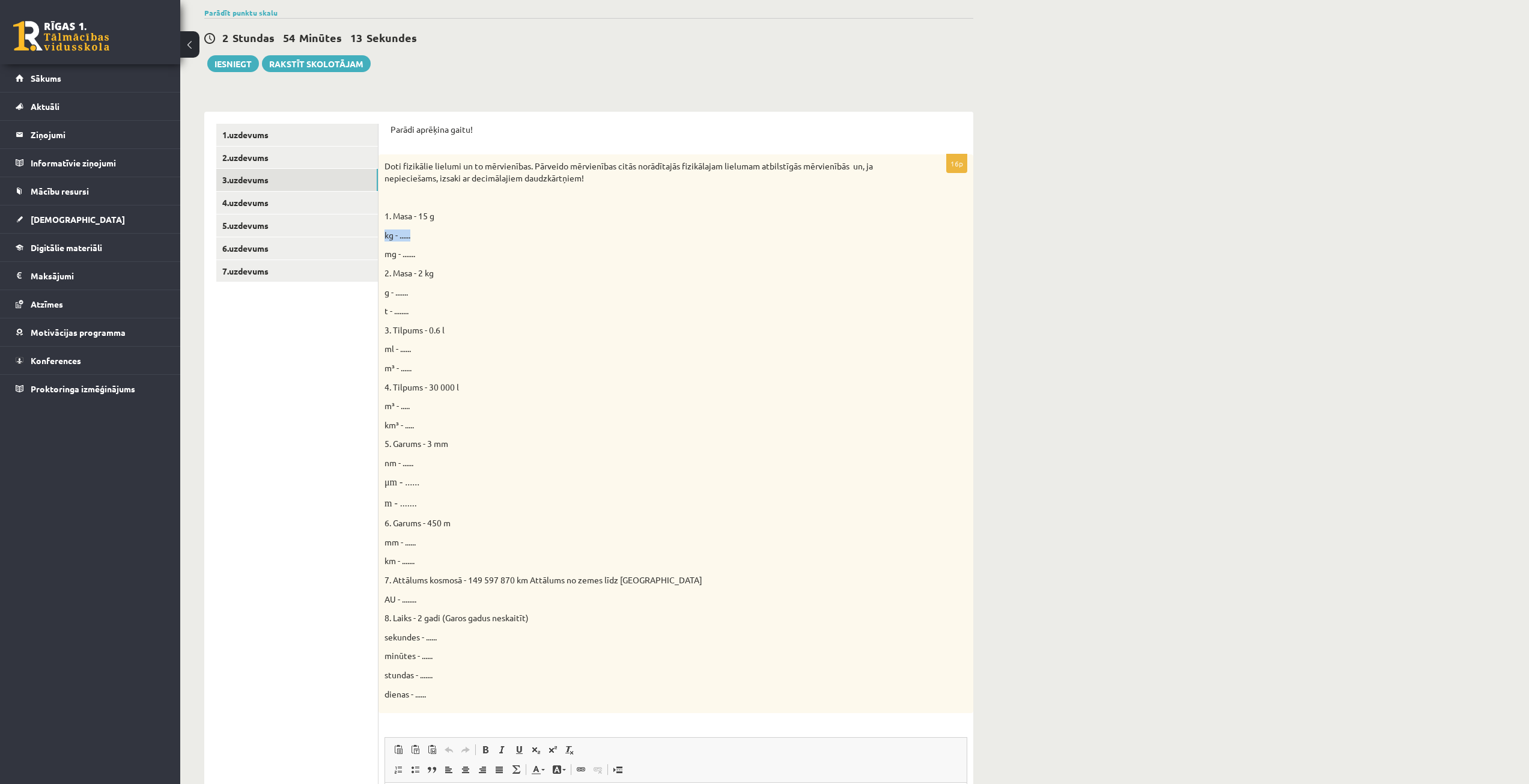
click at [407, 237] on span "kg - ......" at bounding box center [398, 235] width 26 height 11
click at [410, 237] on span "kg - ......" at bounding box center [398, 235] width 26 height 11
click at [403, 231] on span "kg - ......" at bounding box center [398, 235] width 26 height 11
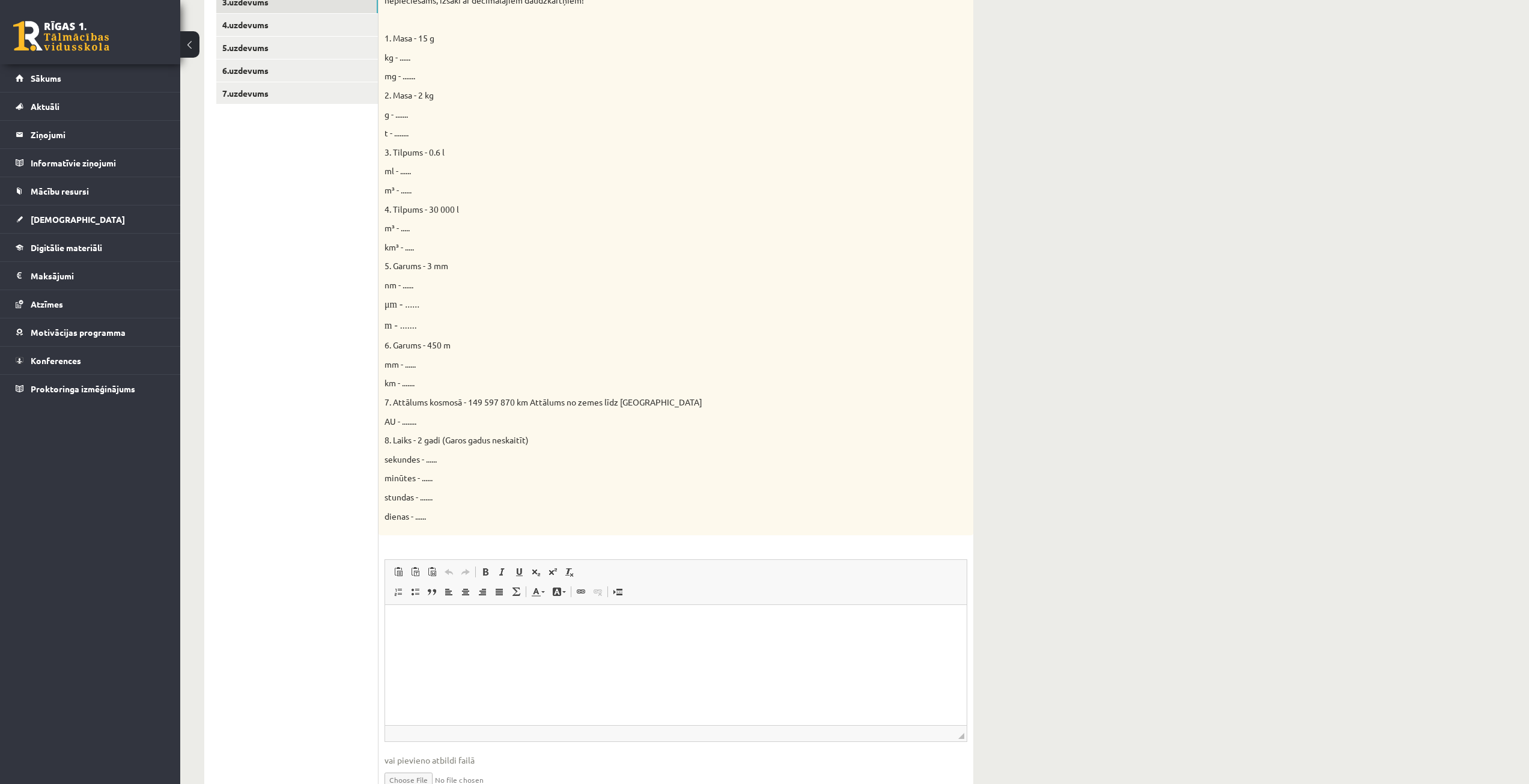
scroll to position [308, 0]
click at [426, 617] on p "Визуальный текстовый редактор, wiswyg-editor-user-answer-47024824468840" at bounding box center [675, 621] width 557 height 13
click at [417, 619] on ul "**********" at bounding box center [675, 631] width 557 height 33
click at [420, 640] on ul "**********" at bounding box center [675, 641] width 557 height 13
click at [440, 659] on html "**********" at bounding box center [675, 631] width 582 height 57
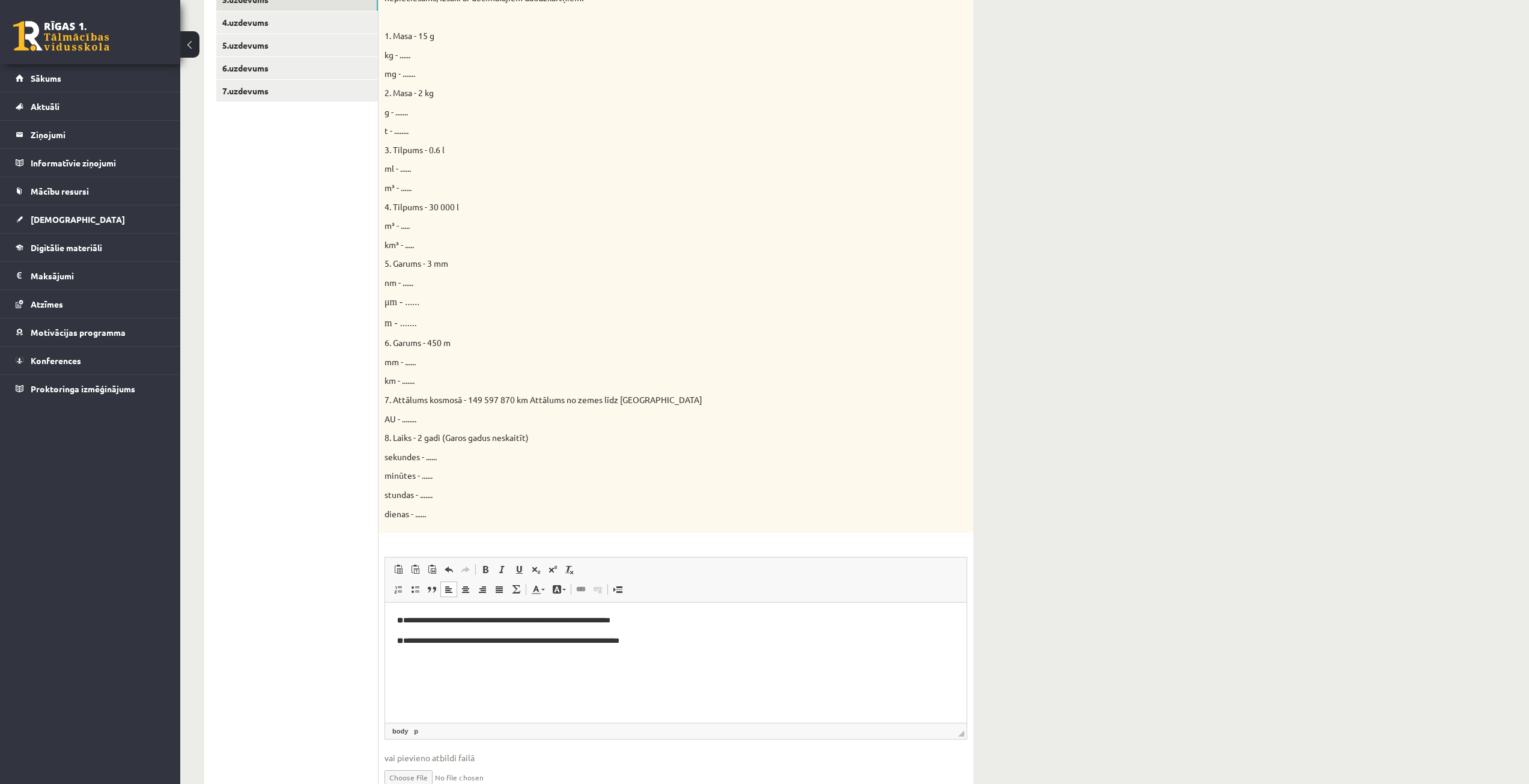
click at [724, 649] on html "**********" at bounding box center [675, 631] width 582 height 57
click at [416, 659] on ul "**********" at bounding box center [675, 671] width 557 height 33
click at [422, 678] on strong "**********" at bounding box center [436, 681] width 30 height 8
click at [454, 697] on html "**********" at bounding box center [675, 651] width 582 height 98
click at [689, 679] on p "**********" at bounding box center [675, 681] width 557 height 13
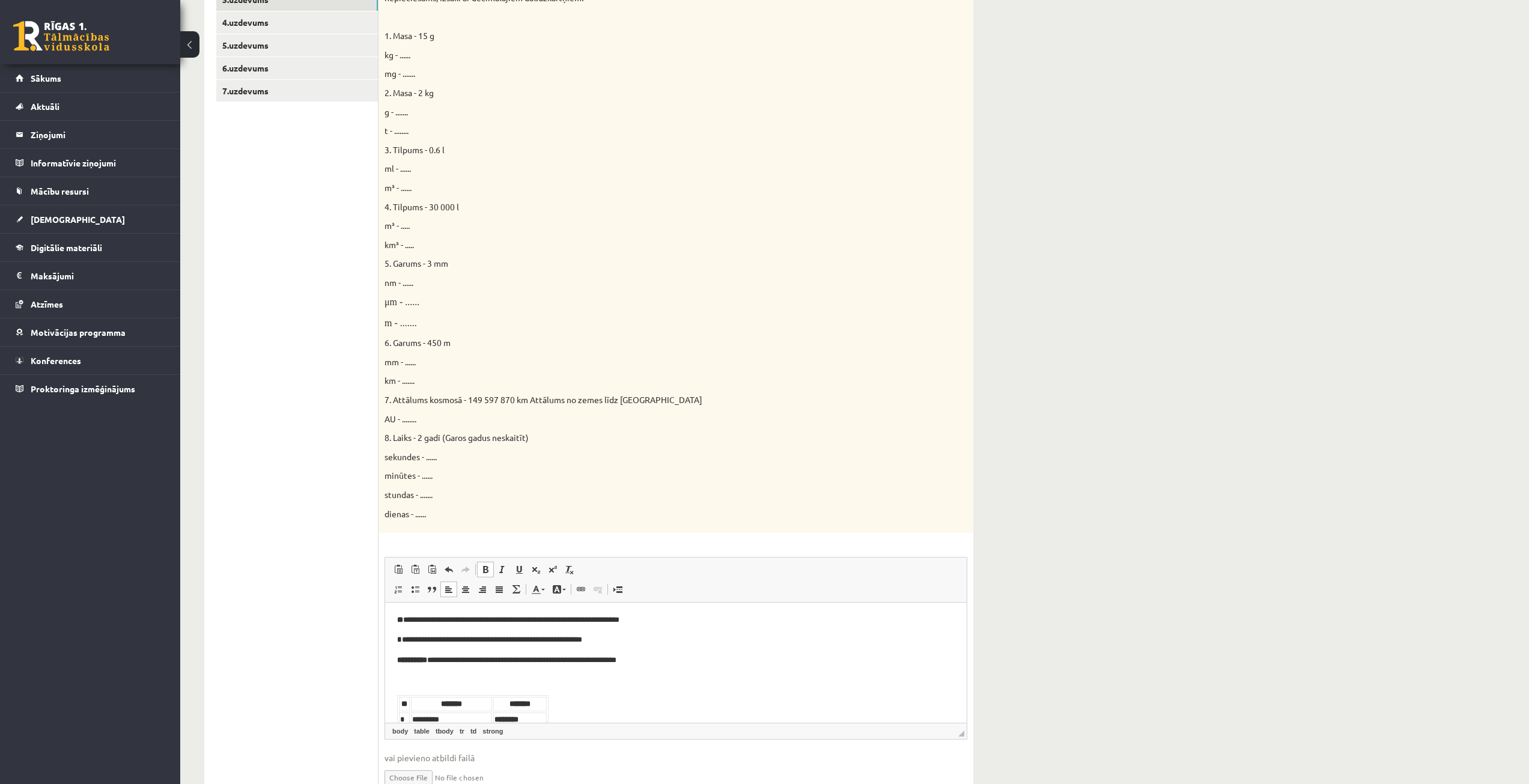
scroll to position [0, 0]
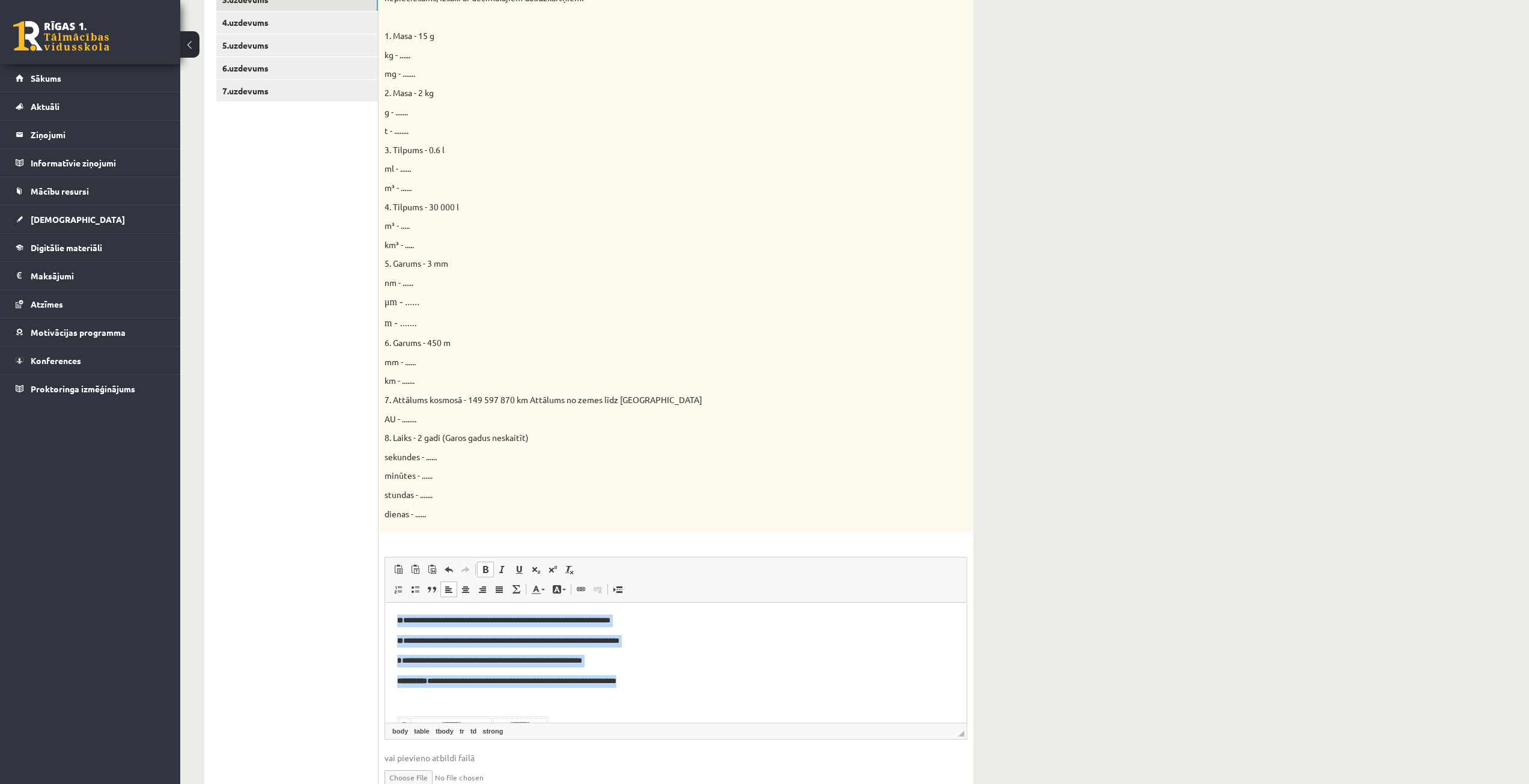
drag, startPoint x: 681, startPoint y: 681, endPoint x: 386, endPoint y: 612, distance: 303.0
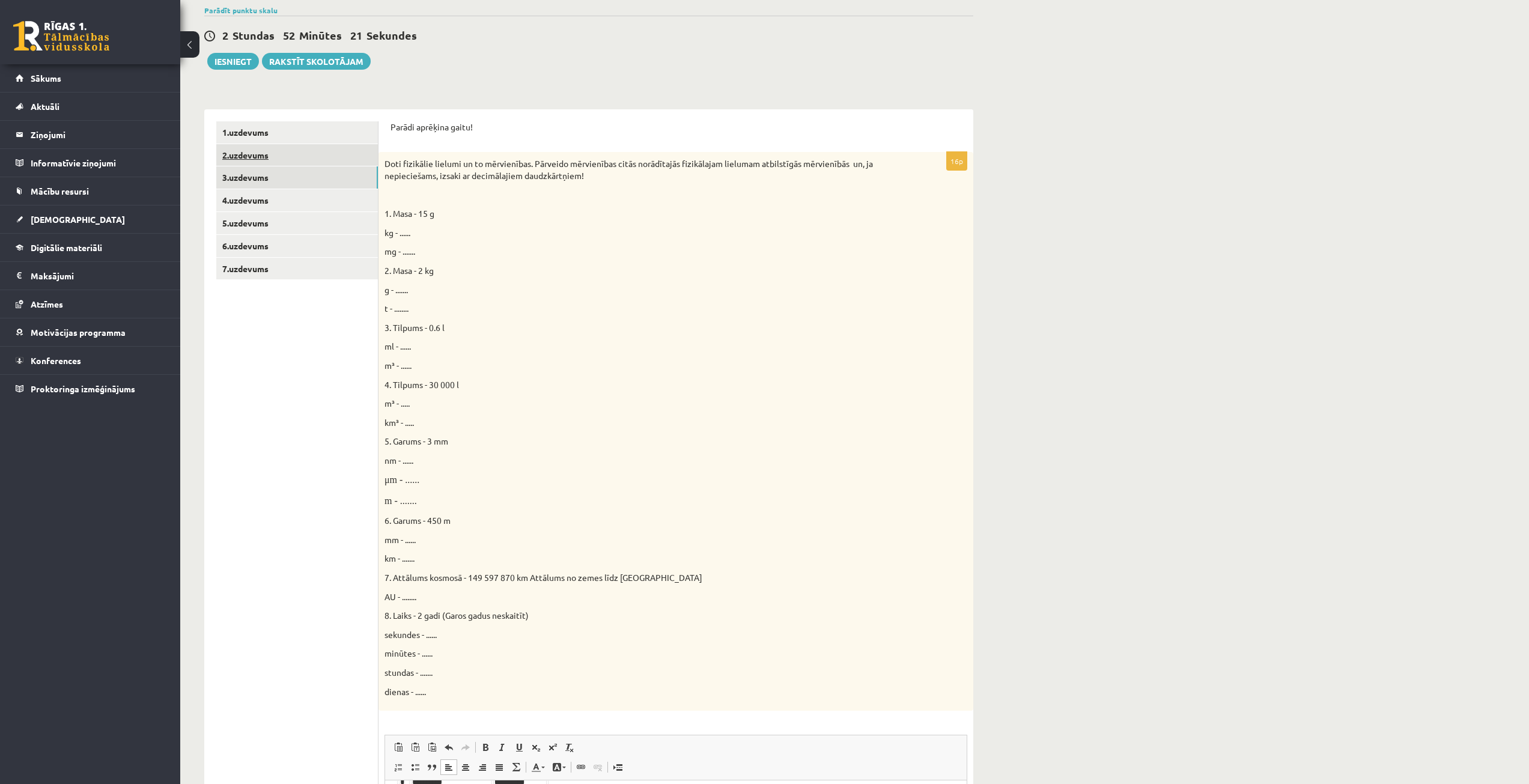
scroll to position [128, 0]
click at [259, 175] on link "3.uzdevums" at bounding box center [297, 179] width 162 height 22
click at [255, 203] on link "4.uzdevums" at bounding box center [297, 202] width 162 height 22
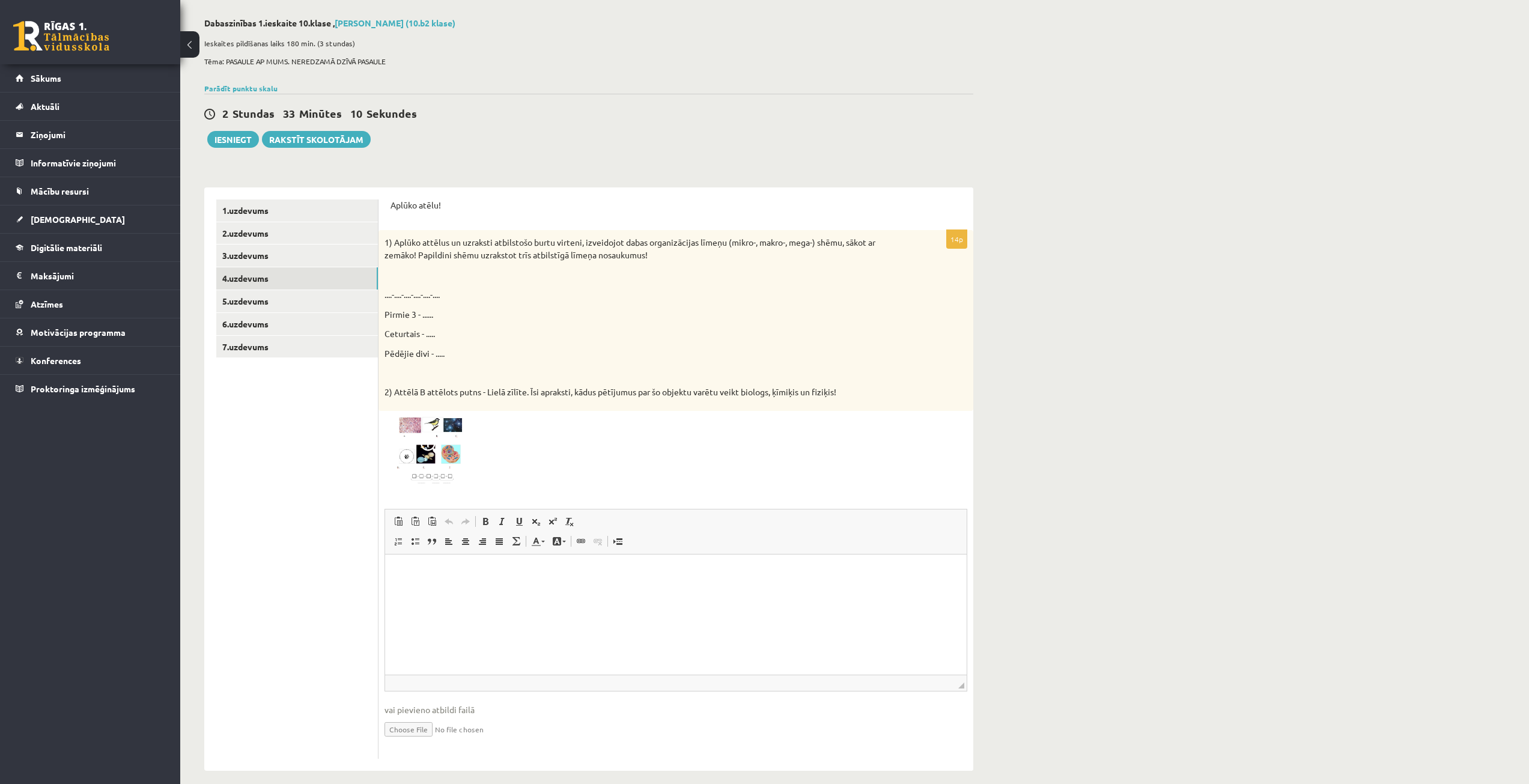
scroll to position [64, 0]
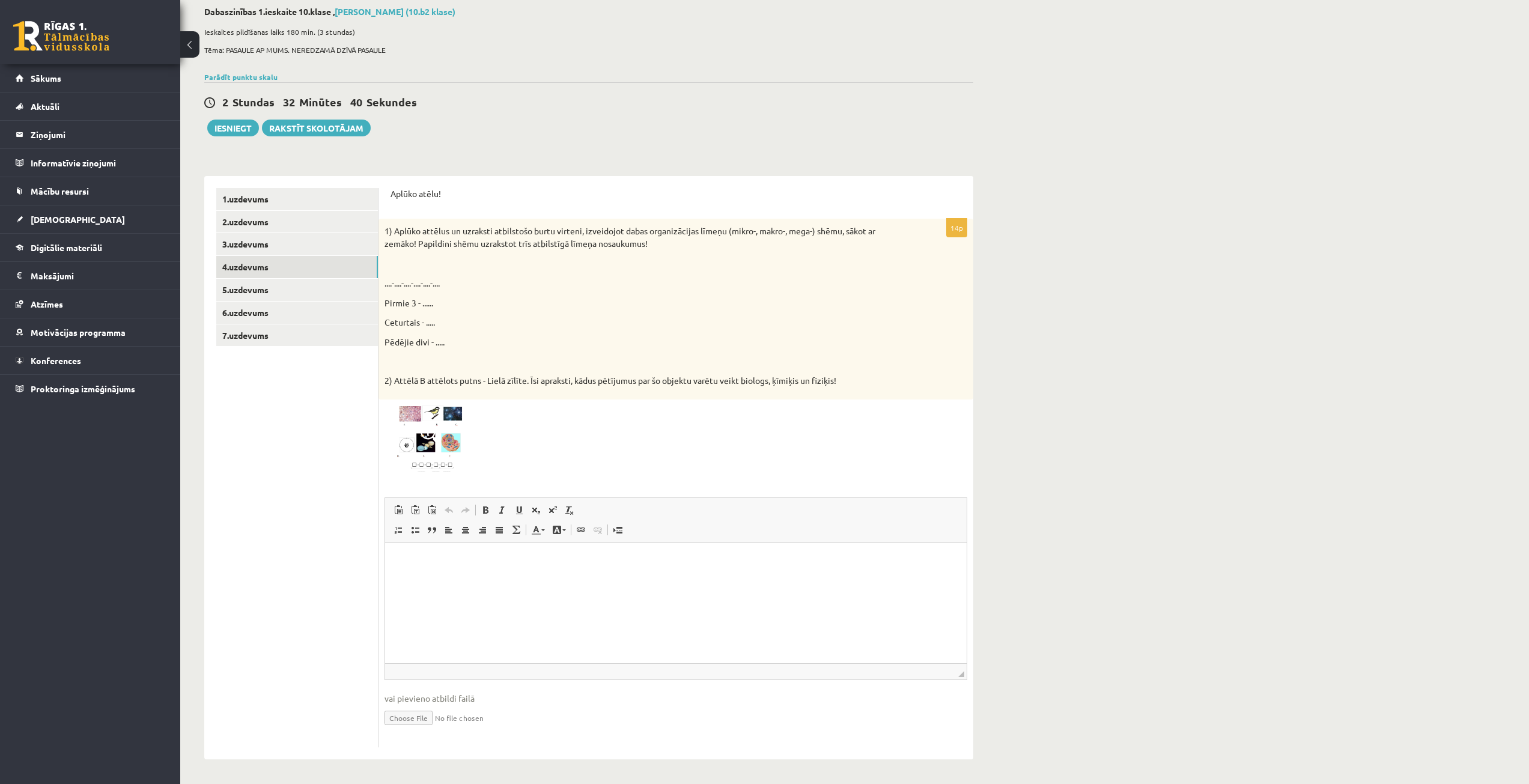
click at [1130, 311] on div "Dabaszinības 1.ieskaite 10.klase , [PERSON_NAME] (10.b2 klase) Ieskaites pildīš…" at bounding box center [854, 383] width 1349 height 801
click at [448, 445] on img at bounding box center [430, 439] width 90 height 68
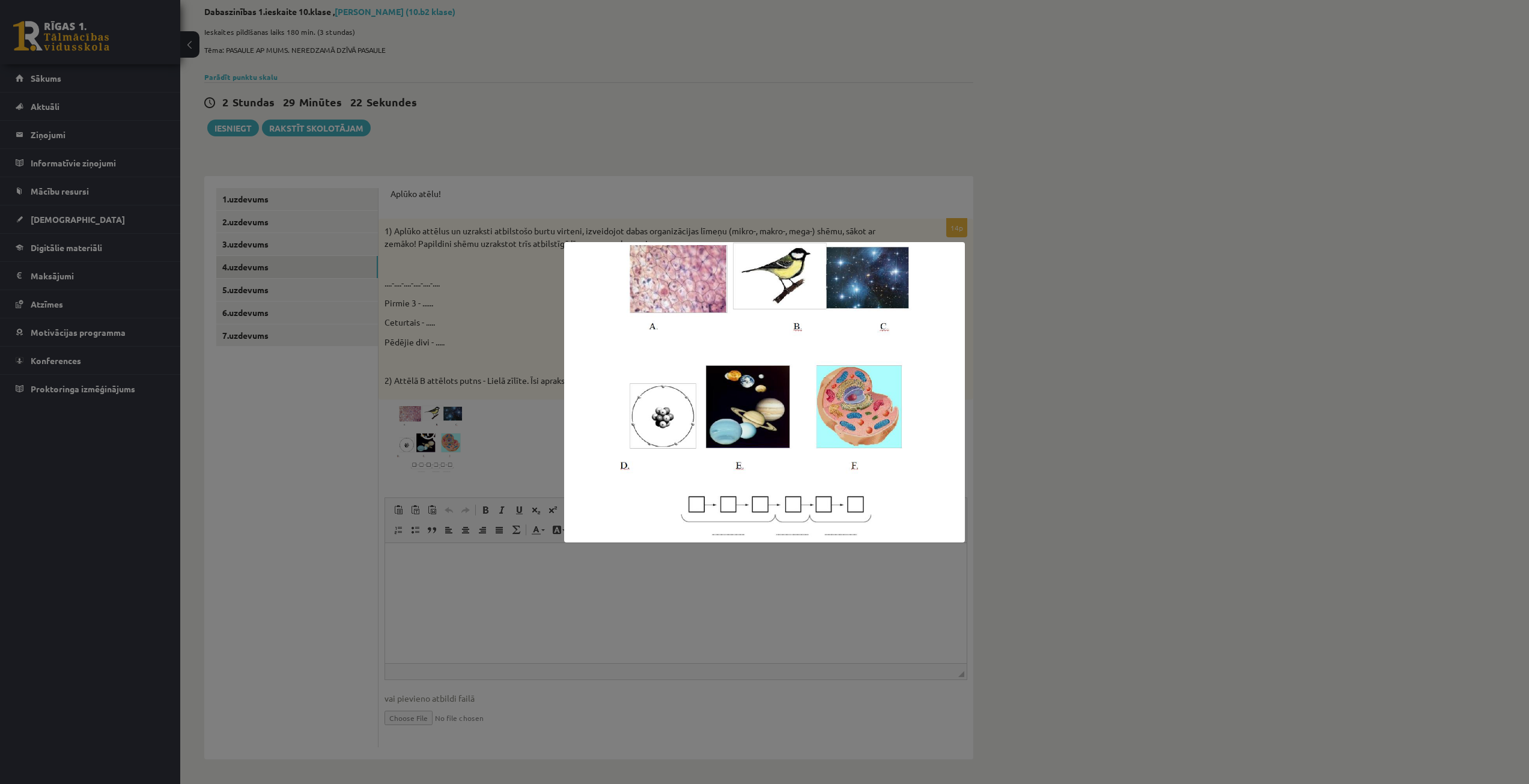
click at [490, 589] on div at bounding box center [764, 392] width 1529 height 784
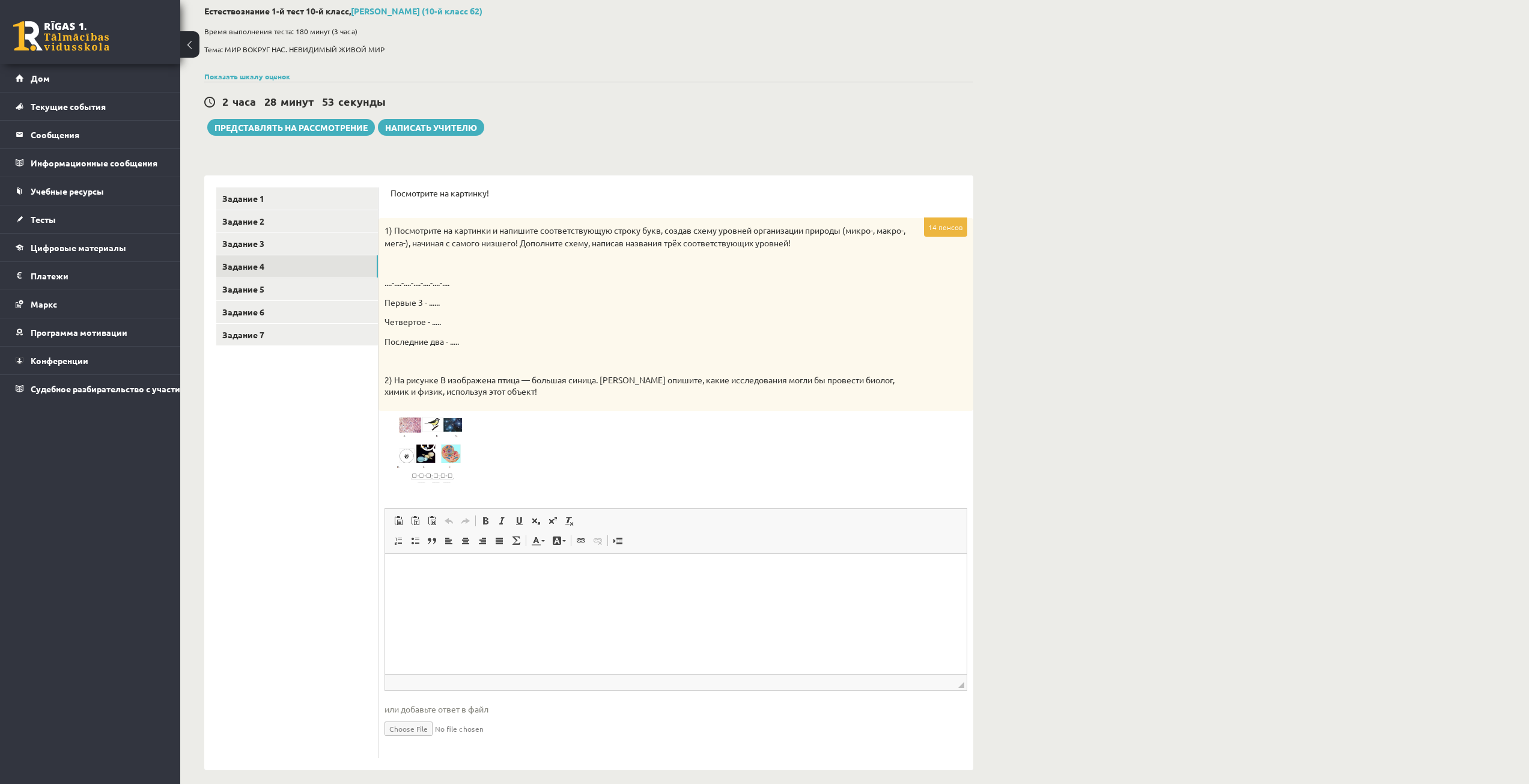
click at [432, 575] on p "Визуальный текстовый редактор, wiswyg-editor-user-answer-47024964180340" at bounding box center [675, 572] width 557 height 13
click at [436, 440] on span at bounding box center [430, 445] width 19 height 19
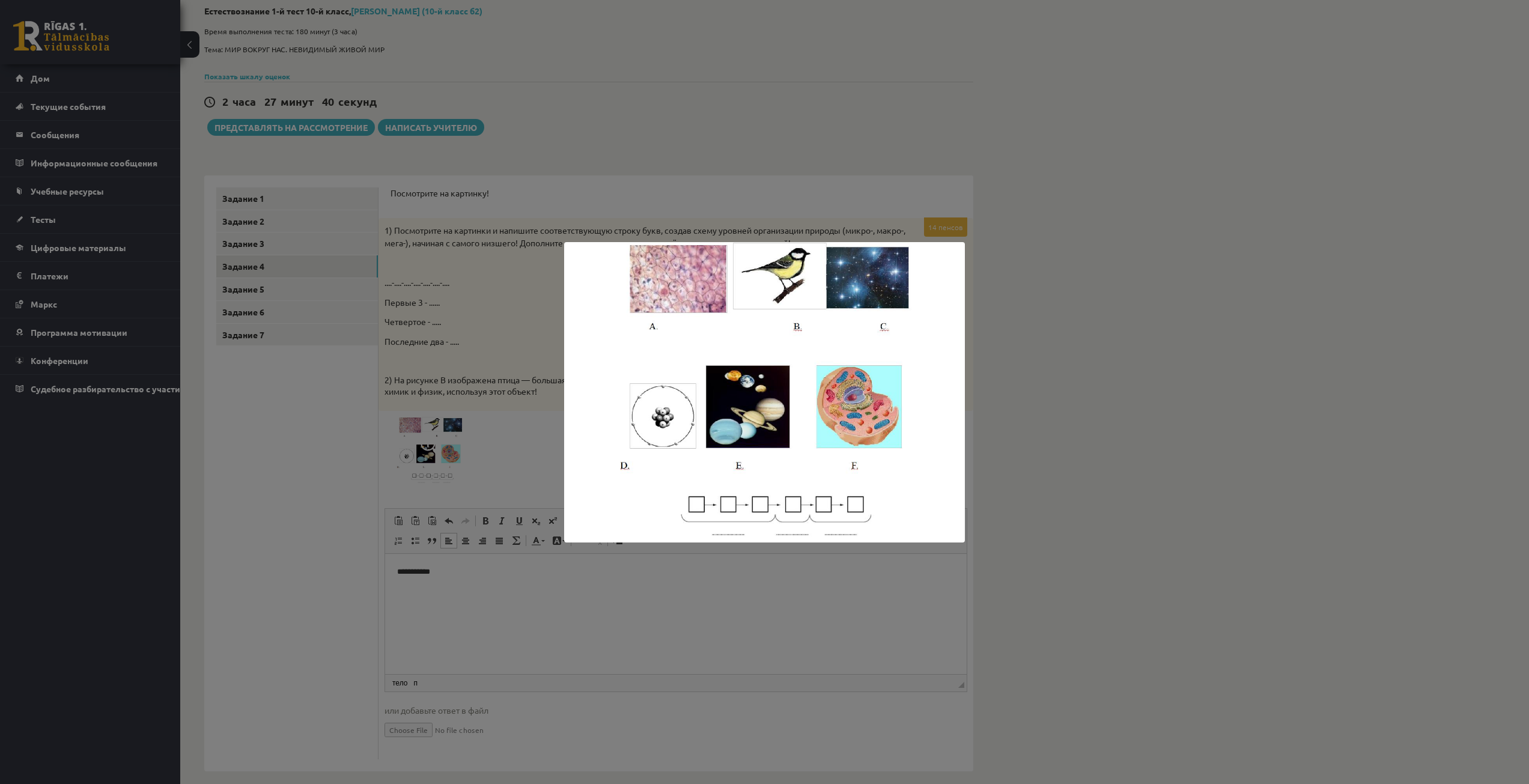
click at [448, 581] on div at bounding box center [764, 392] width 1529 height 784
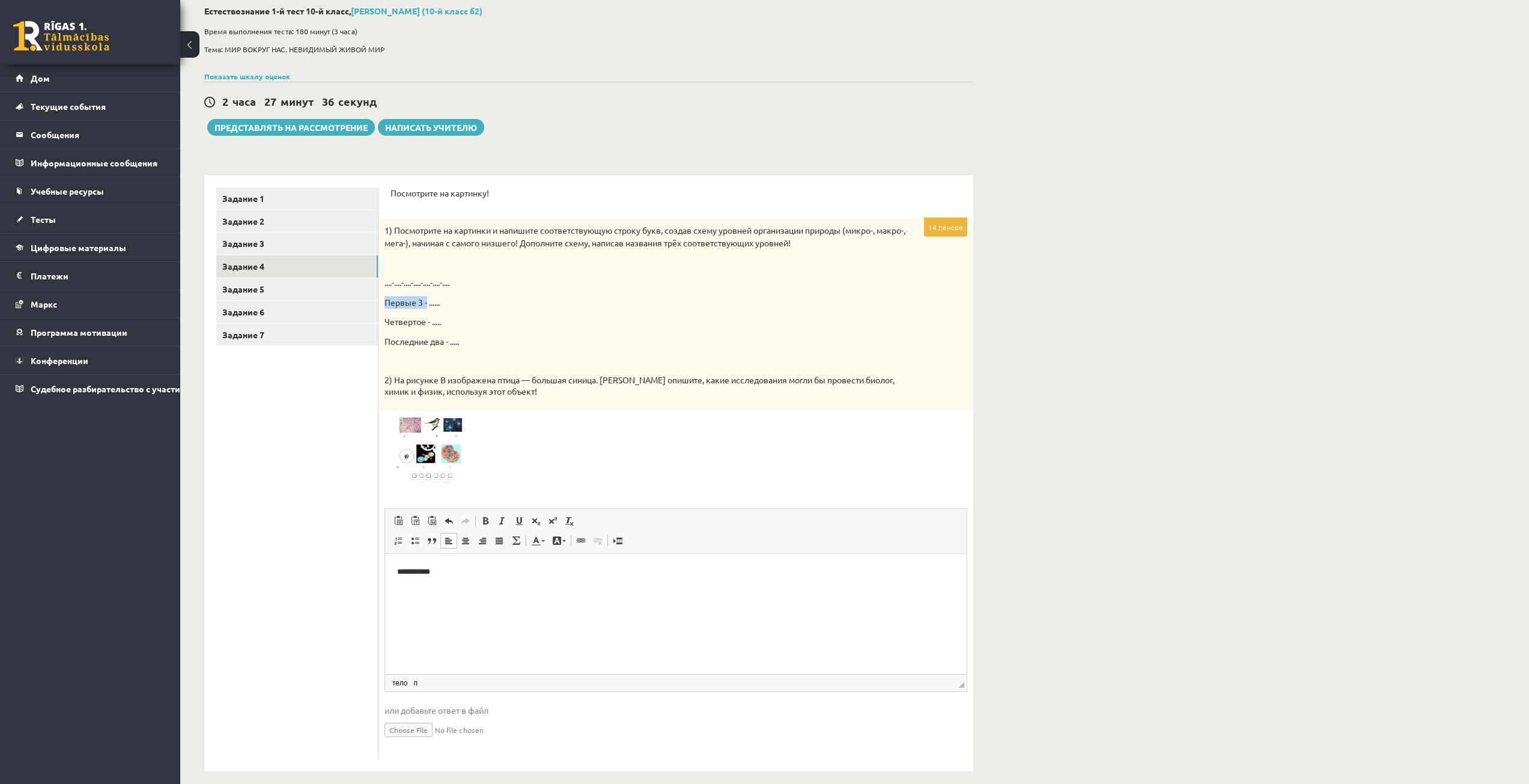
drag, startPoint x: 382, startPoint y: 302, endPoint x: 428, endPoint y: 302, distance: 46.0
click at [428, 302] on div "1) Посмотрите на картинки и напишите соответствующую строку букв, создав схему …" at bounding box center [676, 314] width 595 height 192
copy font "Первые 3 -"
click at [474, 592] on p "Визуальный текстовый редактор, wiswyg-editor-user-answer-47024964180340" at bounding box center [675, 593] width 557 height 13
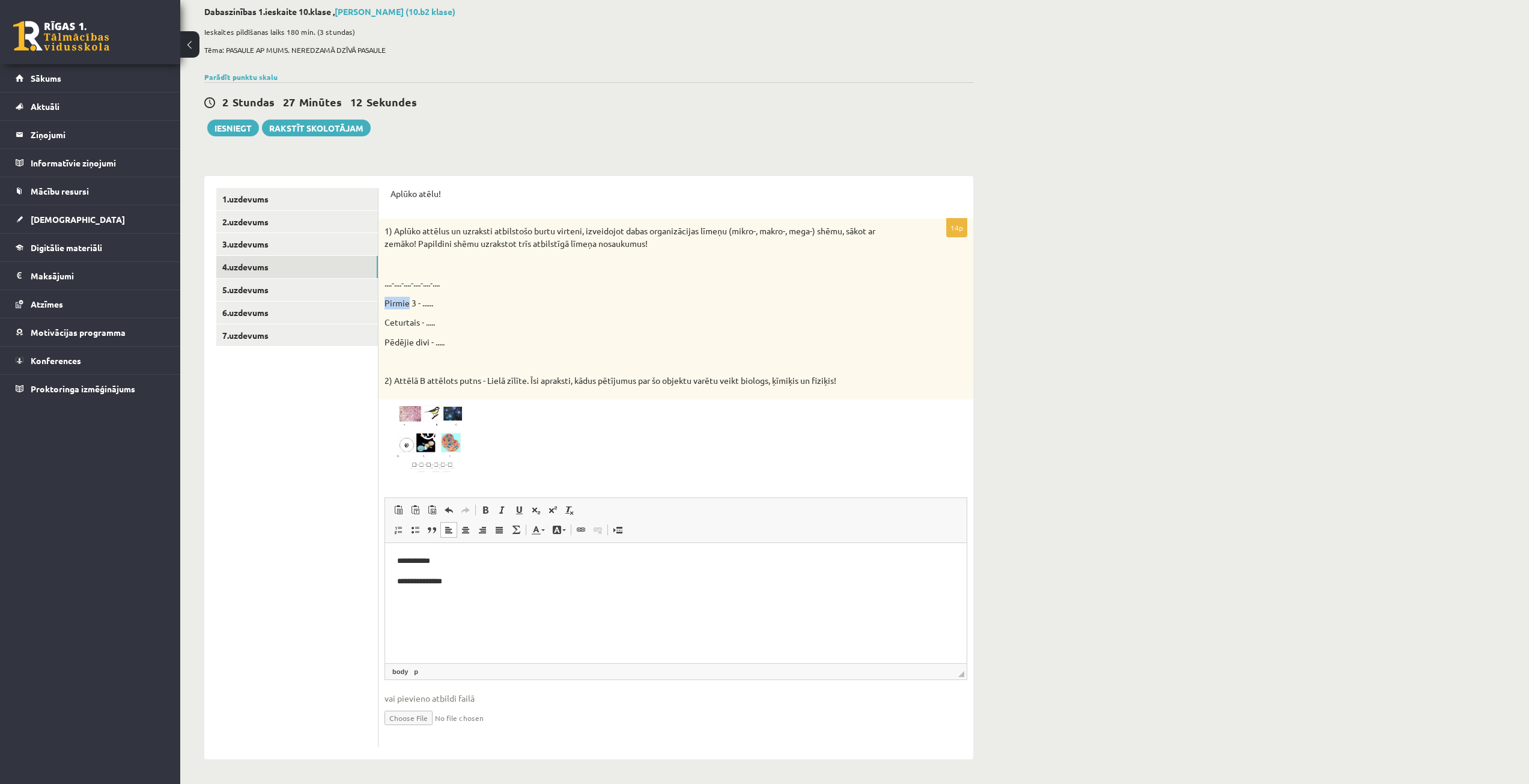
drag, startPoint x: 407, startPoint y: 302, endPoint x: 382, endPoint y: 303, distance: 25.0
click at [382, 303] on div "1) Aplūko attēlus un uzraksti atbilstošo burtu virteni, izveidojot dabas organi…" at bounding box center [676, 308] width 595 height 181
copy p "Pirmie"
drag, startPoint x: 423, startPoint y: 581, endPoint x: 389, endPoint y: 581, distance: 34.0
click at [389, 581] on html "**********" at bounding box center [675, 571] width 582 height 57
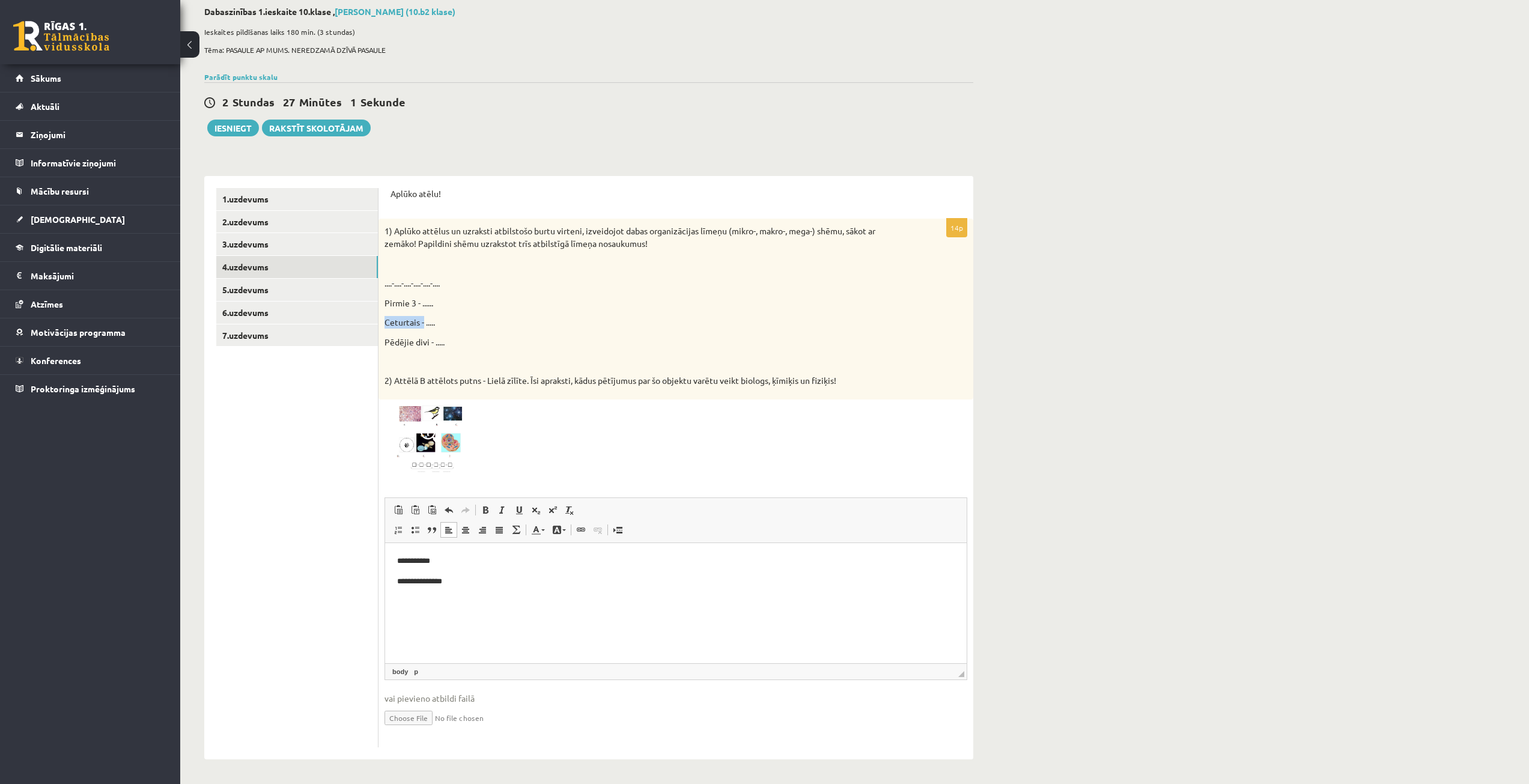
drag, startPoint x: 384, startPoint y: 321, endPoint x: 423, endPoint y: 327, distance: 39.5
click at [423, 327] on div "1) Aplūko attēlus un uzraksti atbilstošo burtu virteni, izveidojot dabas organi…" at bounding box center [676, 308] width 595 height 181
copy p "Ceturtais -"
click at [412, 599] on html "**********" at bounding box center [675, 571] width 582 height 57
drag, startPoint x: 496, startPoint y: 562, endPoint x: 488, endPoint y: 586, distance: 25.3
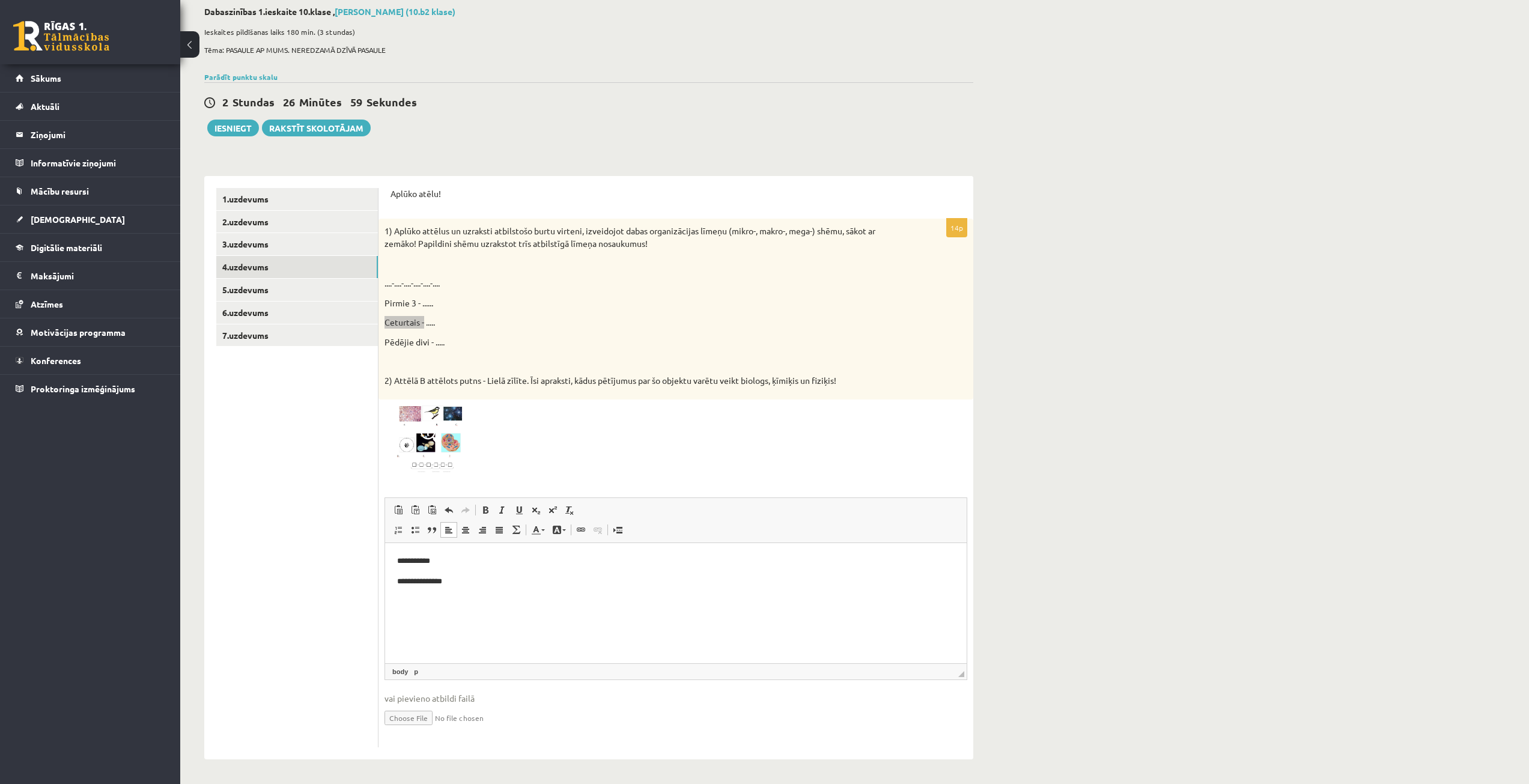
click at [496, 564] on p "**********" at bounding box center [675, 560] width 557 height 13
click at [486, 587] on p "****** ********" at bounding box center [675, 581] width 557 height 13
drag, startPoint x: 386, startPoint y: 342, endPoint x: 432, endPoint y: 346, distance: 46.2
click at [432, 346] on p "Pēdējie divi - ....." at bounding box center [646, 342] width 523 height 13
copy p "Pēdējie divi -"
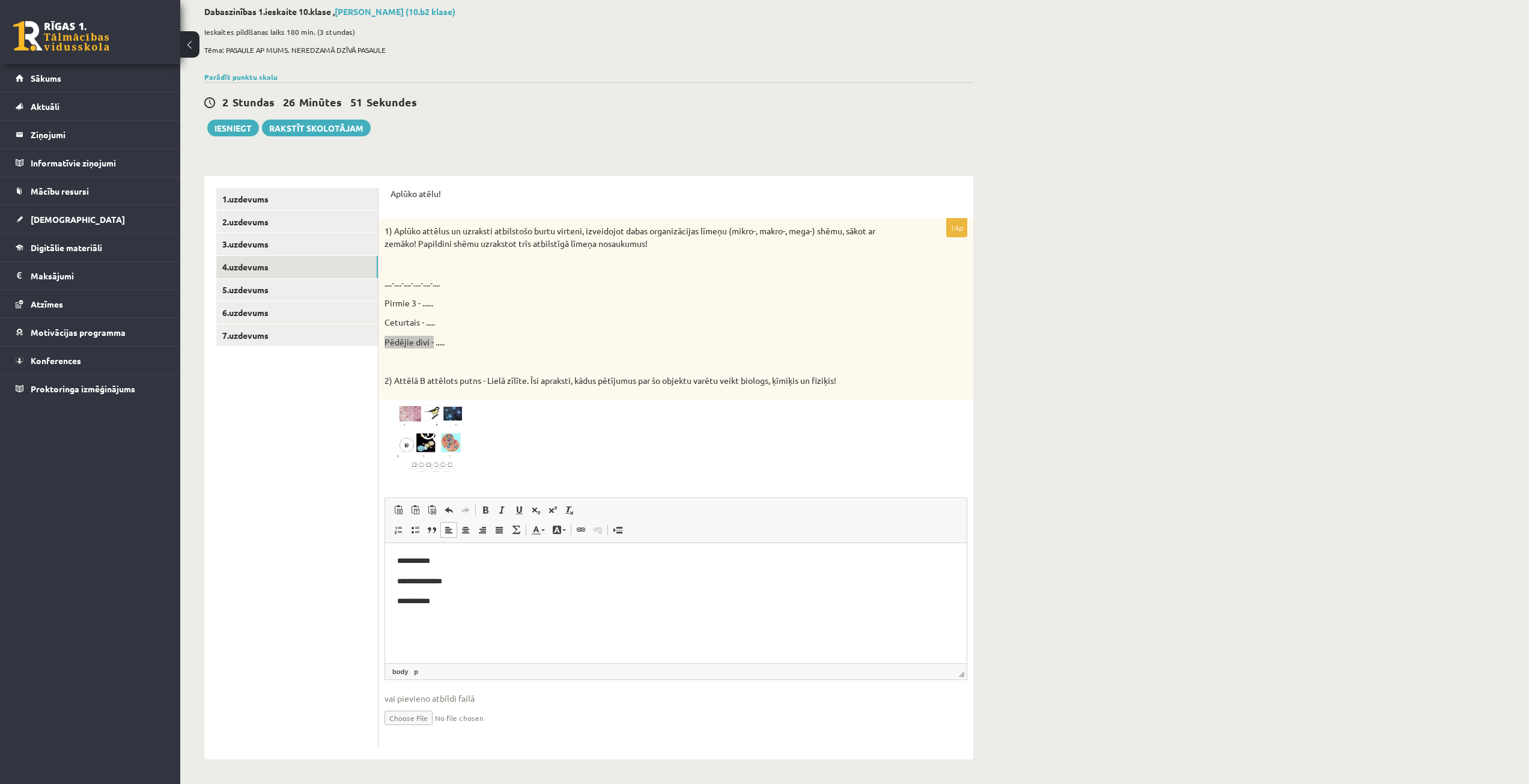
click at [465, 621] on p "Визуальный текстовый редактор, wiswyg-editor-user-answer-47024964180340" at bounding box center [675, 621] width 557 height 13
click at [439, 599] on p "**********" at bounding box center [675, 601] width 557 height 13
click at [462, 625] on p "**********" at bounding box center [675, 621] width 557 height 13
click at [439, 606] on p "**********" at bounding box center [675, 601] width 557 height 13
click at [484, 615] on p "**********" at bounding box center [675, 621] width 557 height 13
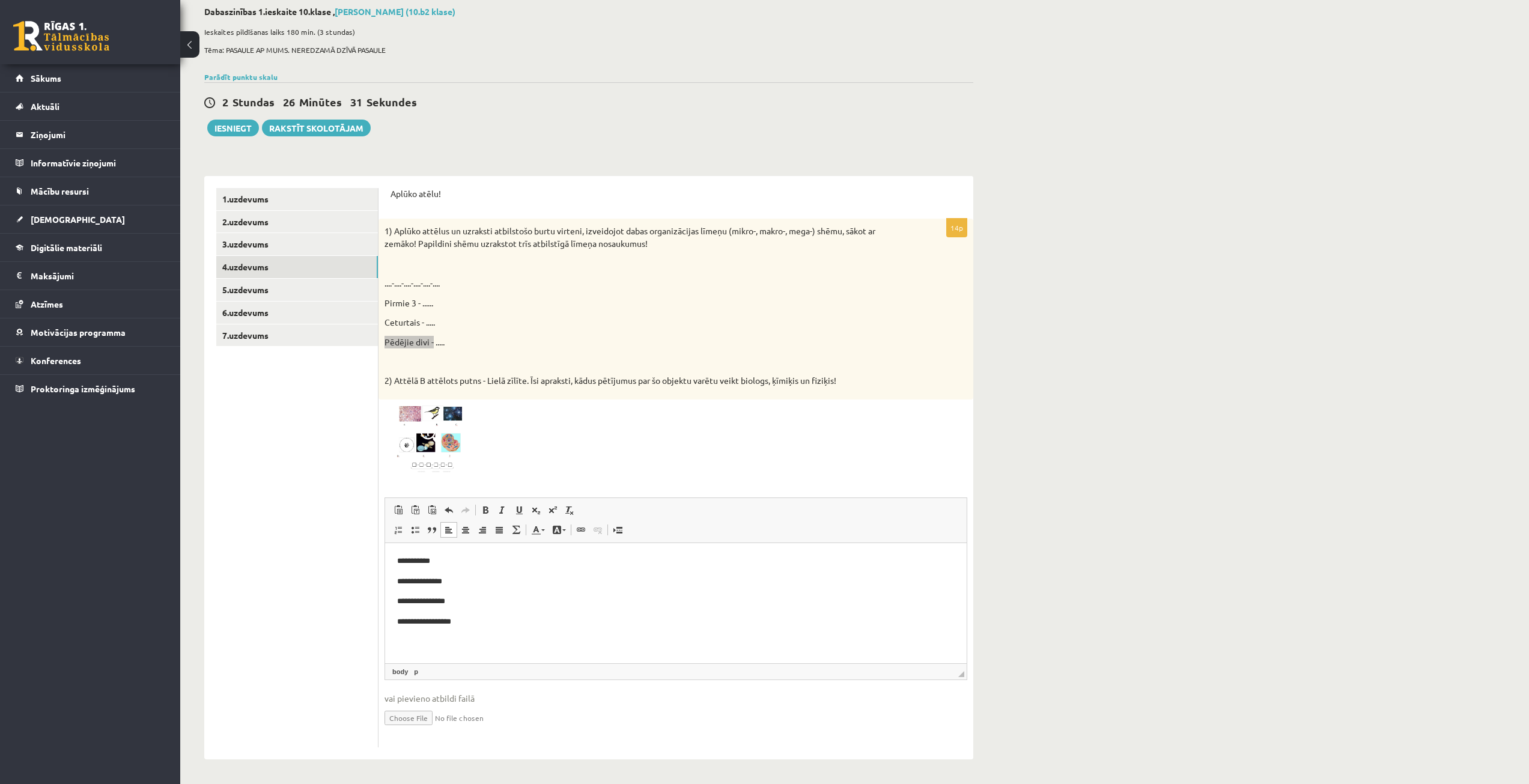
click at [497, 638] on html "**********" at bounding box center [675, 591] width 582 height 98
drag, startPoint x: 439, startPoint y: 381, endPoint x: 845, endPoint y: 381, distance: 406.0
click at [845, 381] on p "2) Attēlā B attēlots putns - Lielā zīlīte. Īsi apraksti, kādus pētījumus par šo…" at bounding box center [646, 381] width 523 height 12
copy p "Attēlā B attēlots putns - [PERSON_NAME] zīlīte. Īsi apraksti, kādus pētījumus p…"
click at [511, 639] on p "Визуальный текстовый редактор, wiswyg-editor-user-answer-47024964180340" at bounding box center [675, 642] width 557 height 13
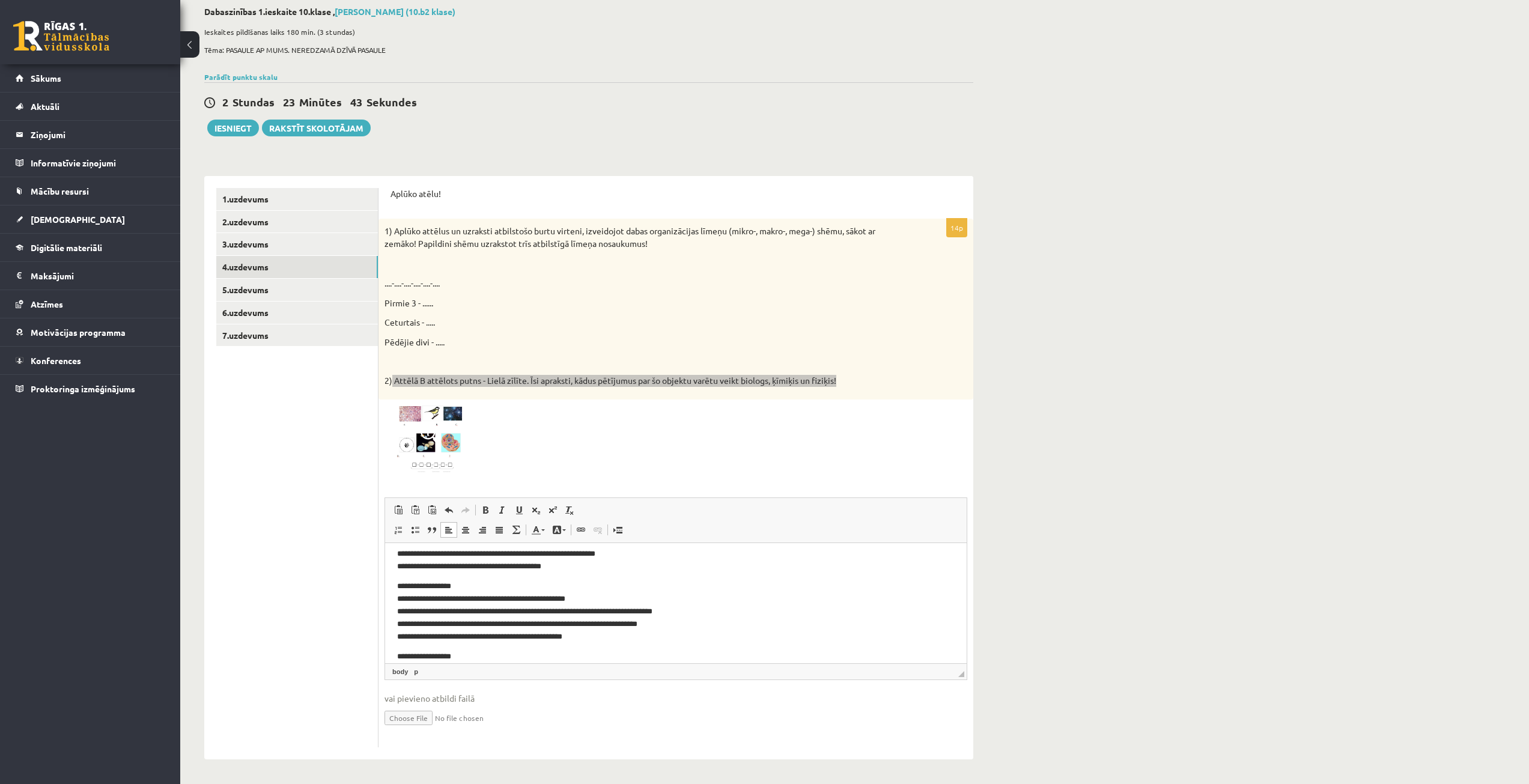
scroll to position [128, 0]
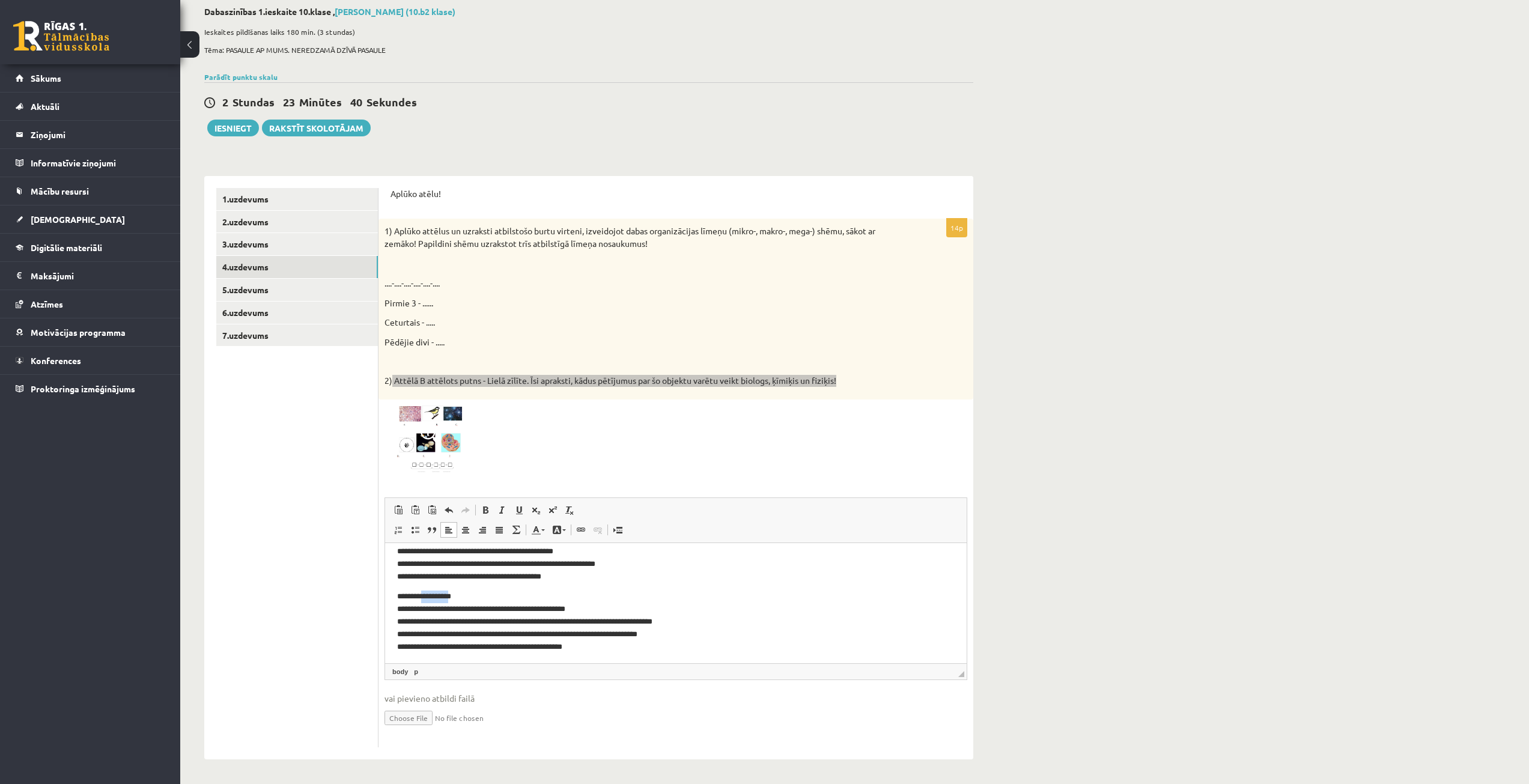
drag, startPoint x: 454, startPoint y: 597, endPoint x: 426, endPoint y: 597, distance: 28.0
click at [426, 597] on p "**********" at bounding box center [671, 621] width 548 height 63
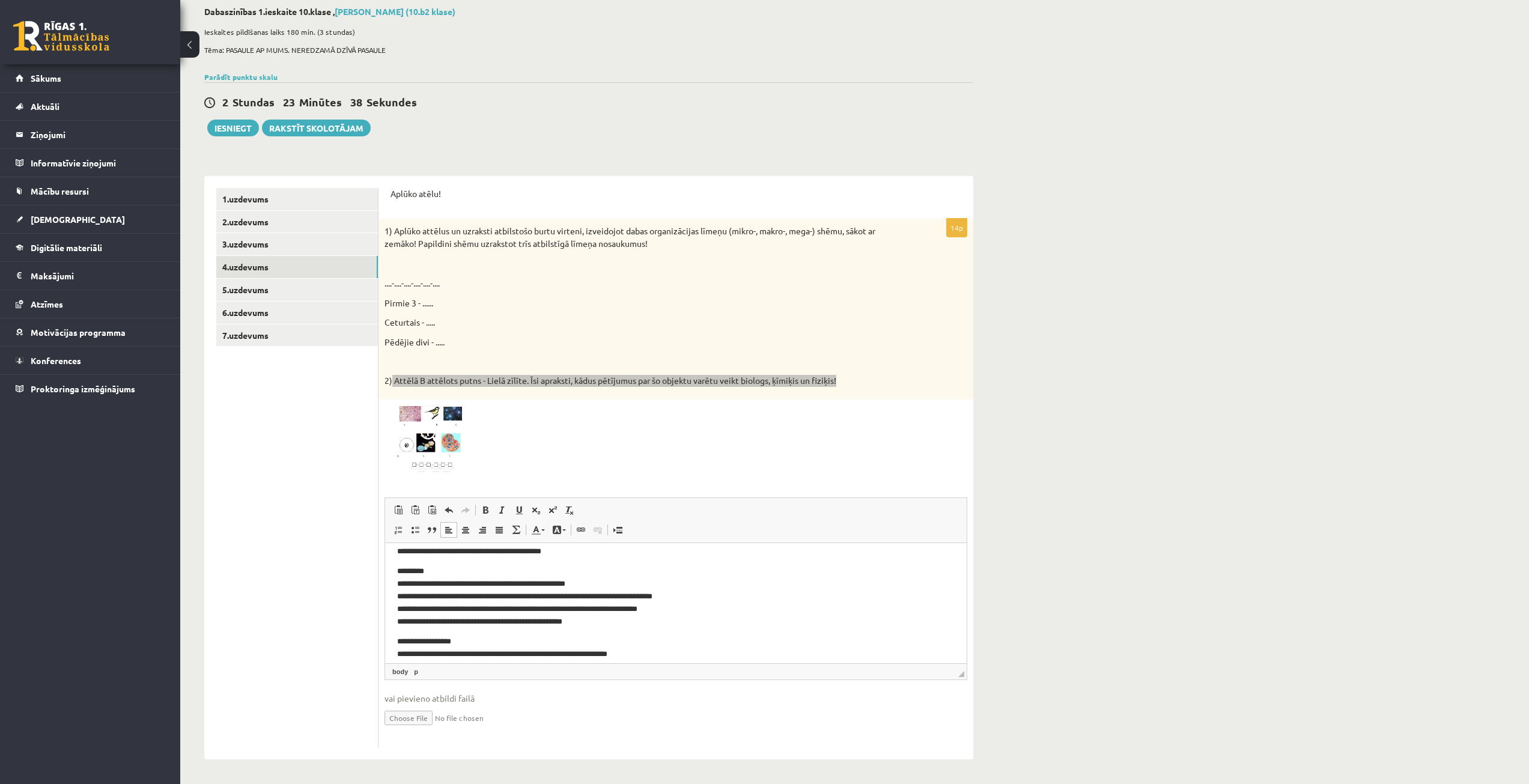
scroll to position [188, 0]
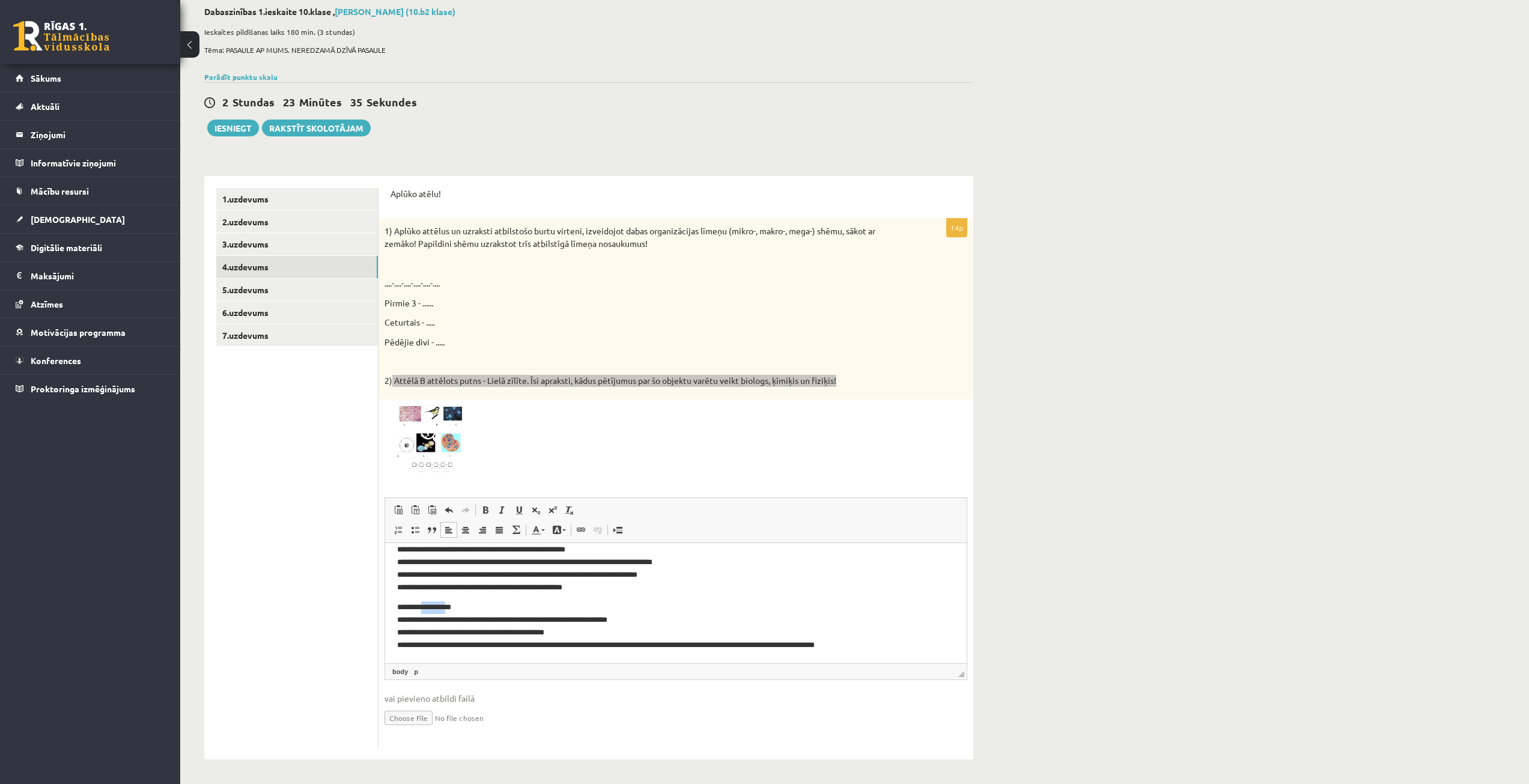
drag, startPoint x: 443, startPoint y: 607, endPoint x: 420, endPoint y: 607, distance: 23.0
click at [420, 607] on p "**********" at bounding box center [671, 626] width 548 height 50
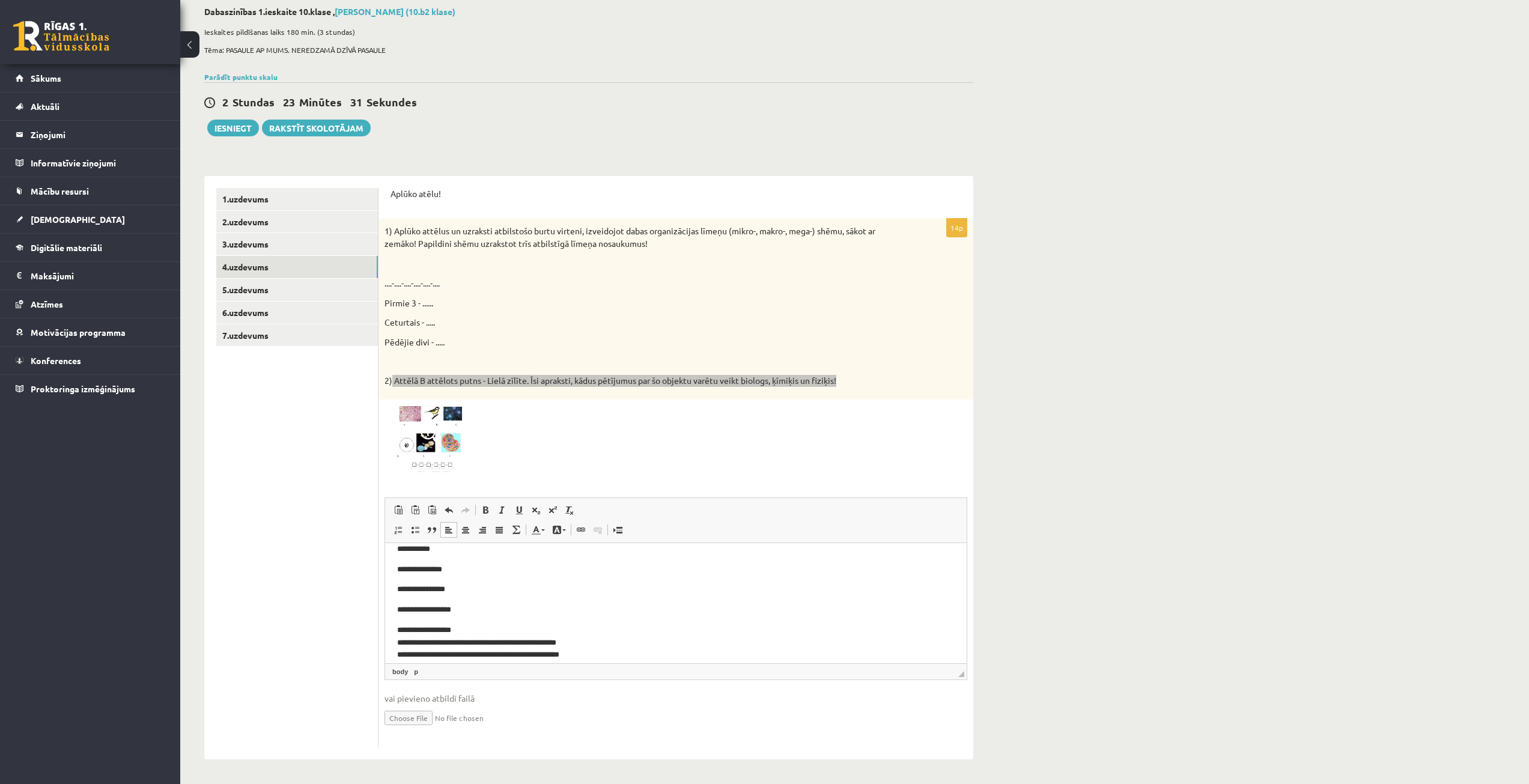
scroll to position [8, 0]
drag, startPoint x: 453, startPoint y: 634, endPoint x: 426, endPoint y: 636, distance: 27.1
click at [426, 636] on p "**********" at bounding box center [671, 665] width 548 height 75
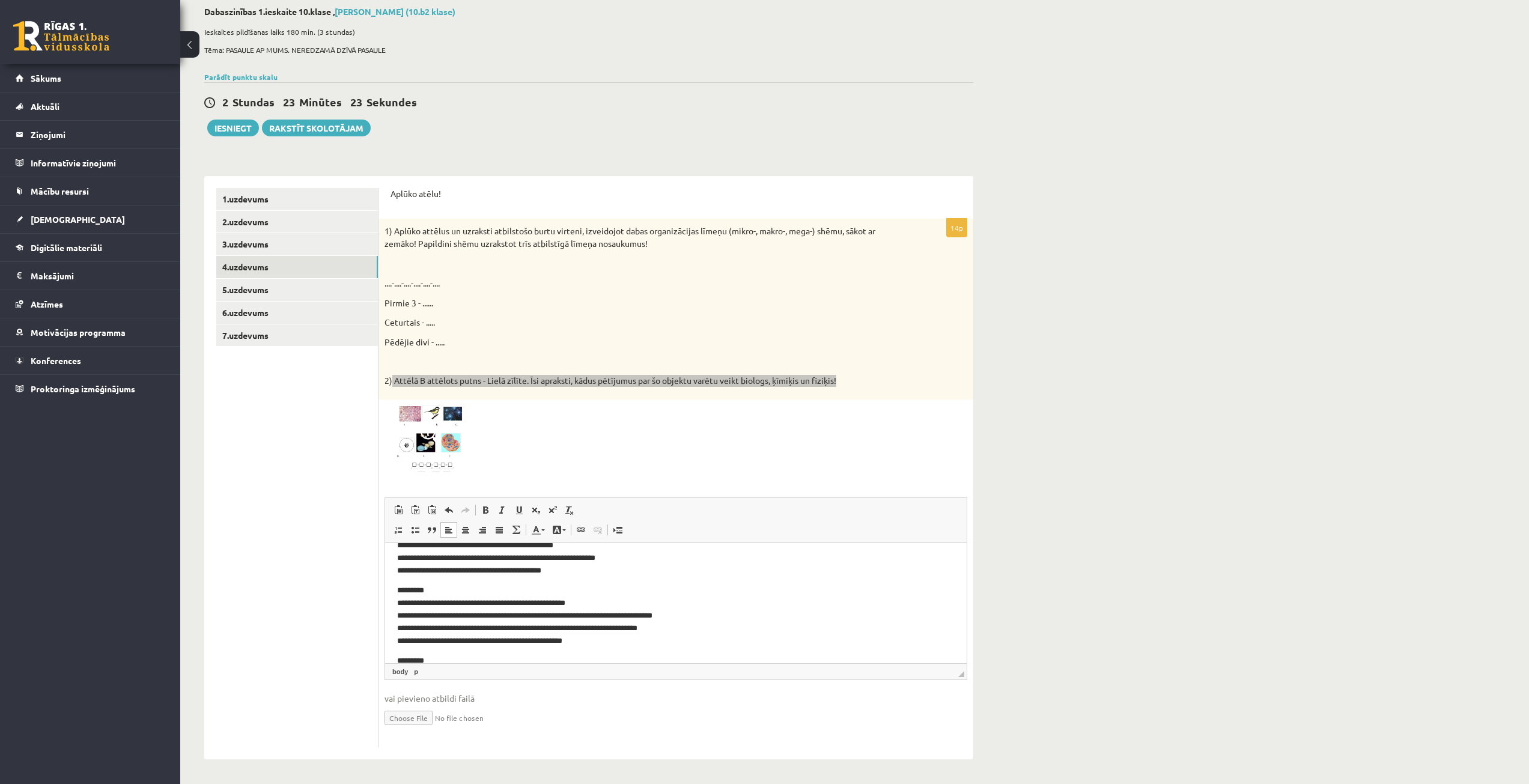
scroll to position [128, 0]
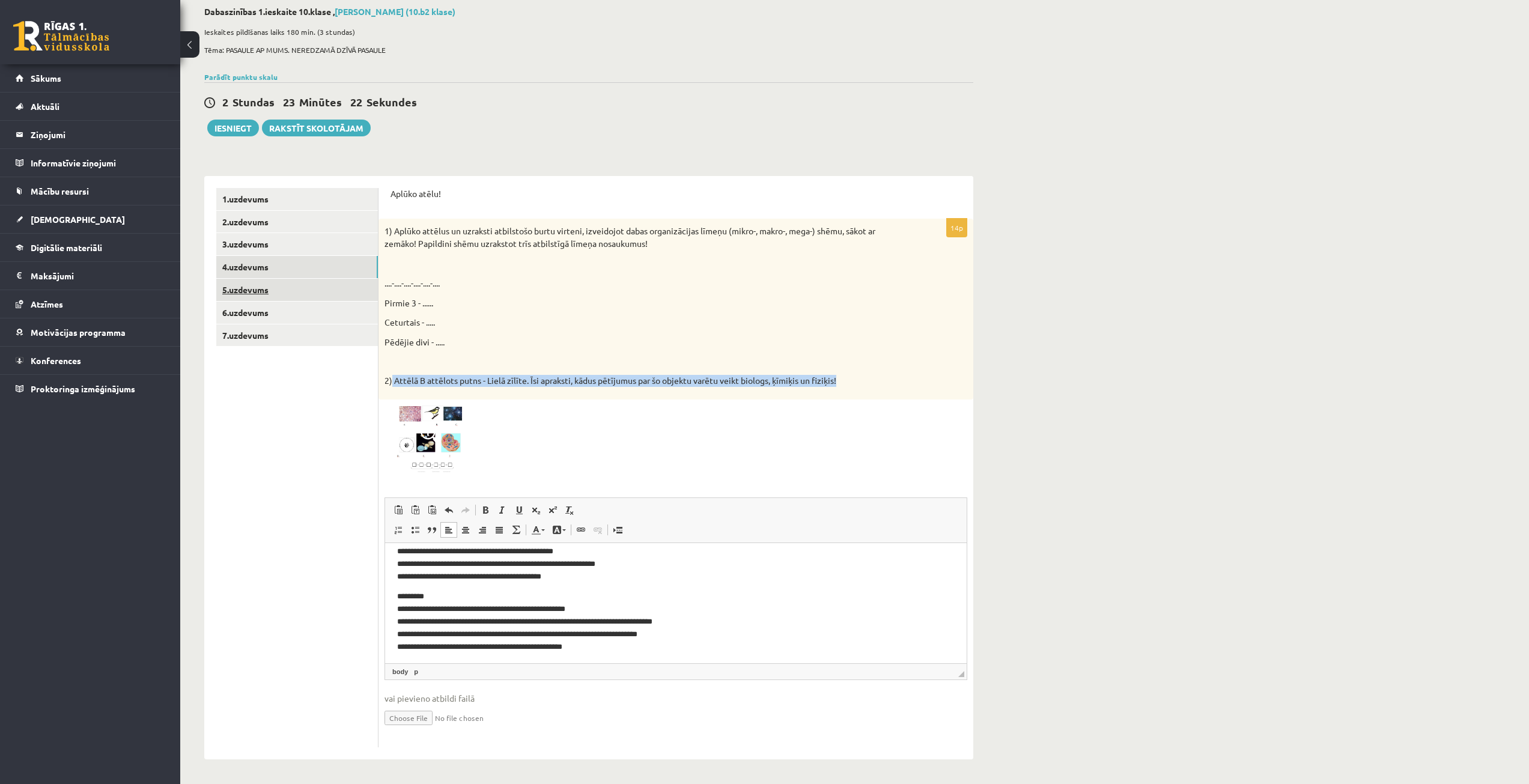
click at [261, 280] on link "5.uzdevums" at bounding box center [297, 290] width 162 height 22
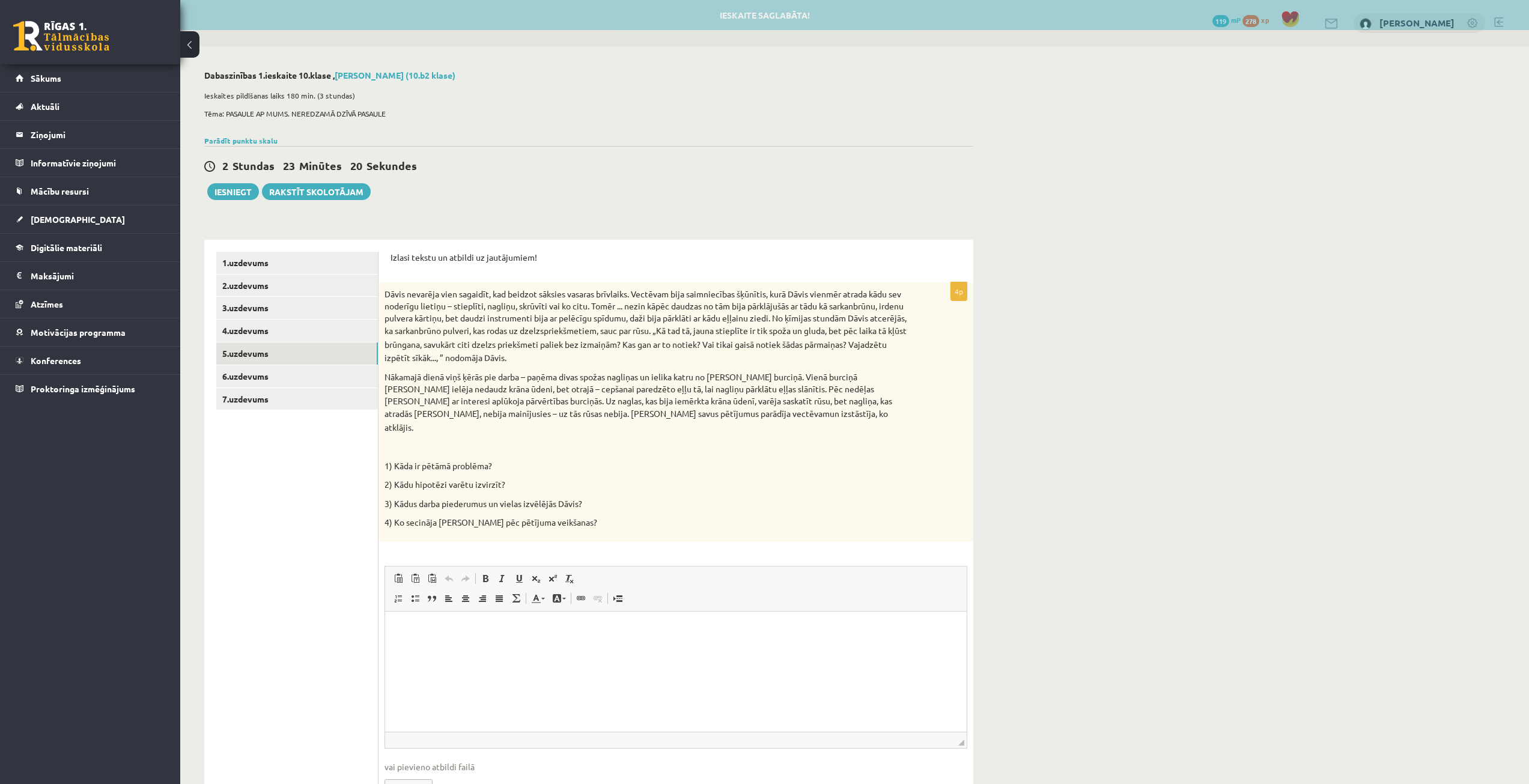
scroll to position [0, 0]
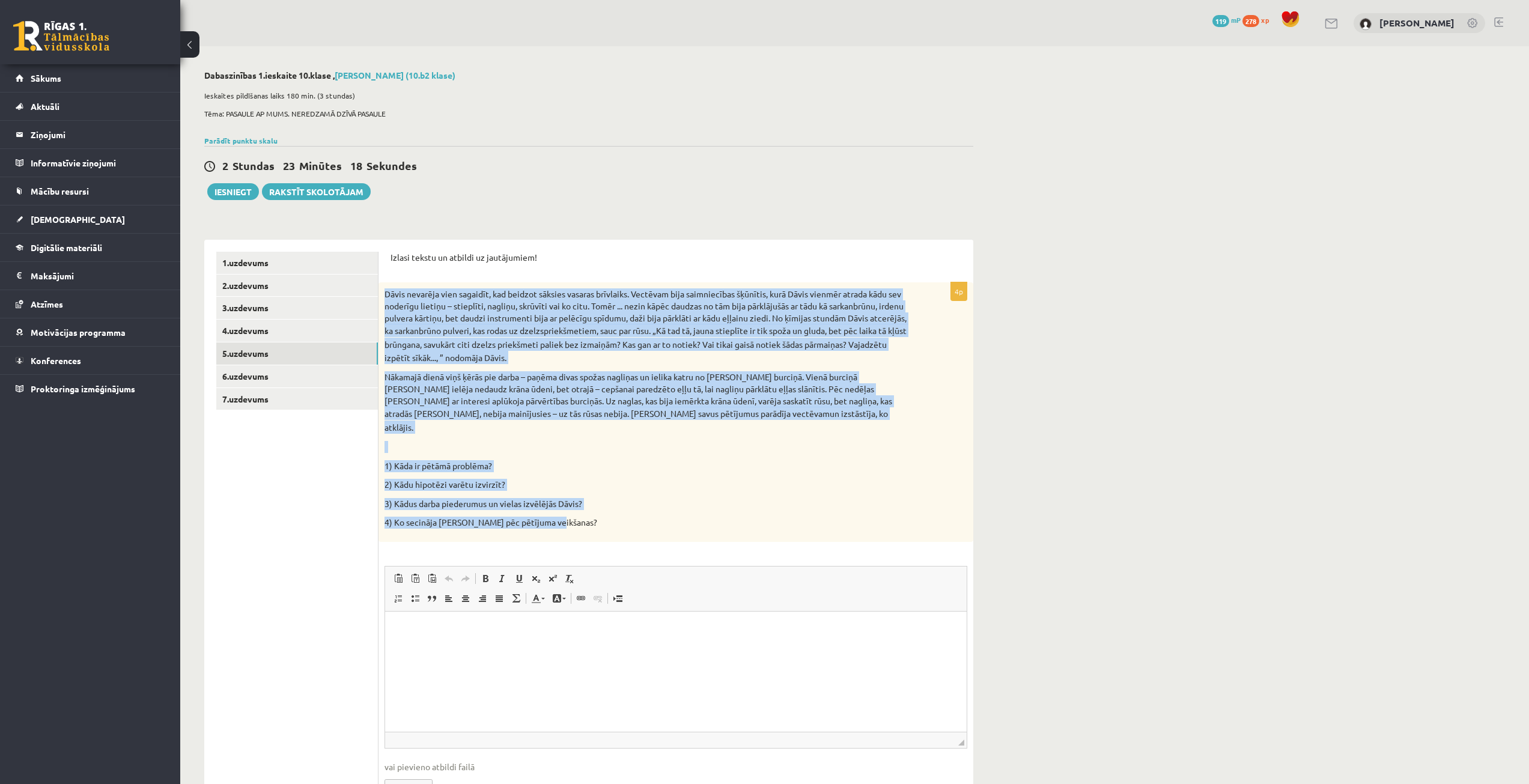
drag, startPoint x: 385, startPoint y: 291, endPoint x: 632, endPoint y: 507, distance: 328.1
click at [632, 507] on div "Dāvis nevarēja vien sagaidīt, kad beidzot sāksies vasaras brīvlaiks. Vectēvam b…" at bounding box center [676, 411] width 595 height 259
copy div "Lorem ipsumdol sita consecte, adi elitsed doeiusm tempori utlaboree. Dolorema a…"
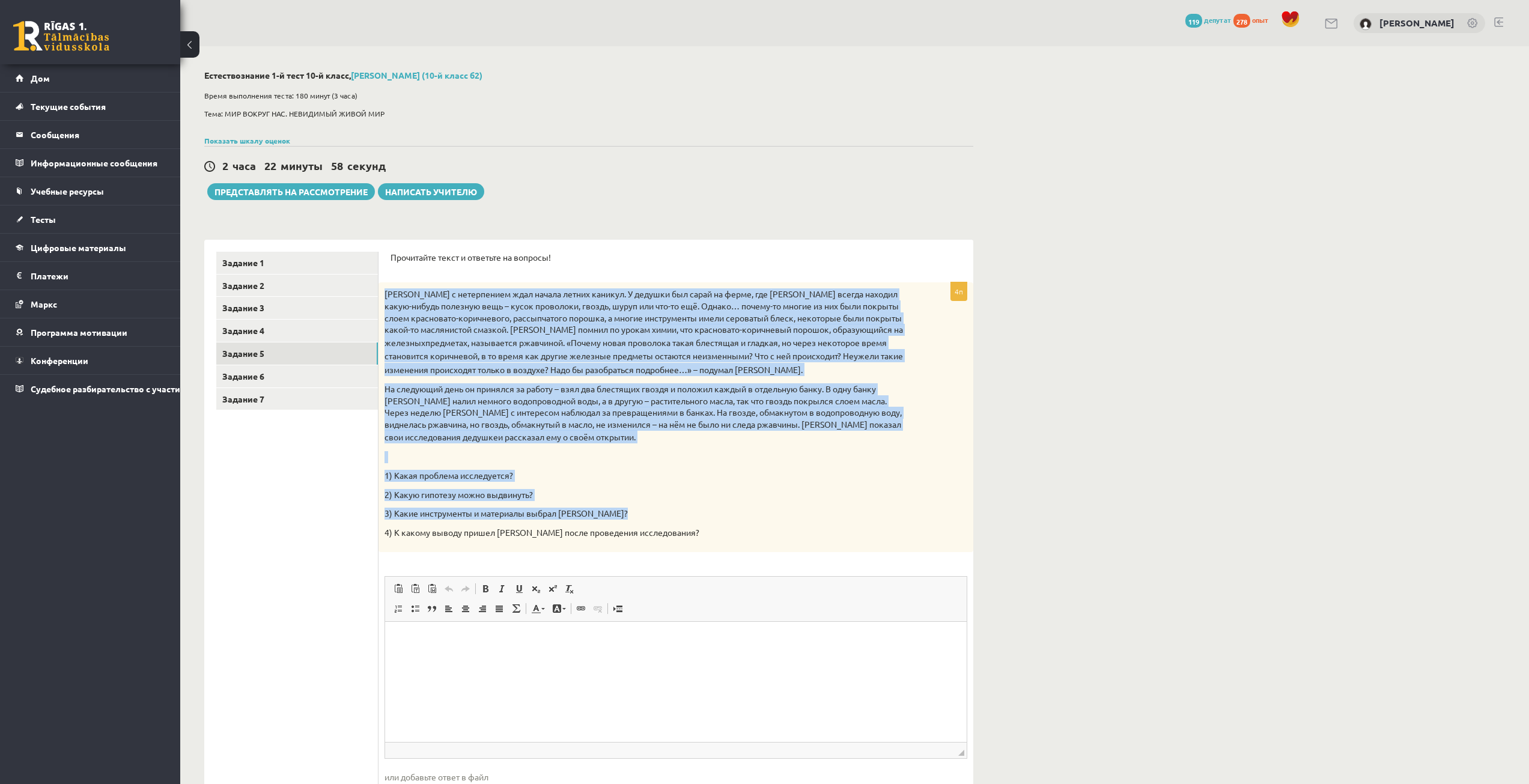
click at [1122, 349] on div "Естествознание 1-й тест 10-й класс, [PERSON_NAME] (10-й класс б2) Время выполне…" at bounding box center [854, 454] width 1349 height 816
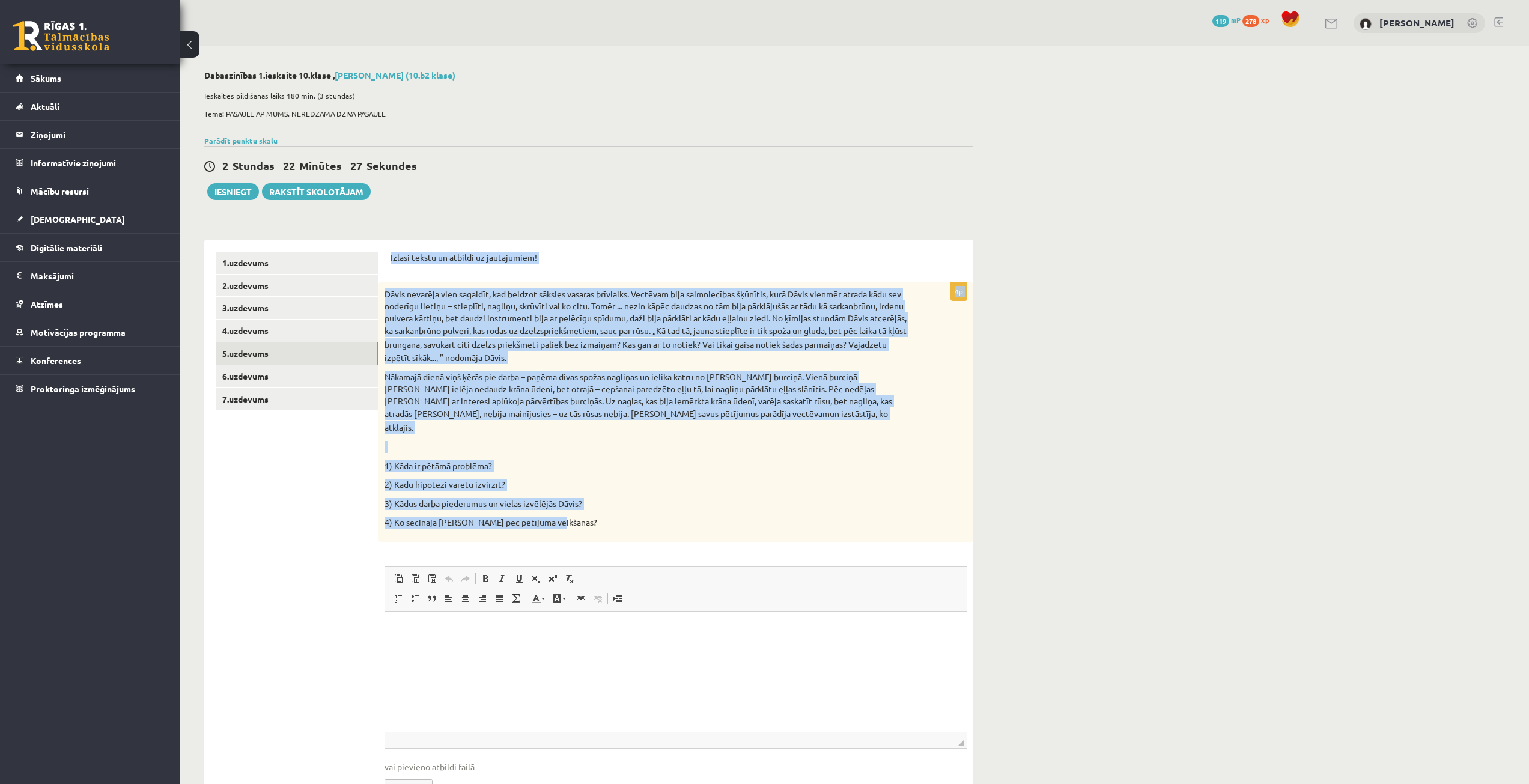
drag, startPoint x: 388, startPoint y: 259, endPoint x: 601, endPoint y: 498, distance: 320.1
click at [596, 498] on div "Izlasi tekstu un atbildi uz jautājumiem! 4p Dāvis nevarēja vien sagaidīt, kad b…" at bounding box center [676, 534] width 595 height 588
copy form "Loremi dolors am consect ad elitseddoei! 7t Incid utlabore etdo magnaali, eni a…"
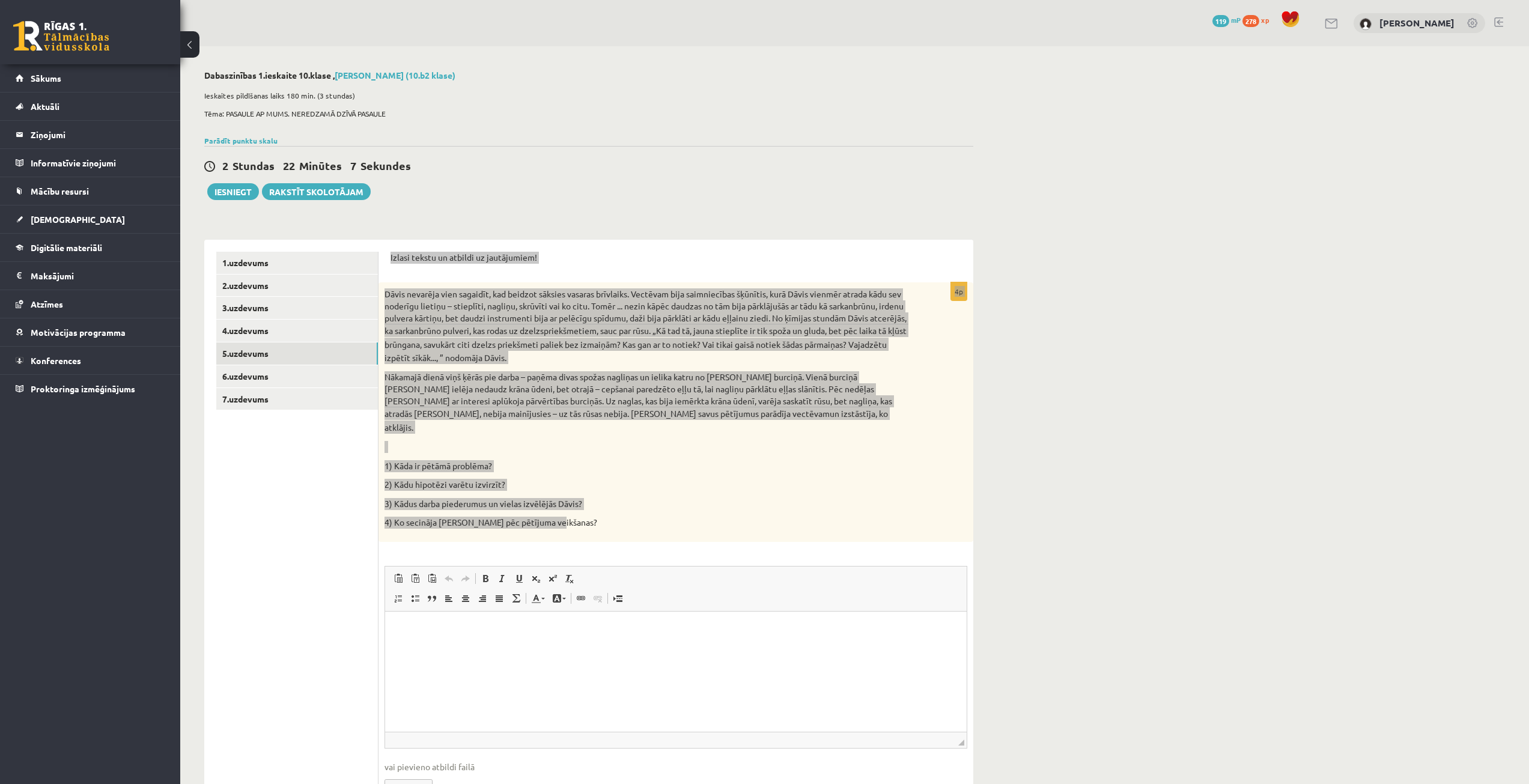
click at [403, 639] on html at bounding box center [675, 629] width 582 height 36
click at [414, 637] on html "**********" at bounding box center [675, 629] width 582 height 36
click at [855, 634] on p "**********" at bounding box center [675, 629] width 557 height 13
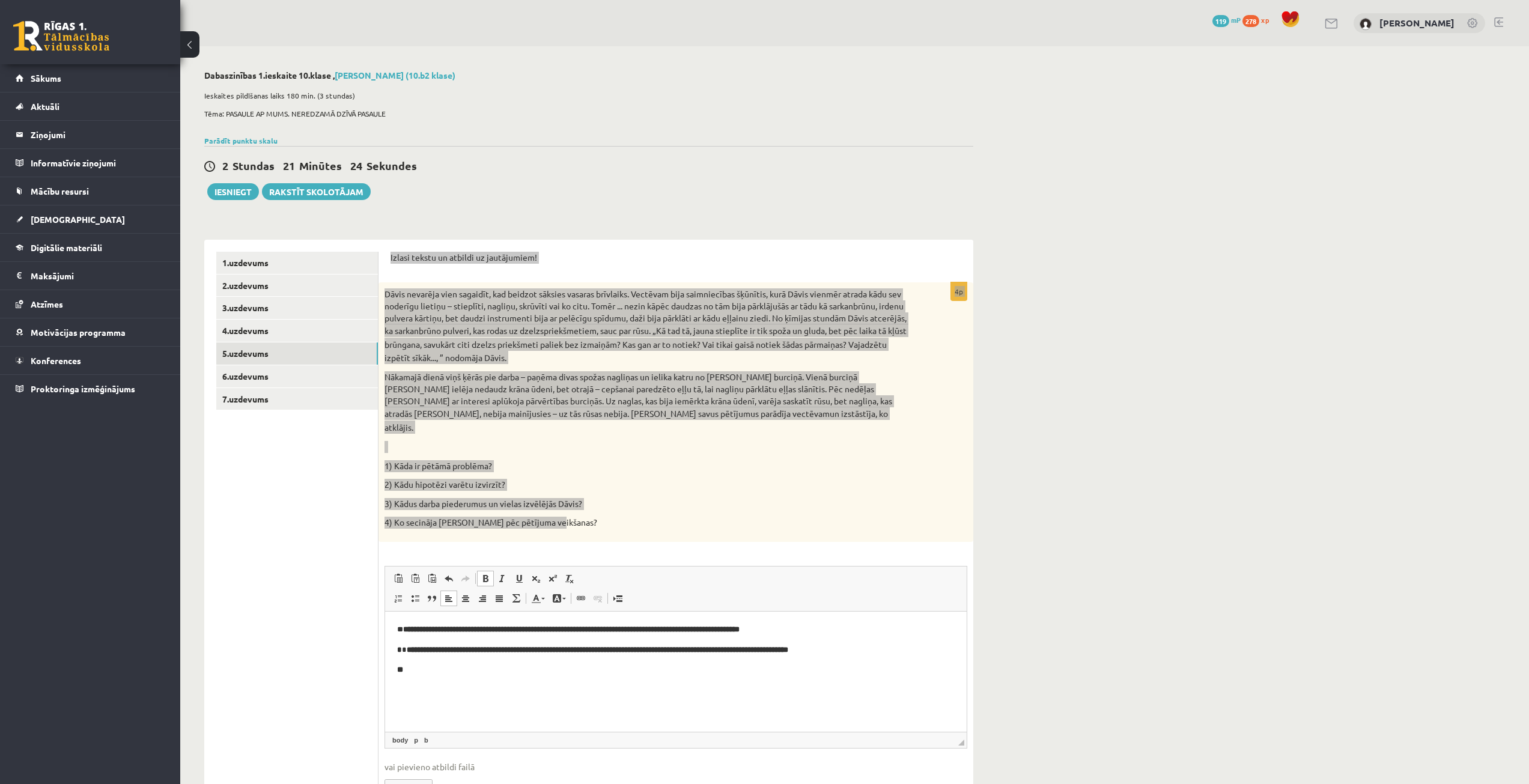
scroll to position [24, 0]
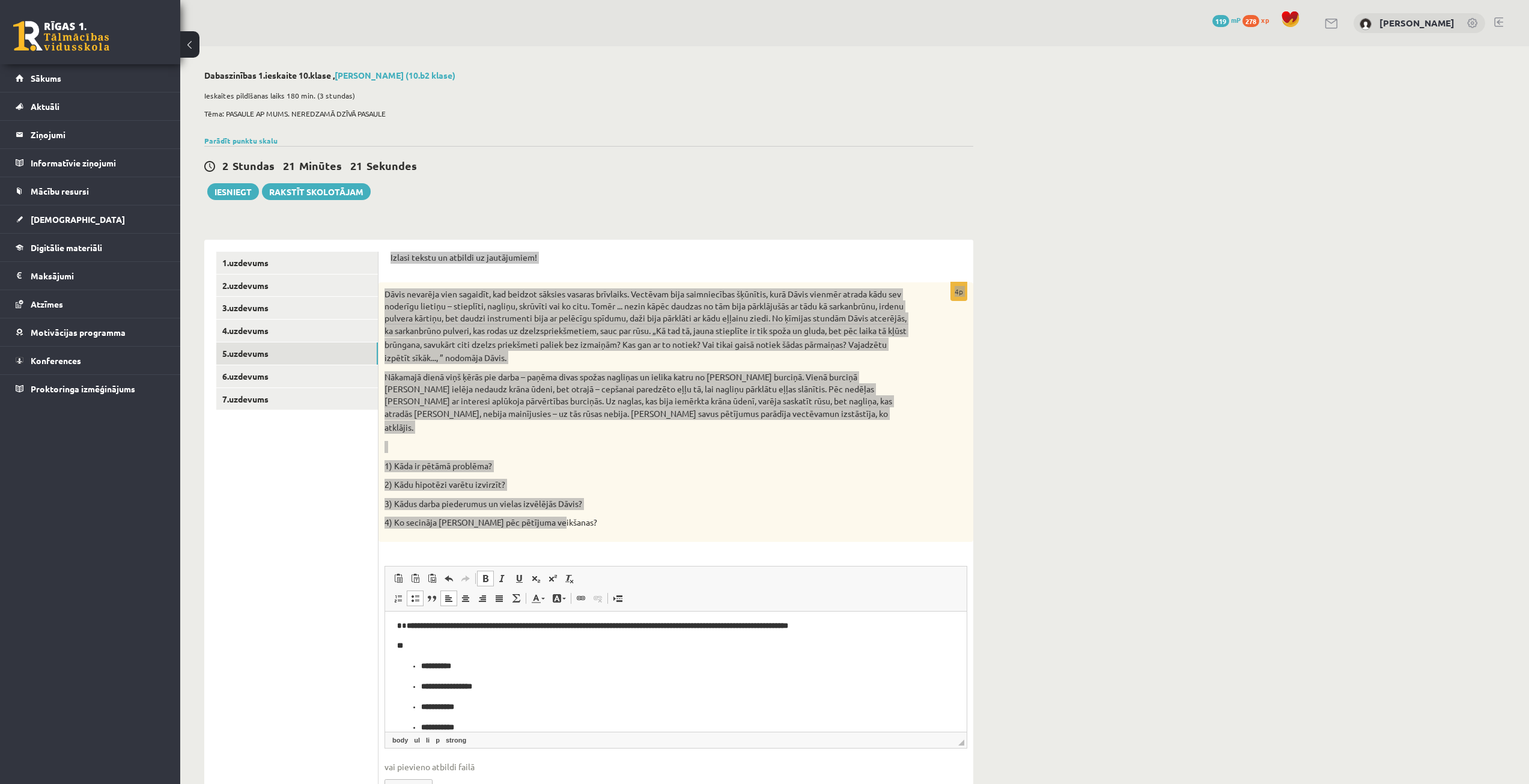
click at [416, 666] on ul "**********" at bounding box center [675, 696] width 557 height 73
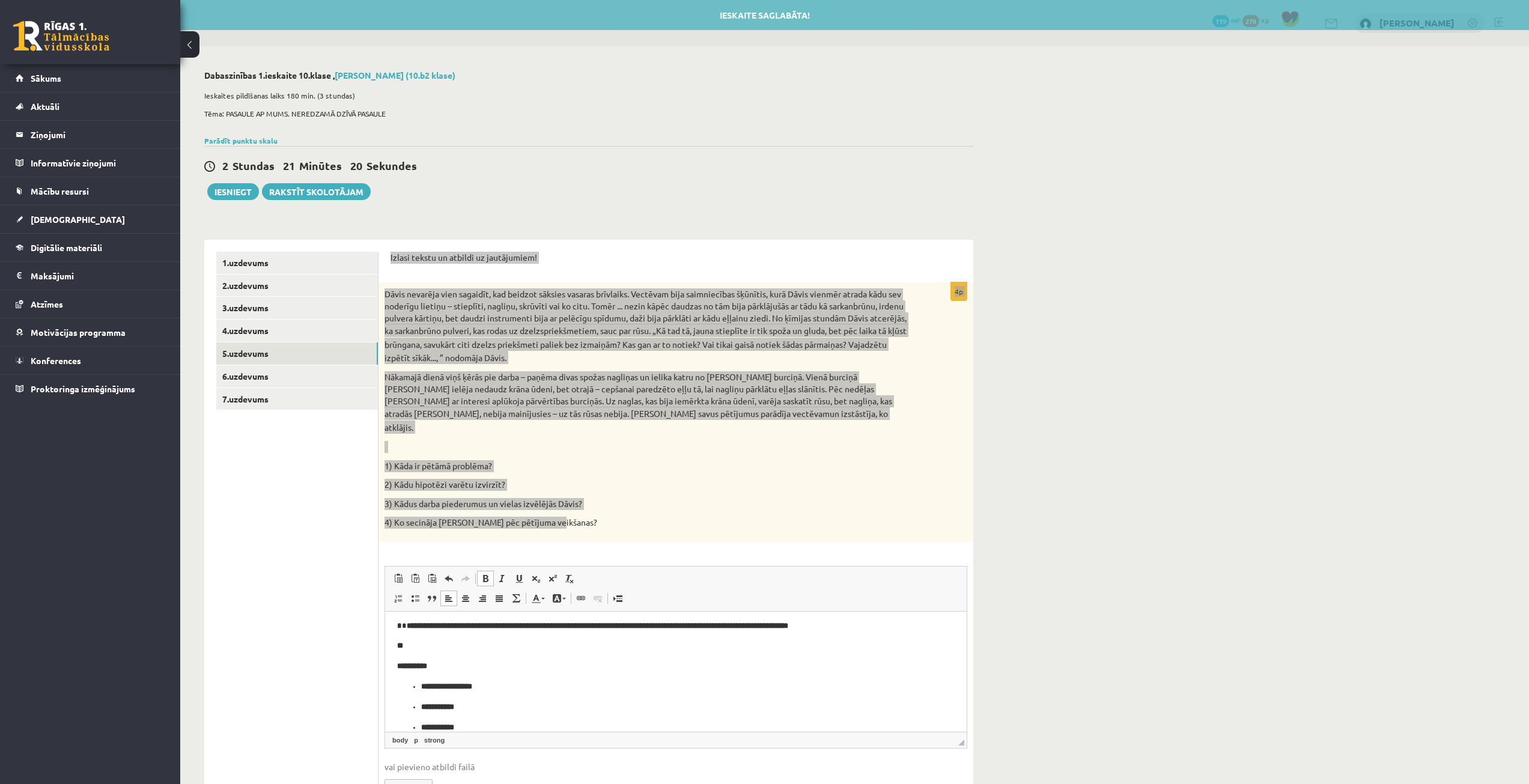
scroll to position [18, 0]
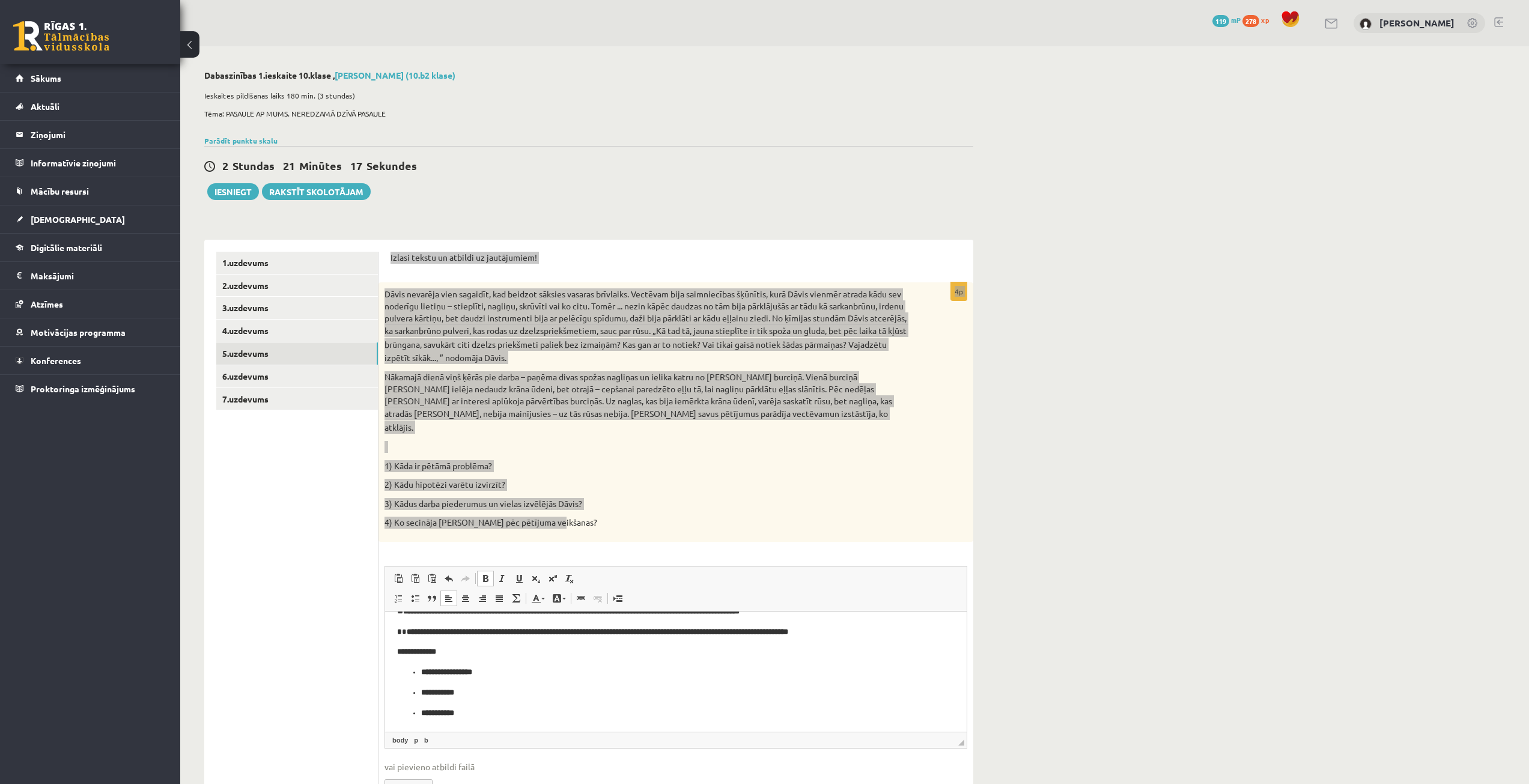
click at [417, 674] on ul "**********" at bounding box center [675, 692] width 557 height 53
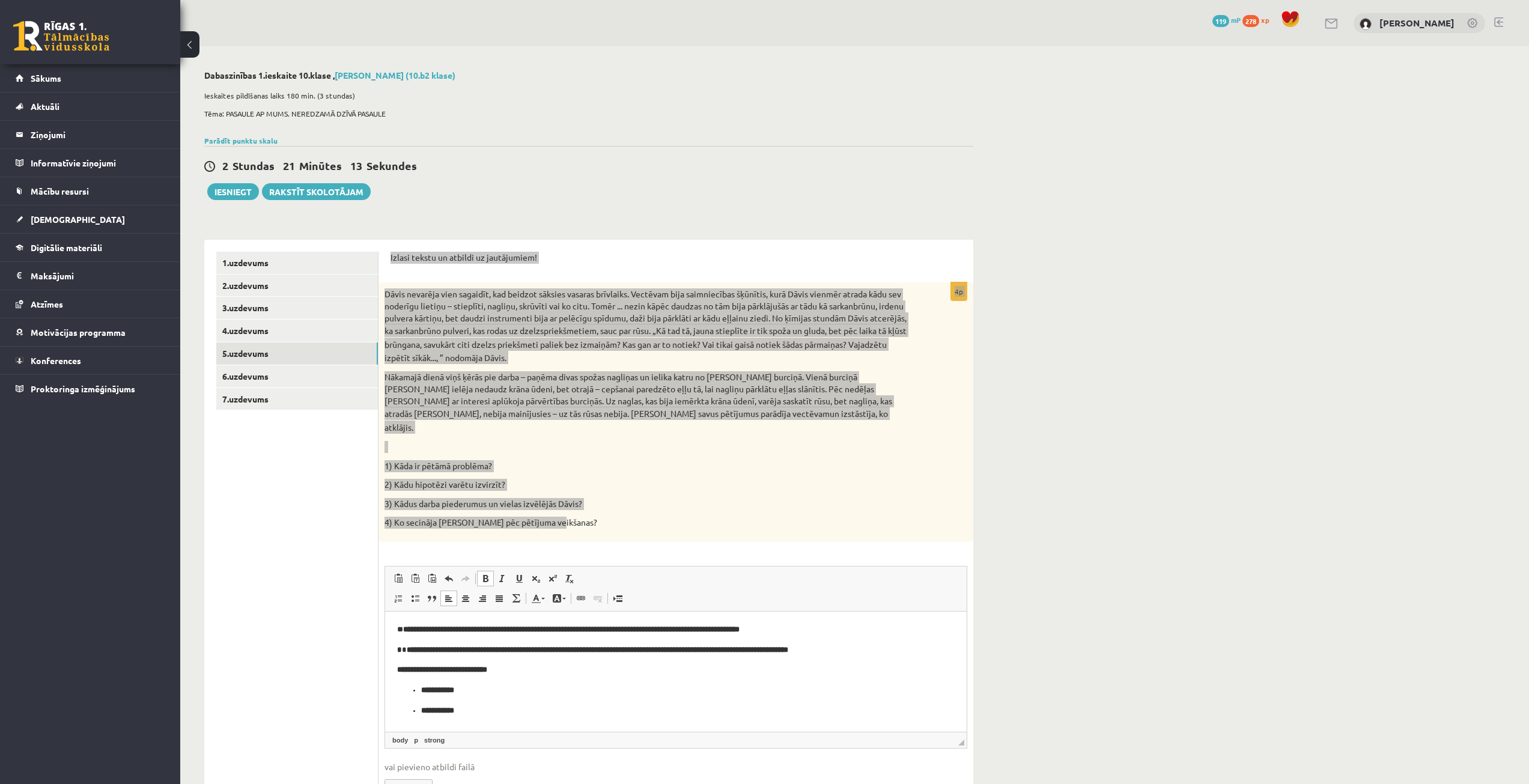
click at [415, 689] on ul "**********" at bounding box center [675, 700] width 557 height 33
click at [420, 690] on ul "**********" at bounding box center [675, 689] width 557 height 13
click at [445, 671] on strong "**********" at bounding box center [464, 669] width 54 height 8
drag, startPoint x: 513, startPoint y: 670, endPoint x: 537, endPoint y: 685, distance: 28.3
click at [496, 670] on strong "**********" at bounding box center [470, 669] width 54 height 8
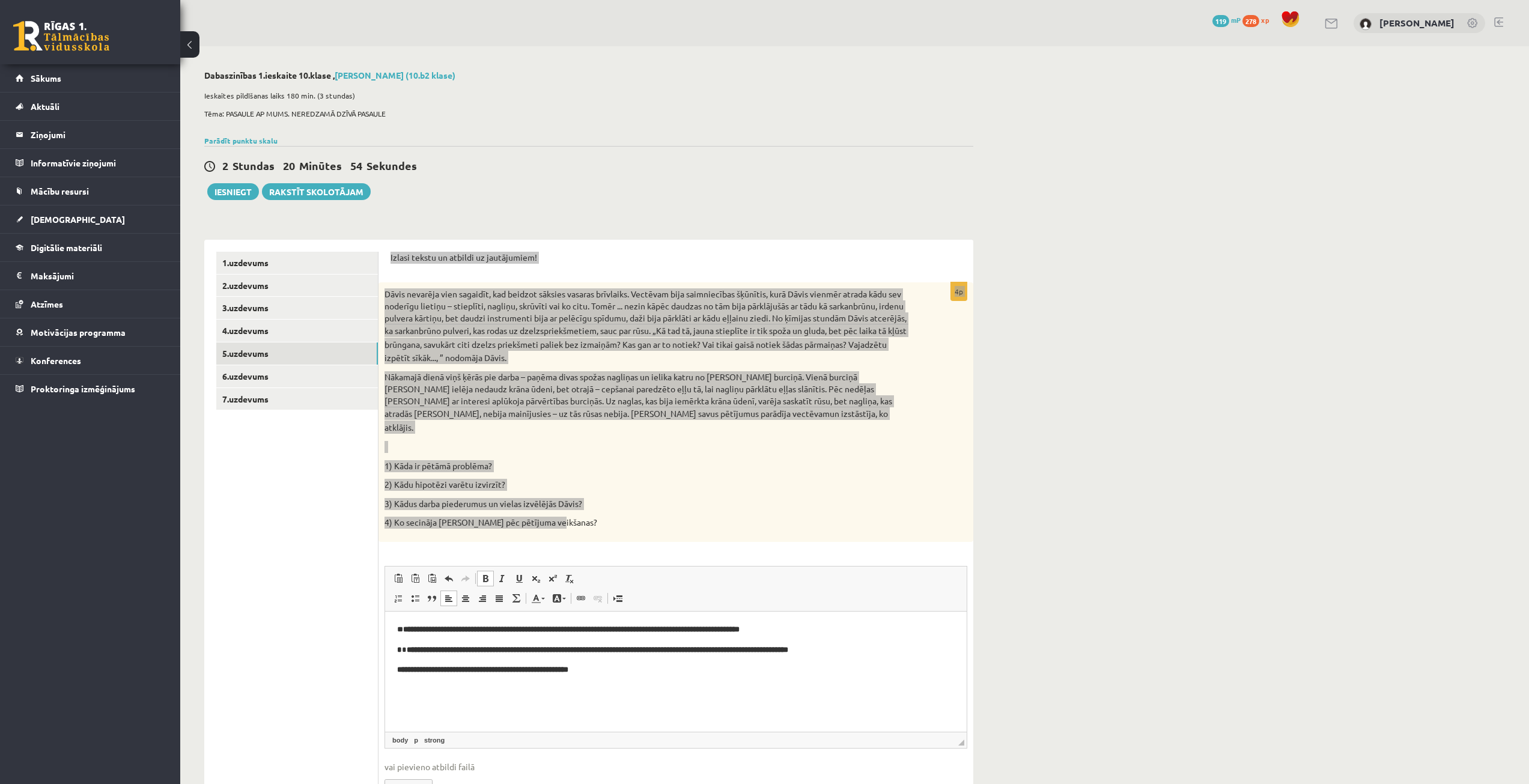
click at [567, 671] on strong "**********" at bounding box center [552, 669] width 33 height 8
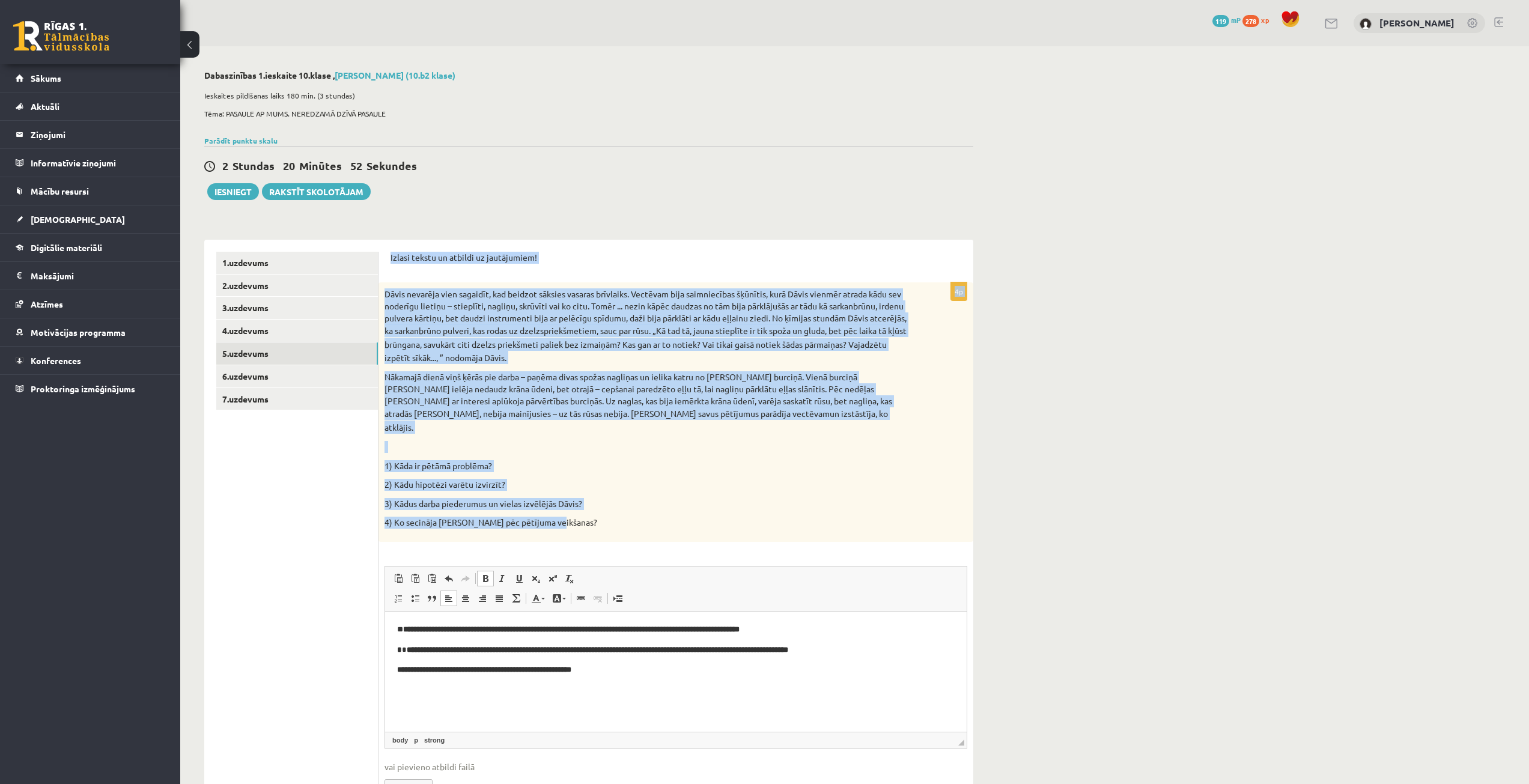
click at [659, 482] on div "Dāvis nevarēja vien sagaidīt, kad beidzot sāksies vasaras brīvlaiks. Vectēvam b…" at bounding box center [676, 411] width 595 height 259
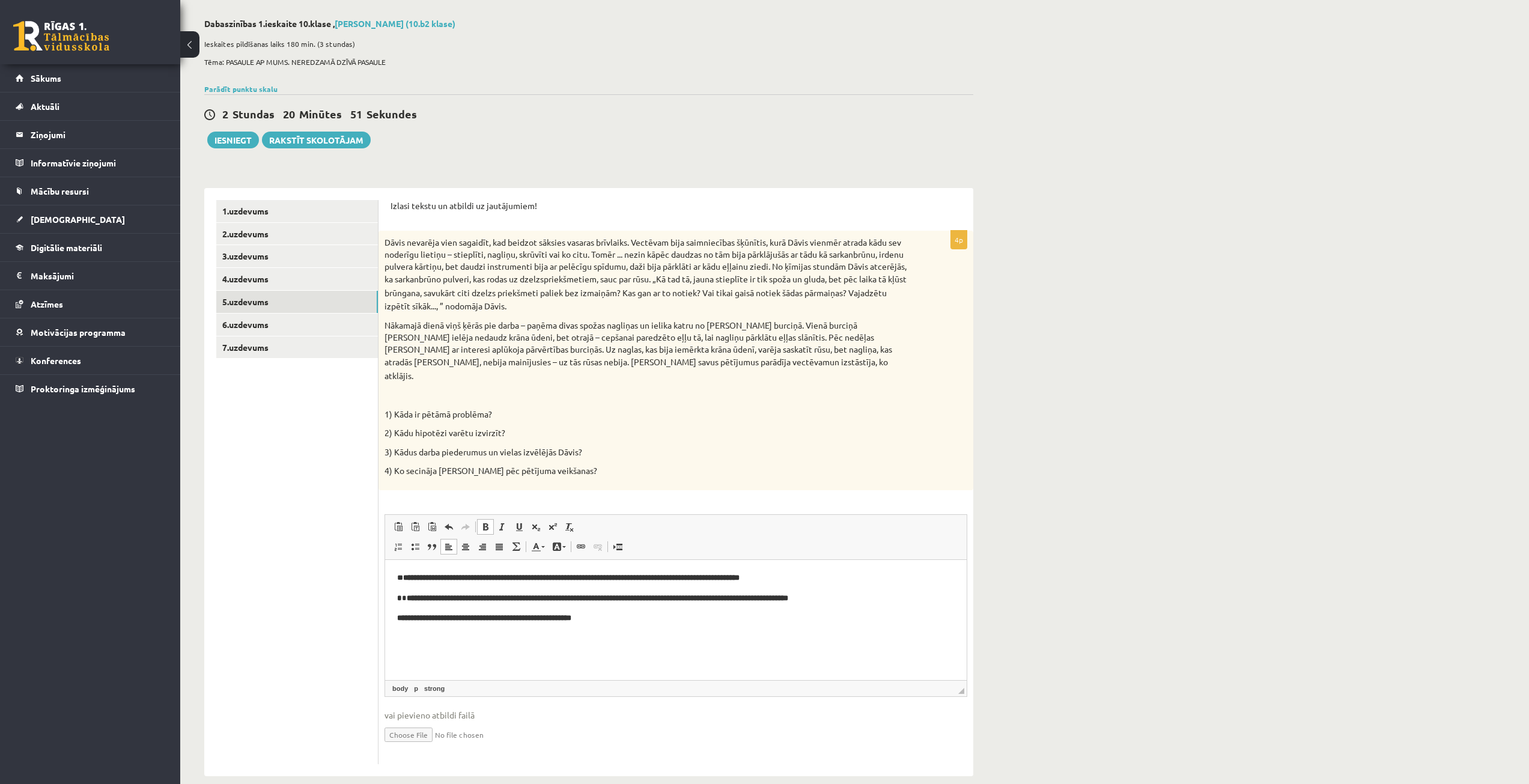
scroll to position [55, 0]
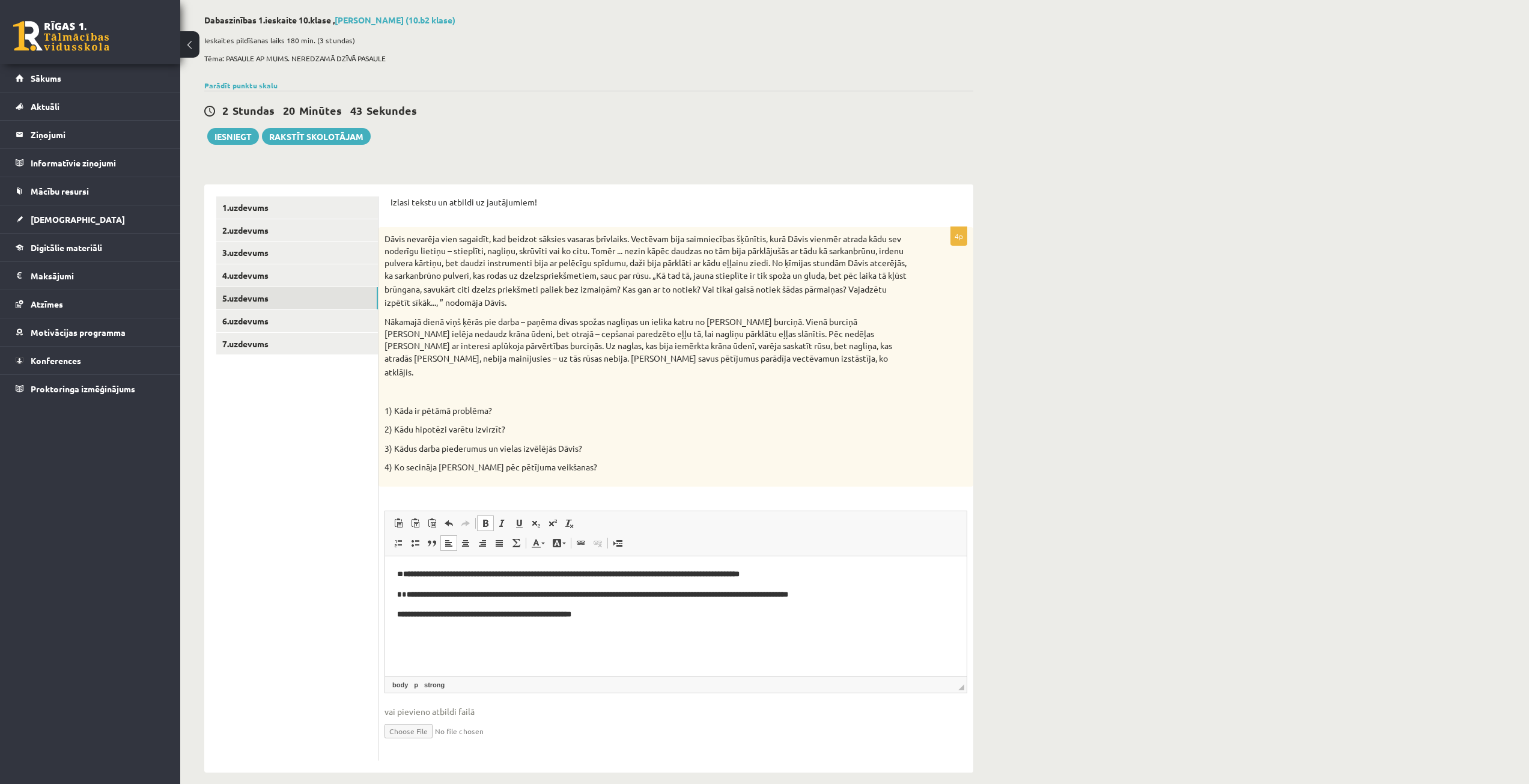
click at [644, 621] on html "**********" at bounding box center [675, 594] width 582 height 77
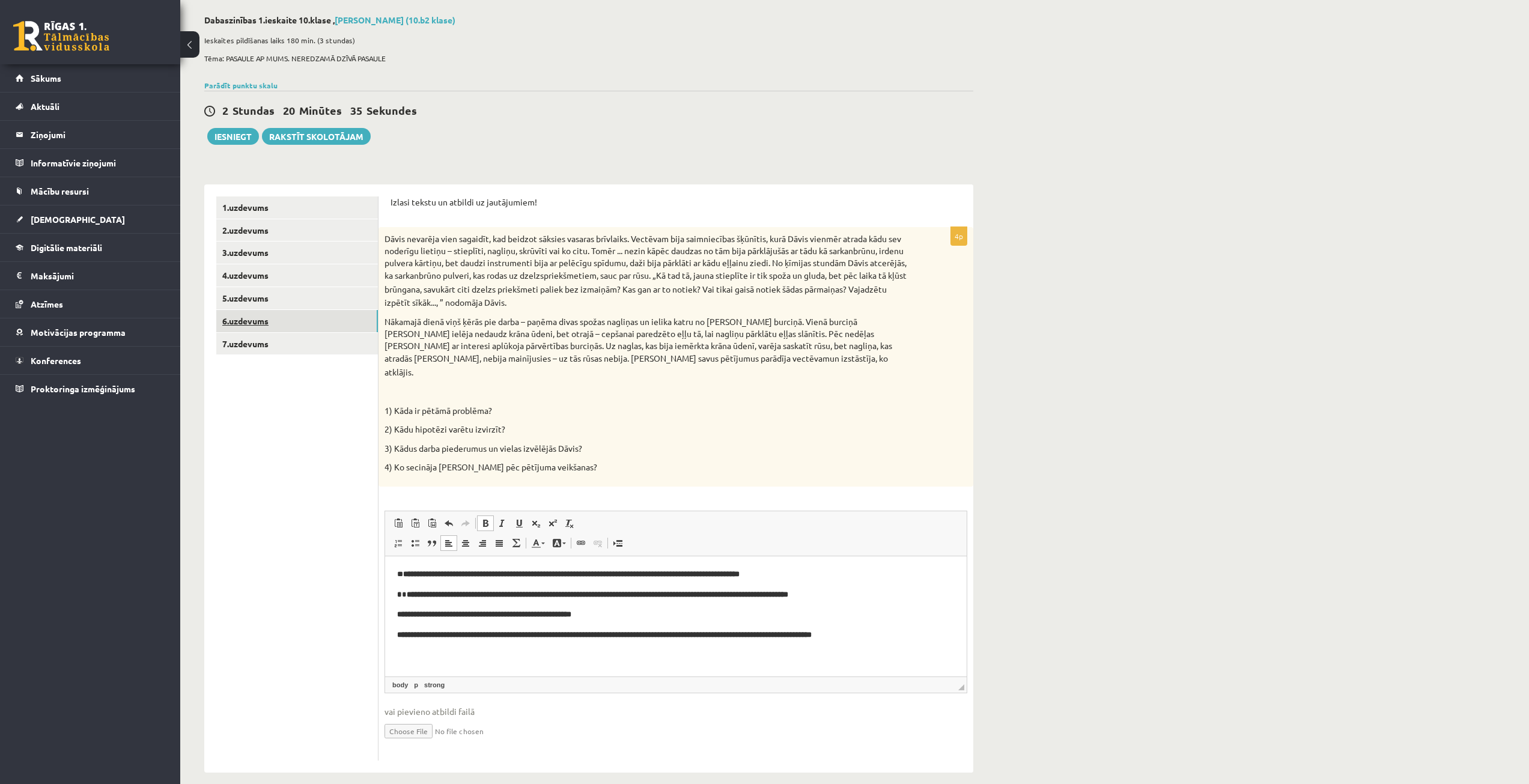
click at [250, 312] on link "6.uzdevums" at bounding box center [297, 321] width 162 height 22
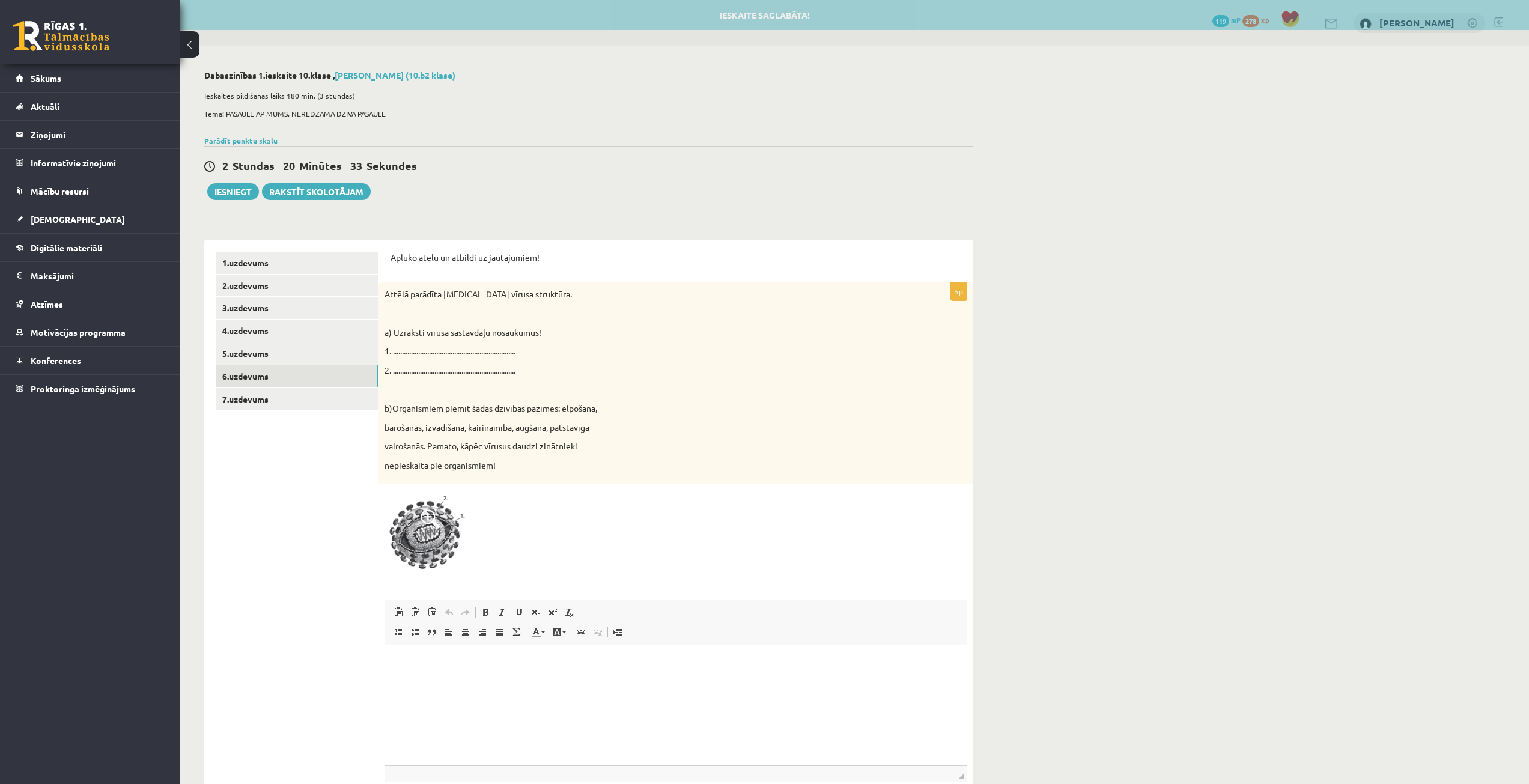
scroll to position [0, 0]
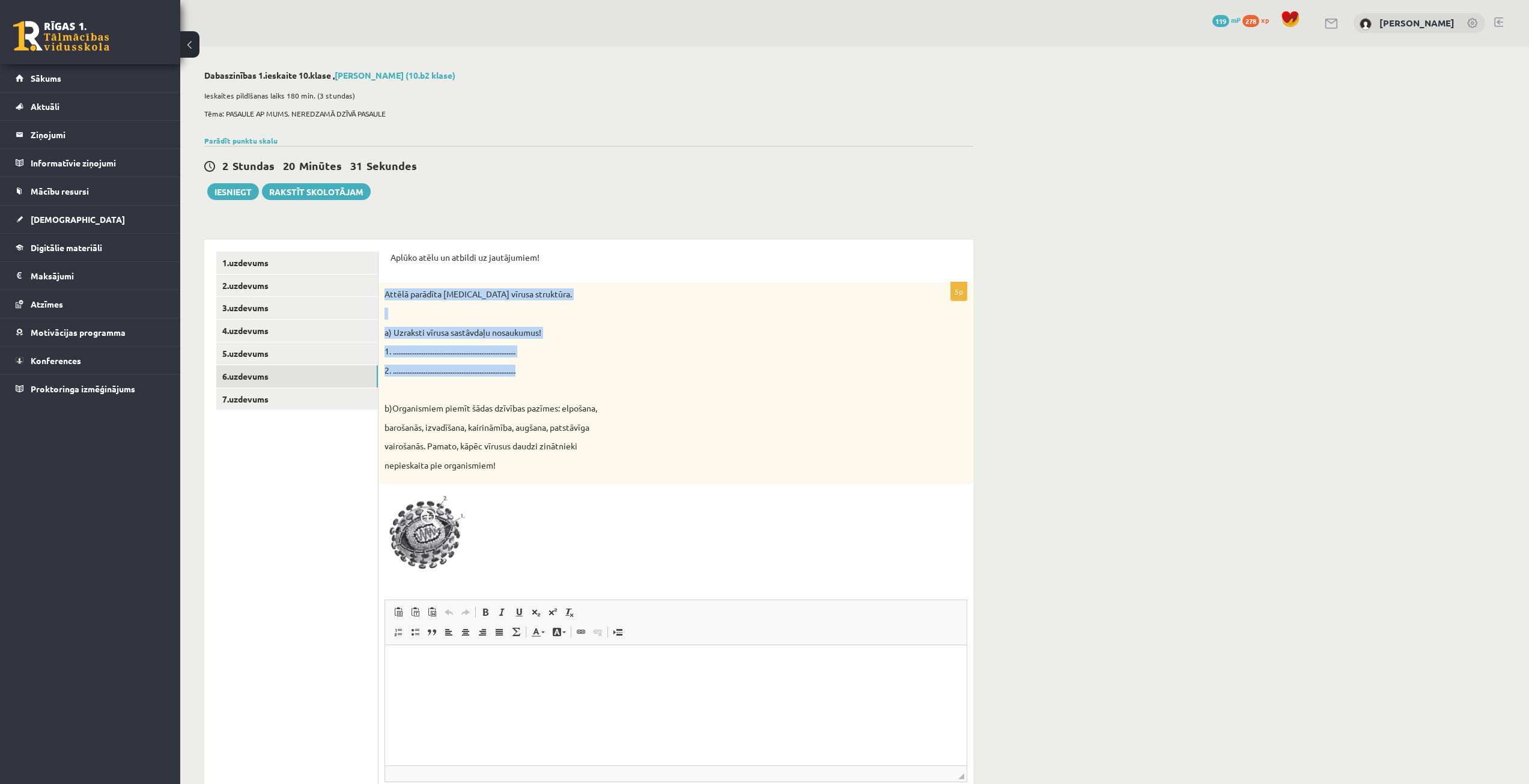
drag, startPoint x: 382, startPoint y: 296, endPoint x: 547, endPoint y: 353, distance: 174.6
click at [538, 361] on div "Attēlā parādīta [MEDICAL_DATA] vīrusa struktūra. a) Uzraksti vīrusa sastāvdaļu …" at bounding box center [676, 383] width 595 height 202
click at [575, 349] on p "1. ...................................................................." at bounding box center [646, 352] width 523 height 12
click at [439, 519] on span at bounding box center [430, 519] width 19 height 19
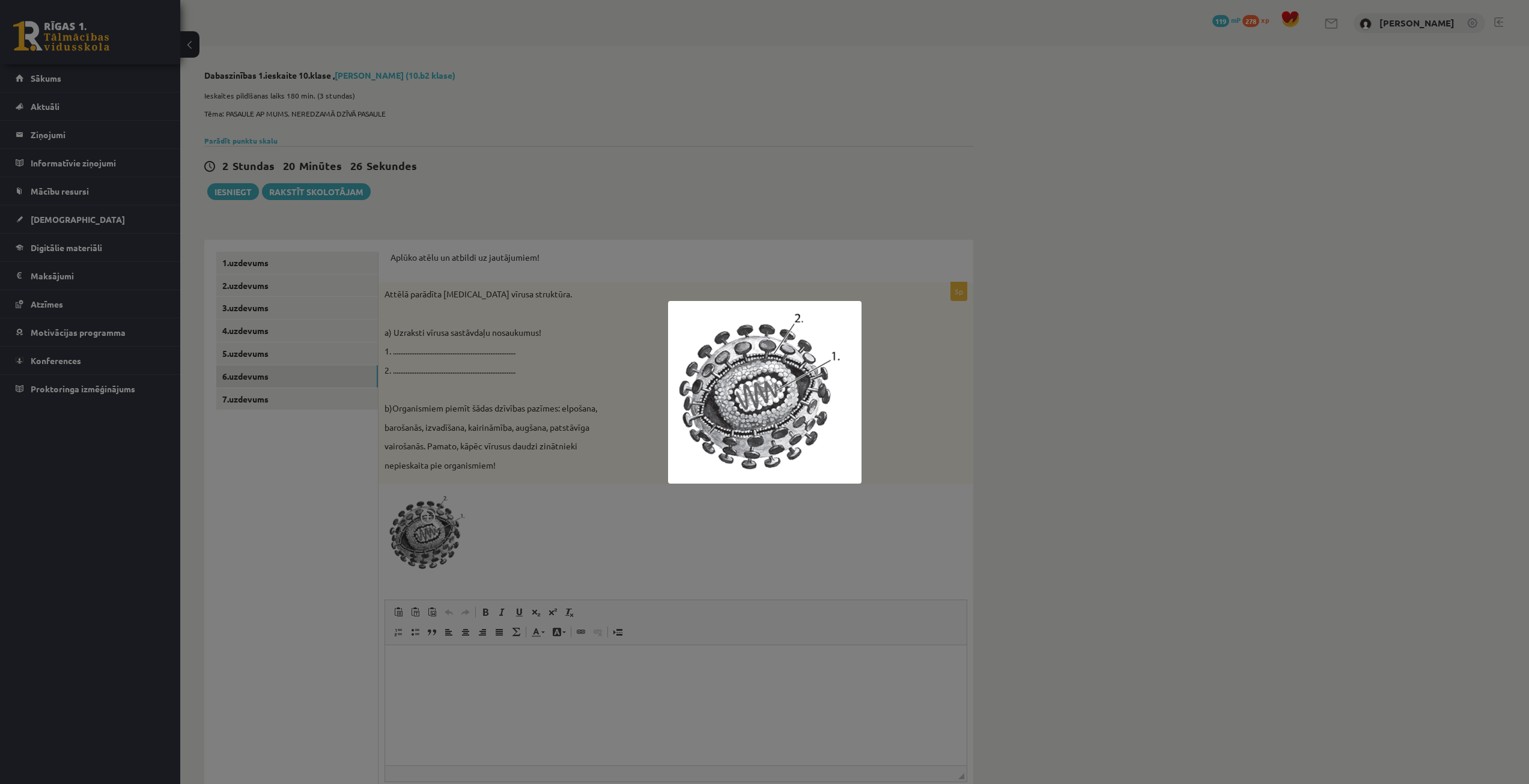
drag, startPoint x: 648, startPoint y: 289, endPoint x: 675, endPoint y: 315, distance: 37.5
click at [715, 346] on div at bounding box center [764, 392] width 1529 height 784
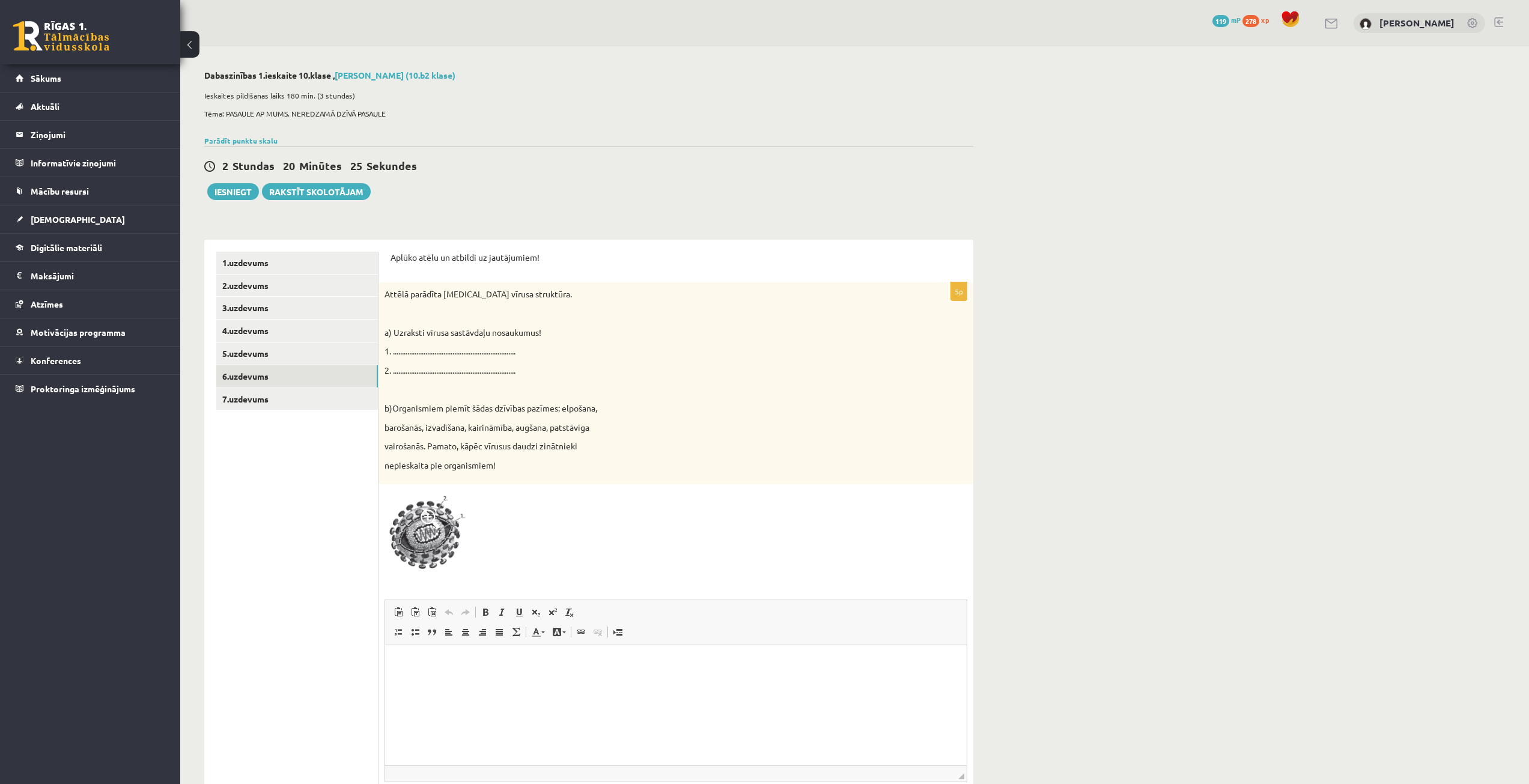
drag, startPoint x: 443, startPoint y: 525, endPoint x: 486, endPoint y: 497, distance: 51.3
click at [443, 525] on img at bounding box center [430, 532] width 90 height 85
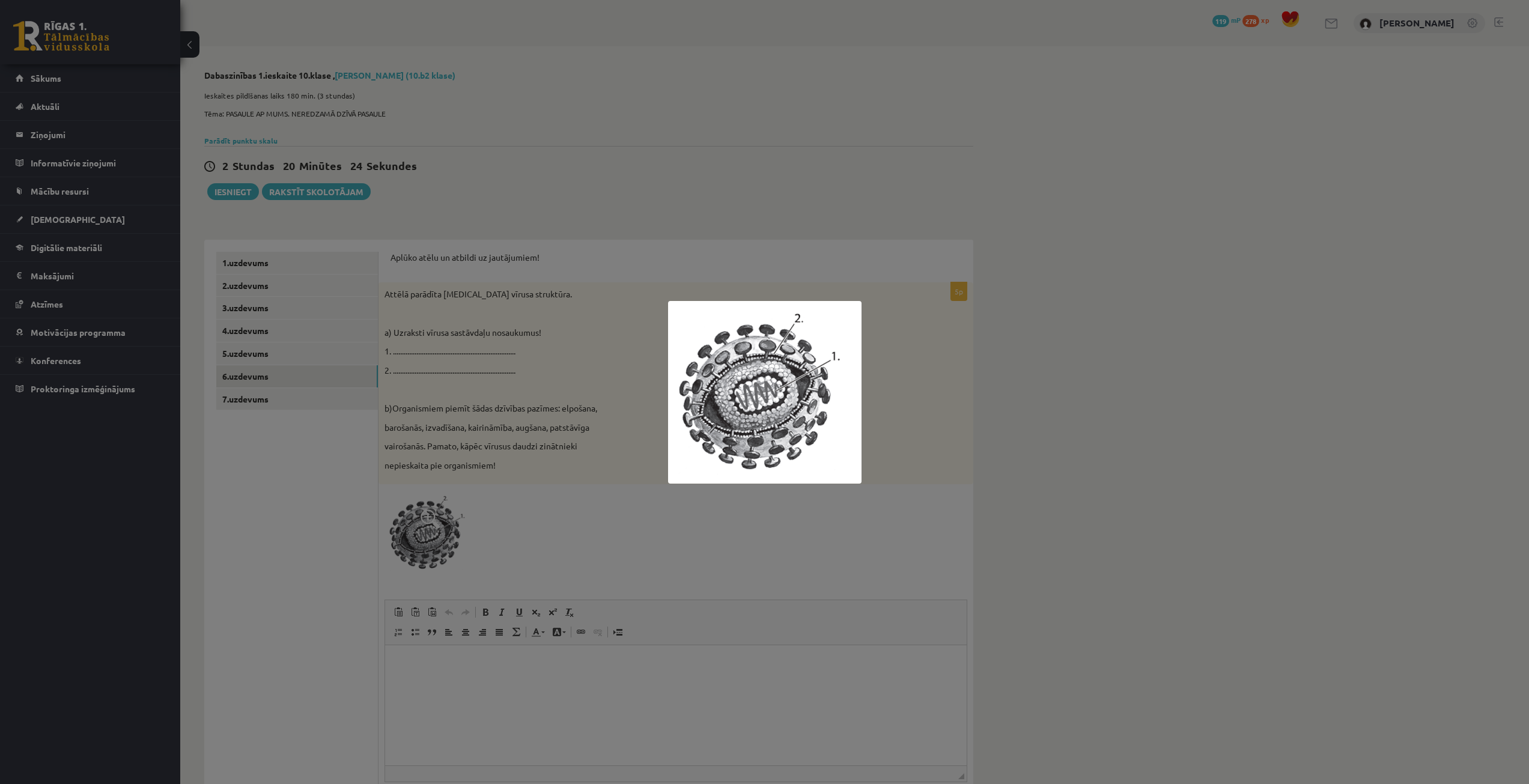
drag, startPoint x: 657, startPoint y: 285, endPoint x: 804, endPoint y: 432, distance: 207.9
drag, startPoint x: 804, startPoint y: 432, endPoint x: 627, endPoint y: 535, distance: 204.8
click at [627, 535] on div at bounding box center [764, 392] width 1529 height 784
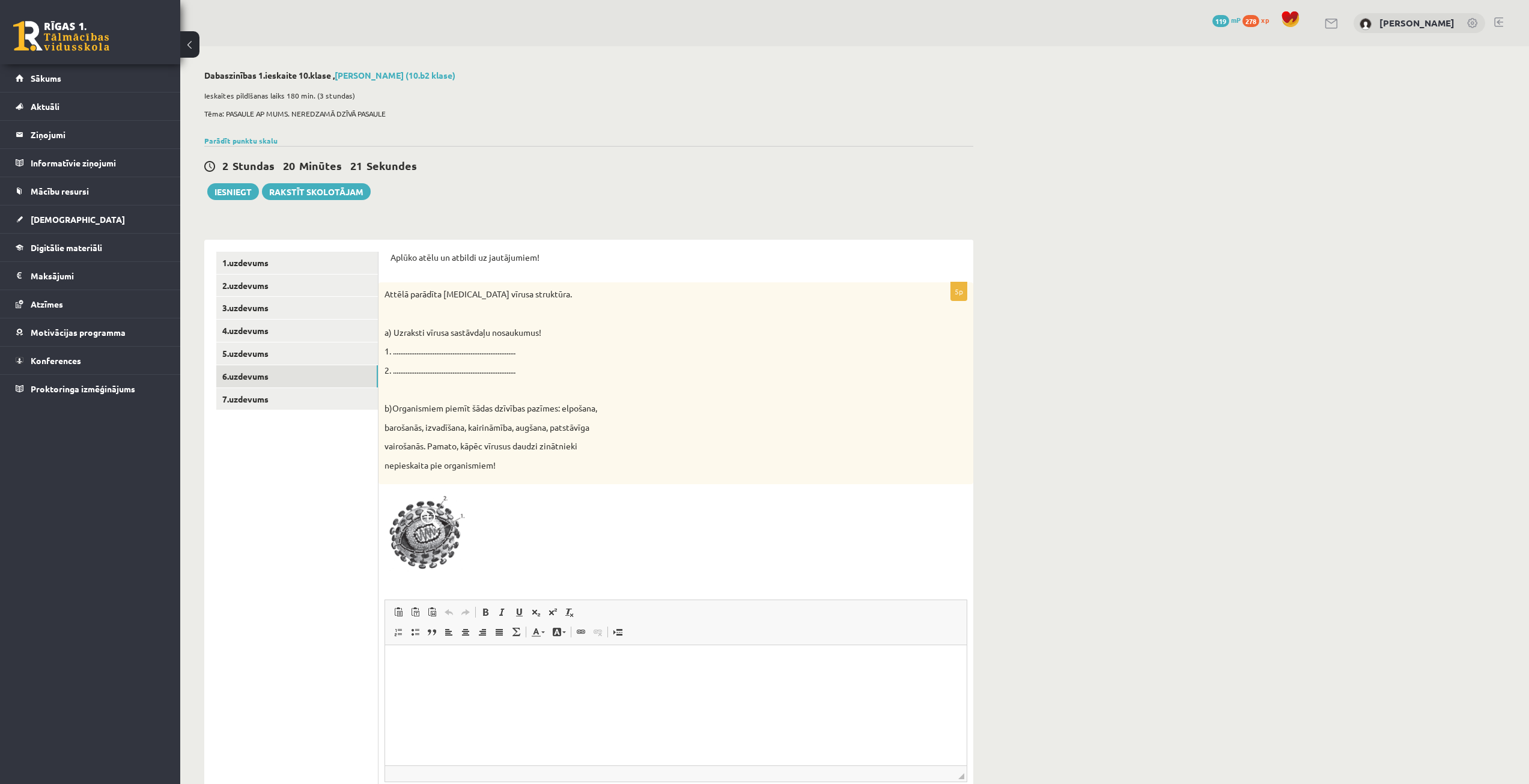
click at [439, 537] on img at bounding box center [430, 532] width 90 height 85
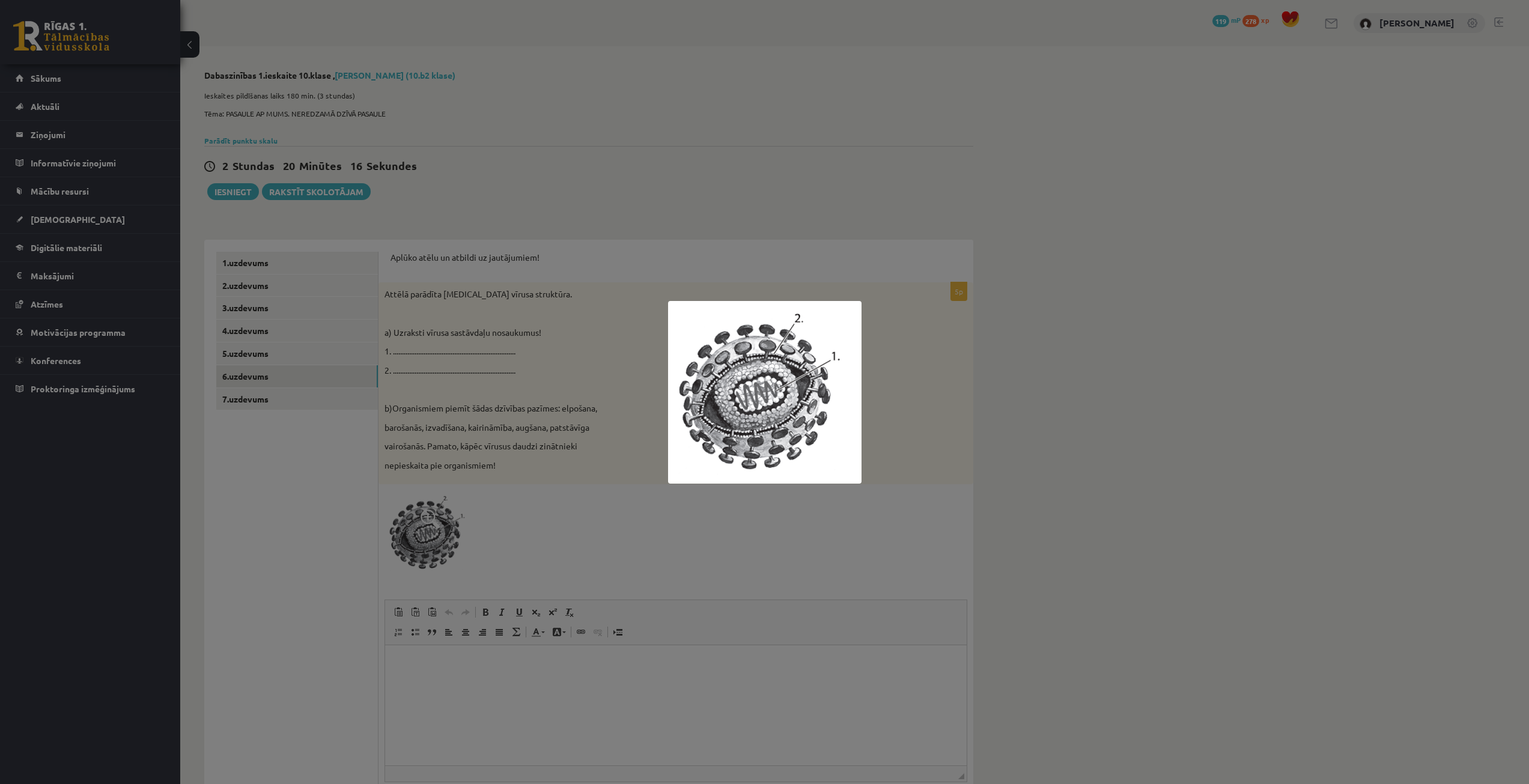
drag, startPoint x: 624, startPoint y: 277, endPoint x: 830, endPoint y: 436, distance: 260.2
click at [830, 436] on div at bounding box center [764, 392] width 1529 height 784
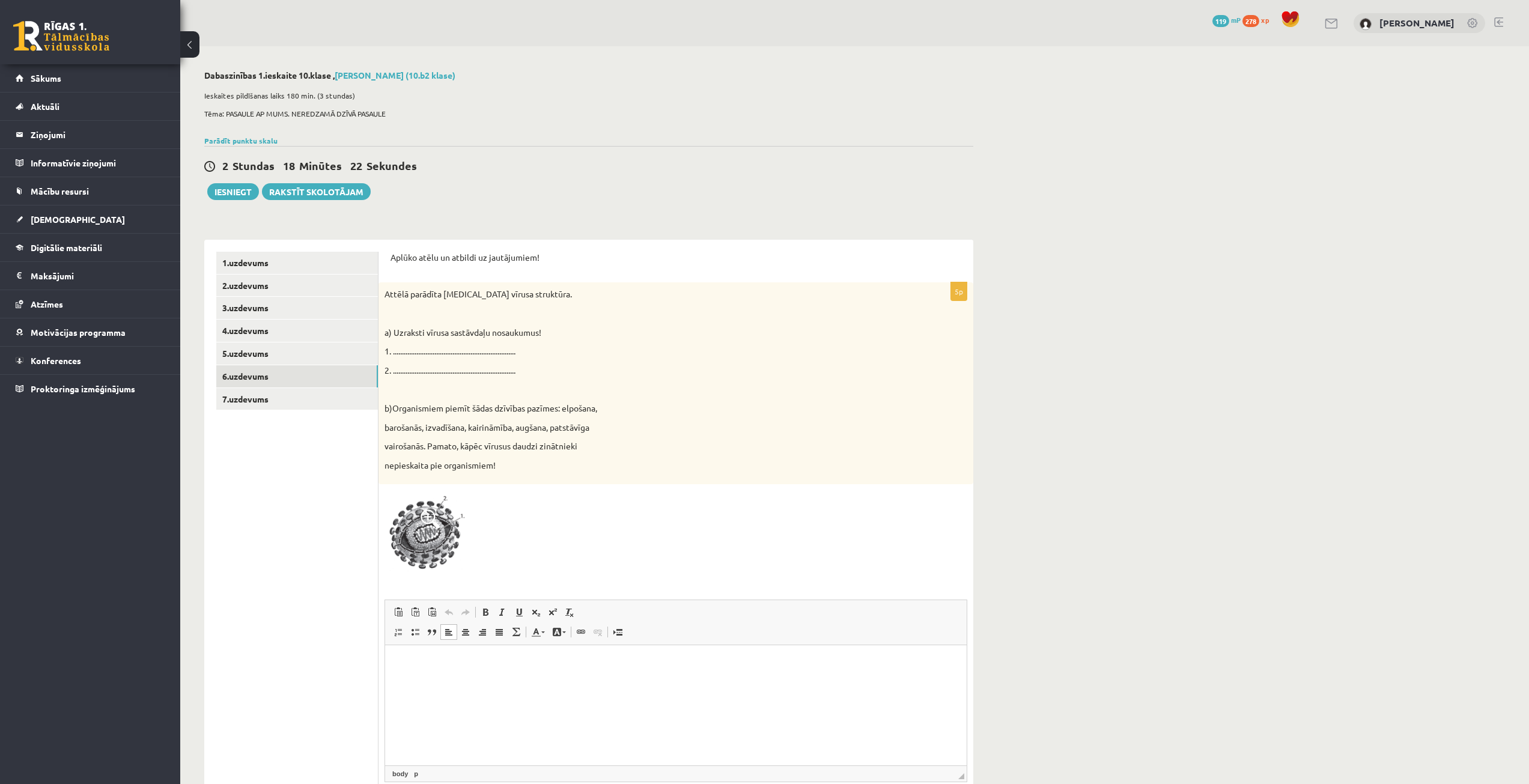
click at [447, 668] on p "Визуальный текстовый редактор, wiswyg-editor-user-answer-47024751544340" at bounding box center [675, 663] width 557 height 13
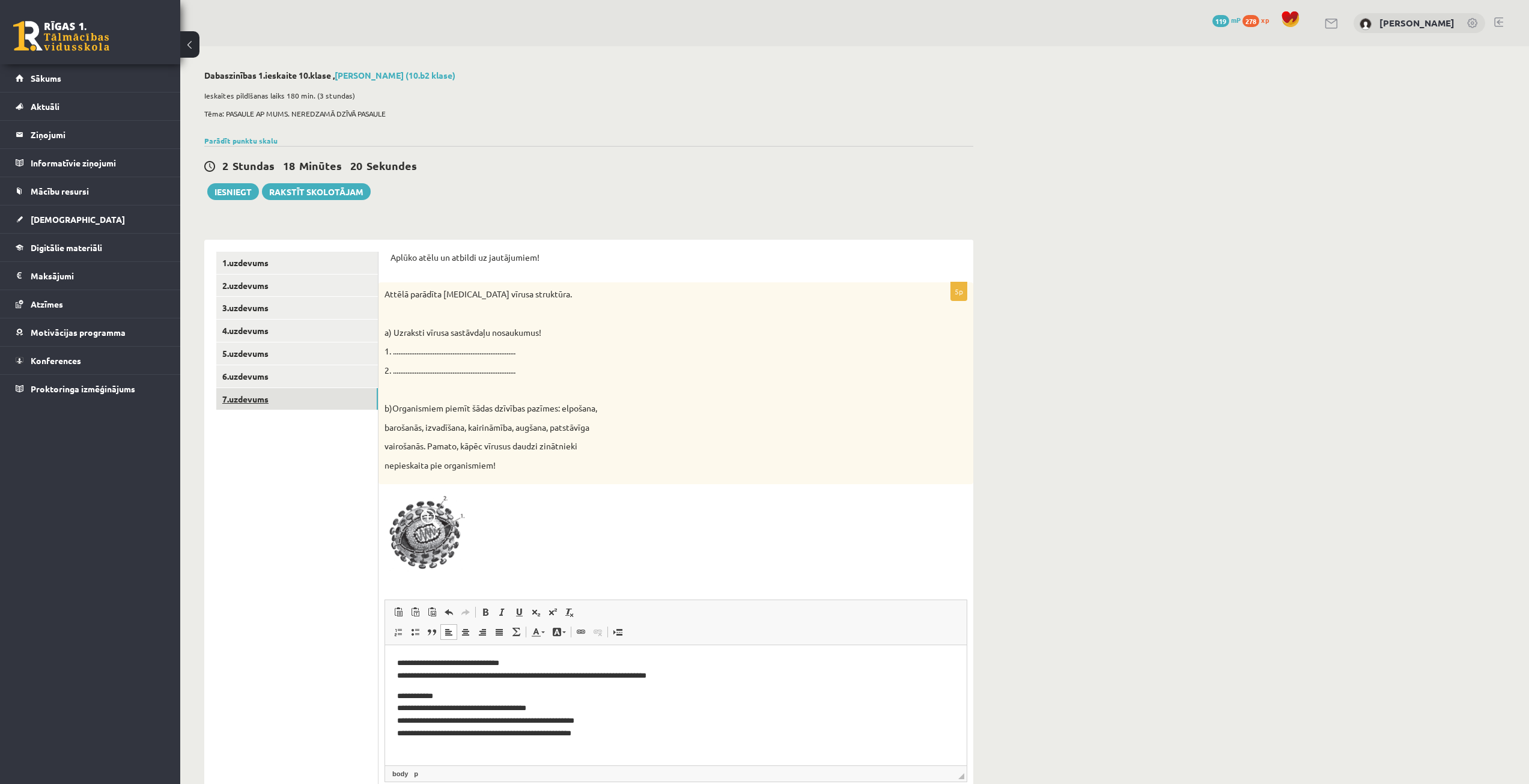
click at [261, 401] on link "7.uzdevums" at bounding box center [297, 398] width 162 height 22
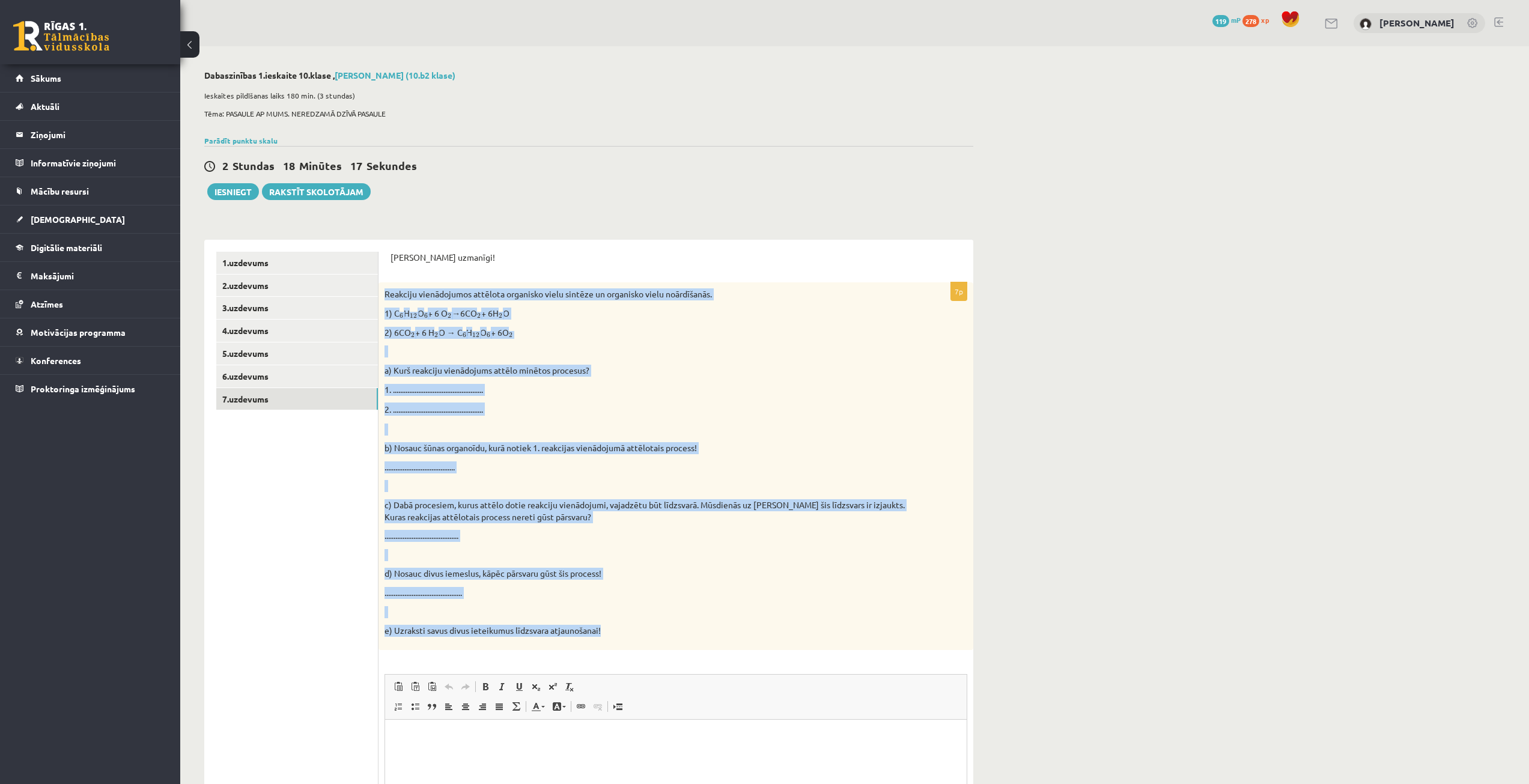
drag, startPoint x: 383, startPoint y: 292, endPoint x: 678, endPoint y: 631, distance: 449.4
click at [678, 631] on div "Reakciju vienādojumos attēlota organisko vielu sintēze un organisko vielu noārd…" at bounding box center [676, 466] width 595 height 367
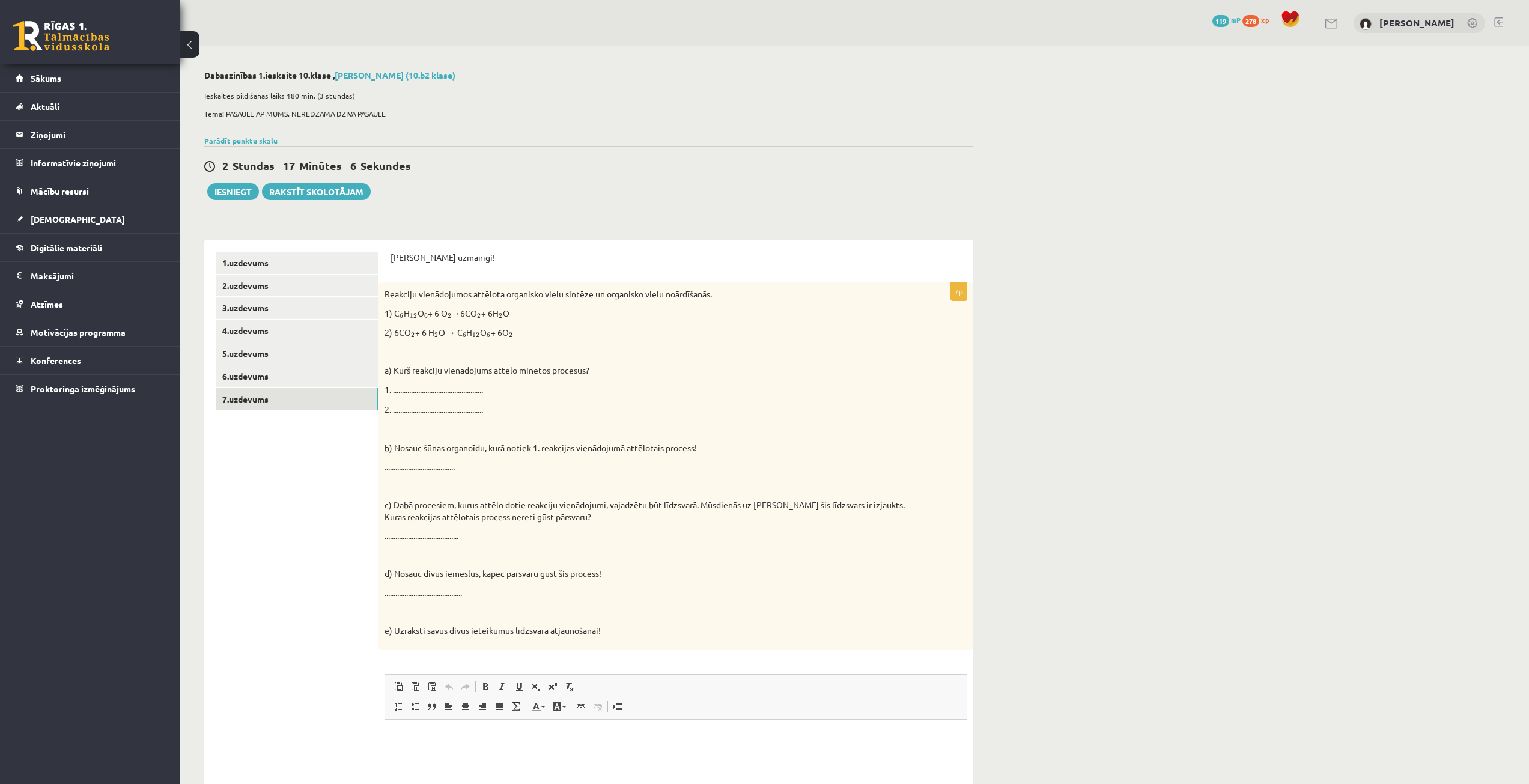
click at [325, 508] on ul "1.uzdevums 2.uzdevums 3.uzdevums 4.uzdevums 5.uzdevums 6.uzdevums 7.uzdevums" at bounding box center [297, 587] width 163 height 672
click at [414, 743] on p "Визуальный текстовый редактор, wiswyg-editor-user-answer-47024774140600" at bounding box center [675, 737] width 557 height 13
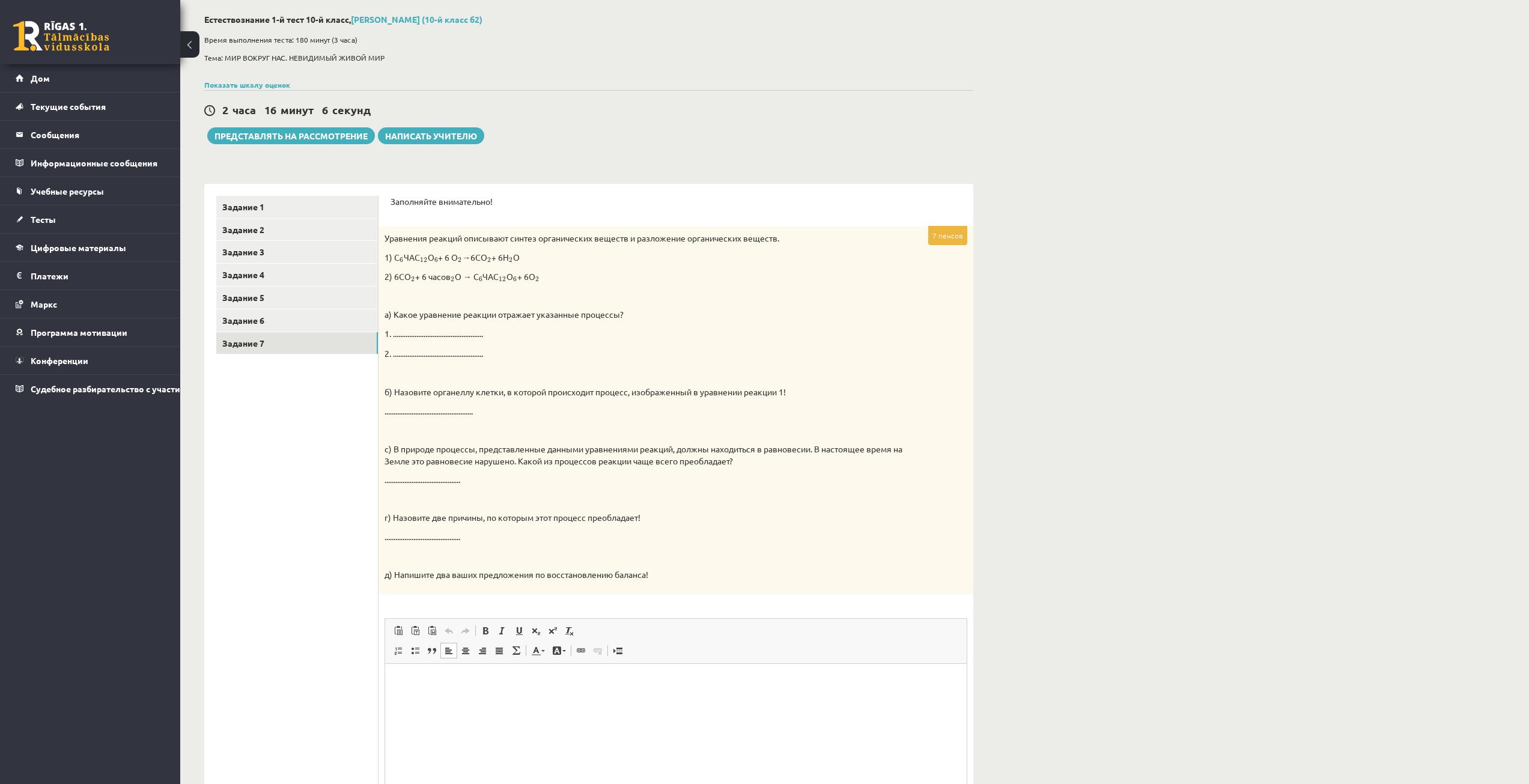
scroll to position [60, 0]
click at [402, 686] on html at bounding box center [675, 677] width 582 height 36
click at [468, 665] on html "**********" at bounding box center [675, 677] width 582 height 36
click at [396, 674] on html "**********" at bounding box center [675, 677] width 582 height 36
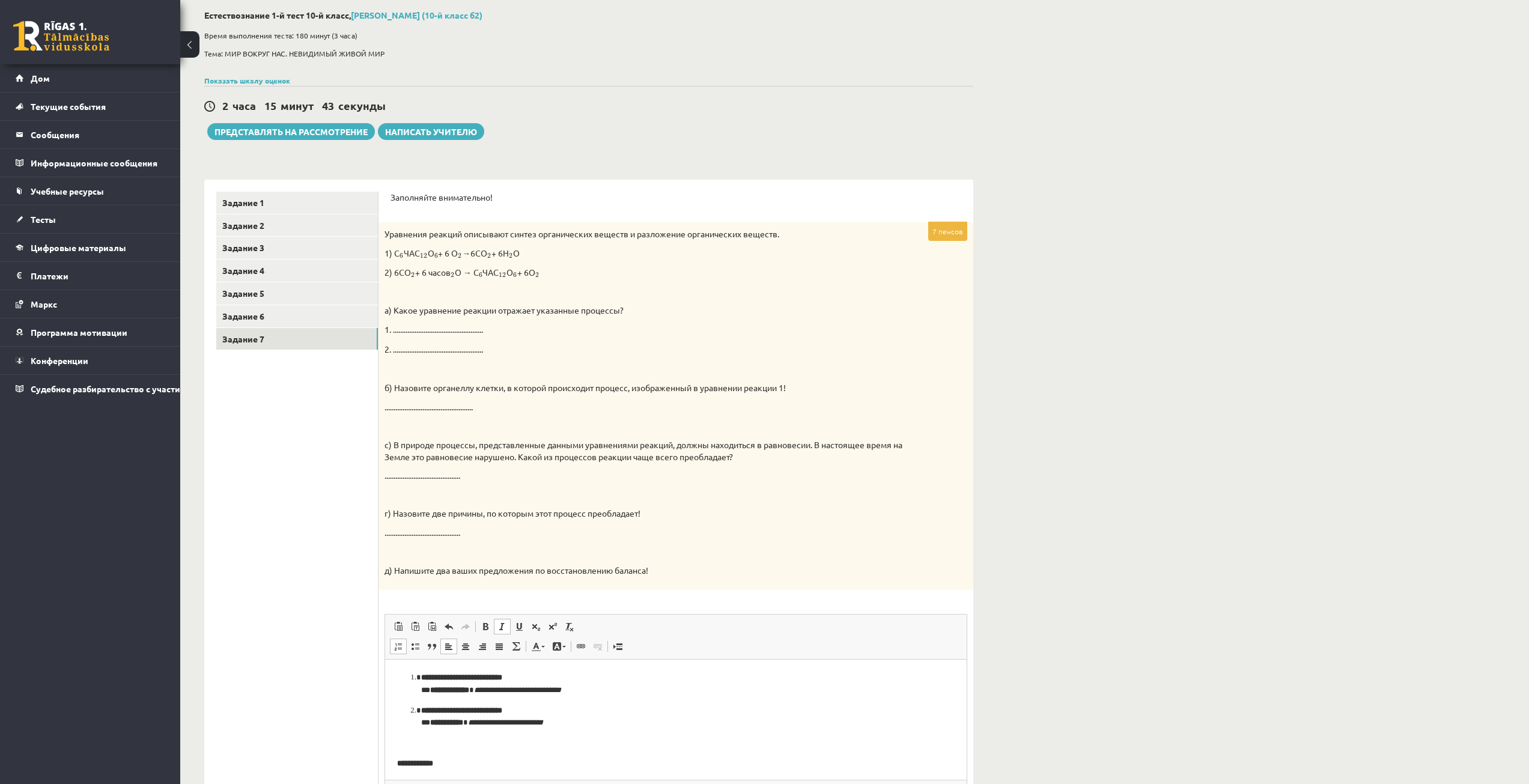
click at [408, 673] on ol "**********" at bounding box center [675, 700] width 557 height 57
click at [406, 687] on p "**********" at bounding box center [671, 683] width 548 height 25
click at [421, 711] on li "**********" at bounding box center [676, 716] width 510 height 25
click at [408, 721] on p "**********" at bounding box center [671, 716] width 548 height 25
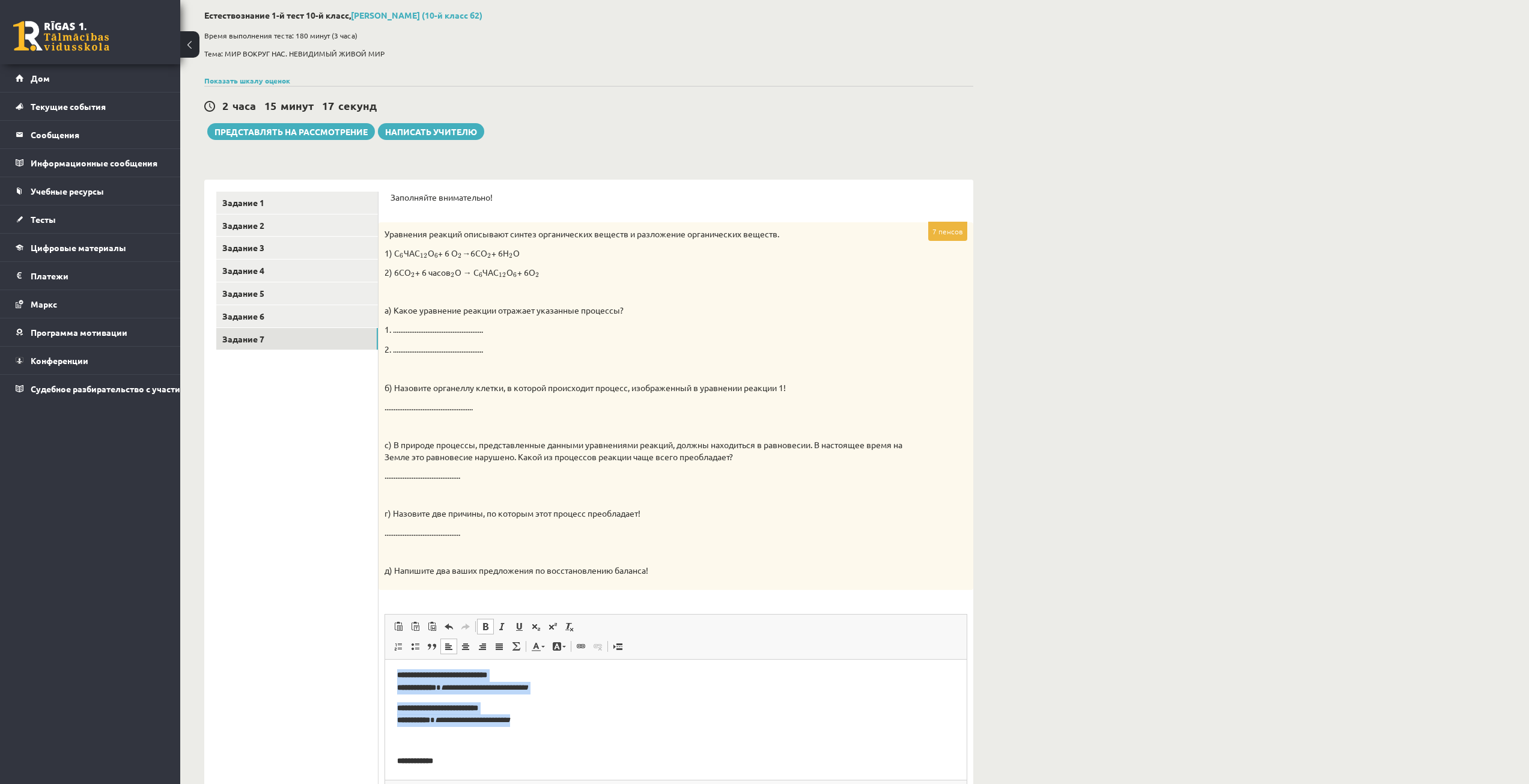
drag, startPoint x: 395, startPoint y: 671, endPoint x: 558, endPoint y: 741, distance: 177.4
click at [557, 741] on html "**********" at bounding box center [675, 718] width 582 height 122
click at [488, 633] on link "Смелый Комбинация клавиш Ctrl+B" at bounding box center [485, 626] width 17 height 16
click at [487, 629] on span at bounding box center [485, 626] width 10 height 10
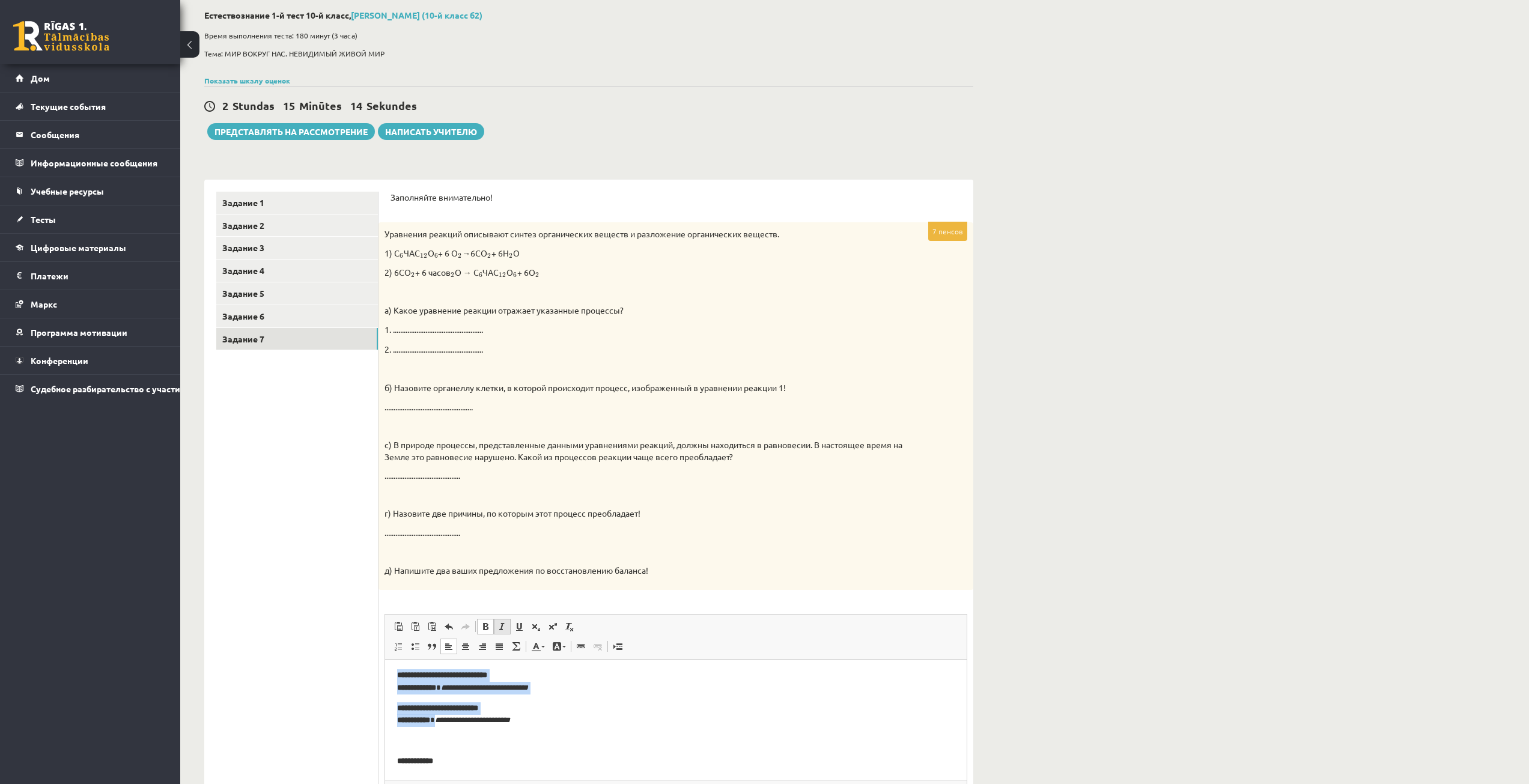
click at [501, 628] on span at bounding box center [502, 626] width 10 height 10
click at [485, 628] on span at bounding box center [485, 626] width 10 height 10
click at [554, 647] on span at bounding box center [557, 646] width 10 height 10
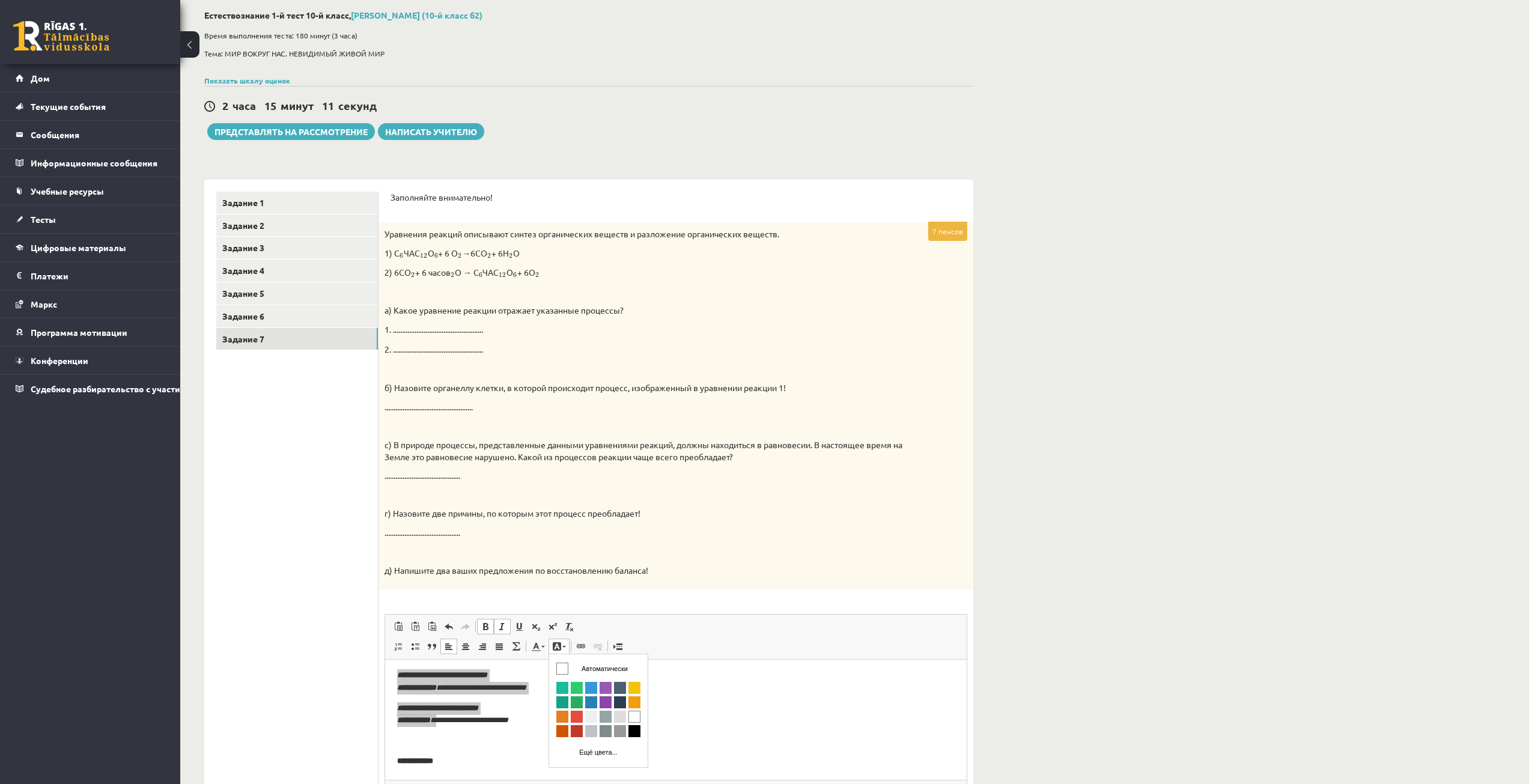
scroll to position [0, 0]
click at [554, 647] on span at bounding box center [557, 646] width 10 height 10
click at [588, 689] on p "**********" at bounding box center [671, 680] width 548 height 25
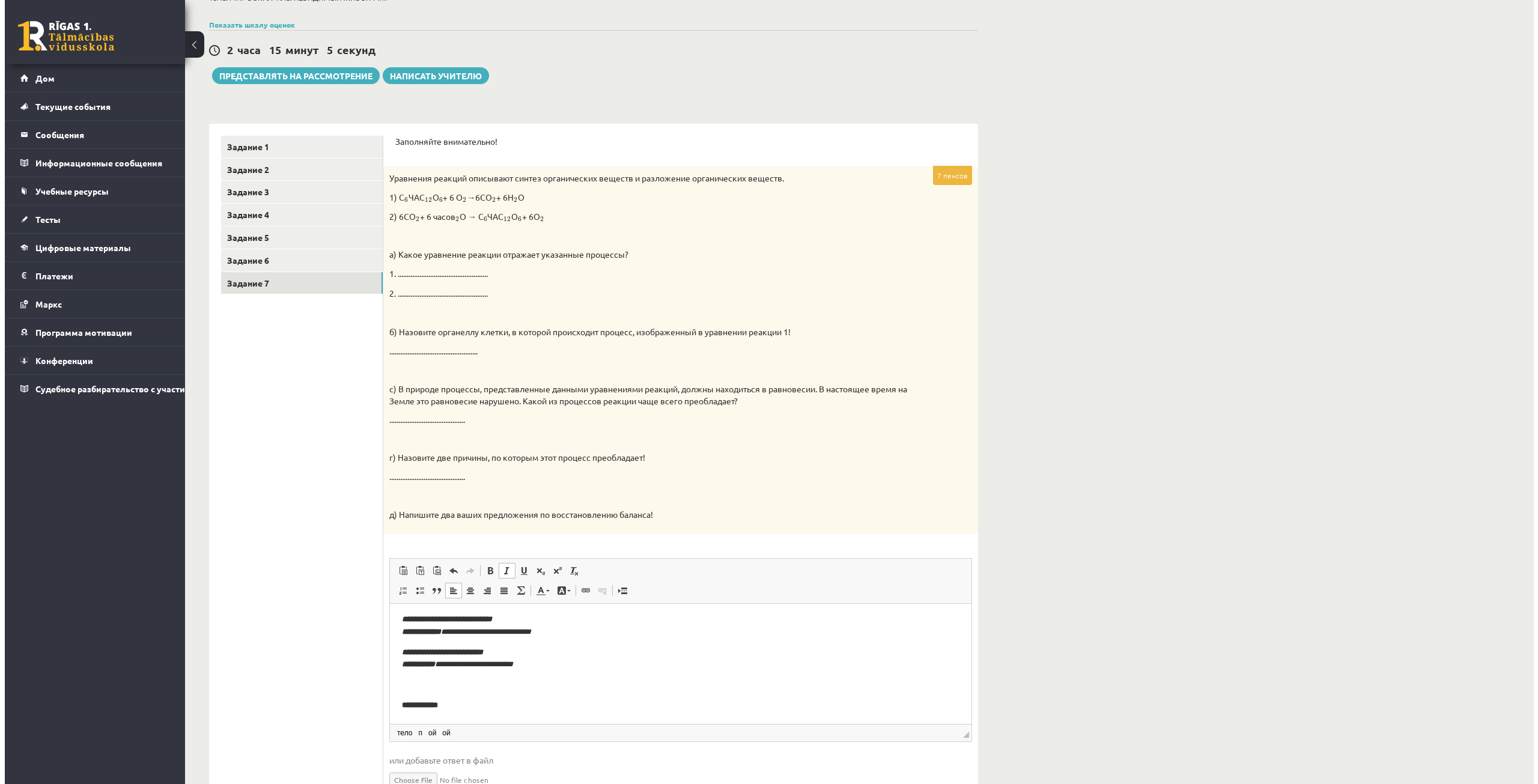
scroll to position [120, 0]
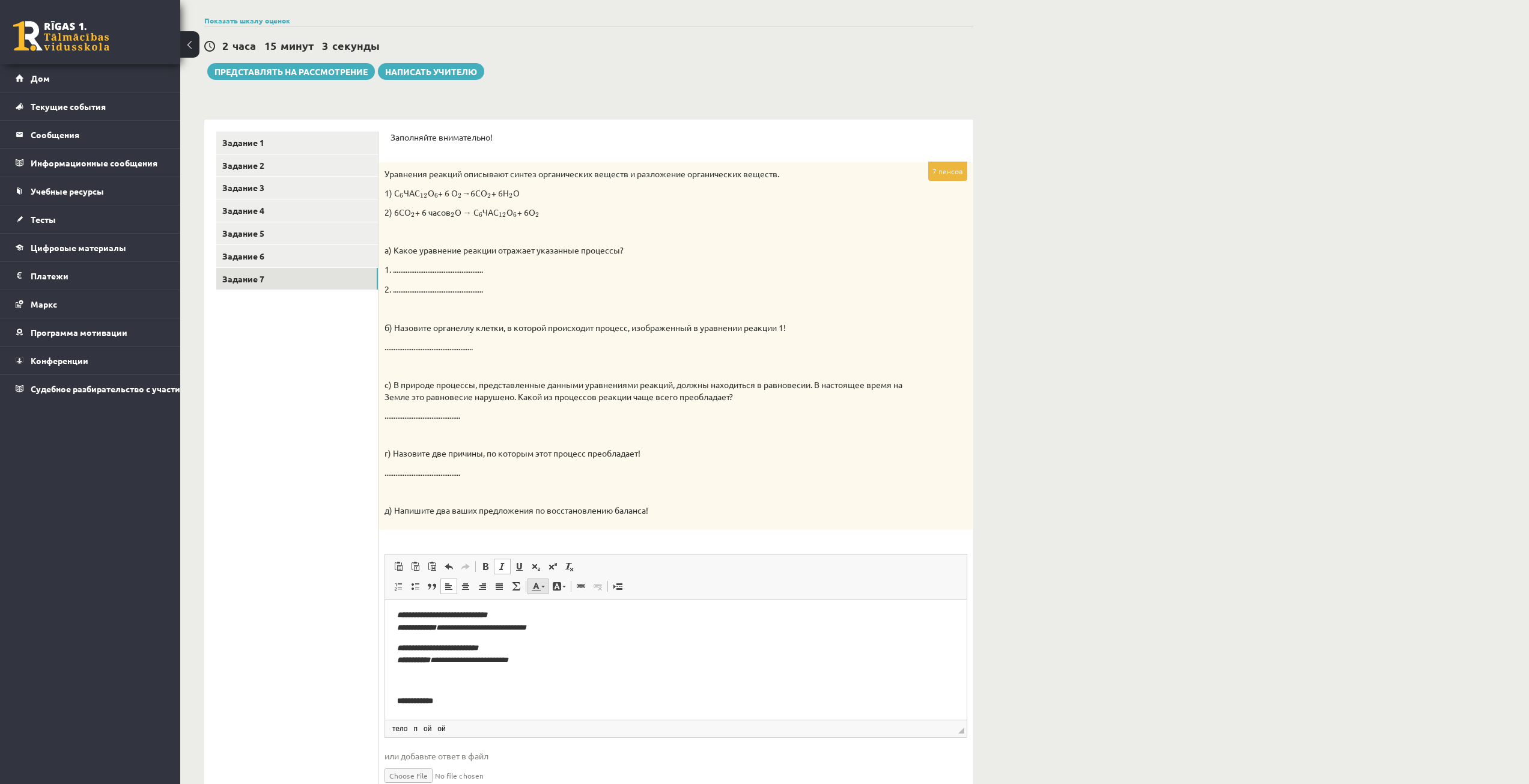
click at [530, 584] on link "Цвет текста" at bounding box center [538, 586] width 21 height 16
click at [518, 587] on span at bounding box center [516, 586] width 10 height 10
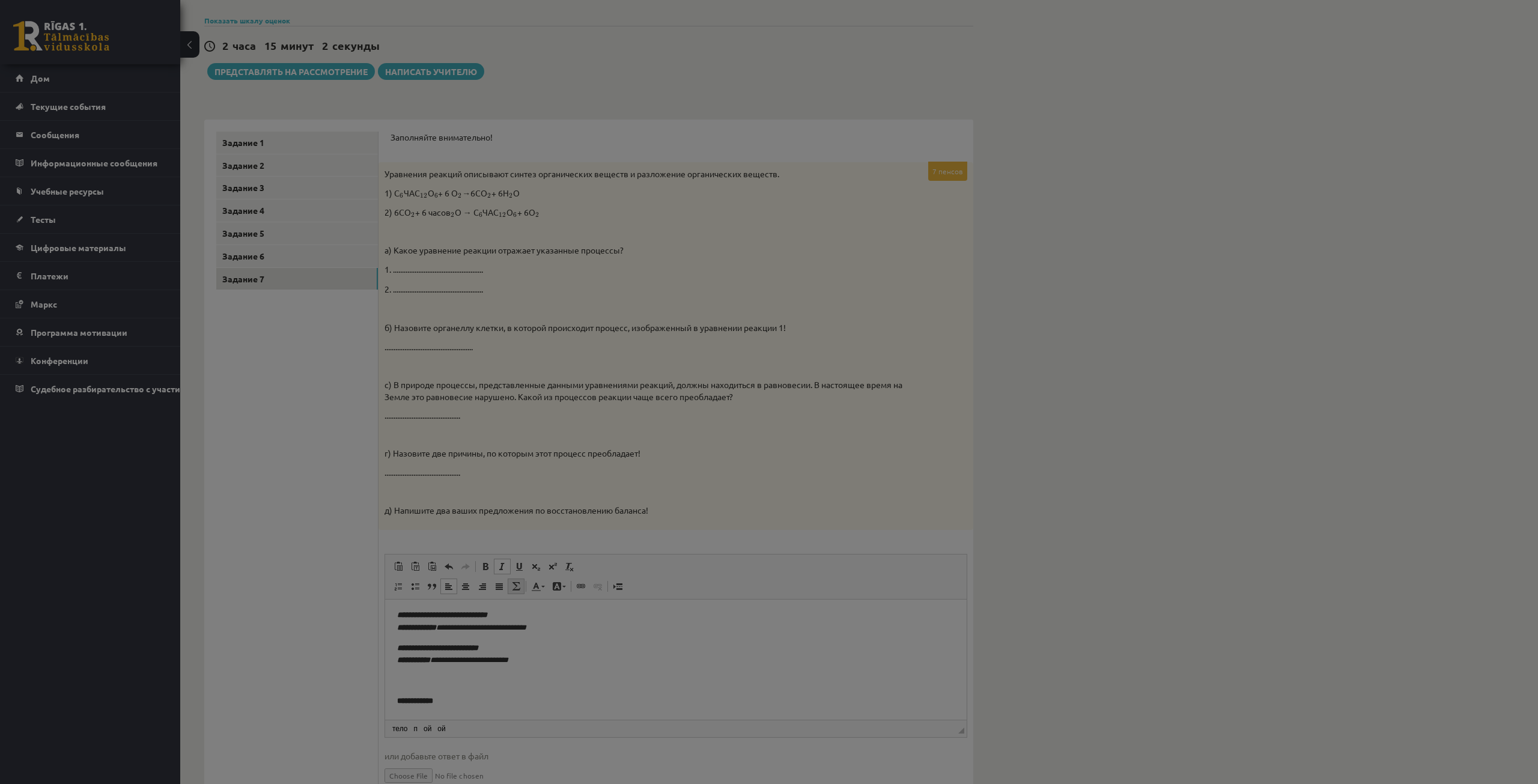
type textarea "**********"
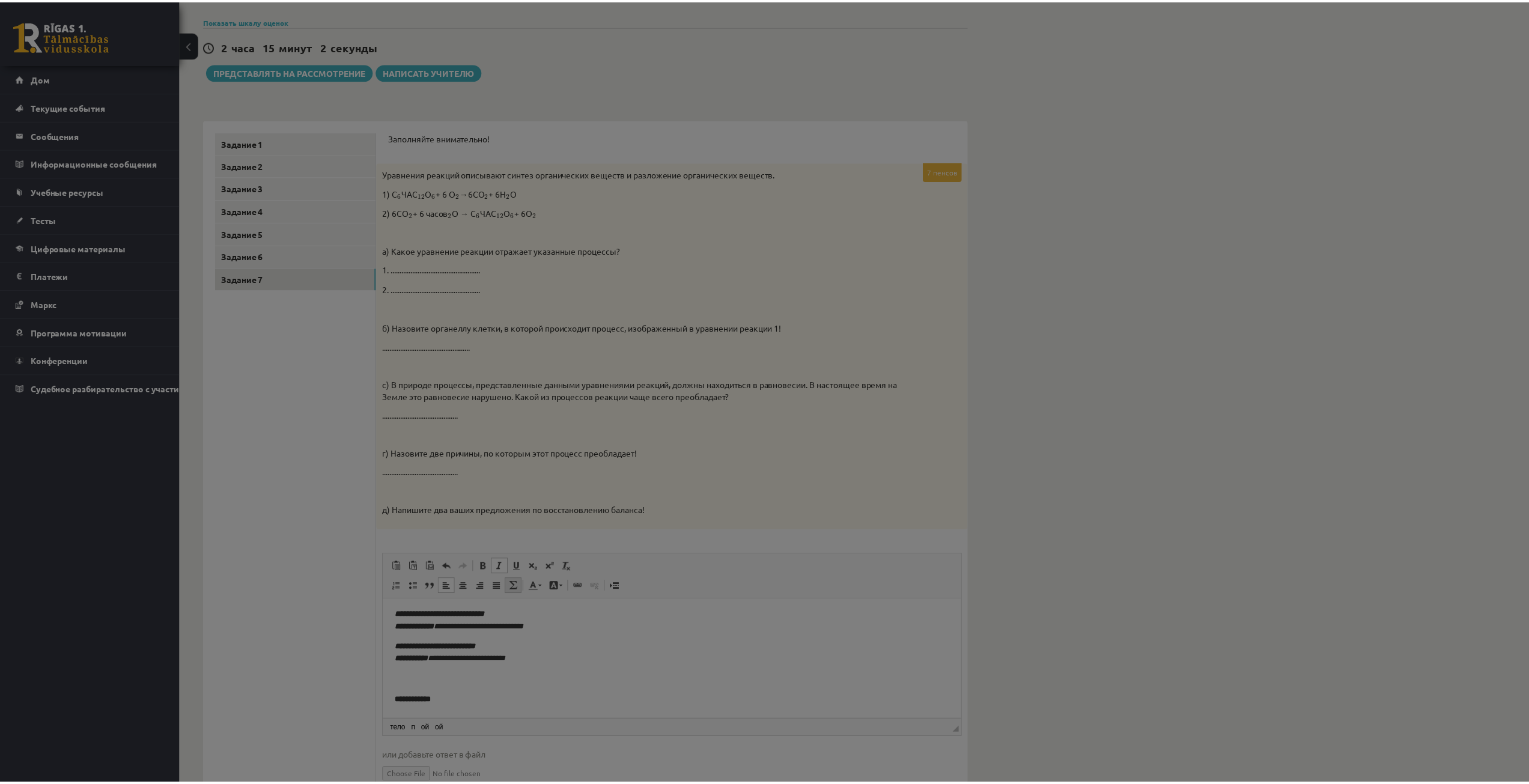
scroll to position [0, 0]
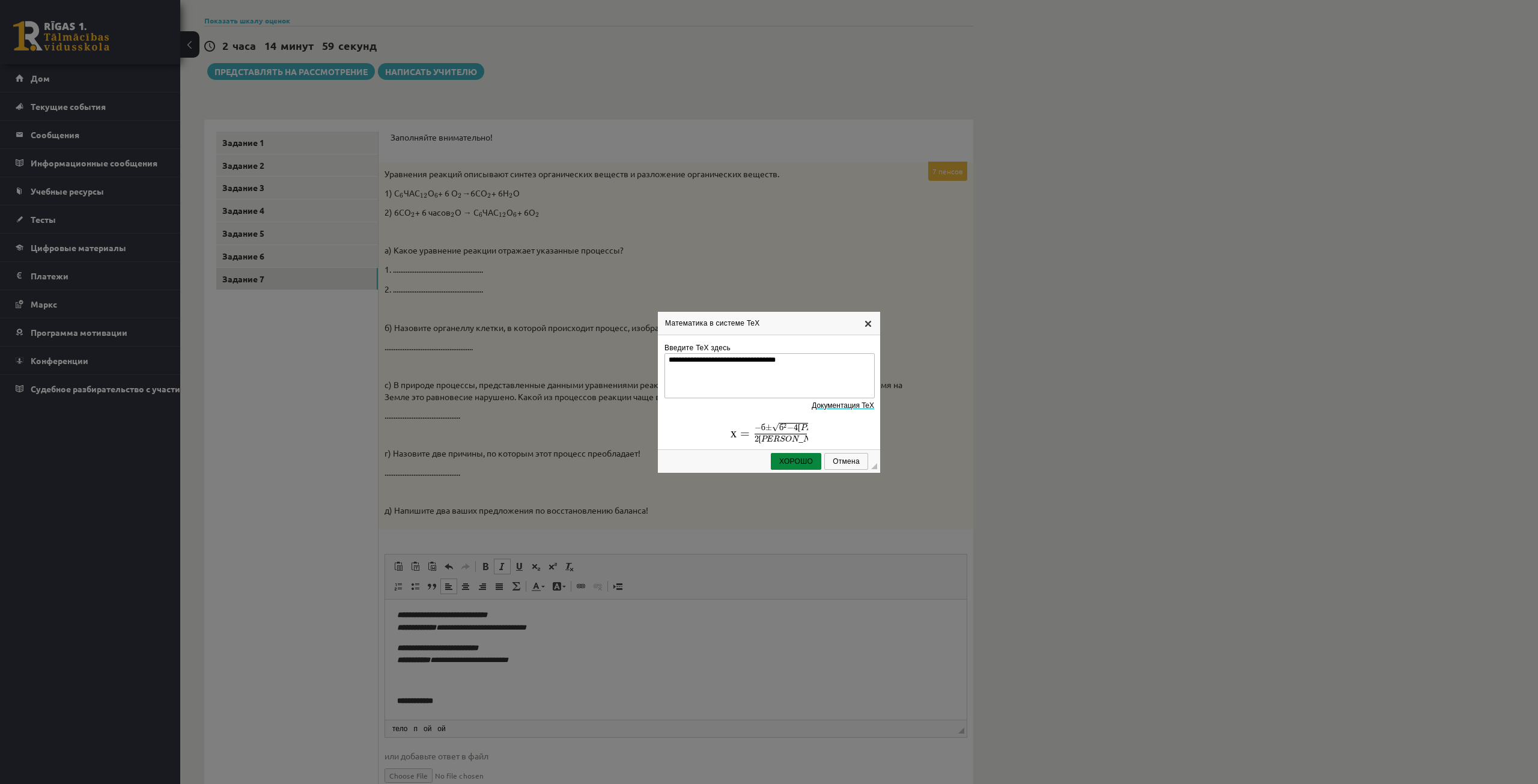
click at [869, 322] on link "Х" at bounding box center [868, 323] width 10 height 10
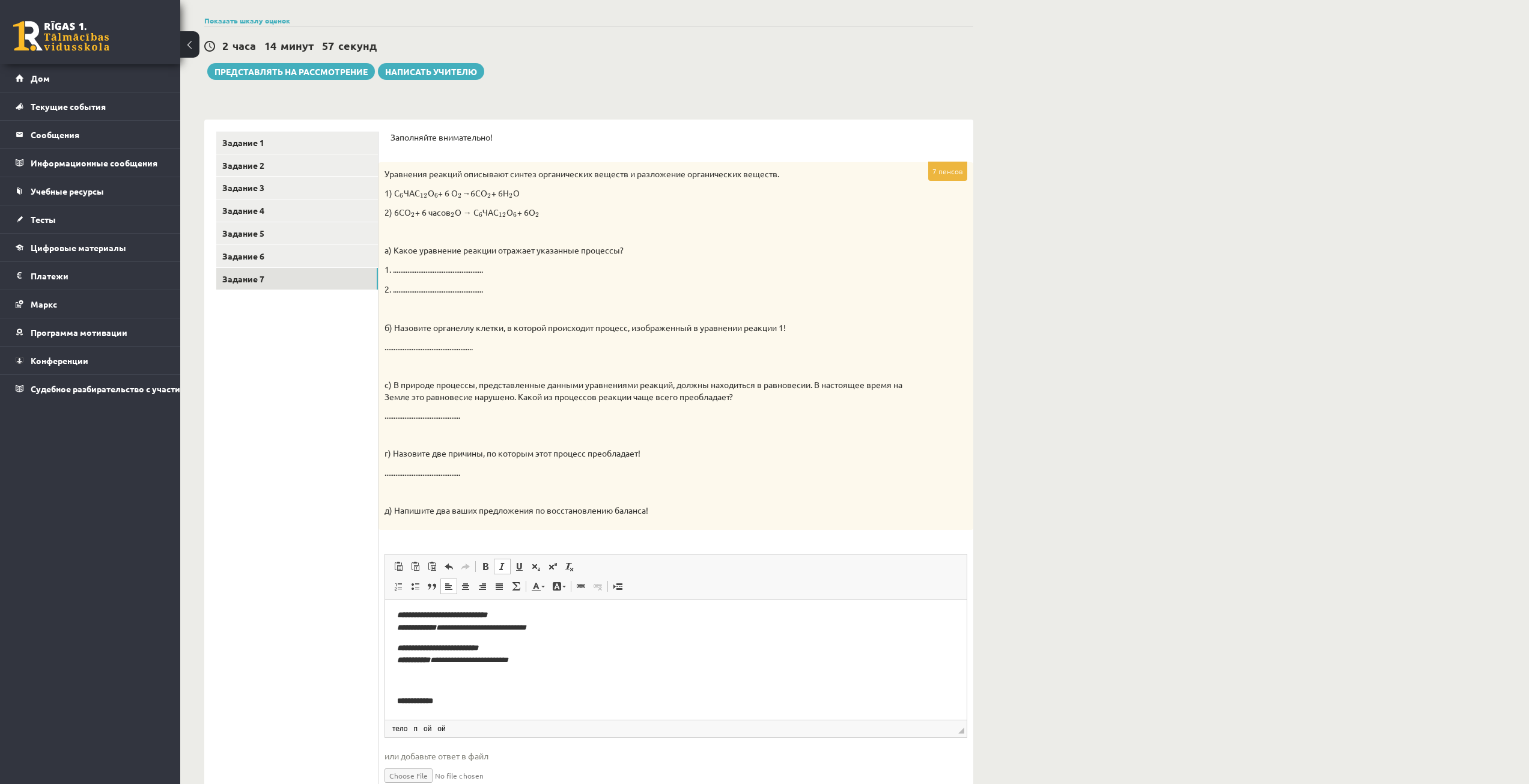
click at [393, 696] on html "**********" at bounding box center [675, 658] width 582 height 122
click at [476, 694] on html "**********" at bounding box center [675, 649] width 582 height 102
drag, startPoint x: 405, startPoint y: 703, endPoint x: 391, endPoint y: 701, distance: 14.1
click at [391, 701] on html "**********" at bounding box center [675, 660] width 582 height 122
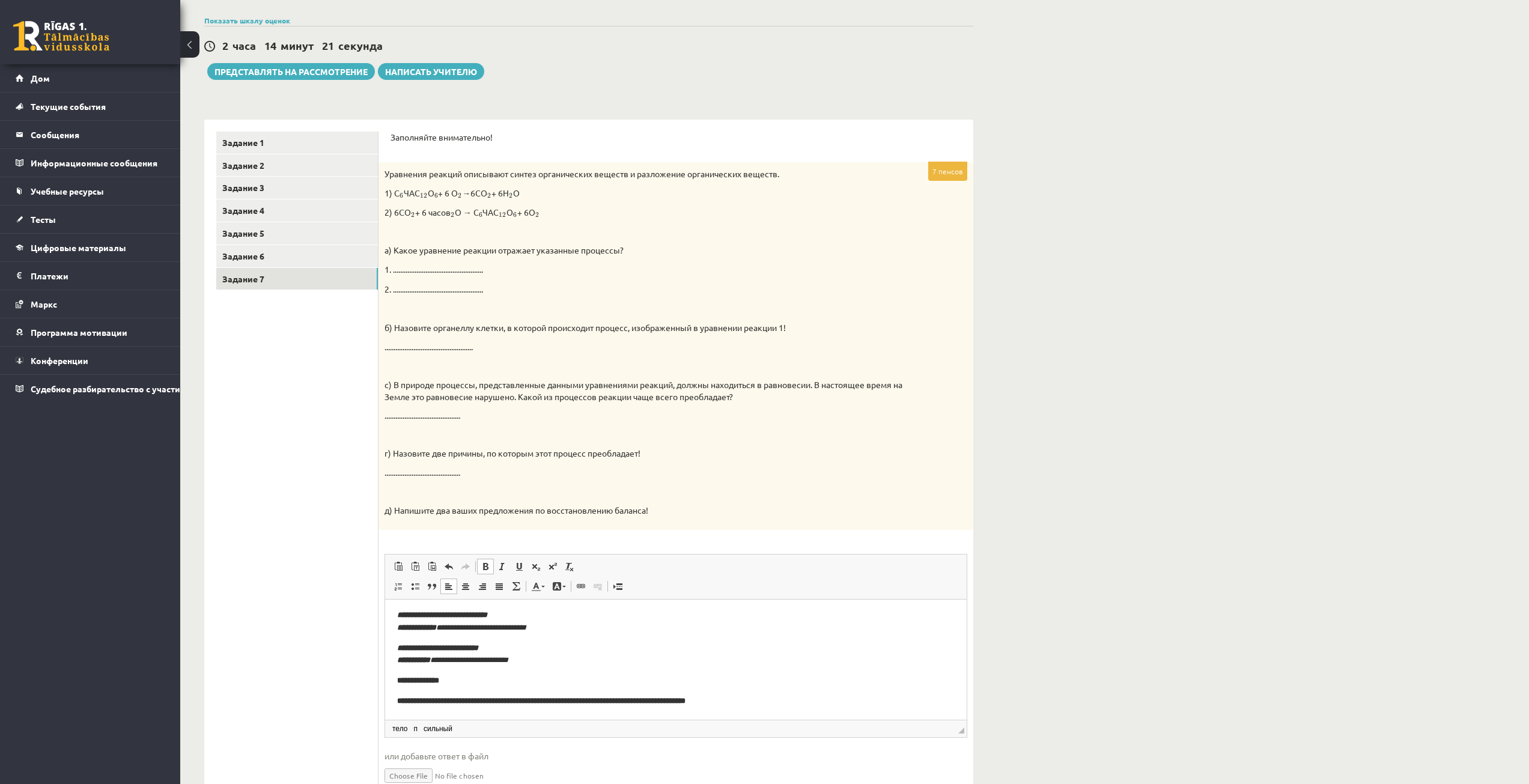
click at [771, 698] on p "**********" at bounding box center [675, 701] width 557 height 13
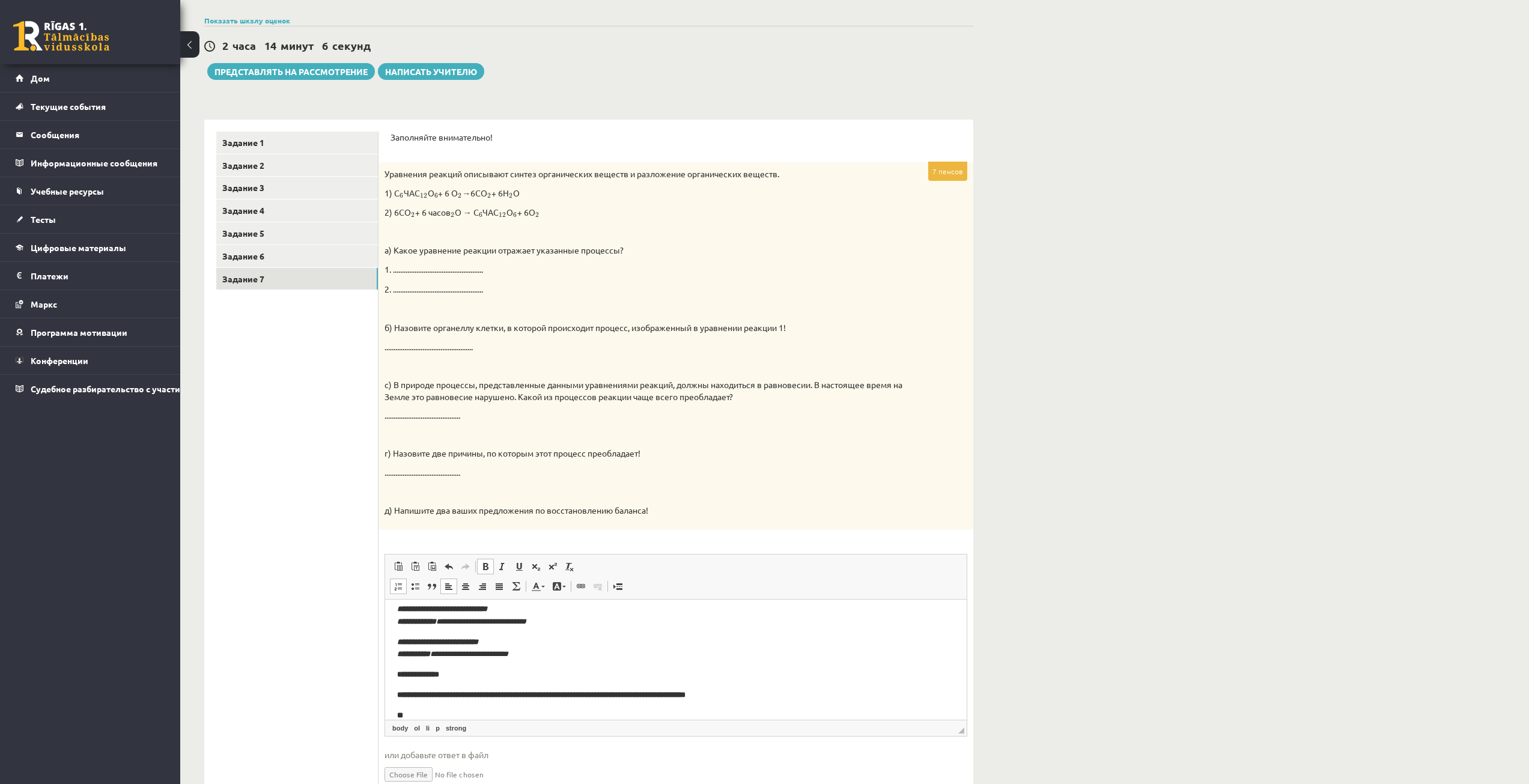
scroll to position [48, 0]
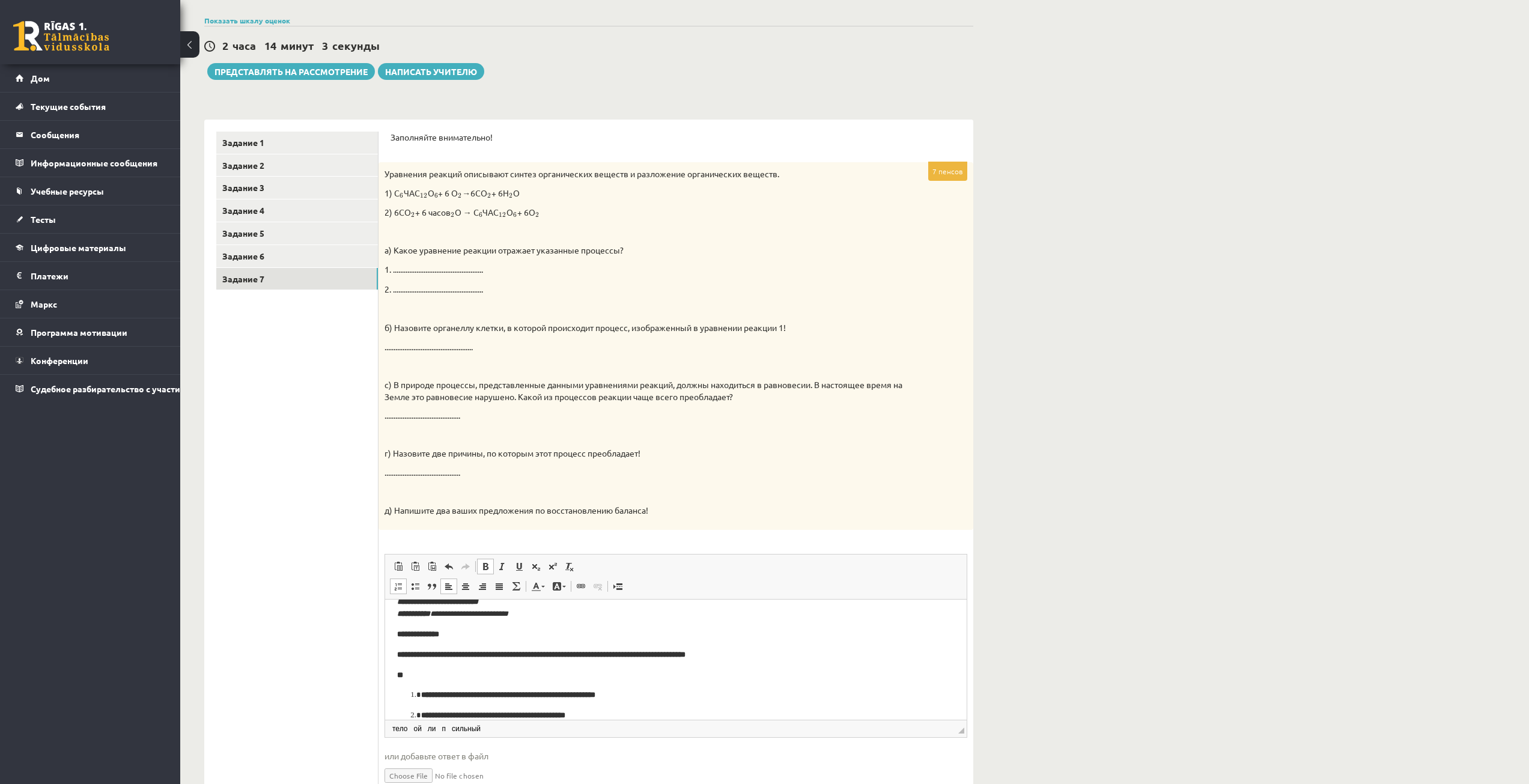
click at [421, 693] on li "**********" at bounding box center [676, 695] width 510 height 13
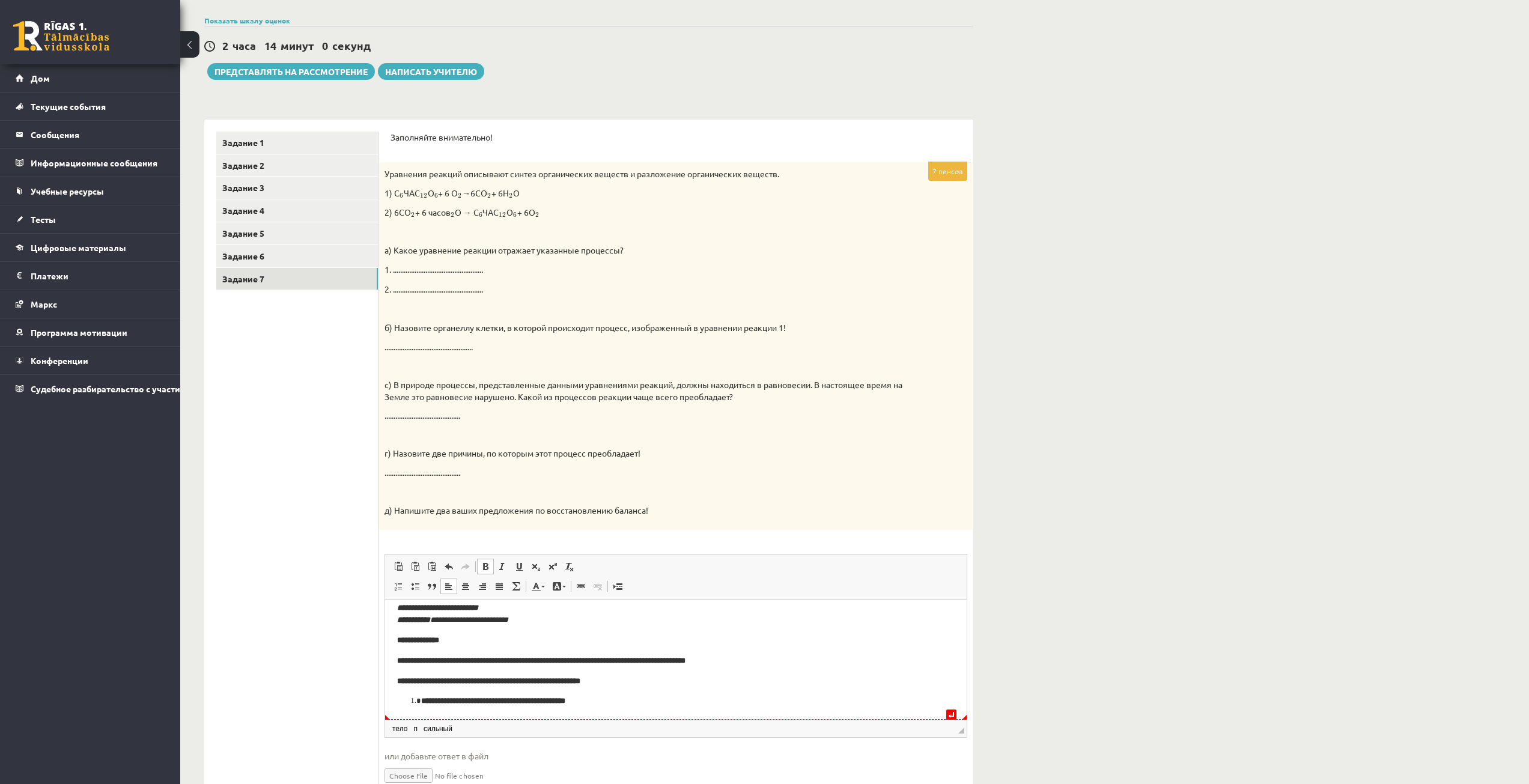
click at [421, 697] on li "**********" at bounding box center [676, 701] width 510 height 13
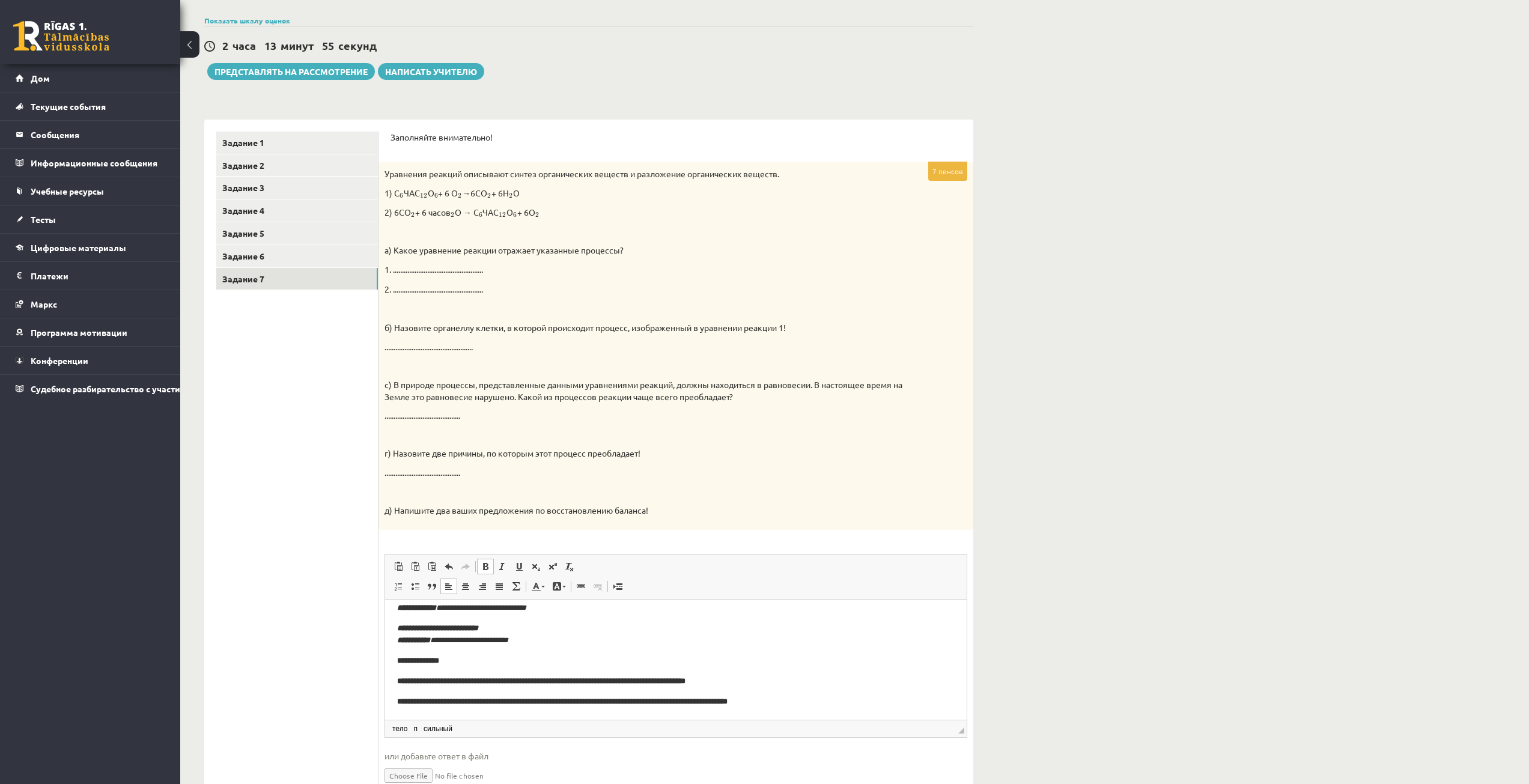
click at [862, 699] on p "**********" at bounding box center [675, 701] width 557 height 13
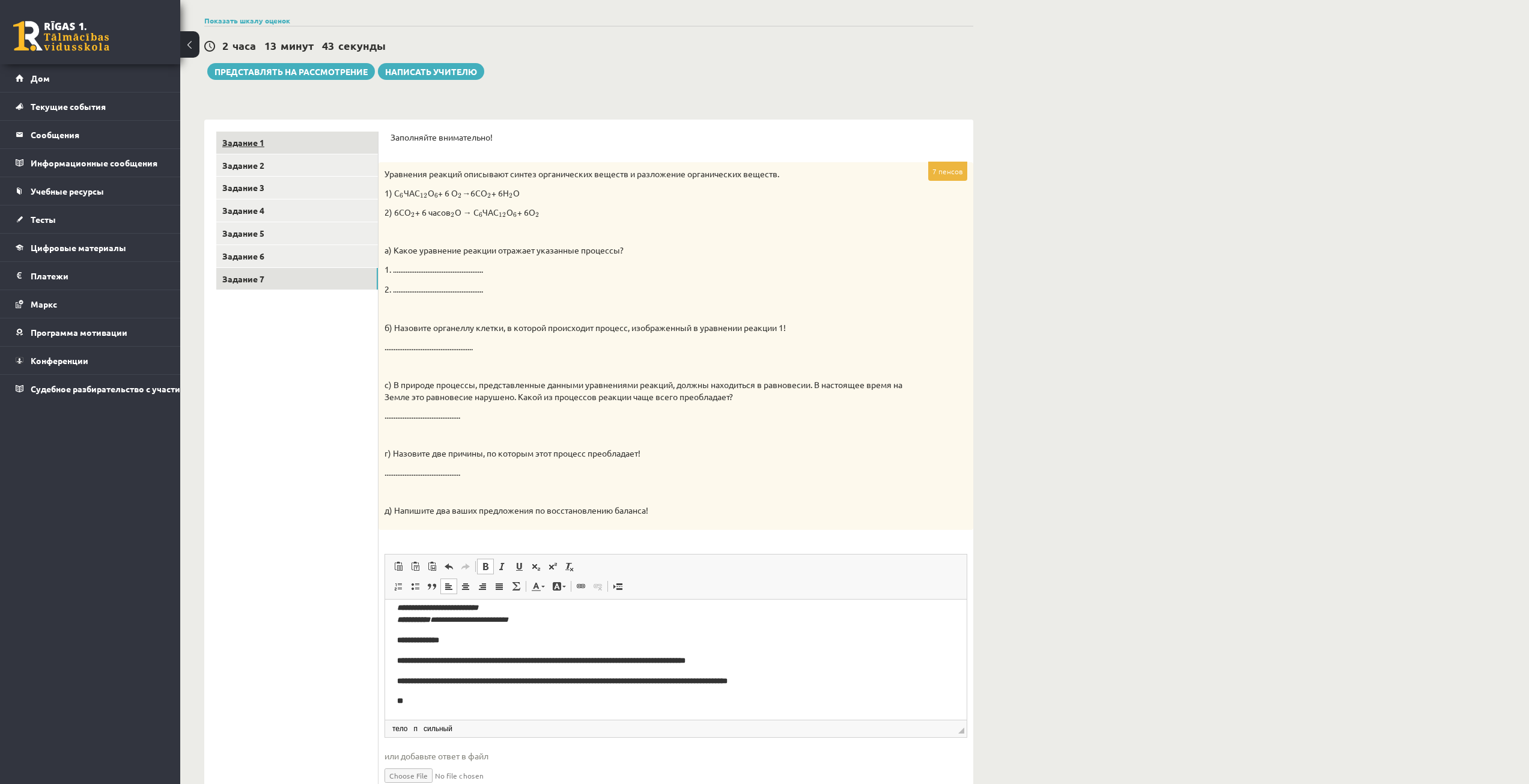
scroll to position [69, 0]
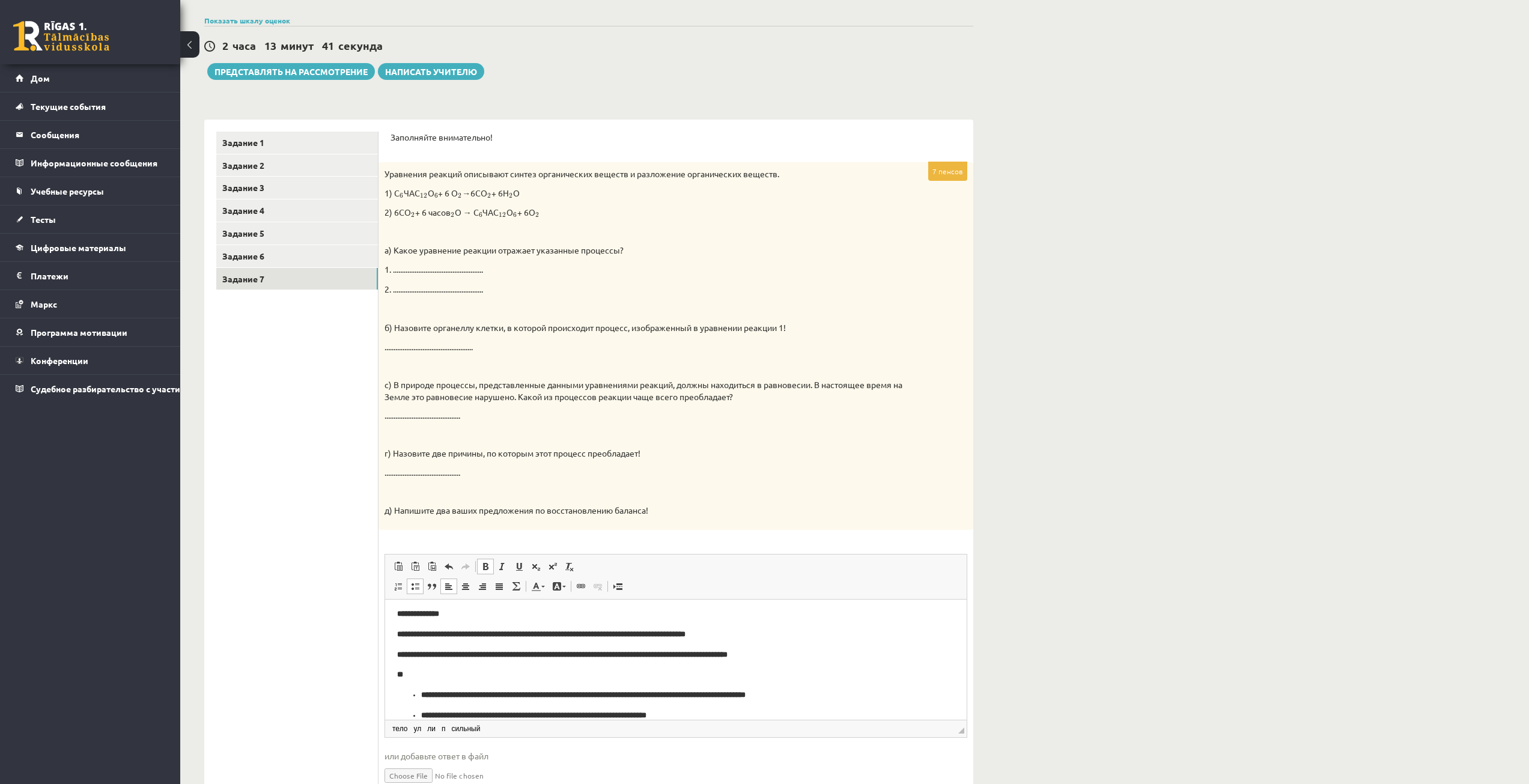
click at [421, 695] on li "**********" at bounding box center [676, 695] width 510 height 13
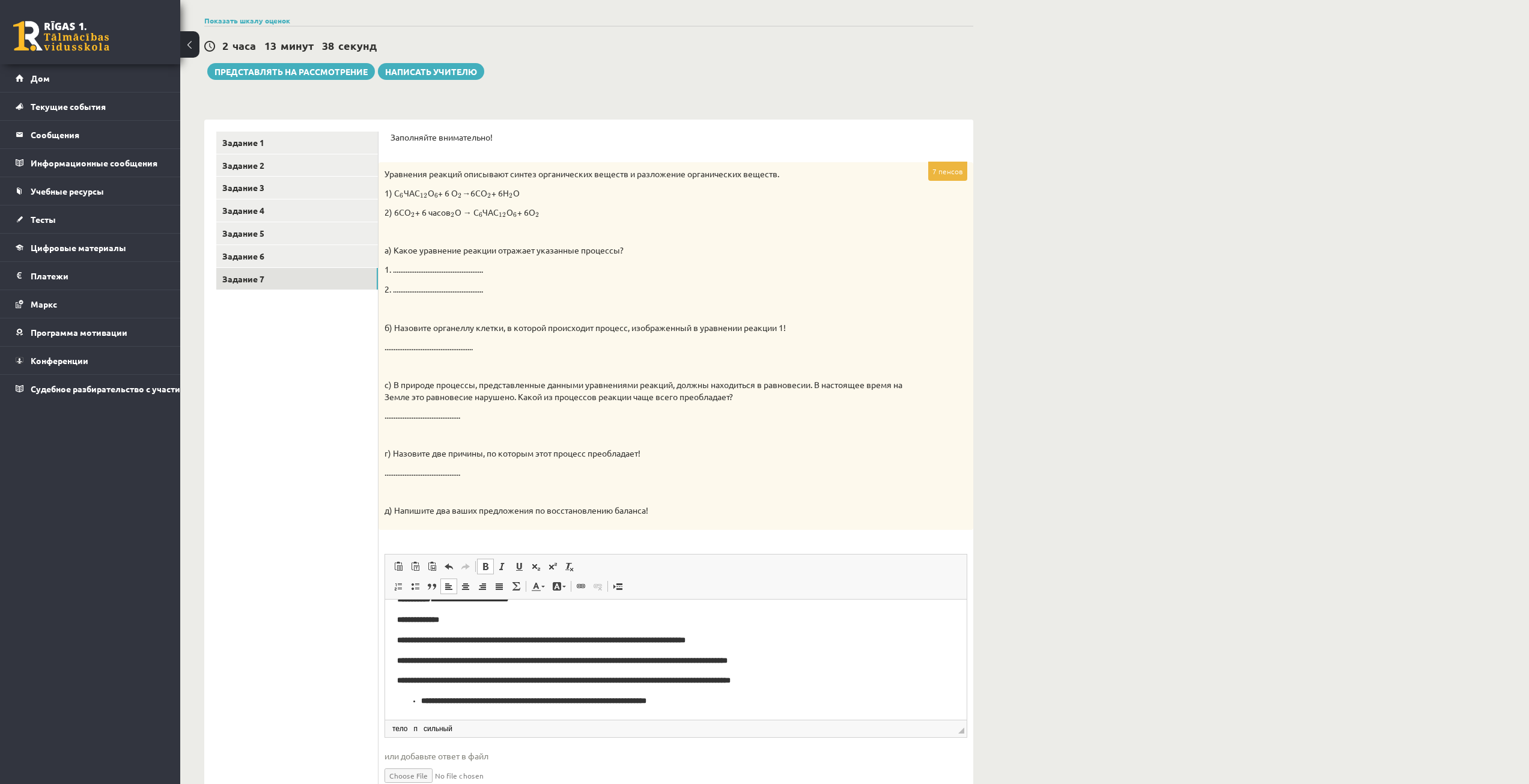
click at [418, 702] on ul "**********" at bounding box center [675, 701] width 557 height 13
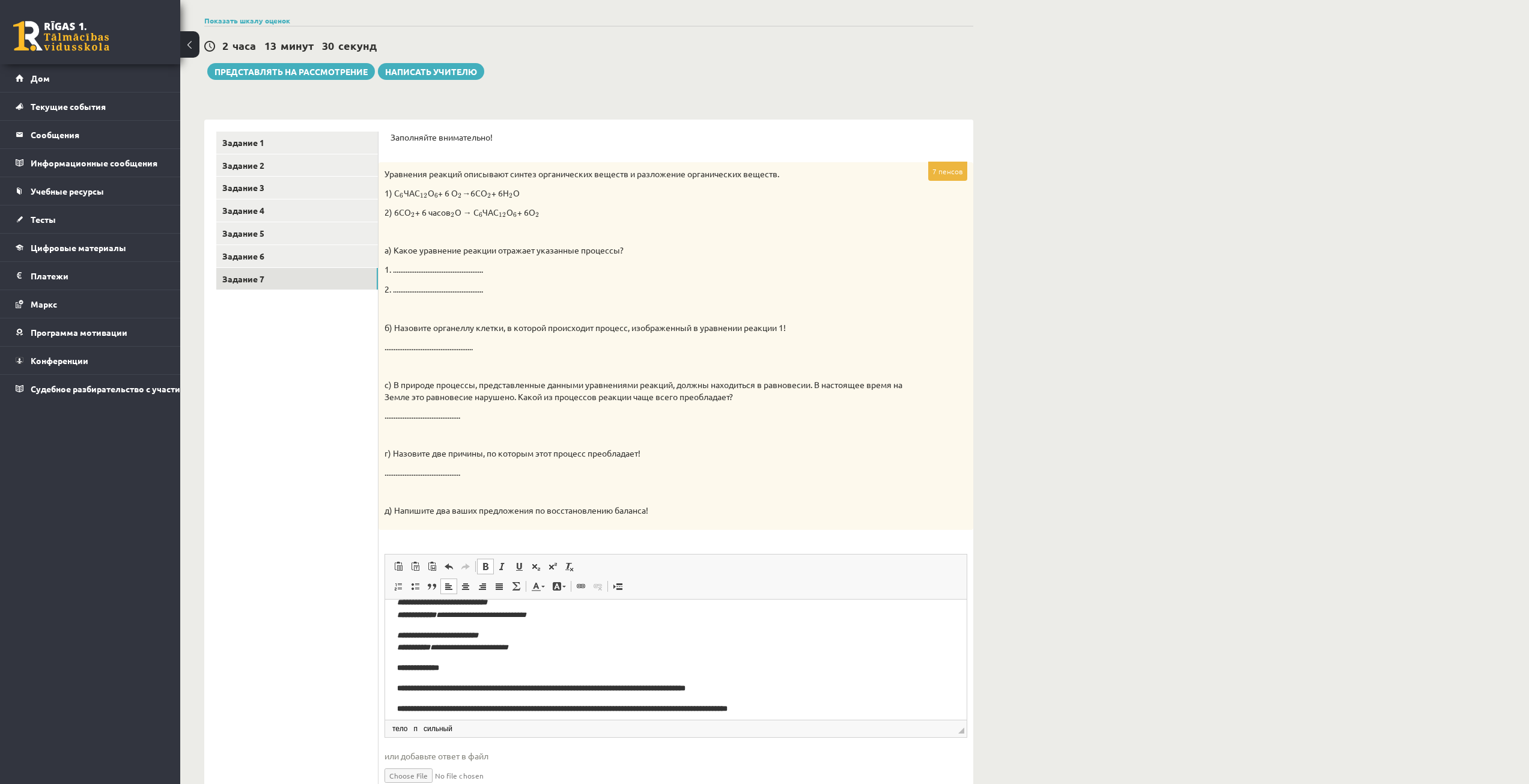
scroll to position [0, 0]
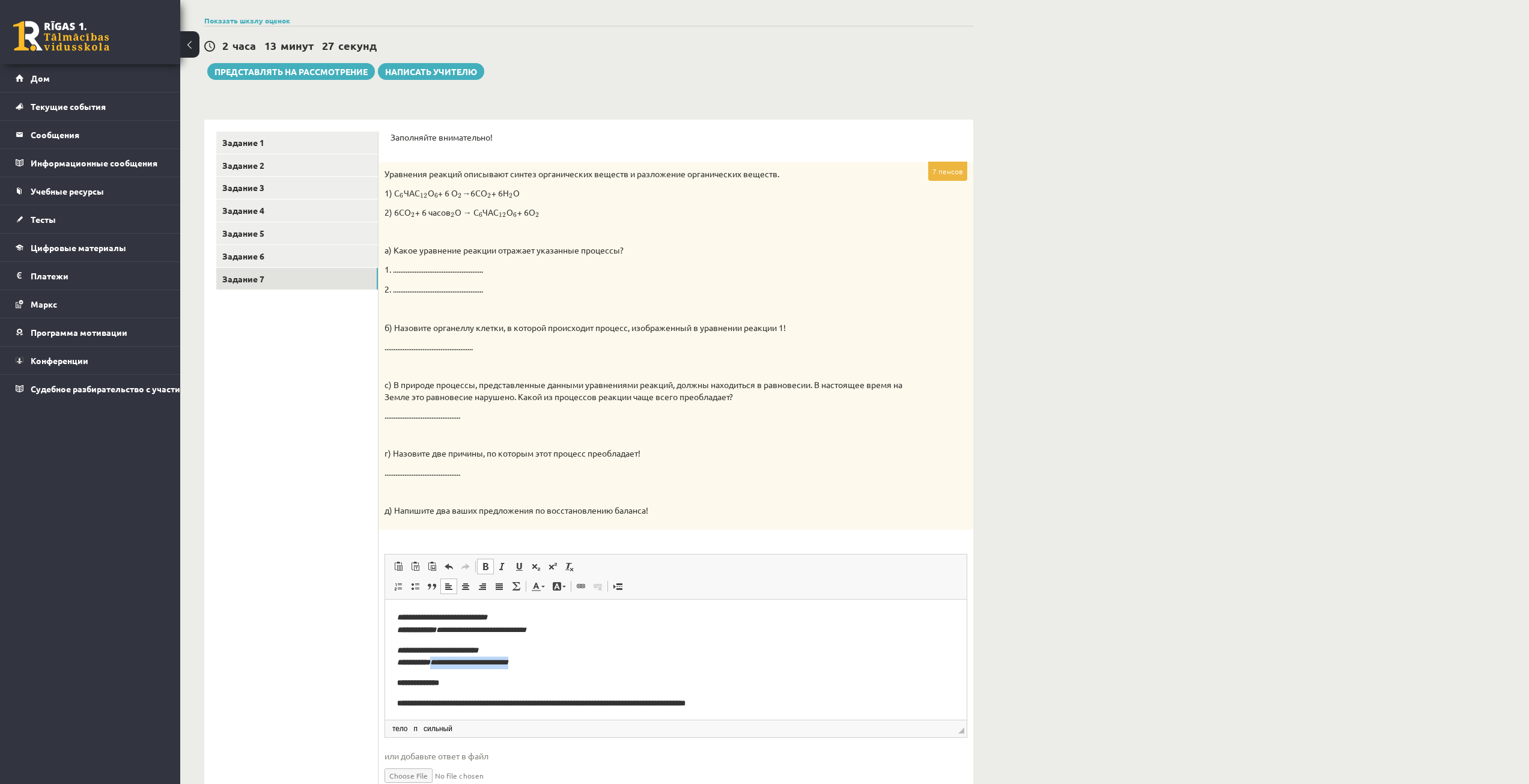
drag, startPoint x: 529, startPoint y: 665, endPoint x: 439, endPoint y: 668, distance: 90.0
click at [439, 668] on p "**********" at bounding box center [671, 656] width 548 height 25
drag, startPoint x: 567, startPoint y: 627, endPoint x: 456, endPoint y: 631, distance: 111.1
click at [456, 631] on p "**********" at bounding box center [671, 623] width 548 height 25
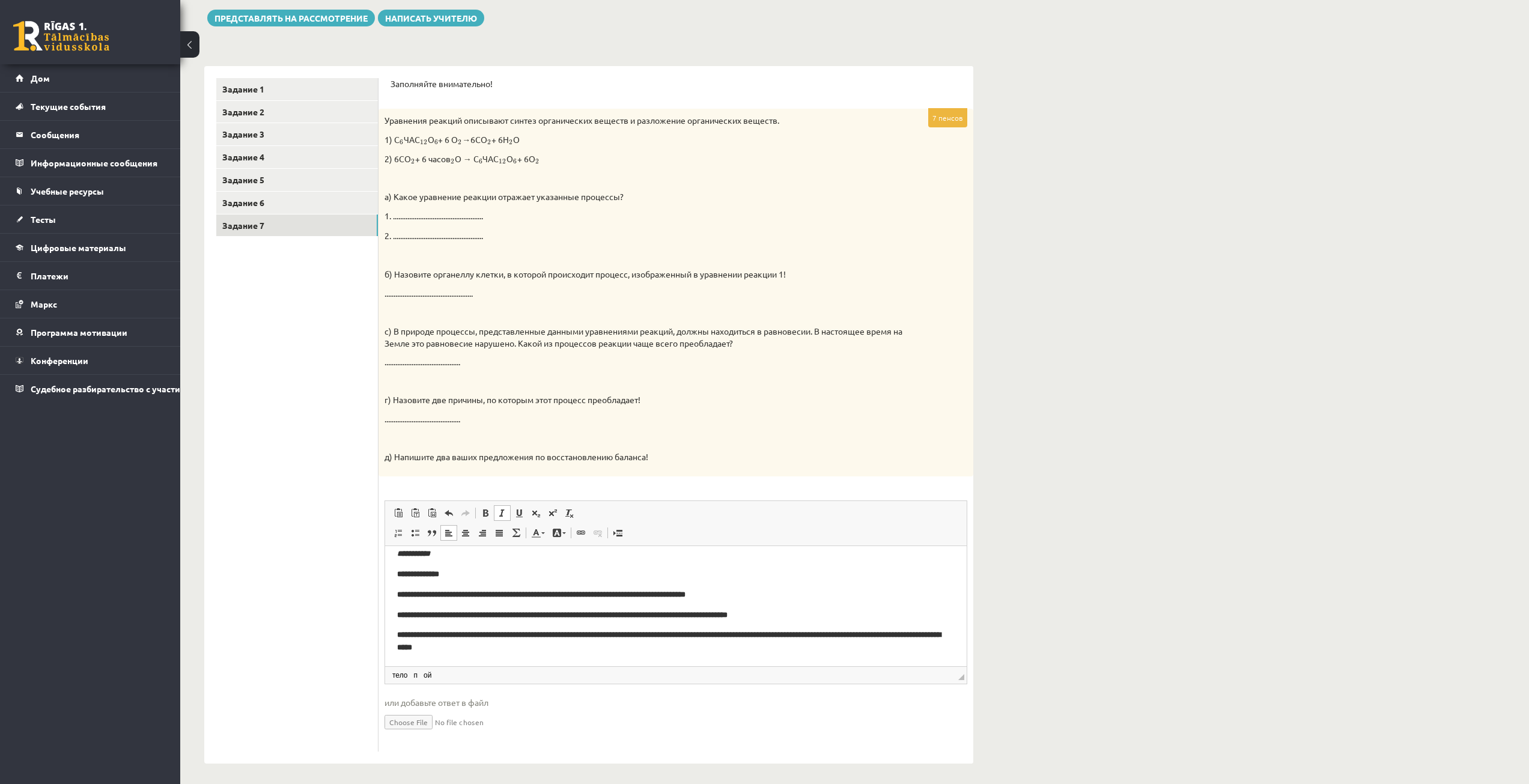
scroll to position [178, 0]
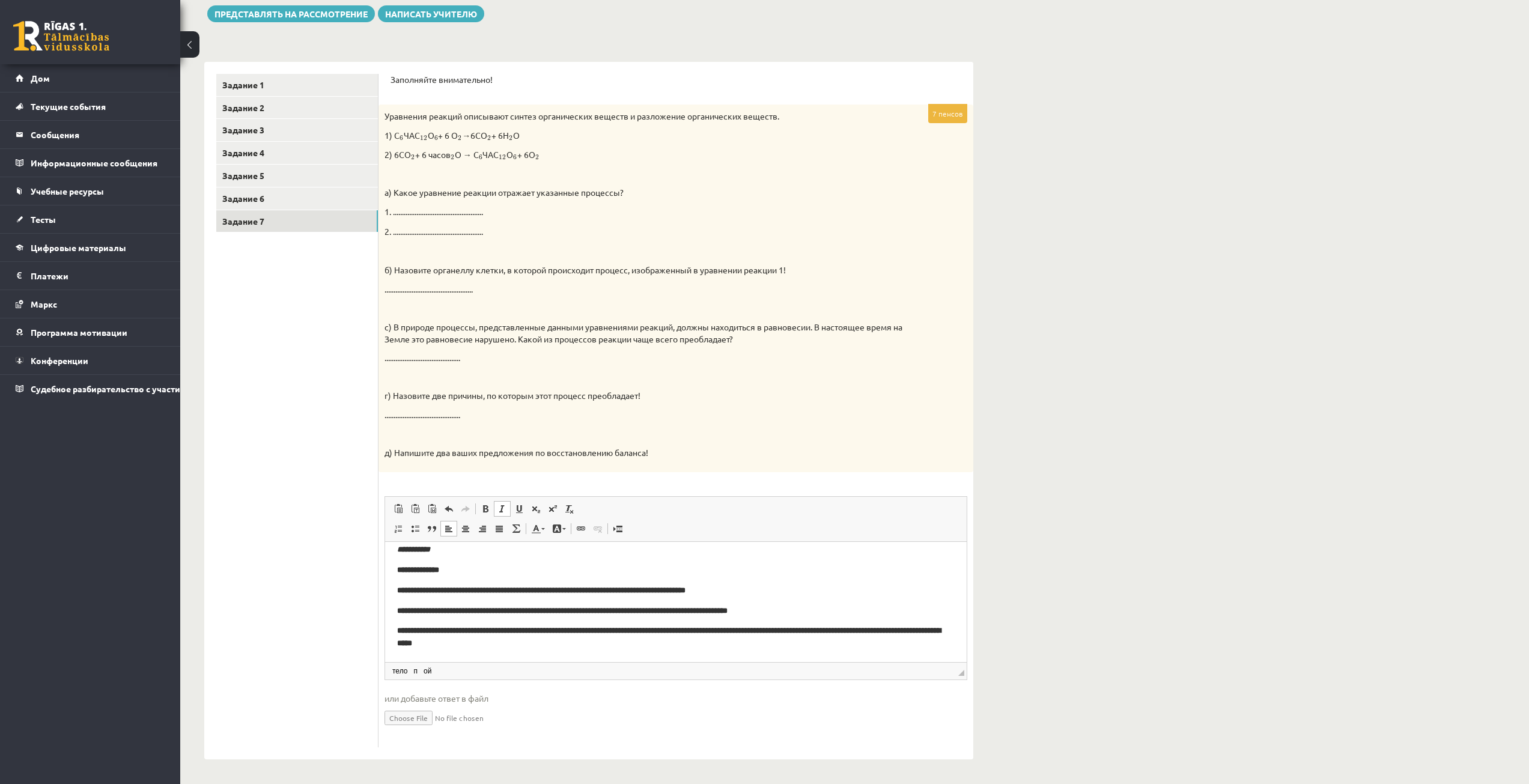
click at [774, 635] on p "**********" at bounding box center [675, 637] width 557 height 25
click at [737, 628] on strong "**********" at bounding box center [571, 630] width 330 height 8
click at [541, 643] on strong "**********" at bounding box center [675, 636] width 556 height 20
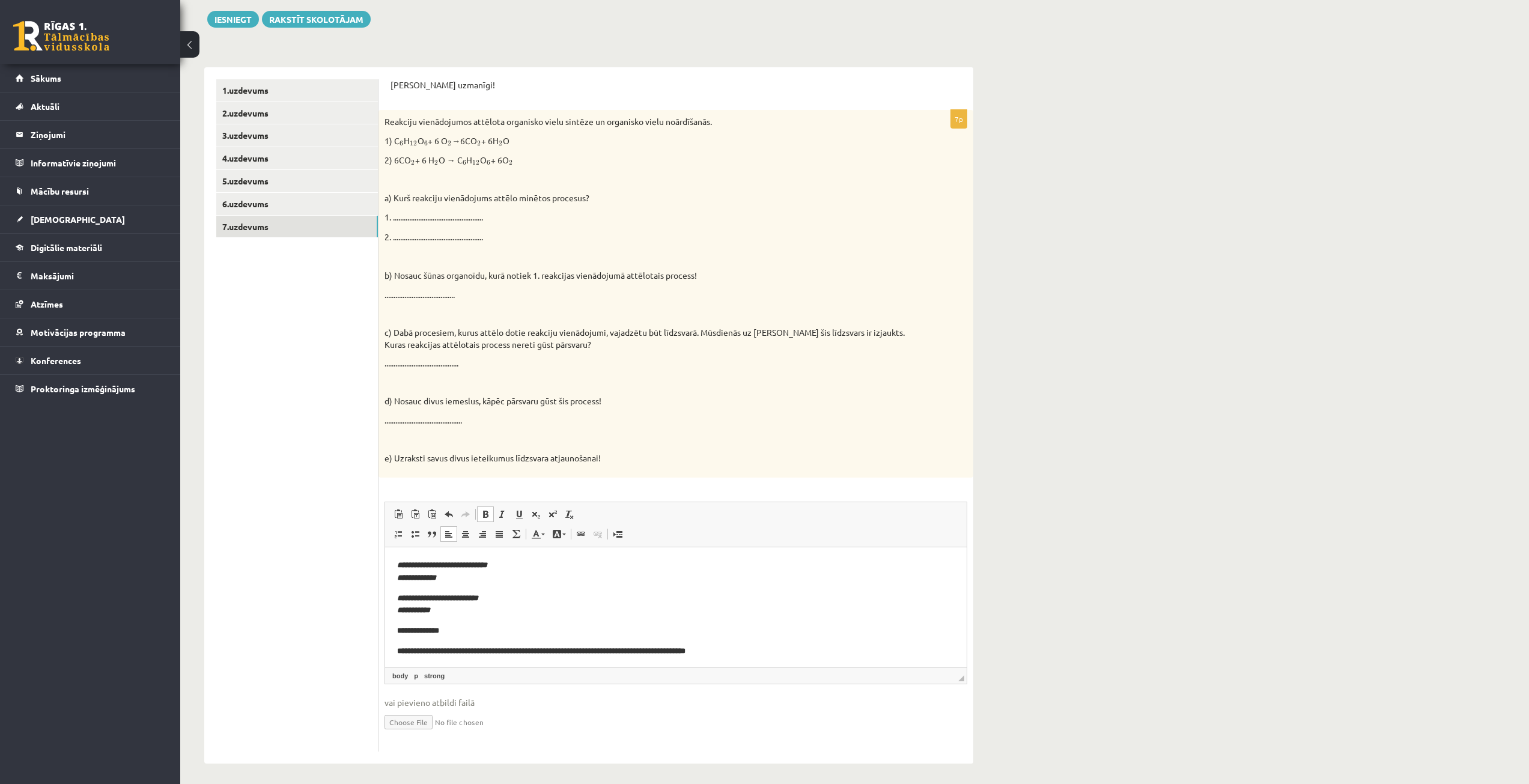
scroll to position [177, 0]
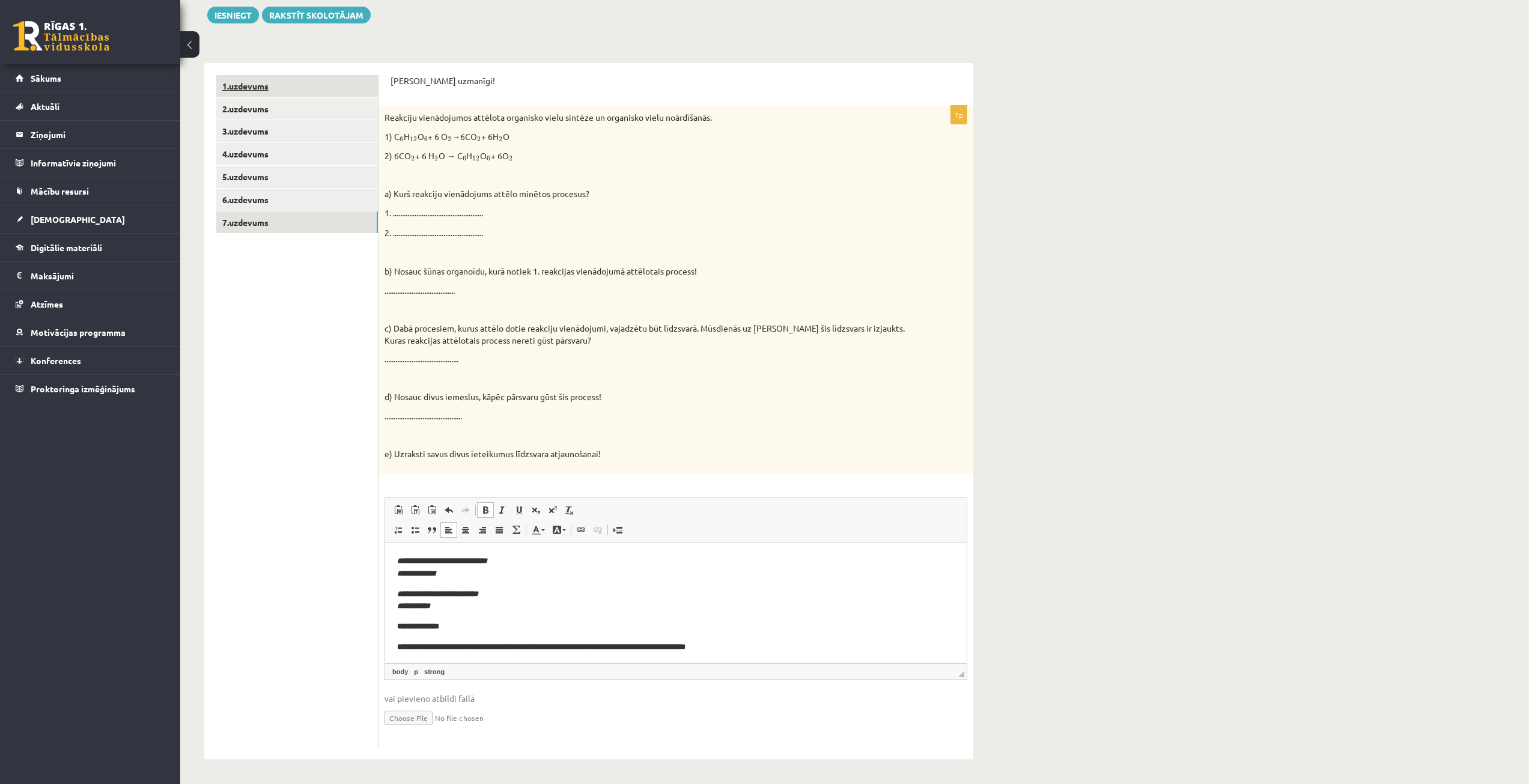
click at [309, 85] on link "1.uzdevums" at bounding box center [297, 85] width 162 height 22
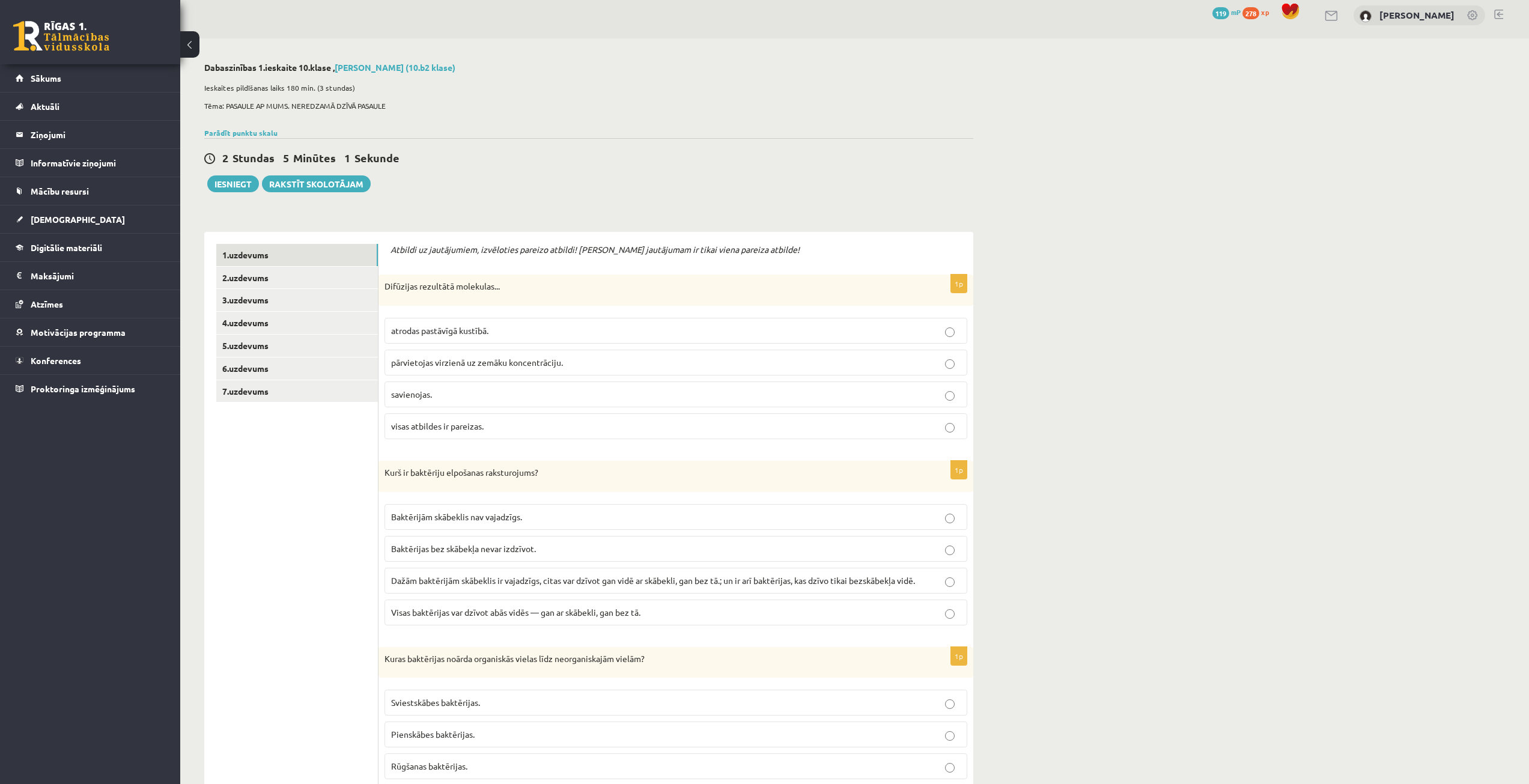
scroll to position [0, 0]
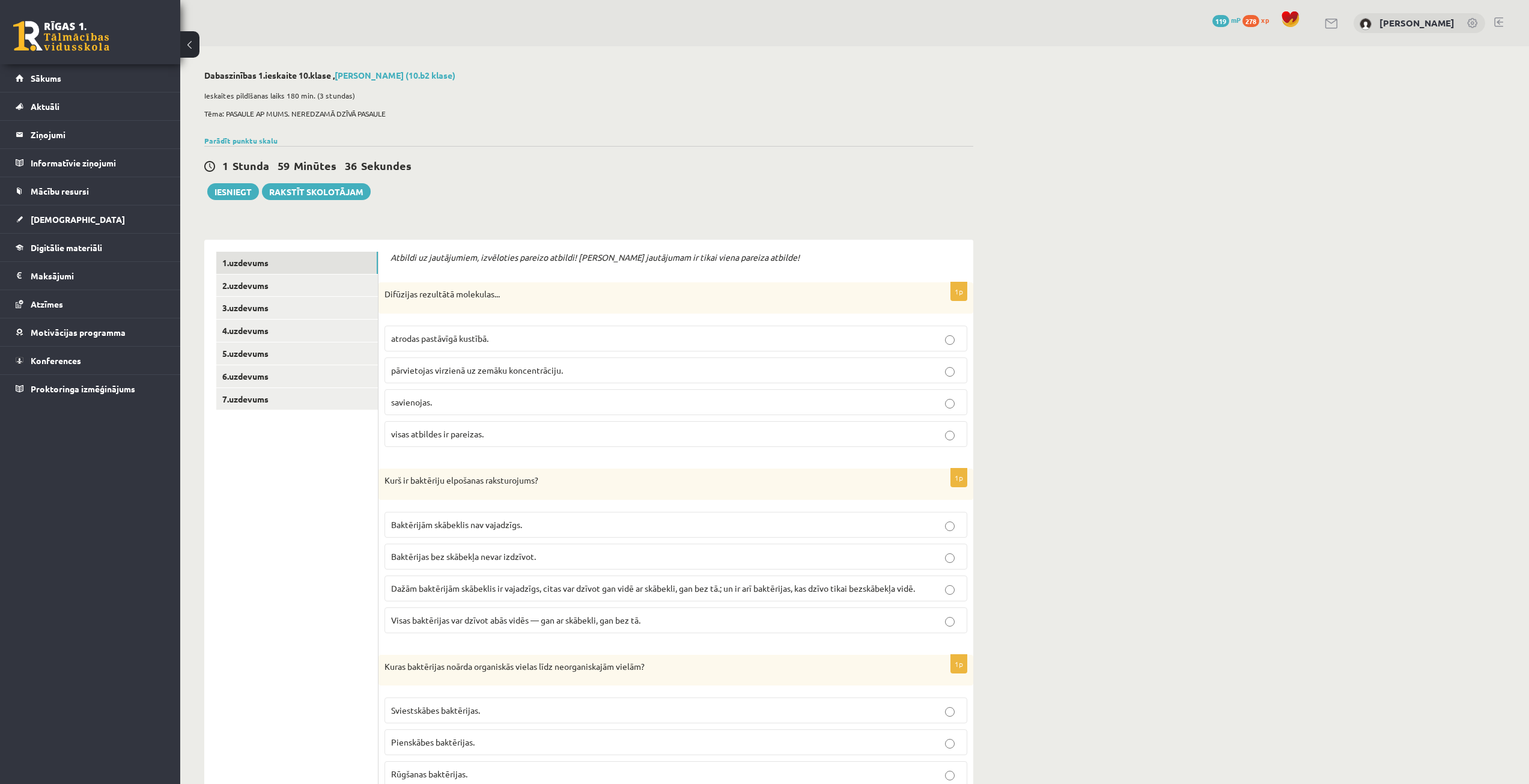
click at [465, 338] on span "atrodas pastāvīgā kustībā." at bounding box center [439, 338] width 98 height 11
click at [470, 368] on span "pārvietojas virzienā uz zemāku koncentrāciju." at bounding box center [476, 370] width 172 height 11
click at [498, 340] on p "atrodas pastāvīgā kustībā." at bounding box center [675, 338] width 569 height 13
click at [505, 370] on span "pārvietojas virzienā uz zemāku koncentrāciju." at bounding box center [476, 370] width 172 height 11
click at [528, 346] on label "atrodas pastāvīgā kustībā." at bounding box center [676, 339] width 583 height 26
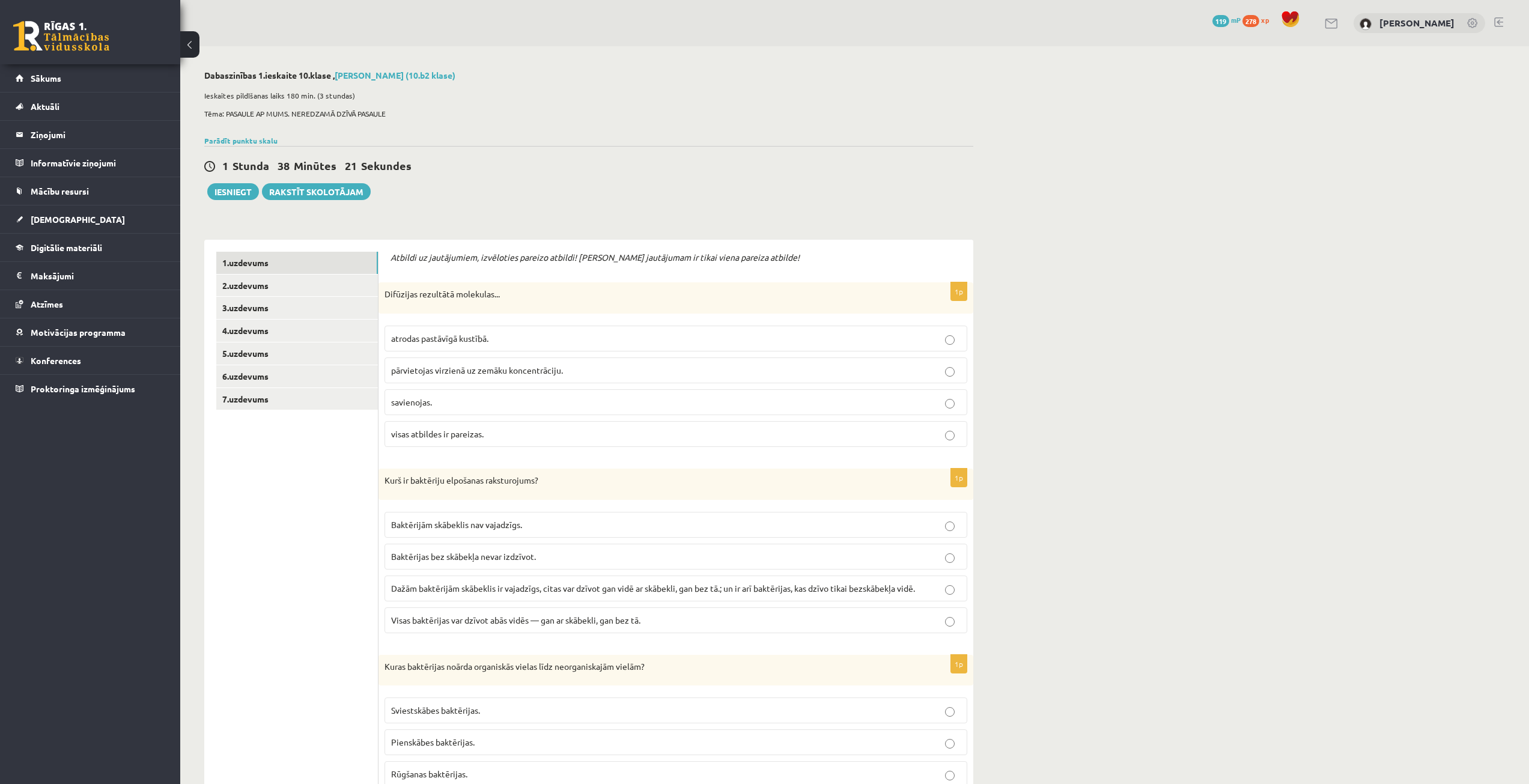
click at [508, 370] on span "pārvietojas virzienā uz zemāku koncentrāciju." at bounding box center [476, 370] width 172 height 11
drag, startPoint x: 497, startPoint y: 341, endPoint x: 500, endPoint y: 360, distance: 19.2
click at [499, 342] on p "atrodas pastāvīgā kustībā." at bounding box center [675, 338] width 569 height 13
click at [501, 373] on span "pārvietojas virzienā uz zemāku koncentrāciju." at bounding box center [476, 370] width 172 height 11
